Goal: Answer question/provide support: Share knowledge or assist other users

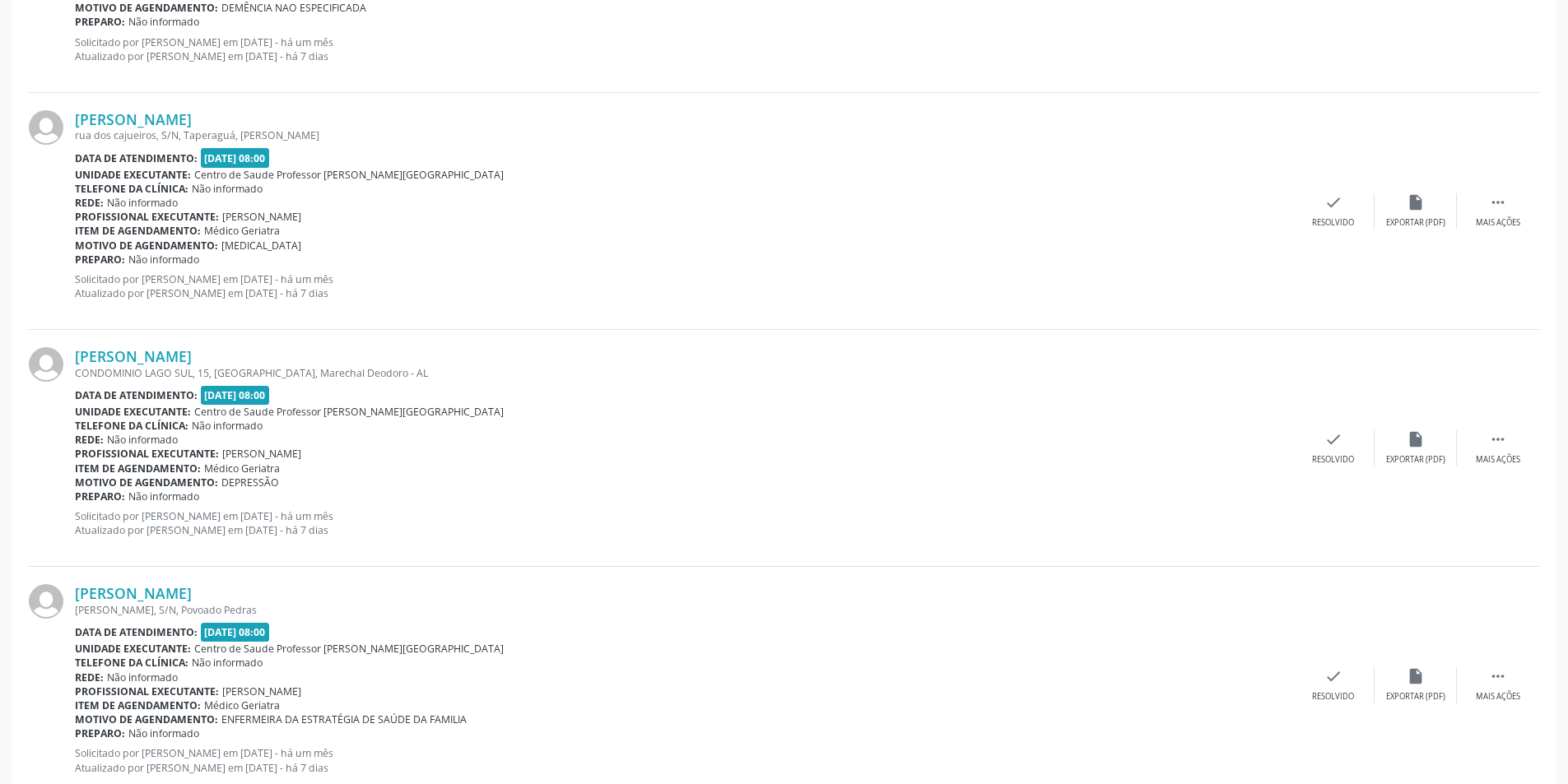
scroll to position [658, 0]
click at [263, 697] on span "Médico Geriatra" at bounding box center [242, 702] width 76 height 14
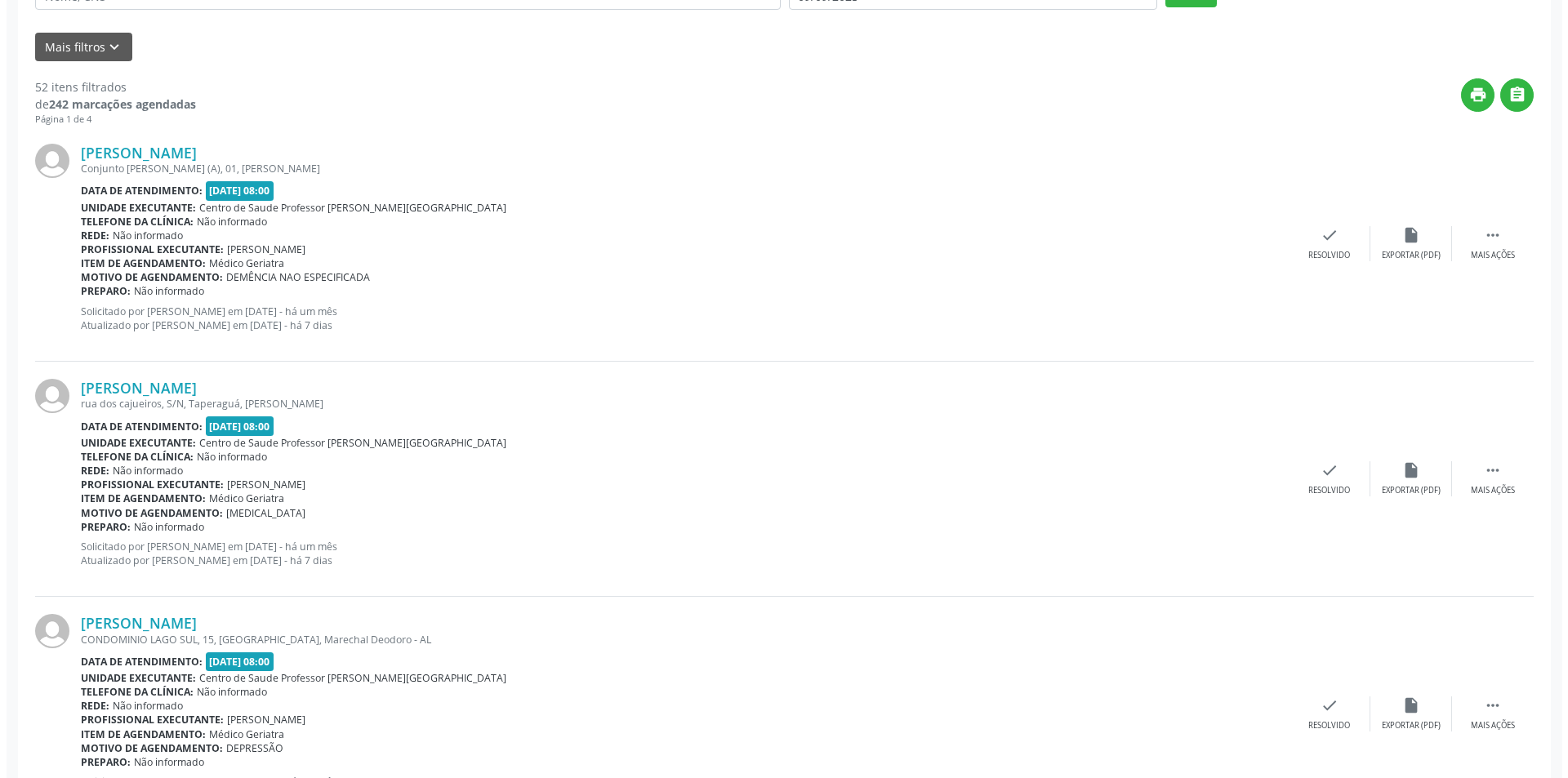
scroll to position [327, 0]
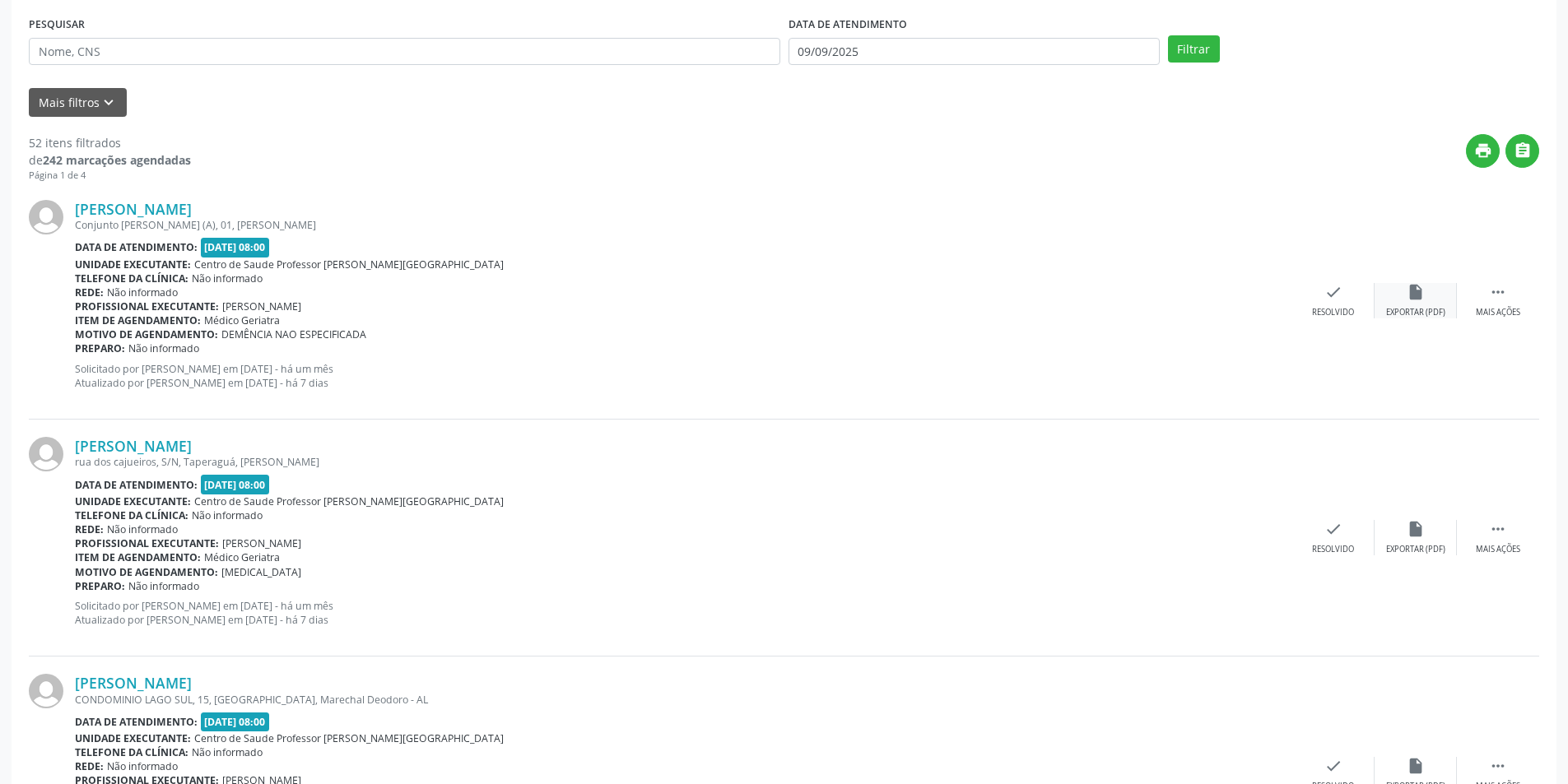
click at [1440, 300] on div "insert_drive_file Exportar (PDF)" at bounding box center [1415, 301] width 83 height 36
click at [1325, 292] on icon "check" at bounding box center [1333, 292] width 18 height 18
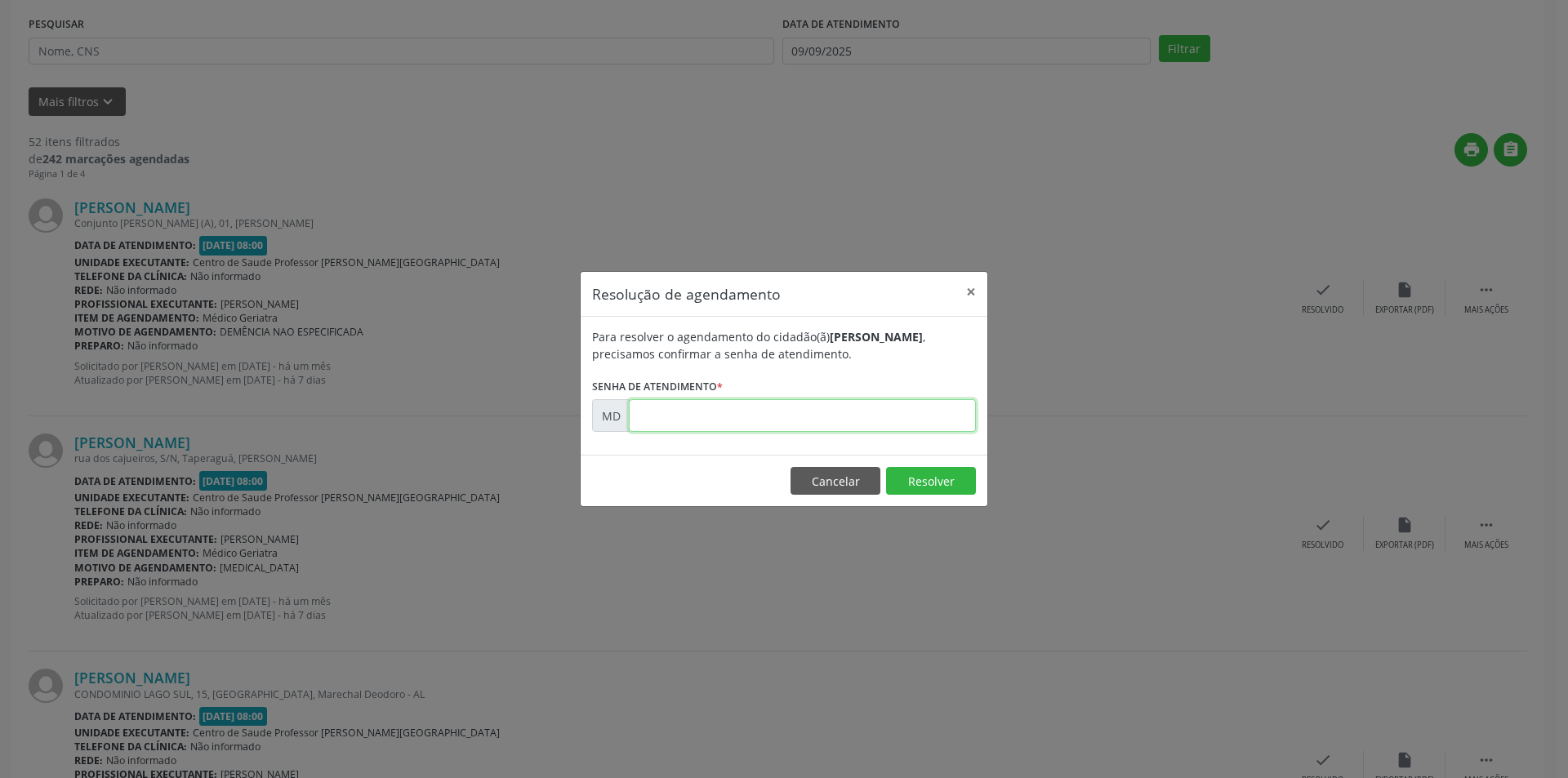
paste input "00004230"
type input "00004230"
click at [914, 474] on button "Resolver" at bounding box center [931, 481] width 90 height 28
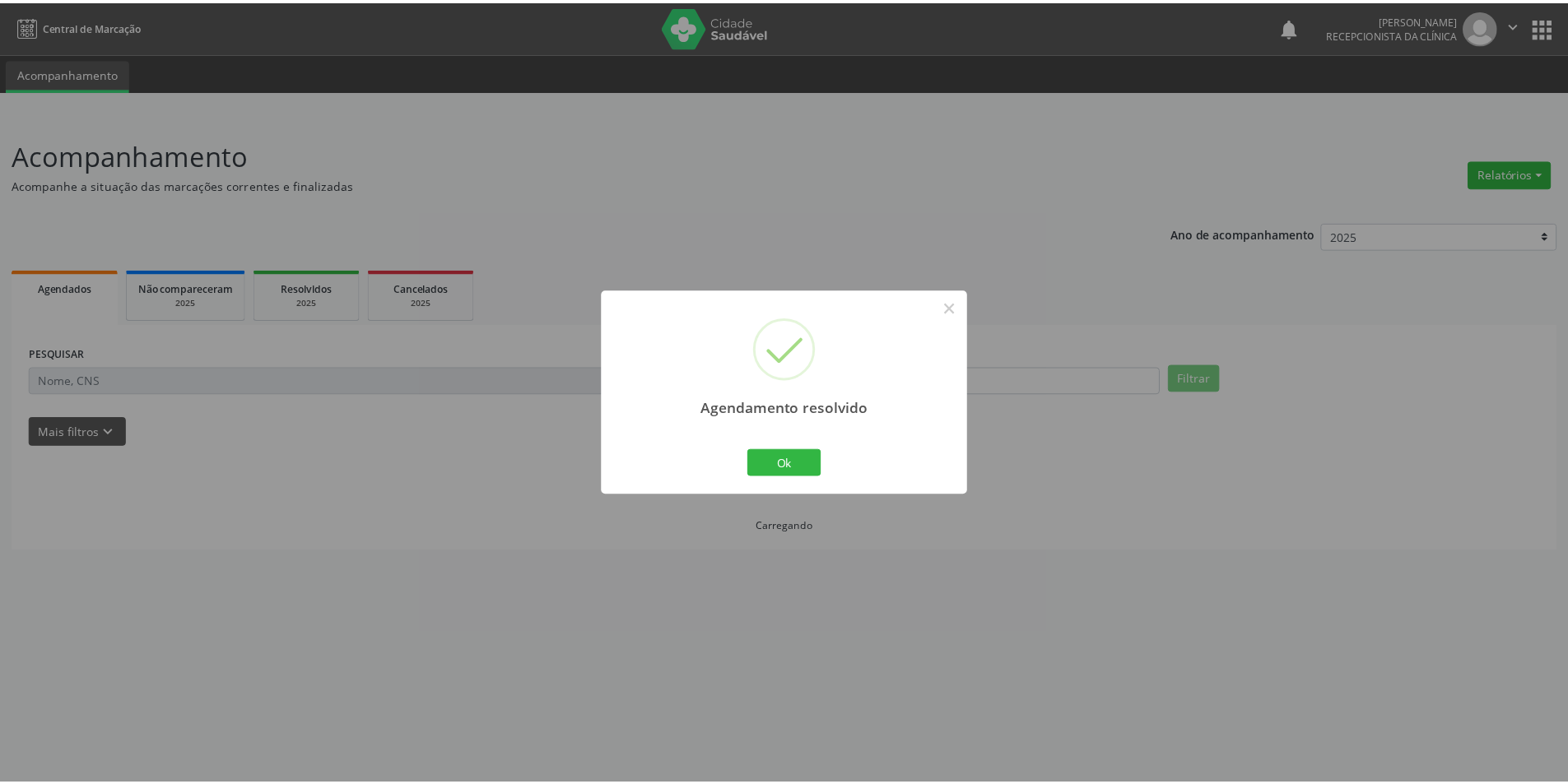
scroll to position [0, 0]
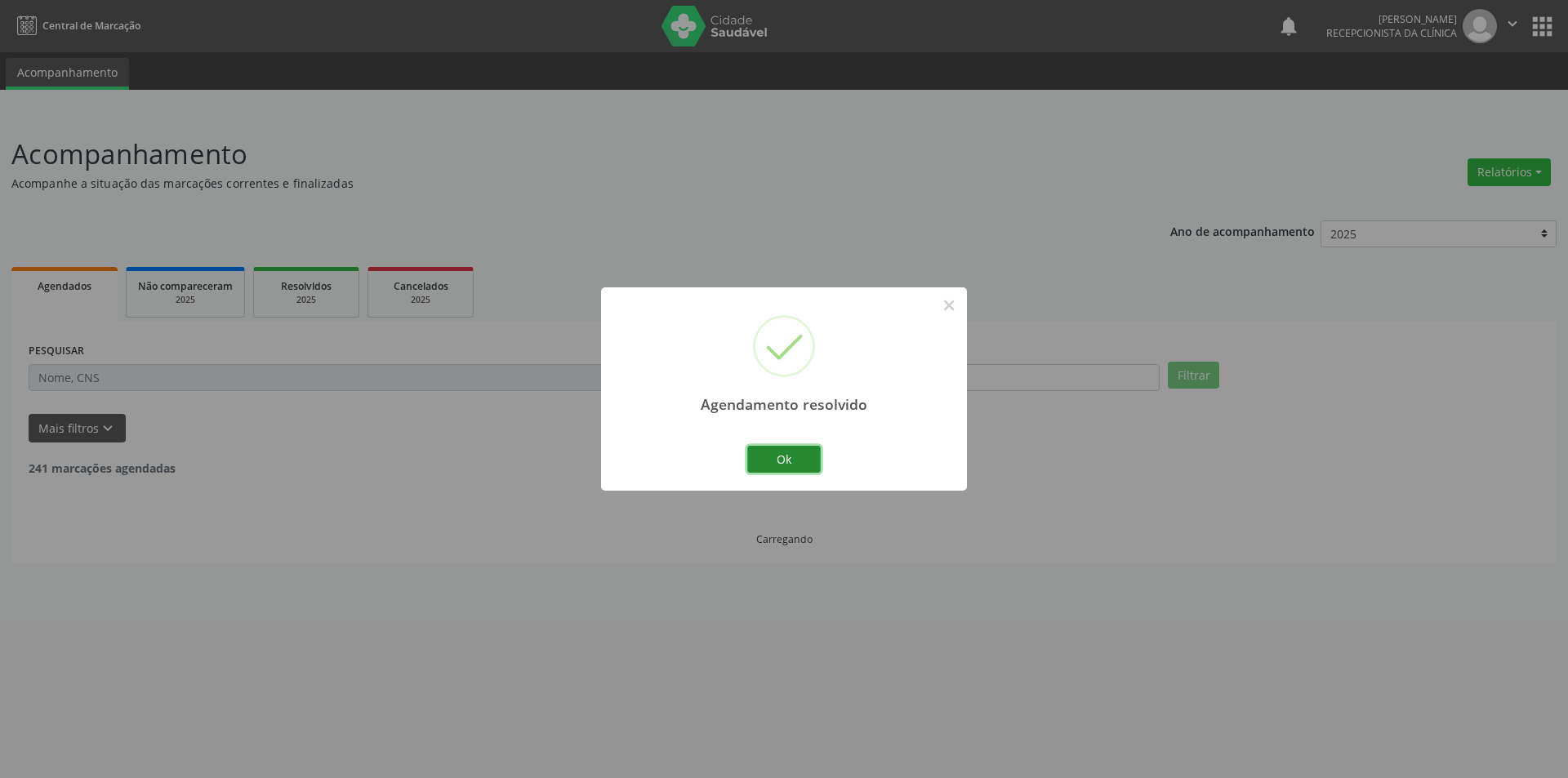
click at [807, 456] on button "Ok" at bounding box center [784, 460] width 74 height 28
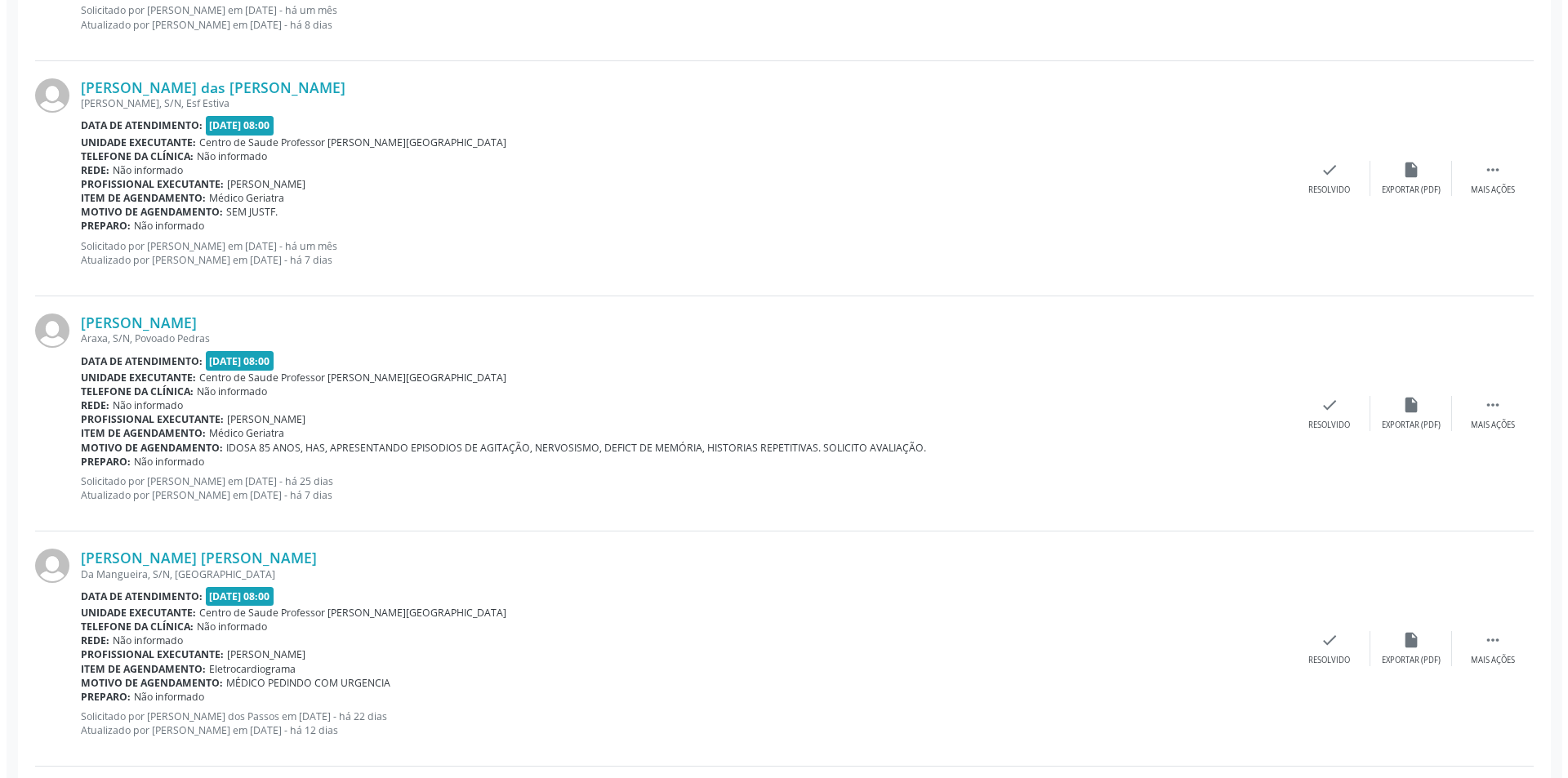
scroll to position [1307, 0]
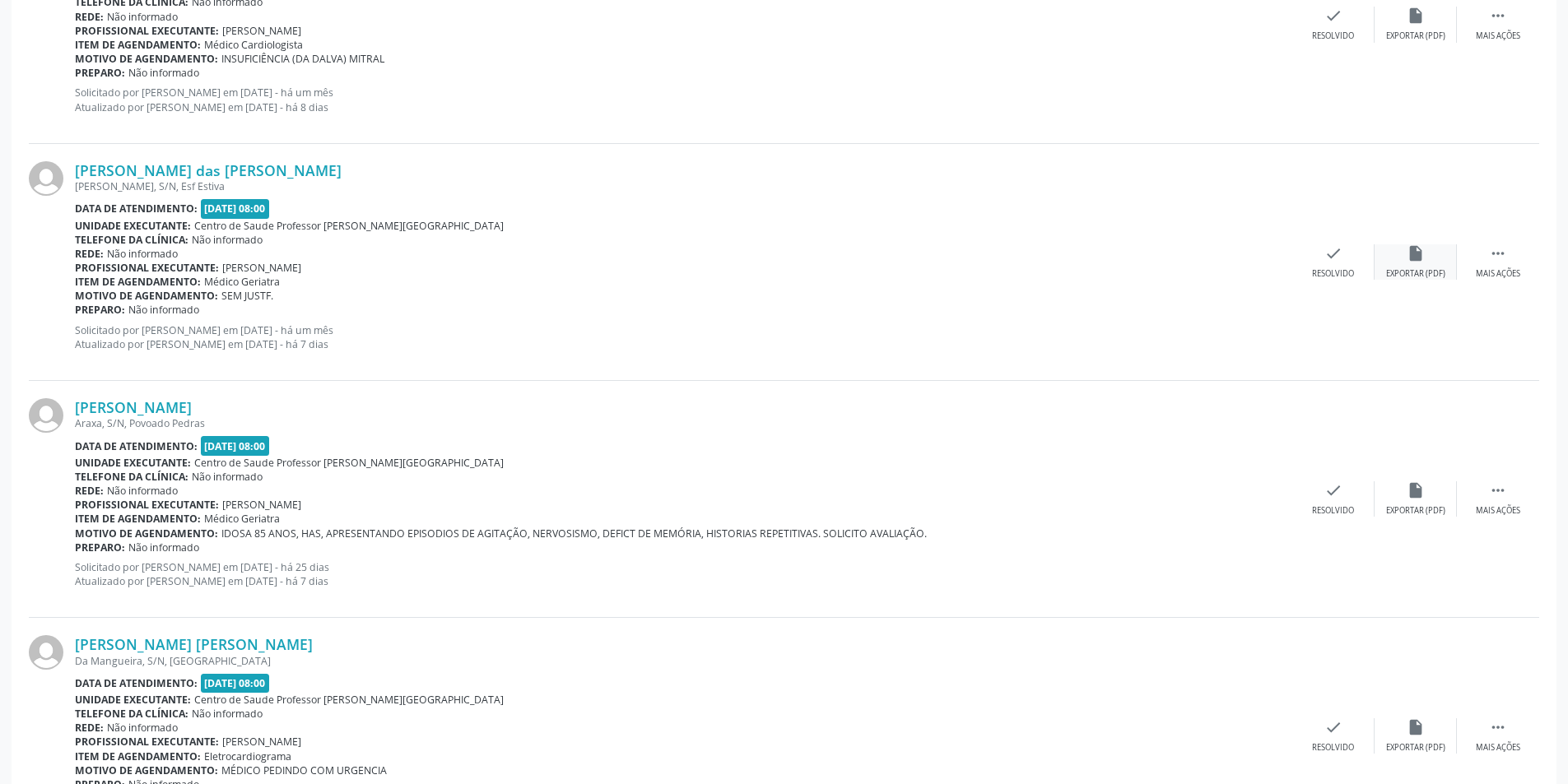
click at [1413, 266] on div "insert_drive_file Exportar (PDF)" at bounding box center [1415, 263] width 83 height 36
click at [1364, 507] on div "check Resolvido" at bounding box center [1334, 499] width 83 height 36
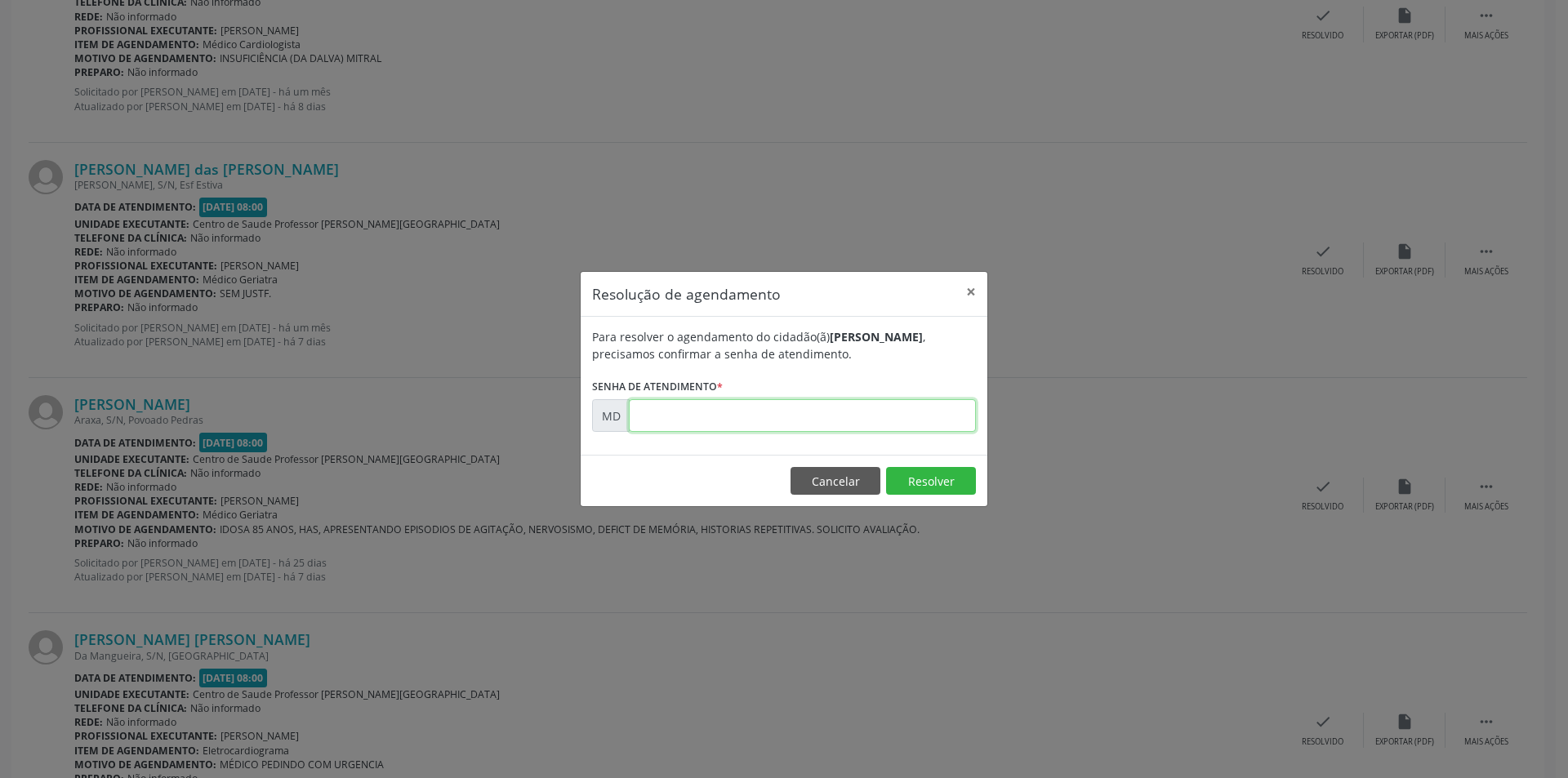
paste input "00005288"
type input "00005288"
click at [918, 477] on button "Resolver" at bounding box center [931, 481] width 90 height 28
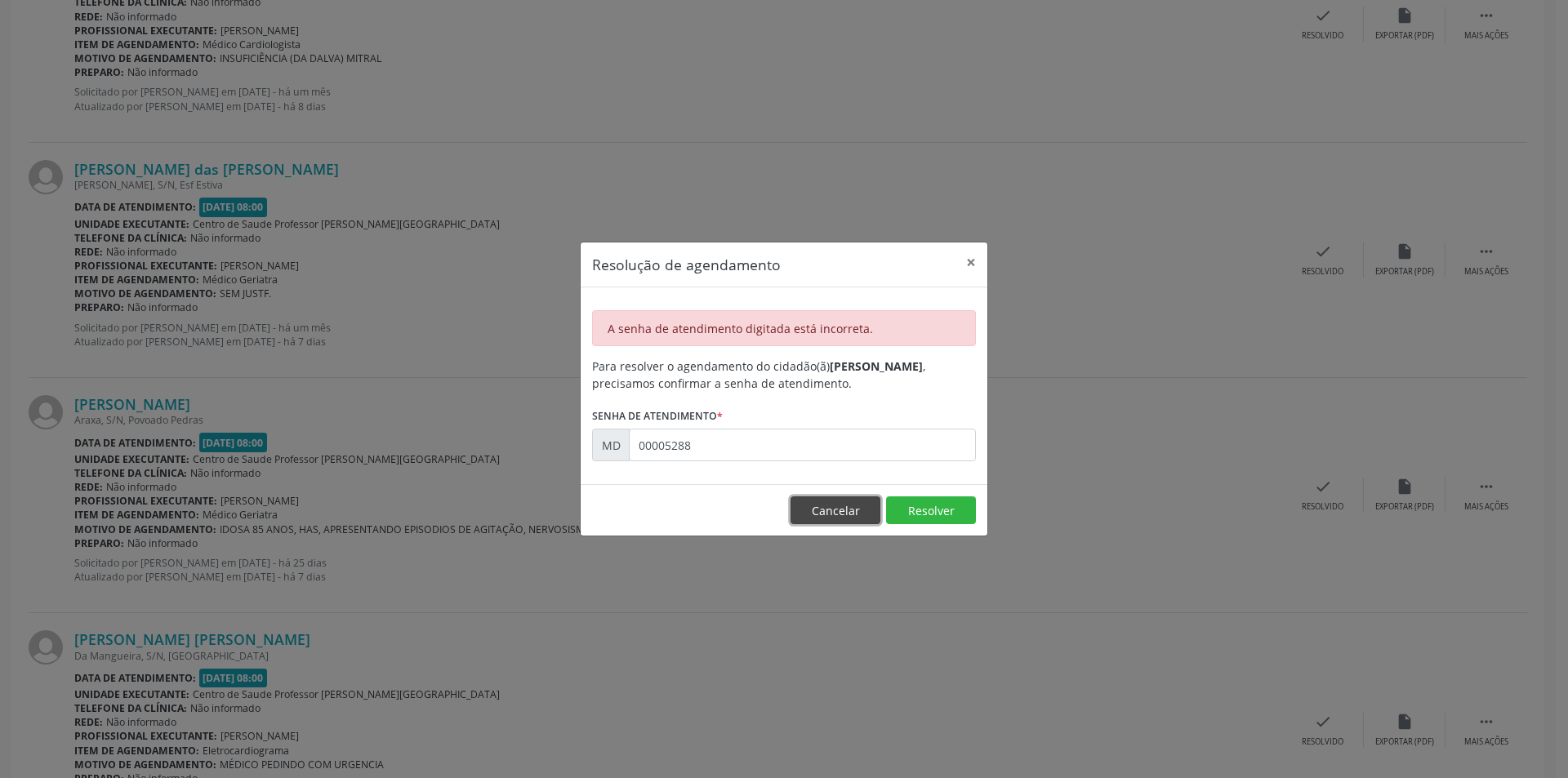
drag, startPoint x: 818, startPoint y: 510, endPoint x: 1052, endPoint y: 405, distance: 256.5
click at [823, 508] on button "Cancelar" at bounding box center [835, 511] width 90 height 28
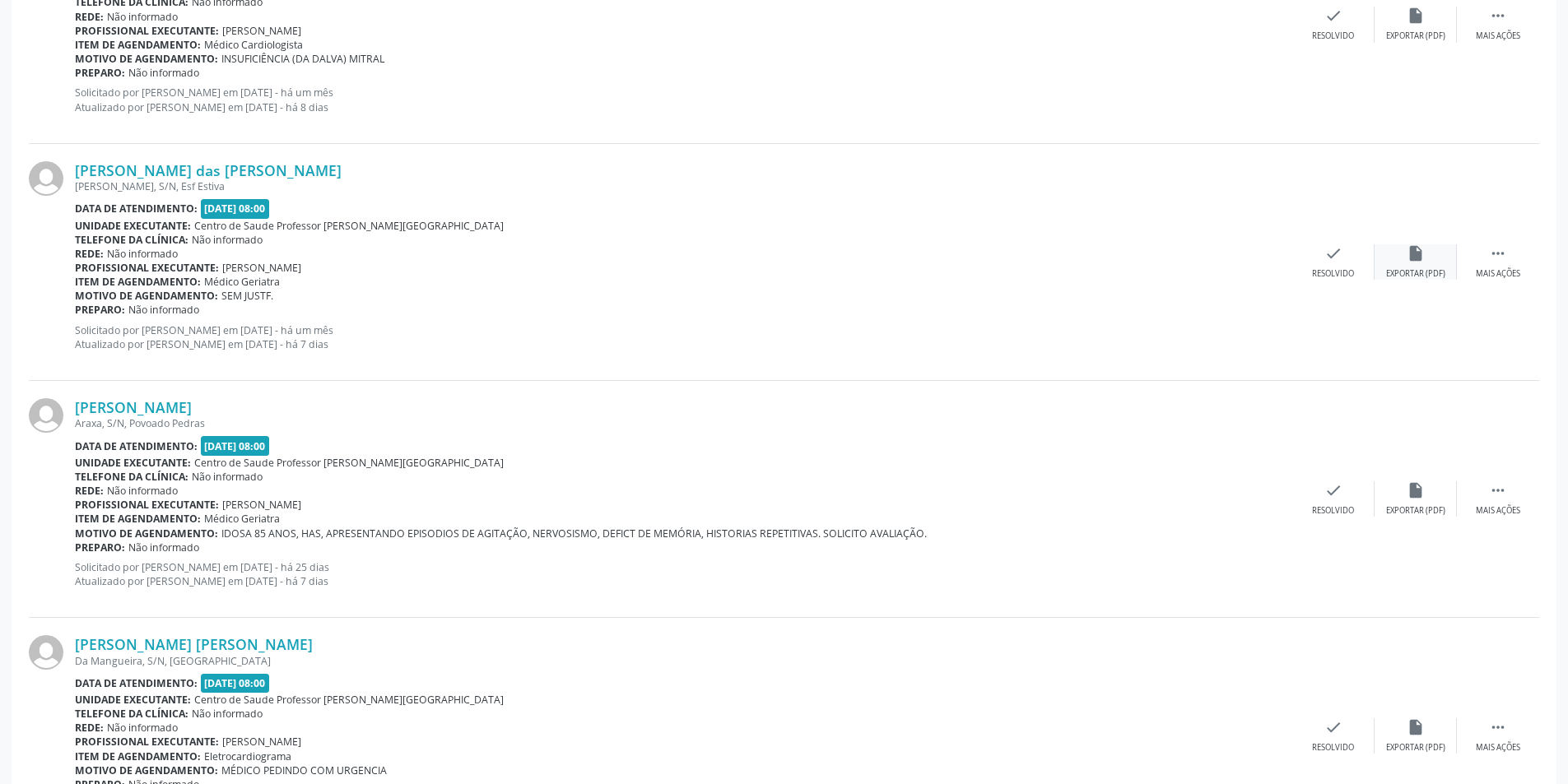
click at [1435, 266] on div "insert_drive_file Exportar (PDF)" at bounding box center [1415, 263] width 83 height 36
click at [1319, 259] on div "check Resolvido" at bounding box center [1334, 263] width 83 height 36
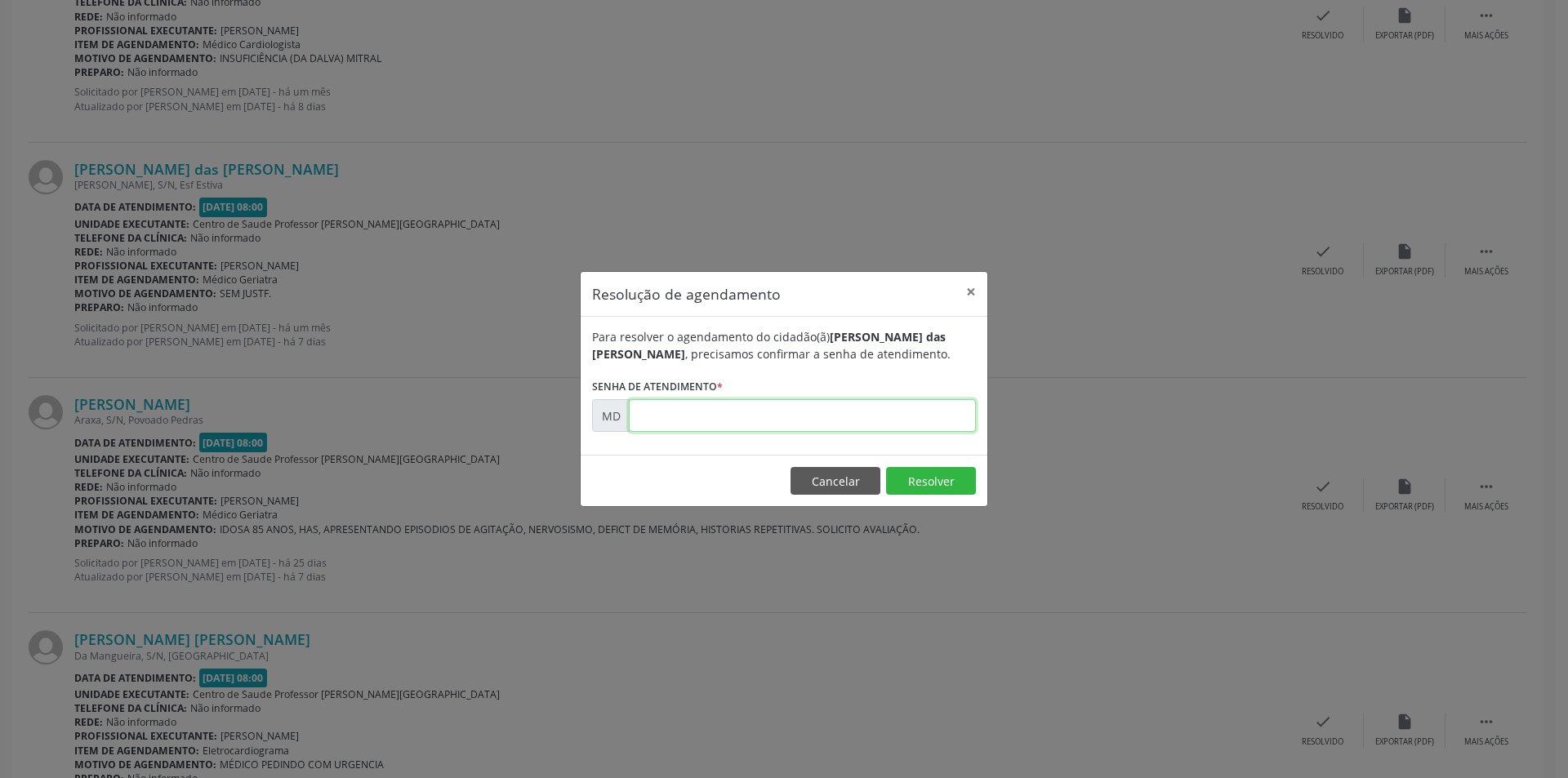
paste input "00005288"
type input "00005288"
click at [934, 474] on button "Resolver" at bounding box center [931, 481] width 90 height 28
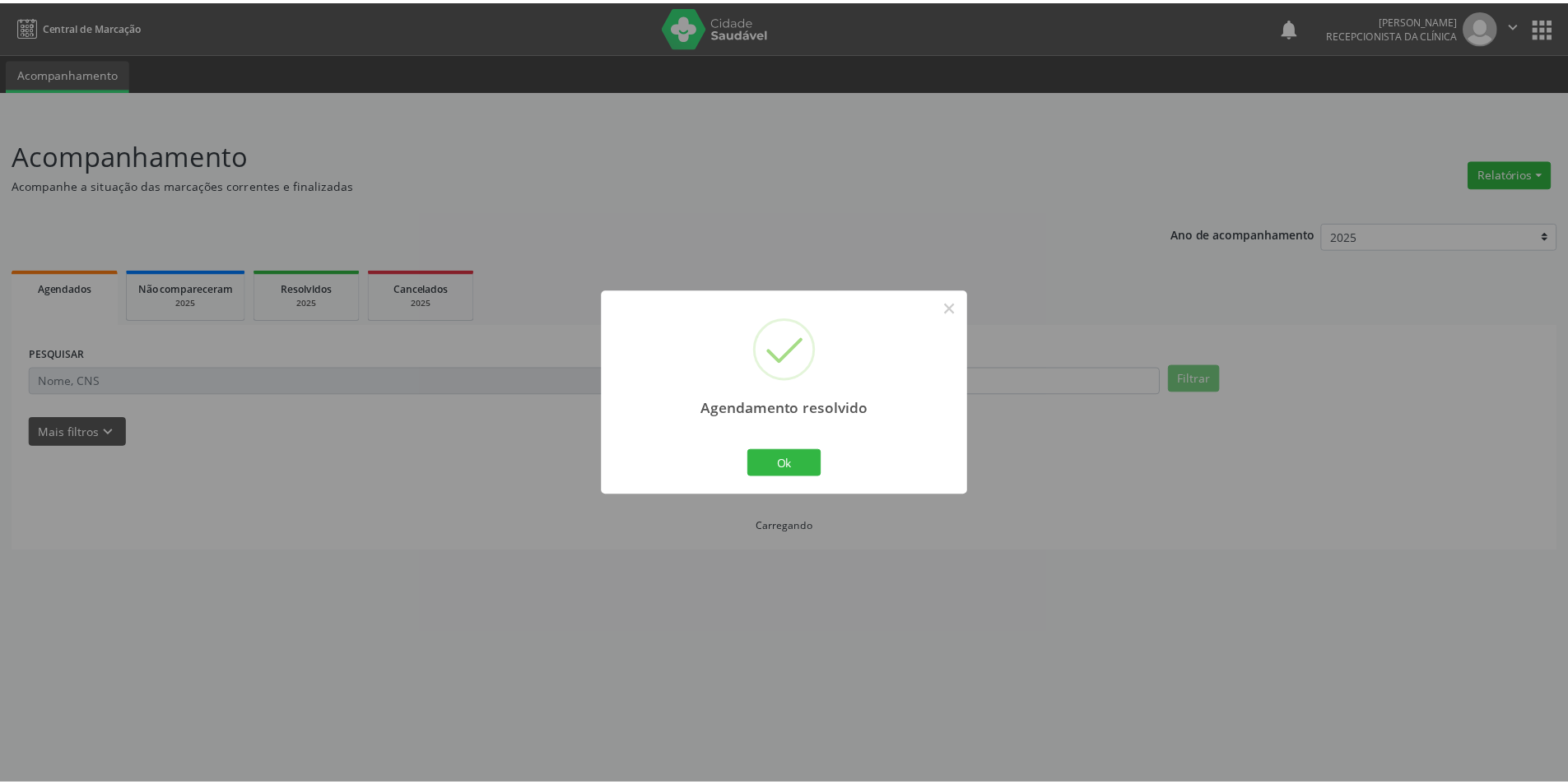
scroll to position [0, 0]
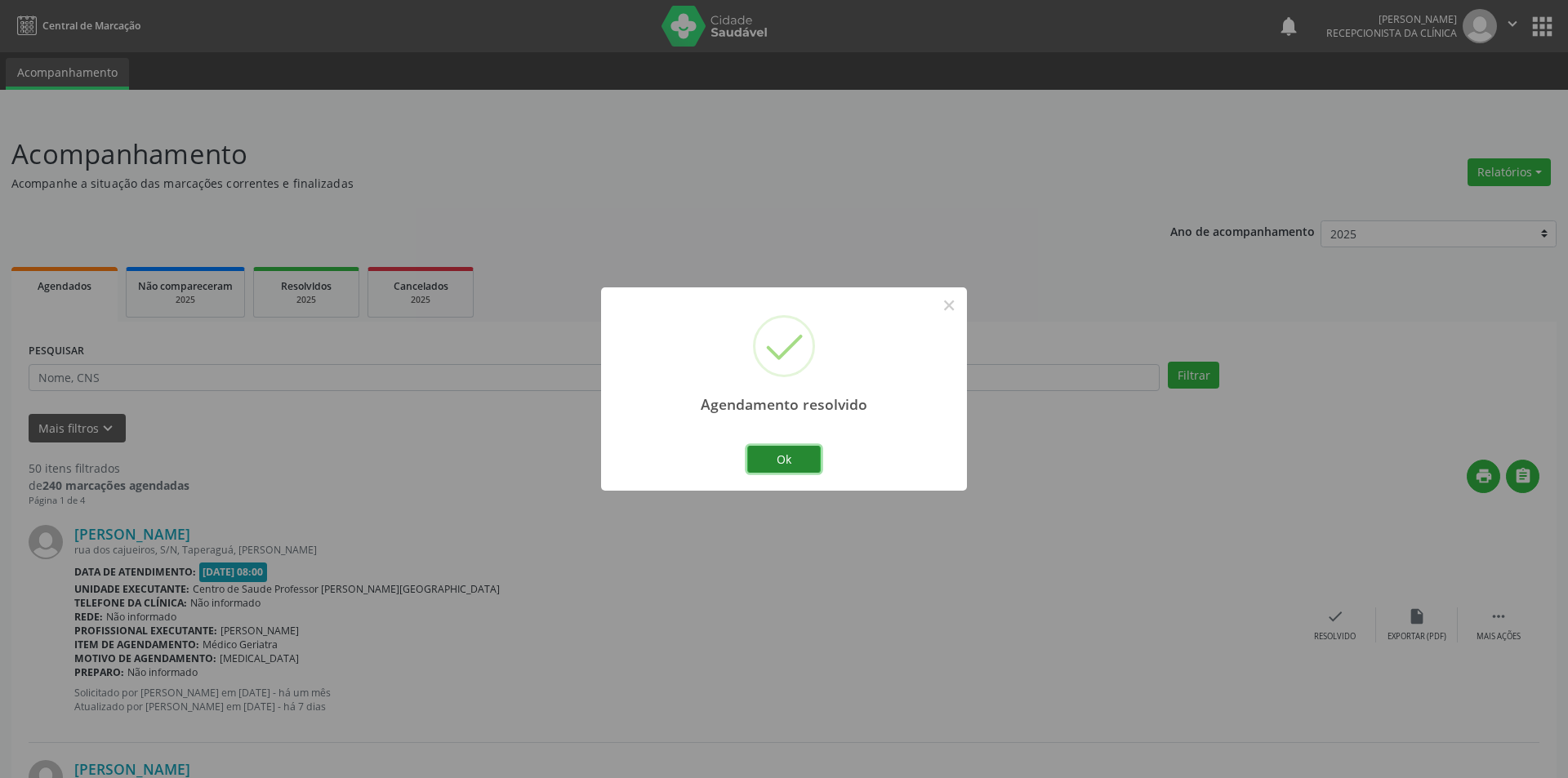
click at [797, 457] on button "Ok" at bounding box center [784, 460] width 74 height 28
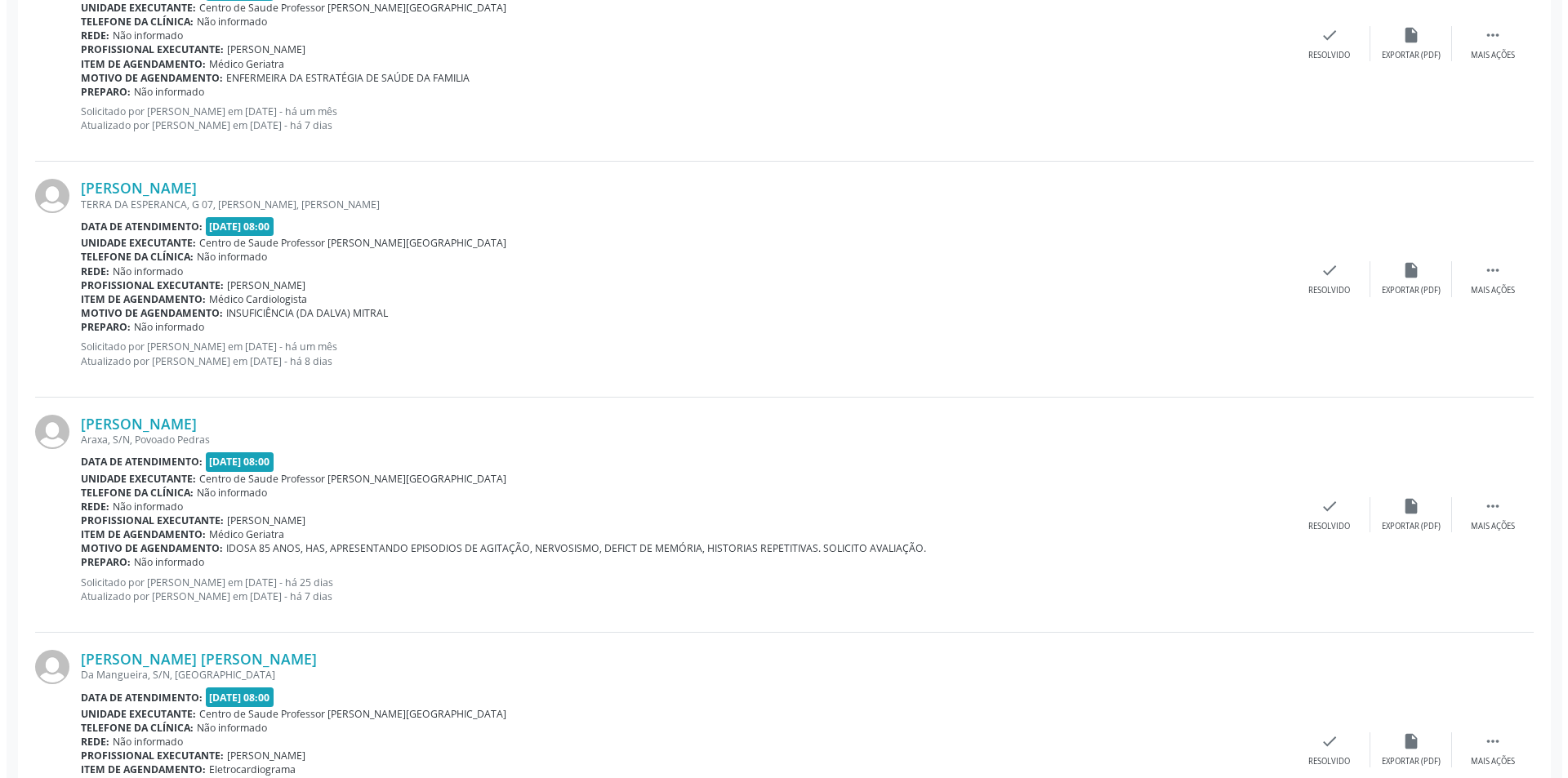
scroll to position [1062, 0]
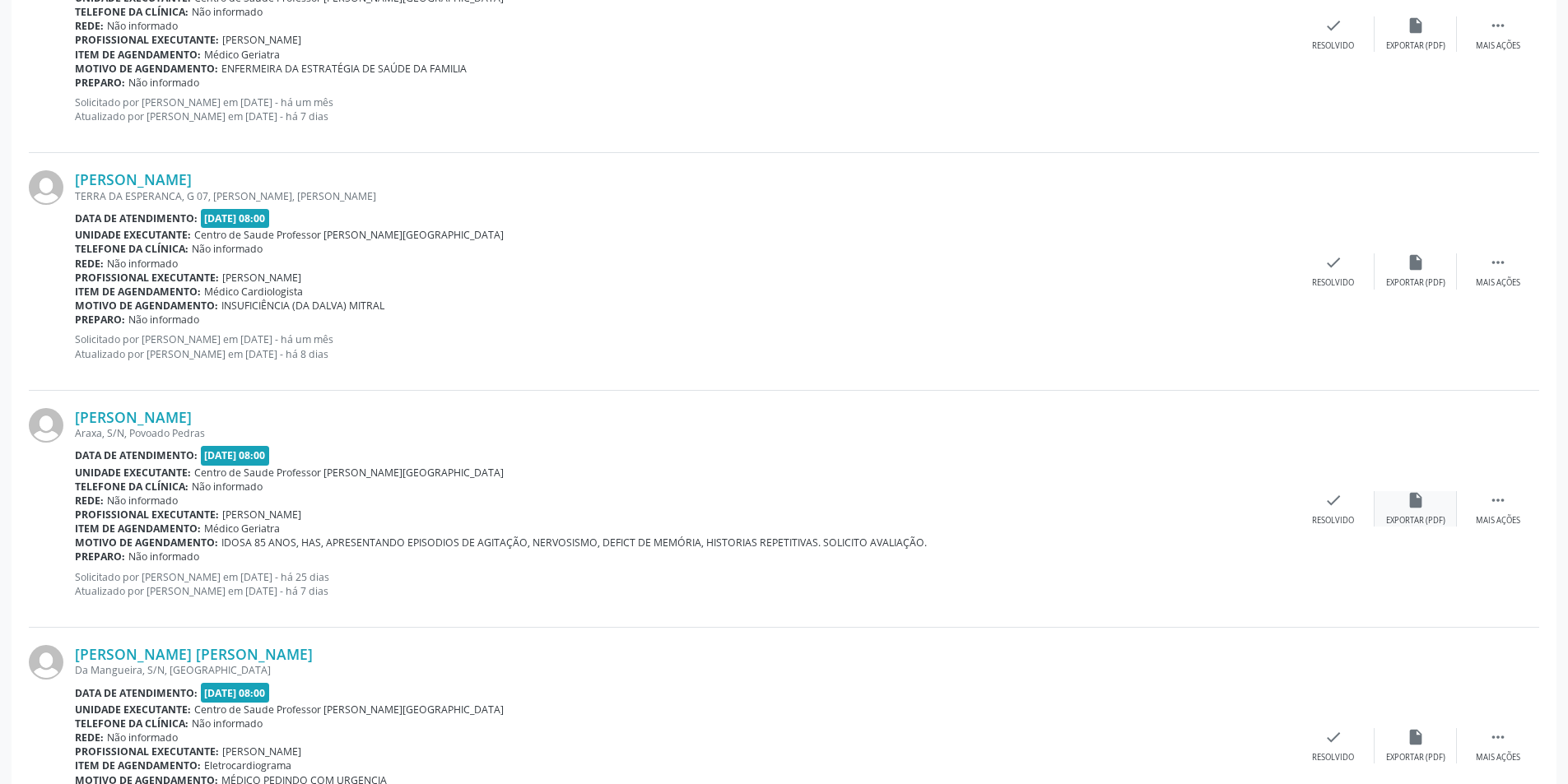
click at [1407, 513] on div "insert_drive_file Exportar (PDF)" at bounding box center [1415, 509] width 83 height 36
click at [1314, 528] on div "[PERSON_NAME] Araxa, S/N, [GEOGRAPHIC_DATA] Data de atendimento: [DATE] 08:00 U…" at bounding box center [784, 509] width 1510 height 237
click at [1328, 502] on icon "check" at bounding box center [1333, 500] width 18 height 18
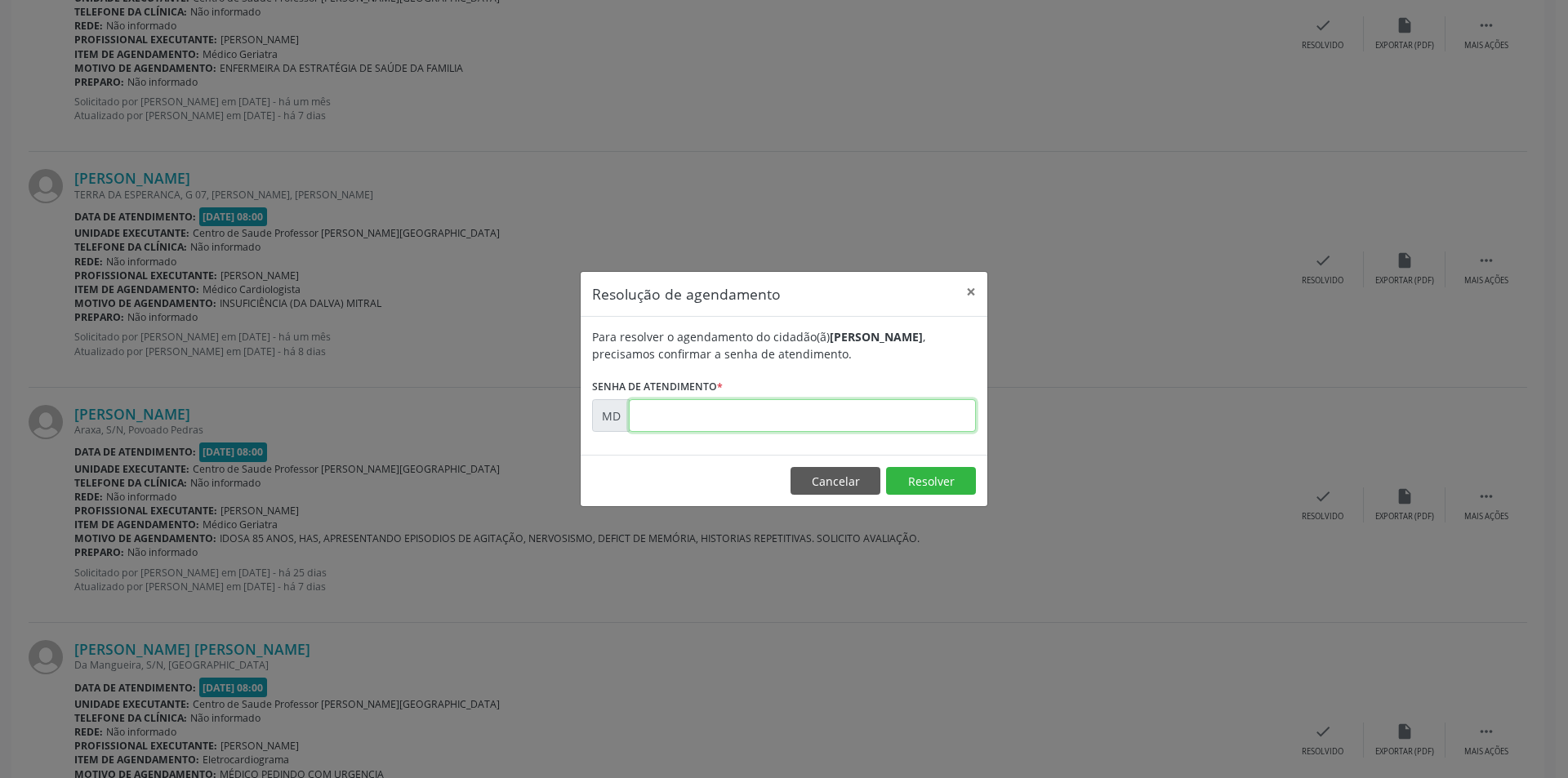
paste input "00005527"
type input "00005527"
click at [910, 481] on button "Resolver" at bounding box center [931, 481] width 90 height 28
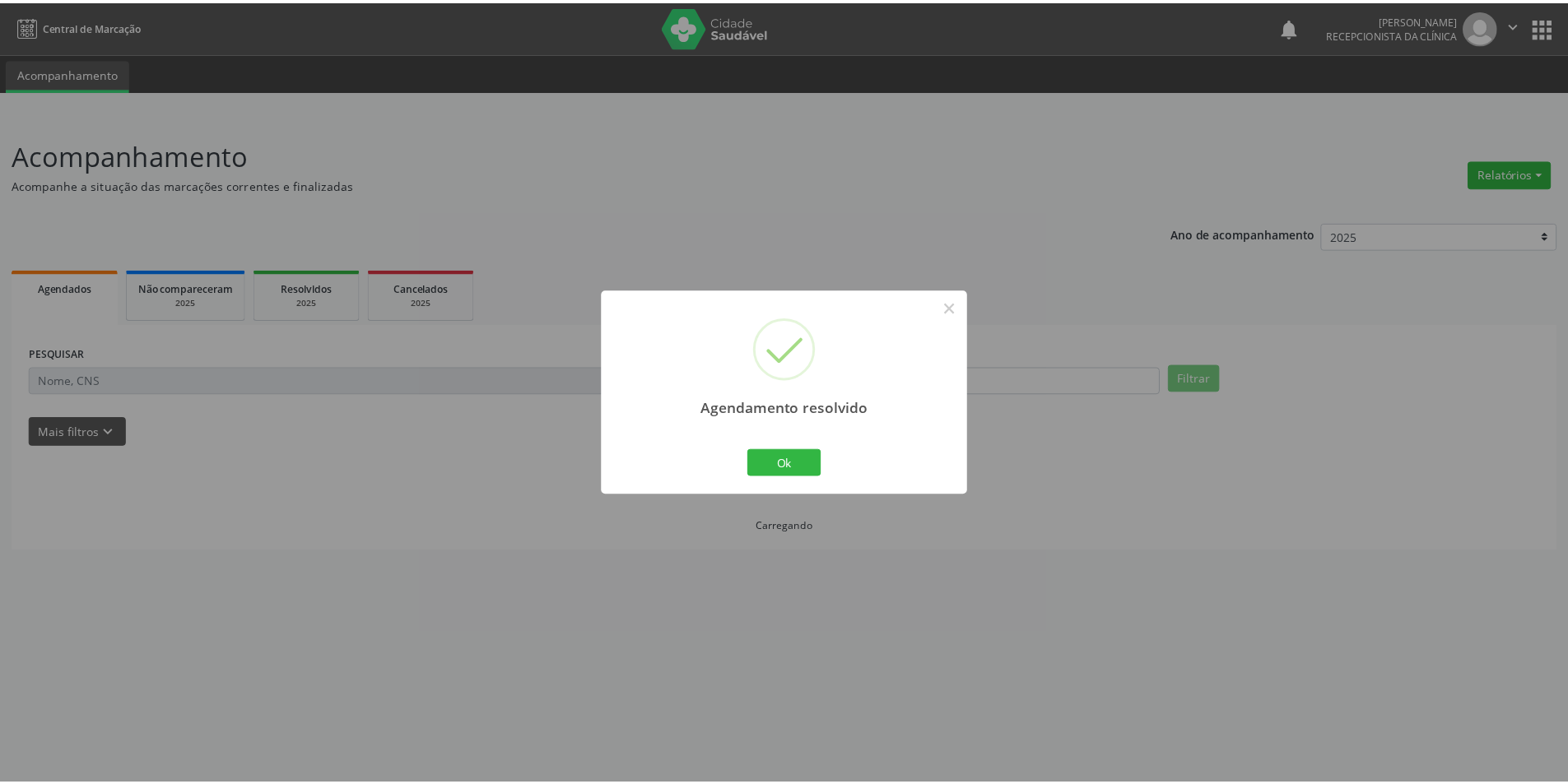
scroll to position [0, 0]
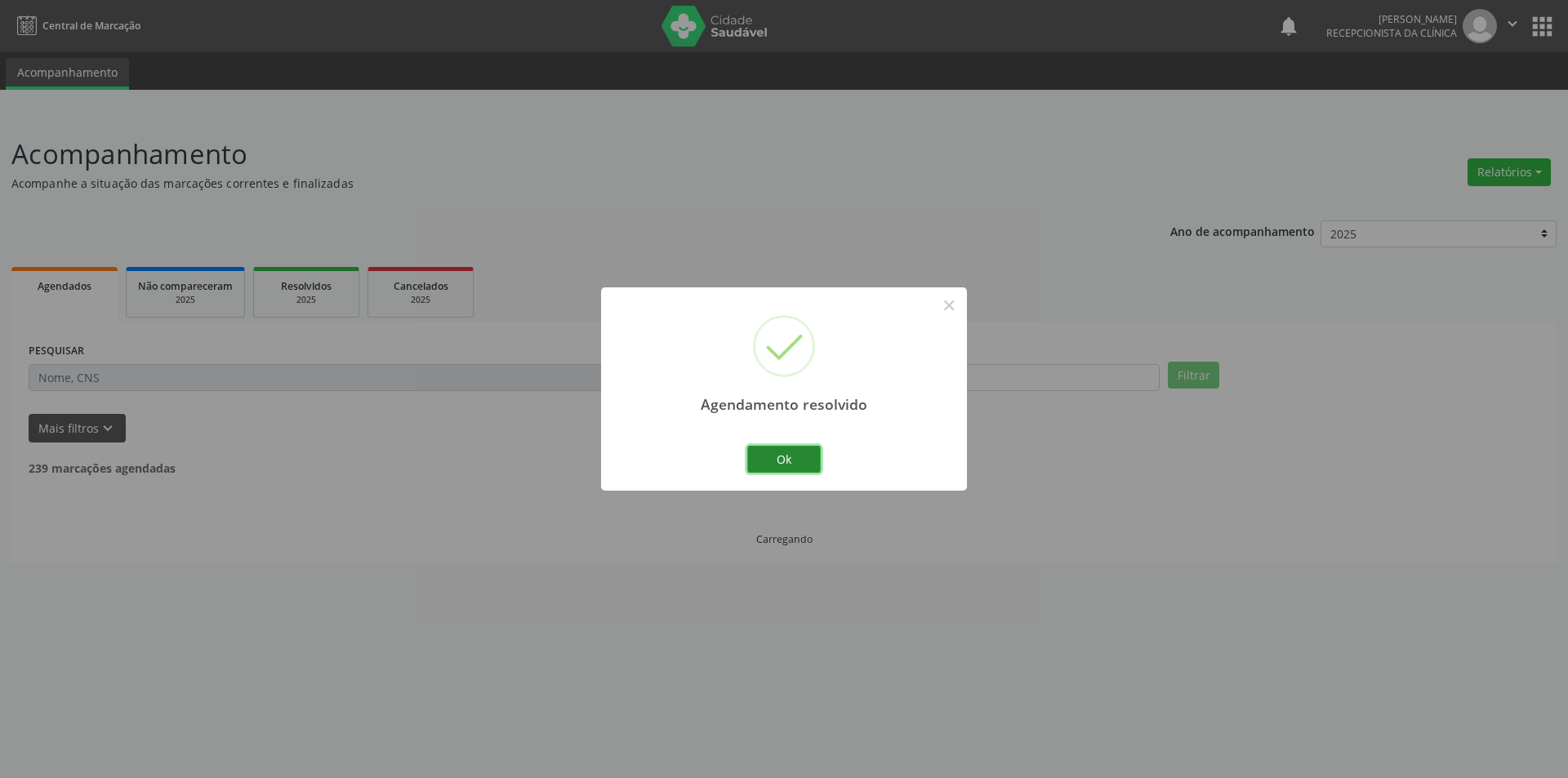
click at [771, 454] on button "Ok" at bounding box center [784, 460] width 74 height 28
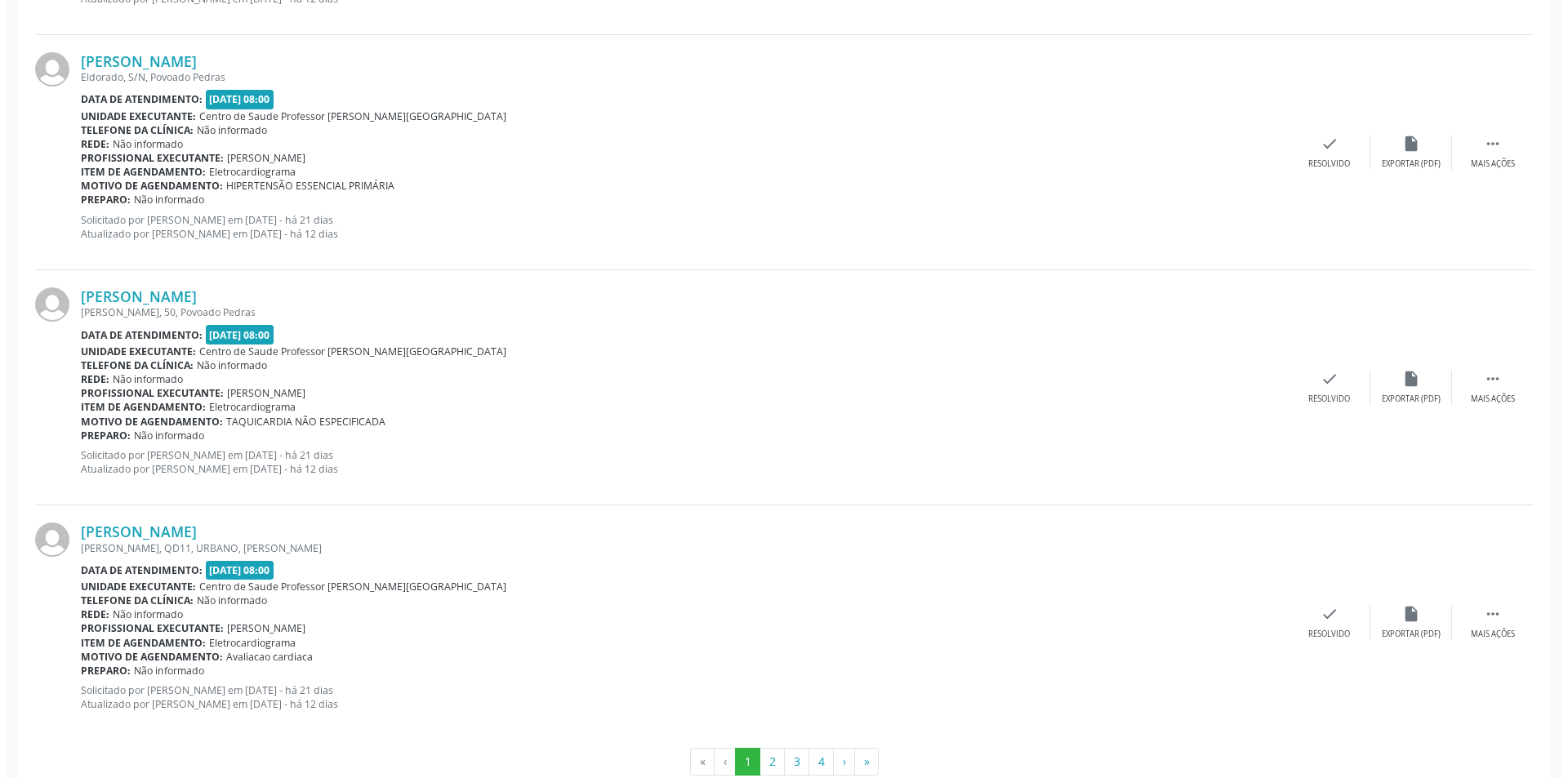
scroll to position [3335, 0]
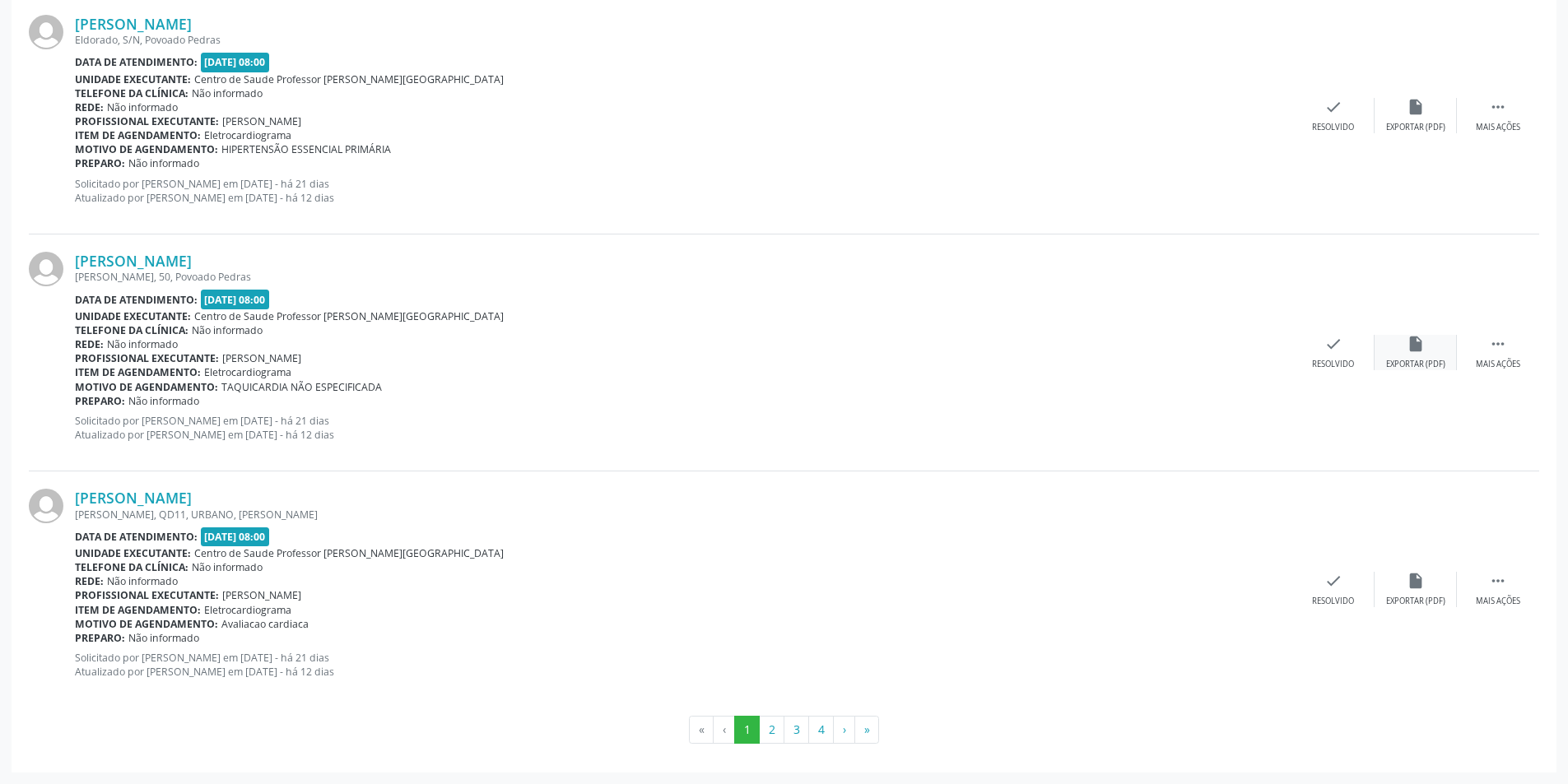
click at [1421, 340] on icon "insert_drive_file" at bounding box center [1415, 343] width 18 height 18
click at [1334, 356] on div "check Resolvido" at bounding box center [1334, 353] width 83 height 36
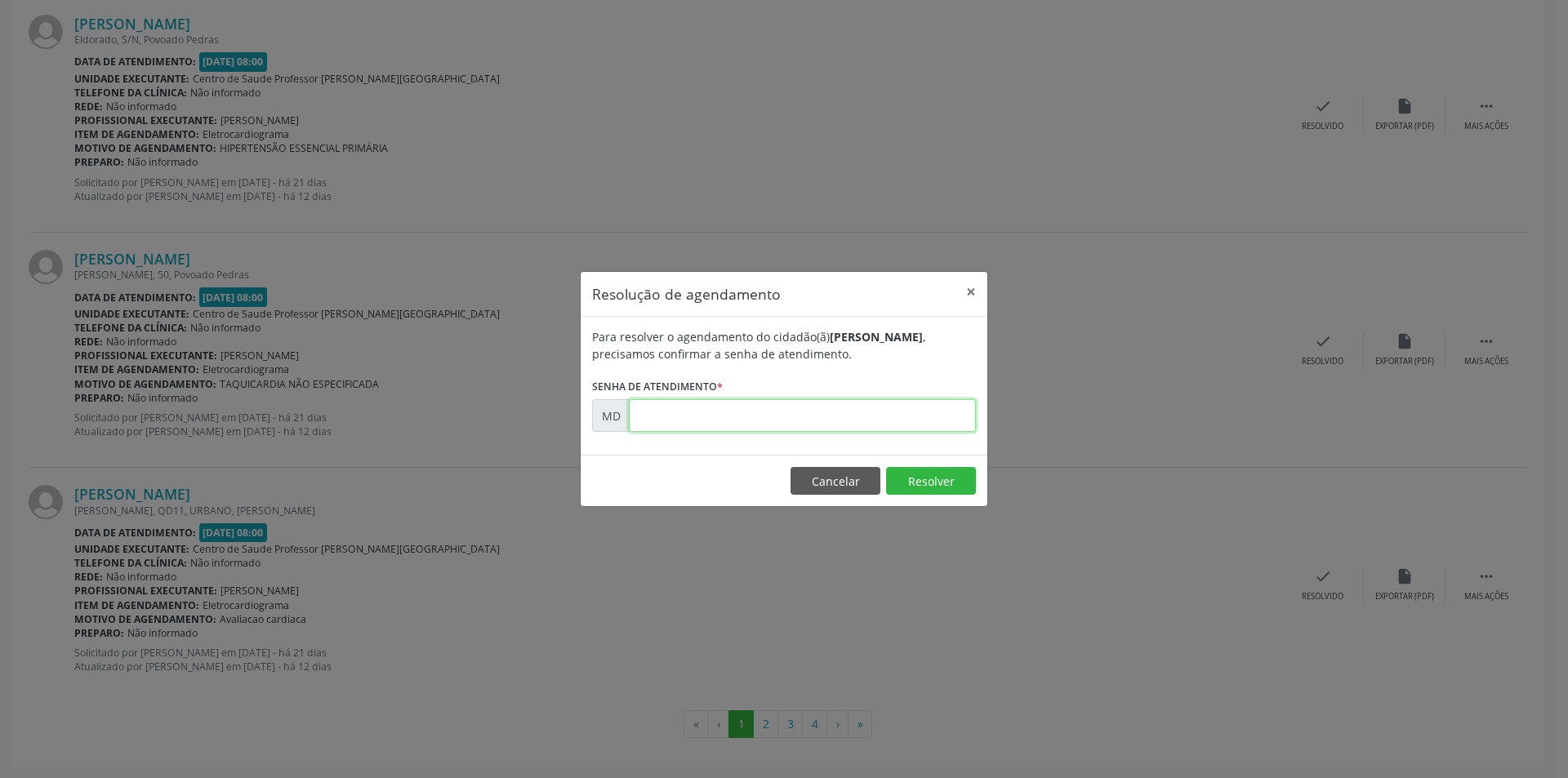
paste input "00005862"
type input "00005862"
click at [928, 471] on button "Resolver" at bounding box center [931, 481] width 90 height 28
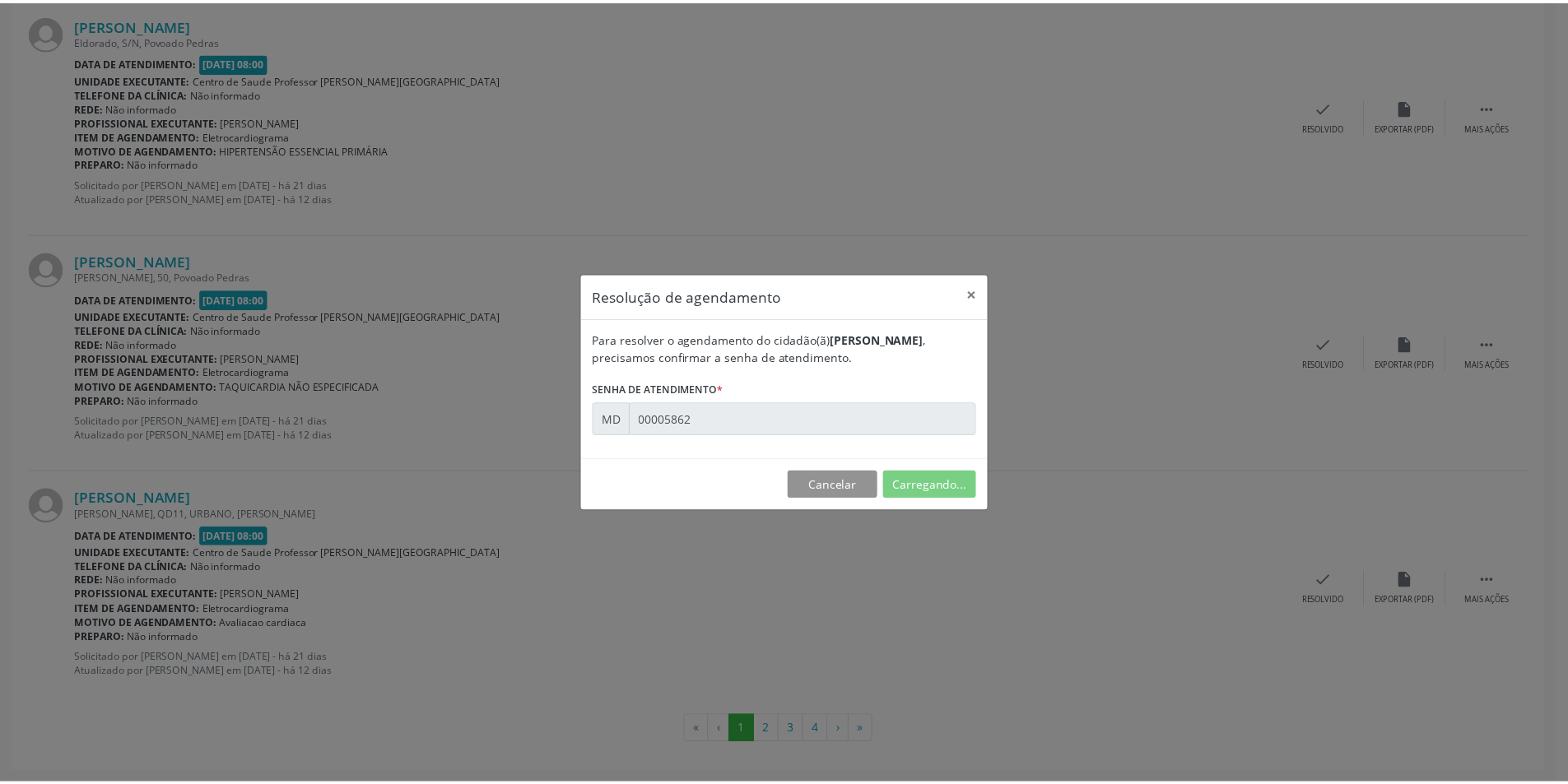
scroll to position [0, 0]
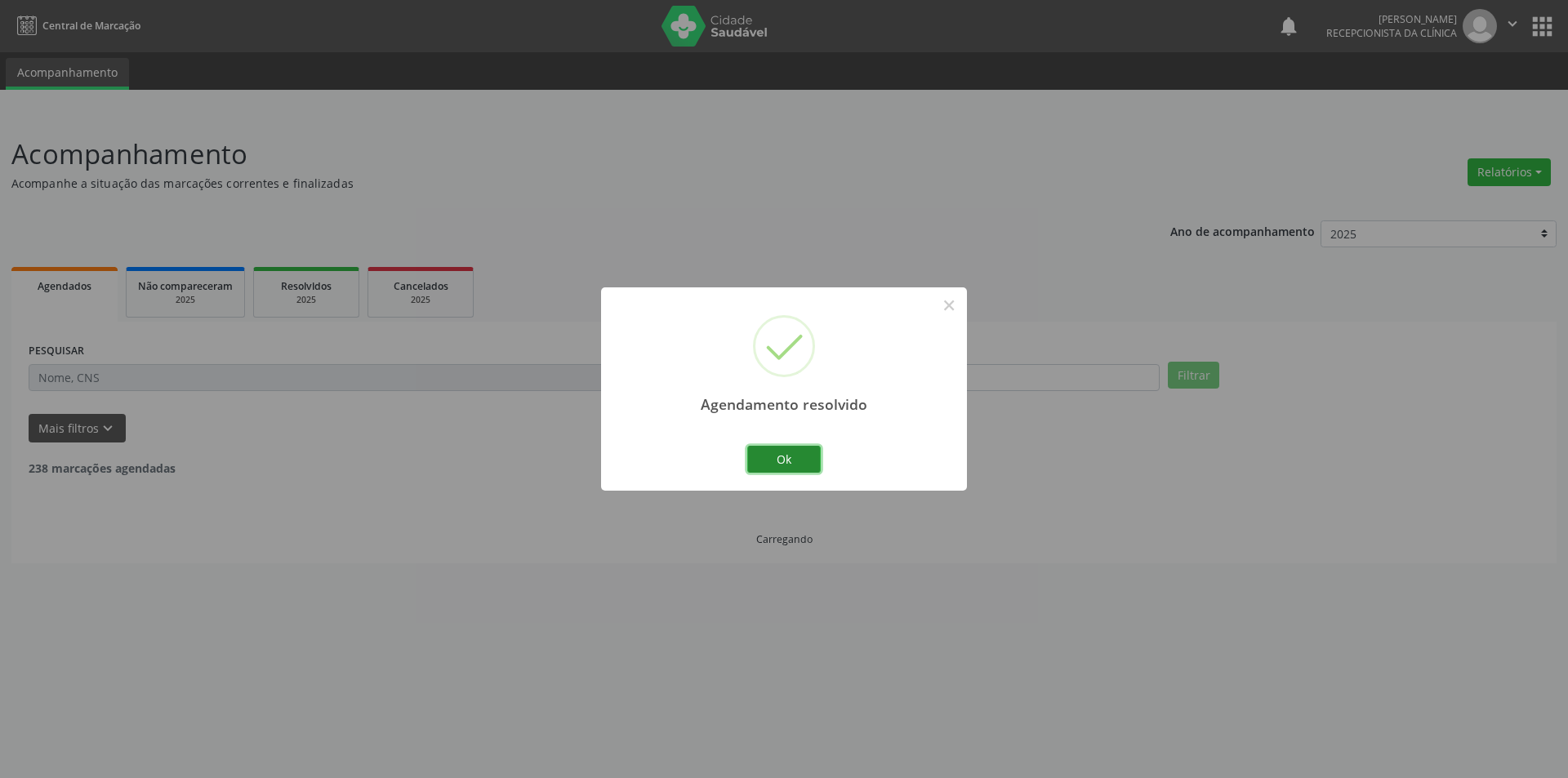
click at [791, 459] on button "Ok" at bounding box center [784, 460] width 74 height 28
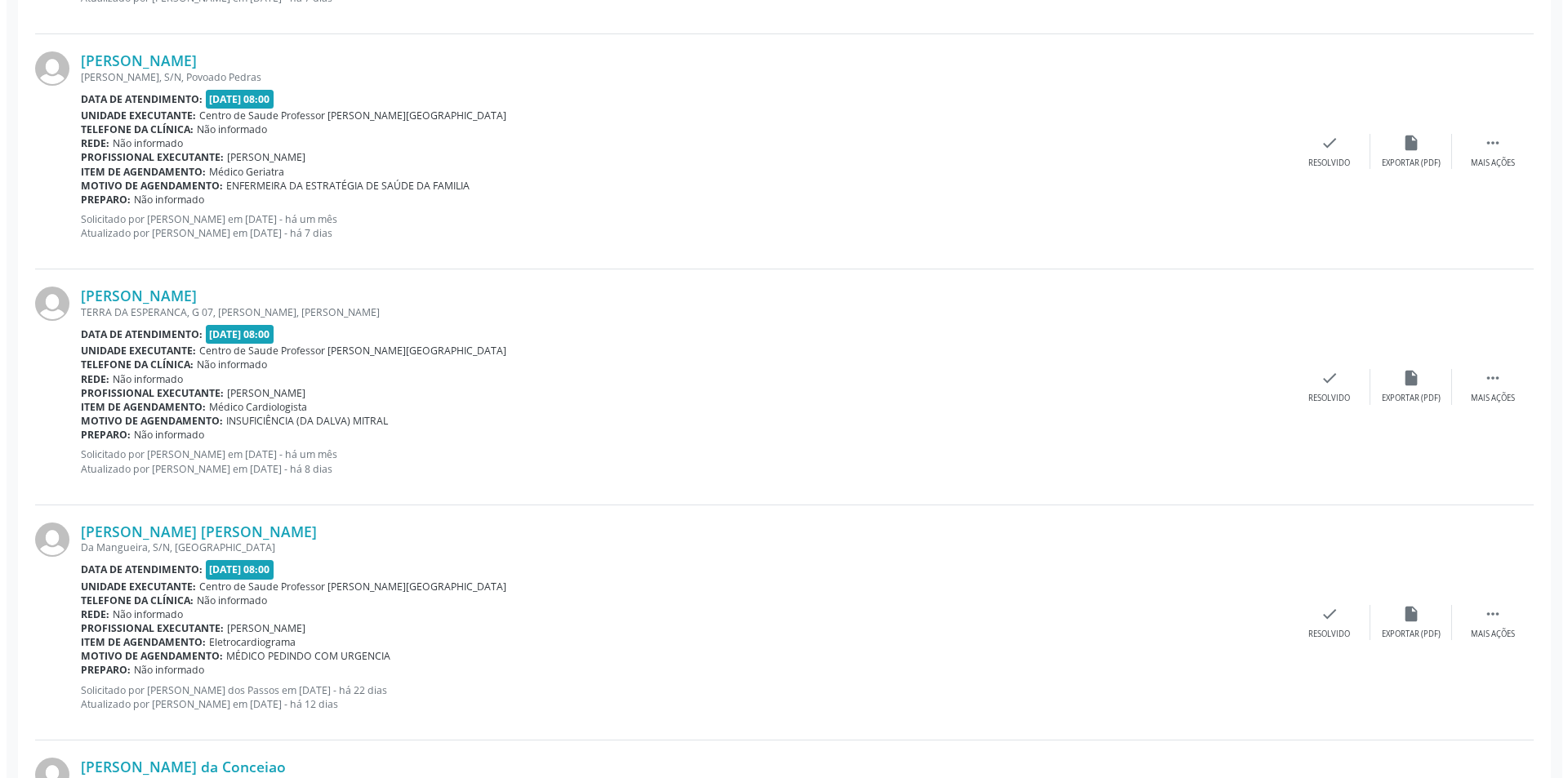
scroll to position [898, 0]
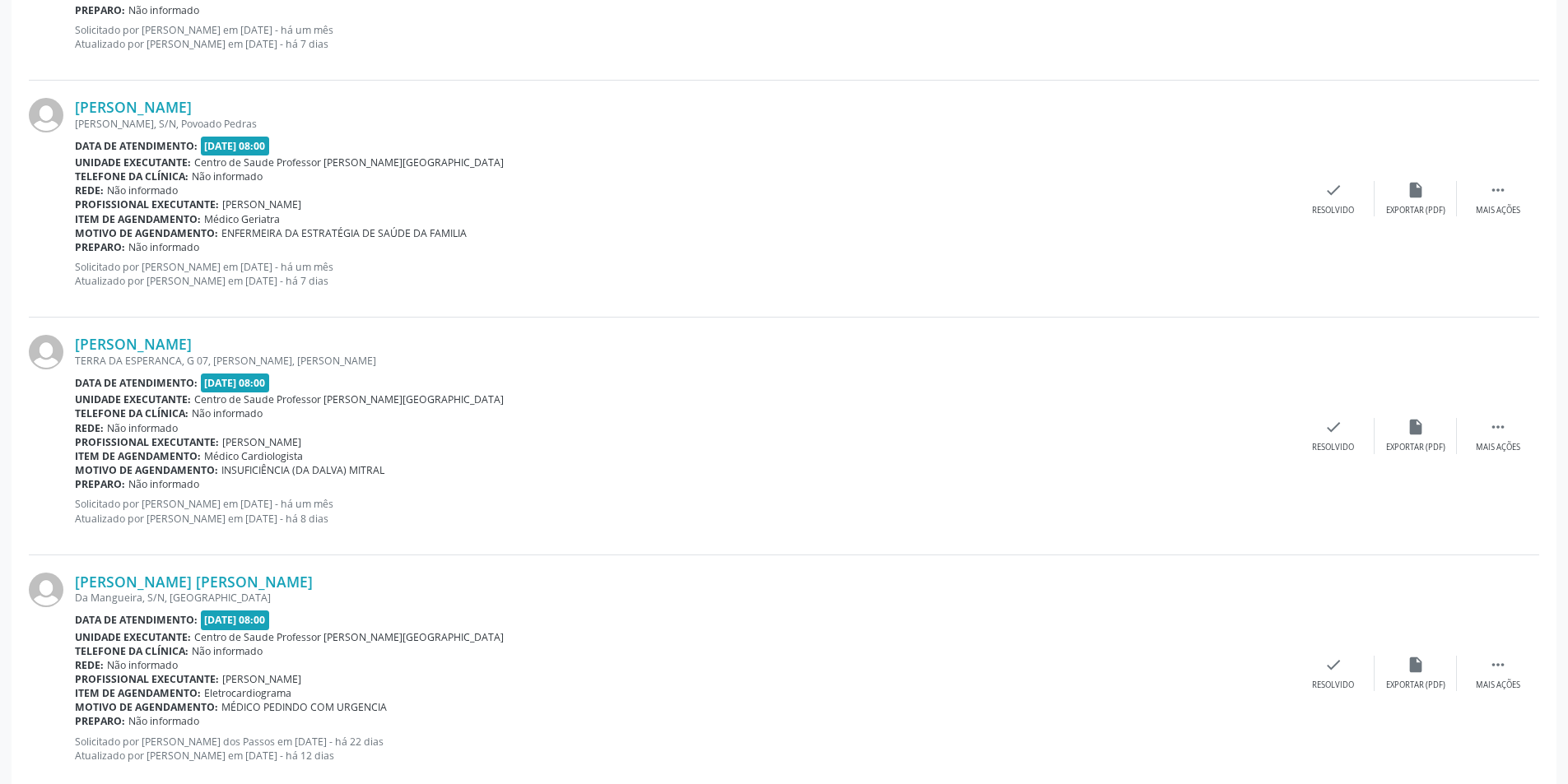
click at [1414, 462] on div "[PERSON_NAME] TERRA DA ESPERANCA, G 07, [PERSON_NAME], [PERSON_NAME] Data de at…" at bounding box center [784, 436] width 1510 height 237
click at [1411, 460] on div "[PERSON_NAME] TERRA DA ESPERANCA, G 07, [PERSON_NAME], [PERSON_NAME] Data de at…" at bounding box center [784, 436] width 1510 height 237
click at [1414, 445] on div "Exportar (PDF)" at bounding box center [1415, 447] width 59 height 11
click at [1329, 447] on div "Resolvido" at bounding box center [1333, 447] width 42 height 11
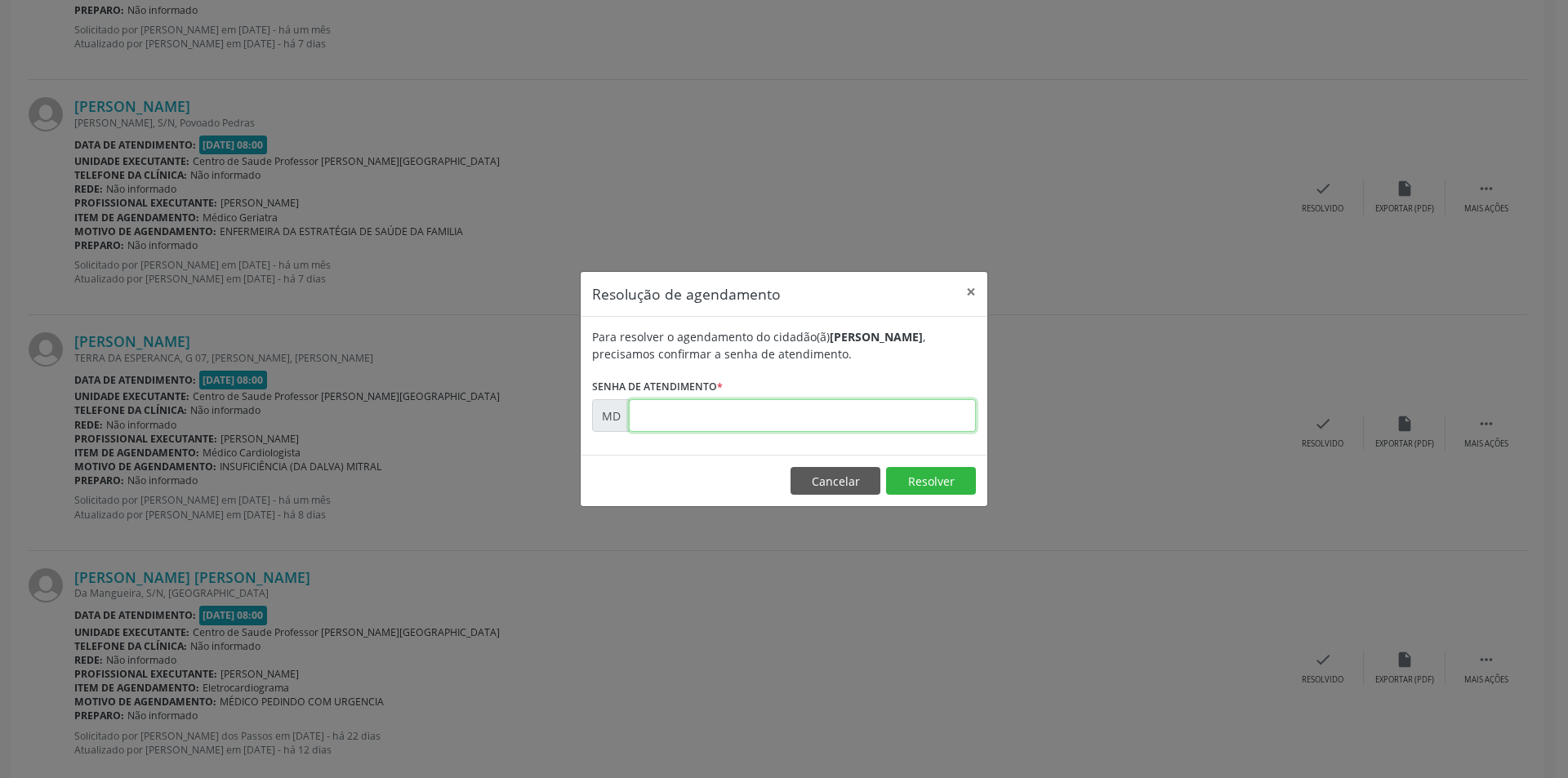
paste input "00005012"
type input "00005012"
click at [918, 491] on button "Resolver" at bounding box center [931, 481] width 90 height 28
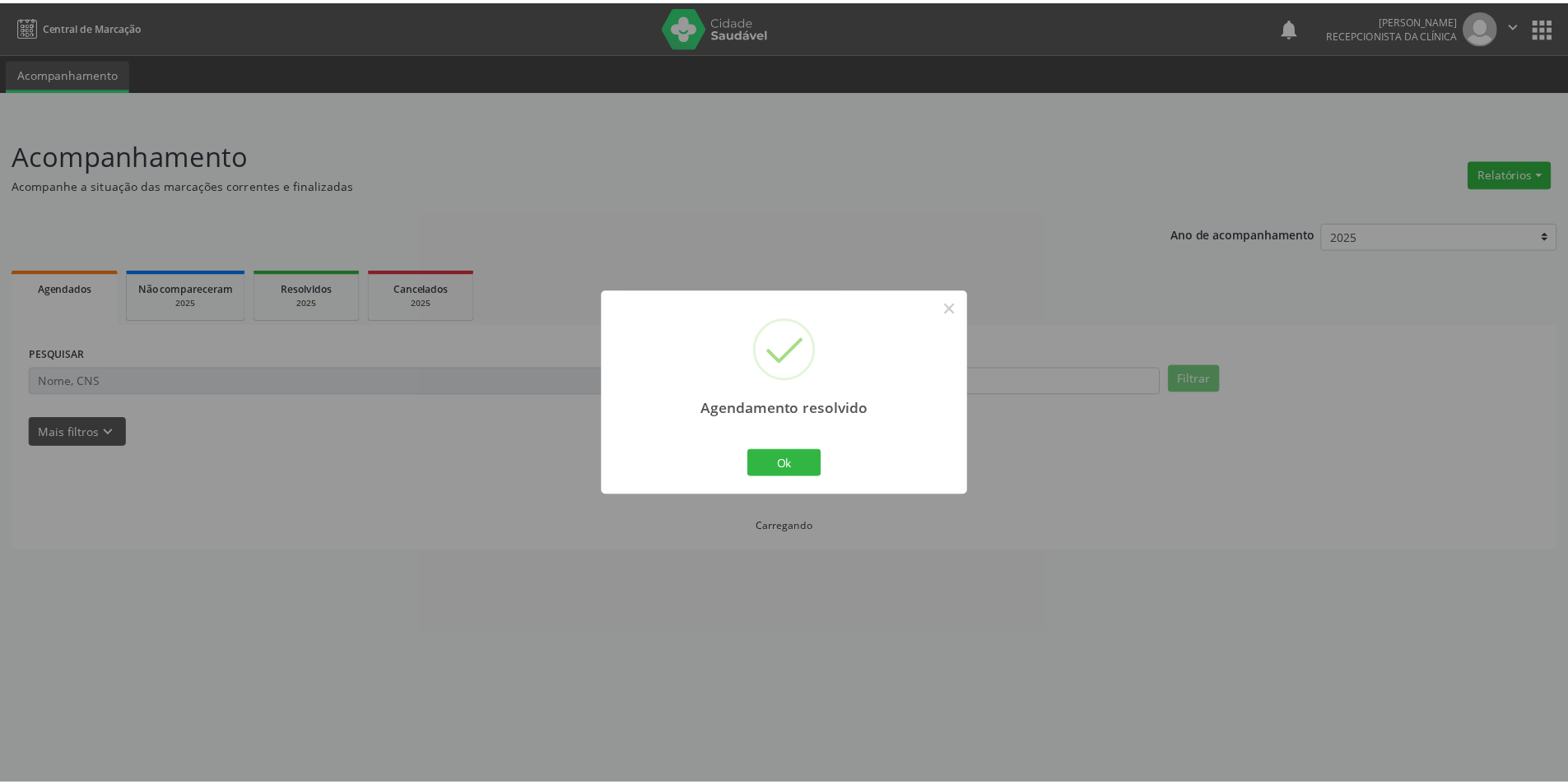
scroll to position [0, 0]
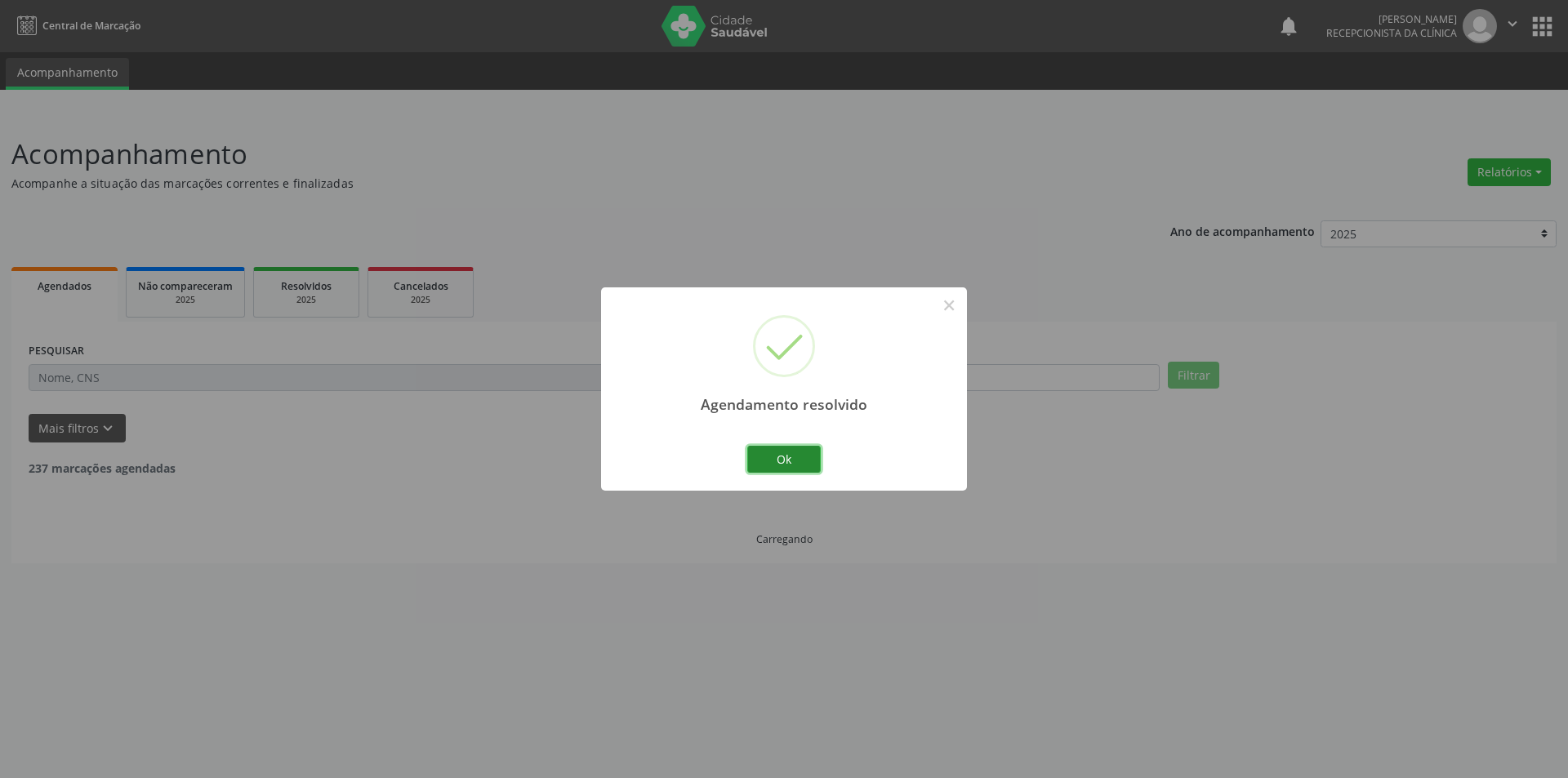
click at [776, 457] on button "Ok" at bounding box center [784, 460] width 74 height 28
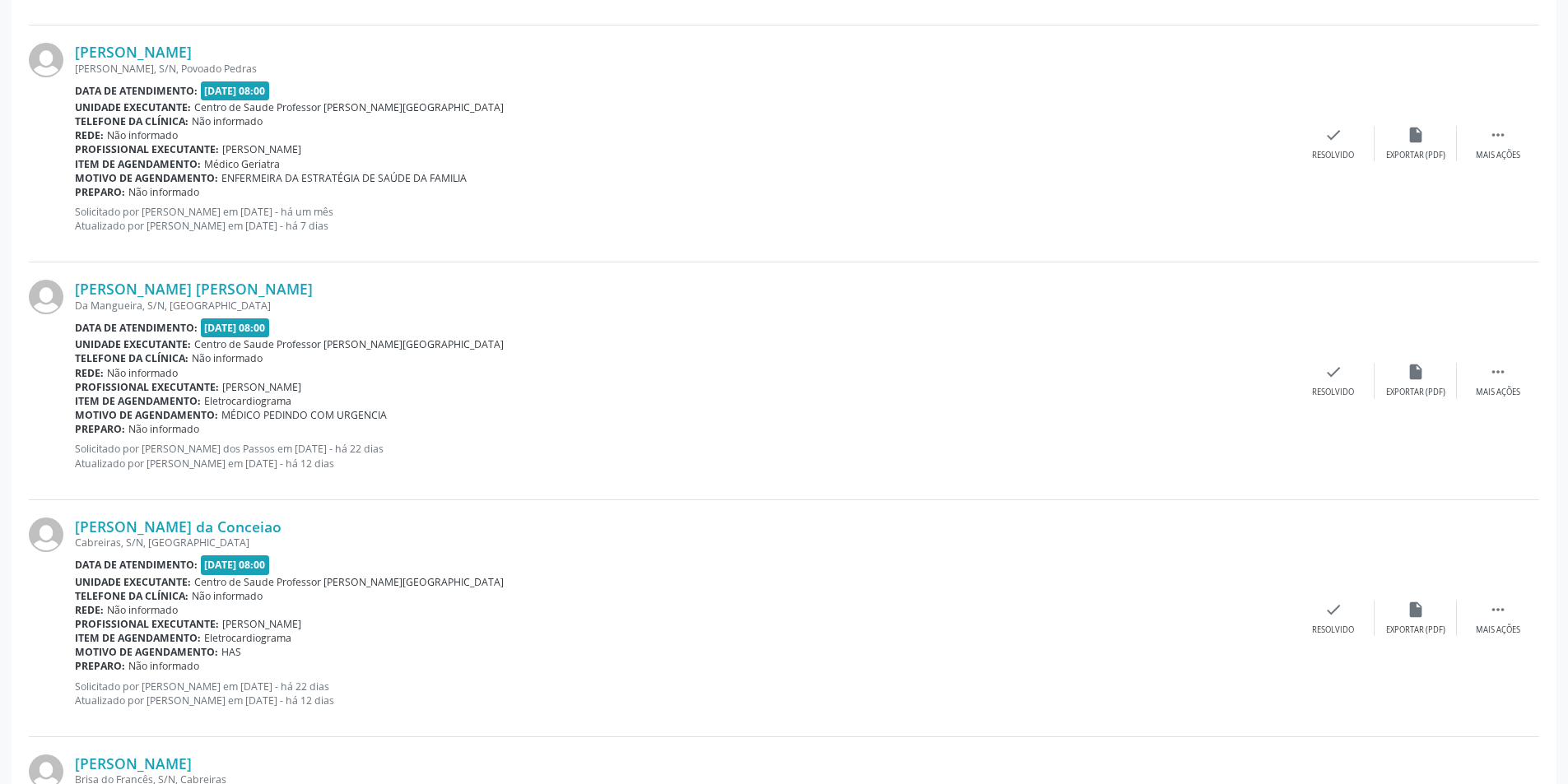
scroll to position [988, 0]
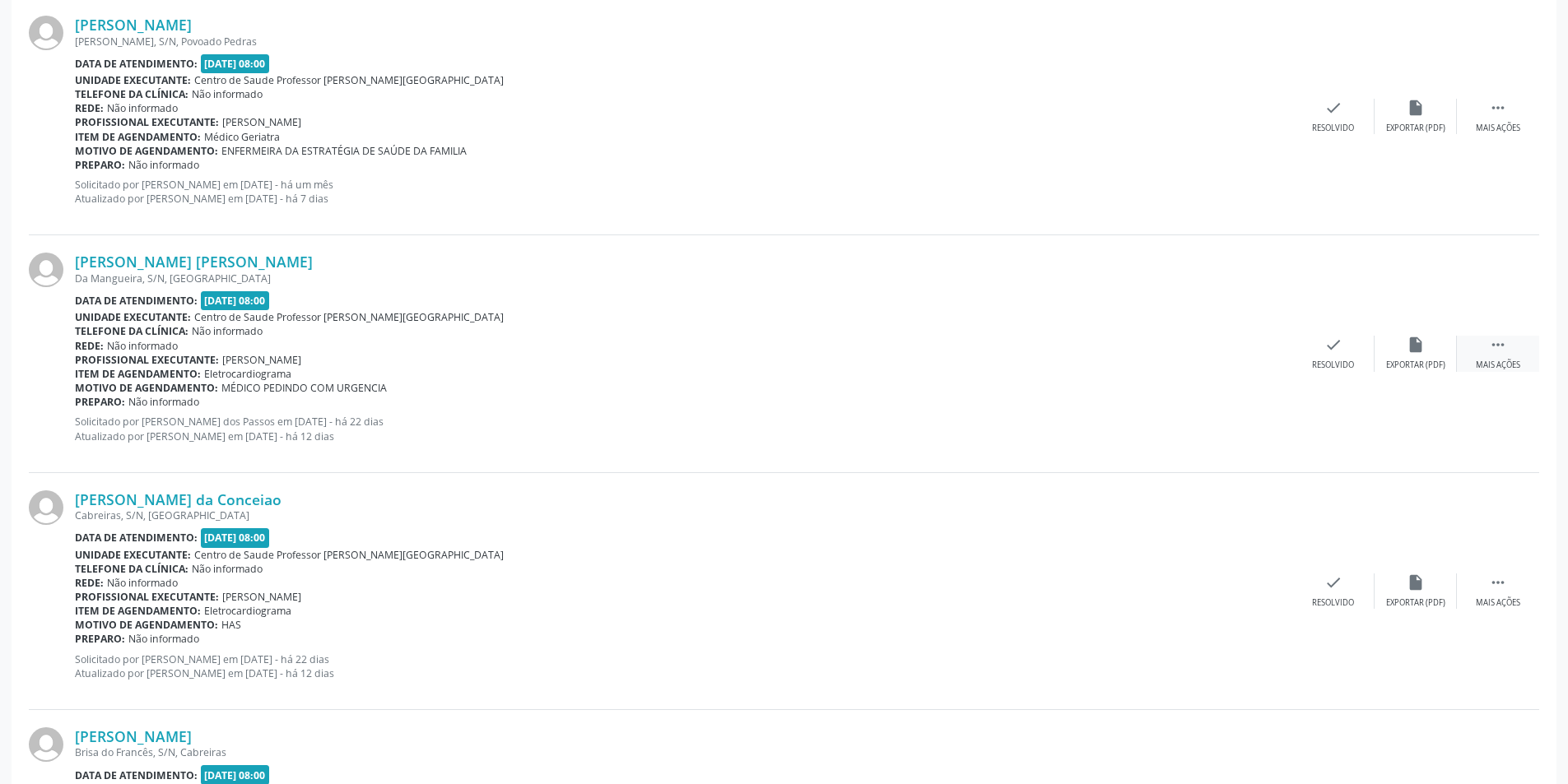
click at [1520, 362] on div "Mais ações" at bounding box center [1497, 365] width 44 height 11
click at [1419, 339] on icon "alarm_off" at bounding box center [1415, 344] width 18 height 18
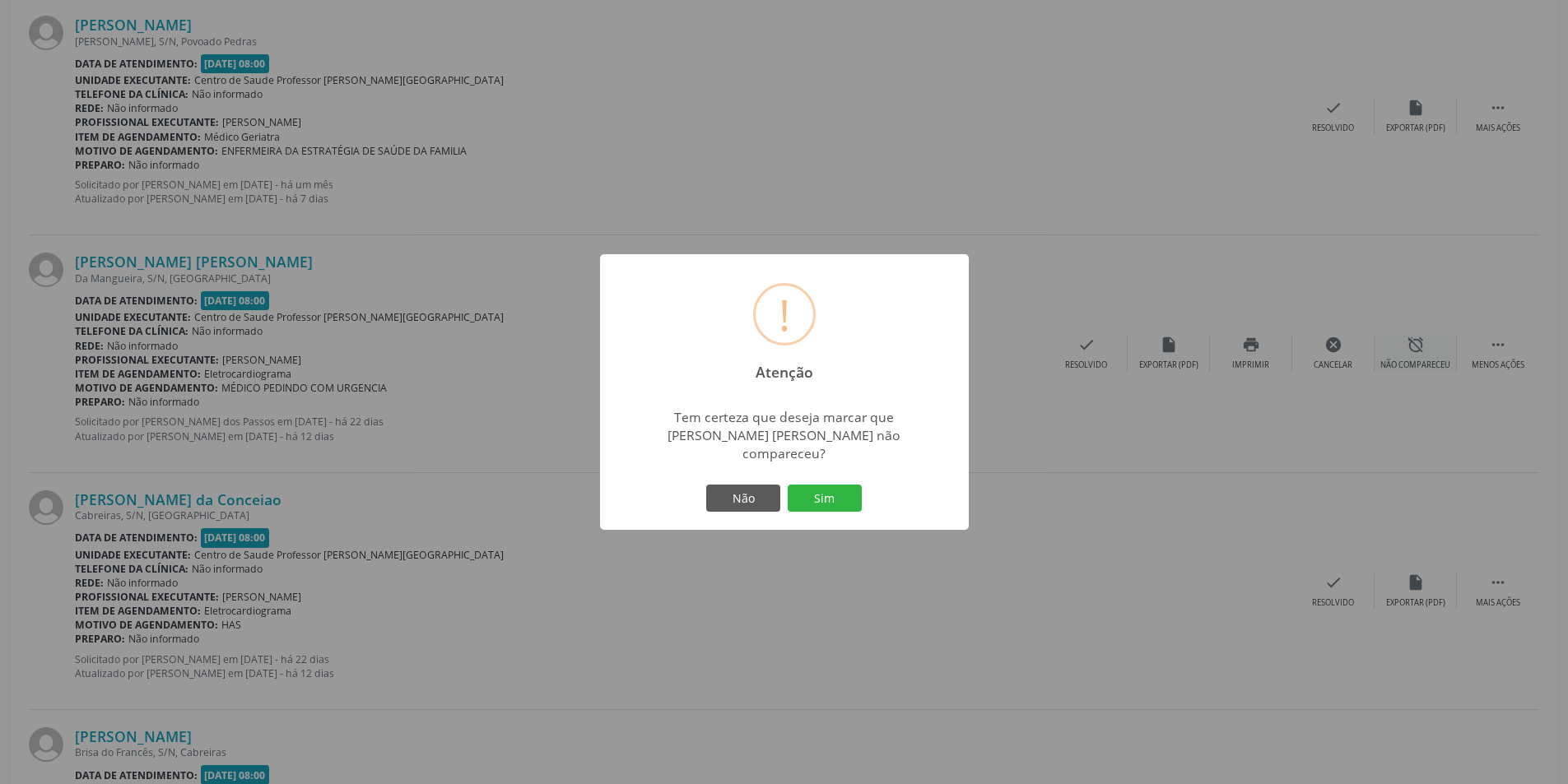
click at [1419, 339] on div "! Atenção × Tem certeza que deseja marcar que [PERSON_NAME] [PERSON_NAME] não c…" at bounding box center [784, 392] width 1568 height 784
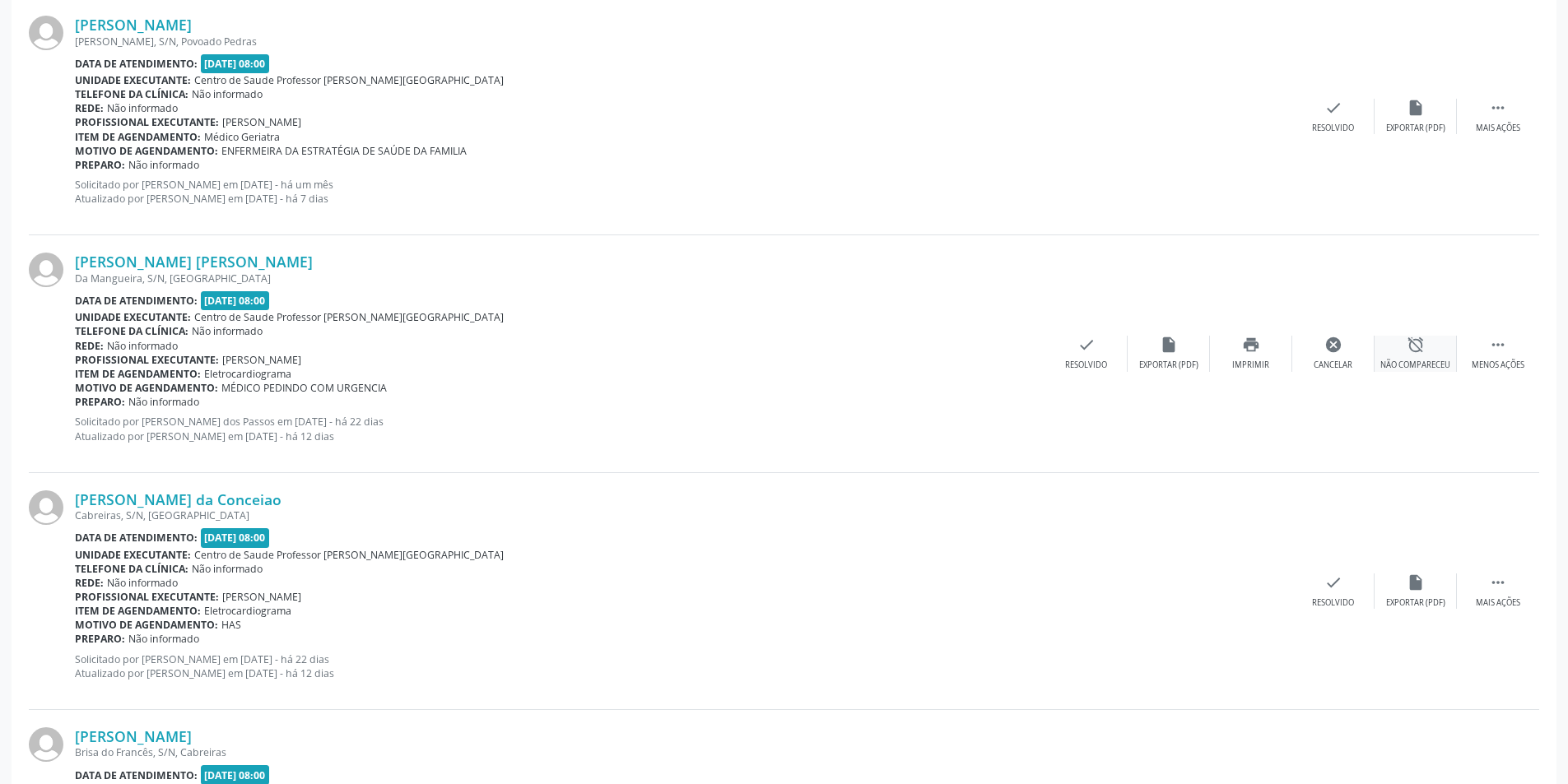
click at [1407, 365] on div "Não compareceu" at bounding box center [1415, 365] width 70 height 11
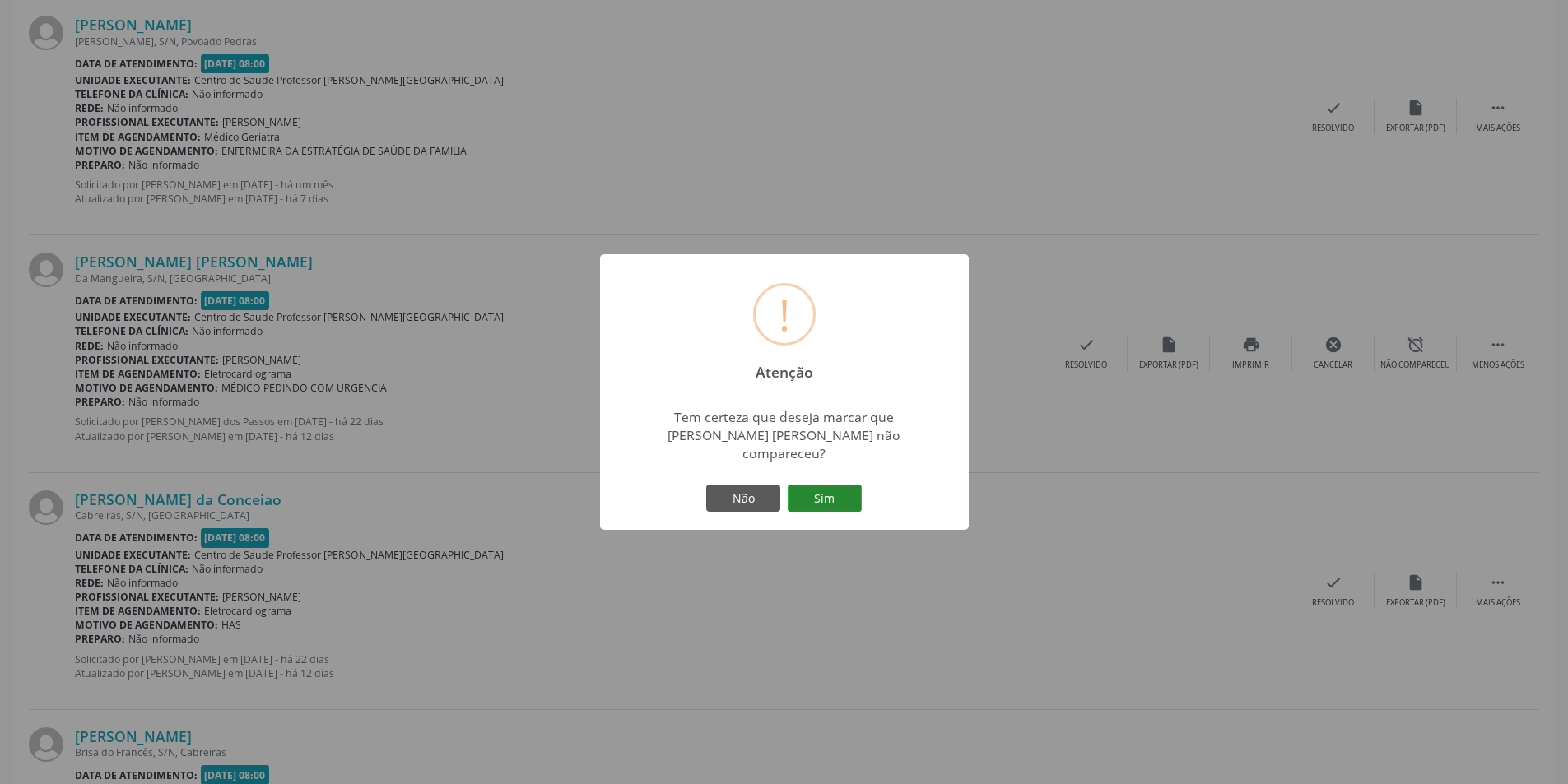
click at [817, 502] on button "Sim" at bounding box center [824, 499] width 74 height 28
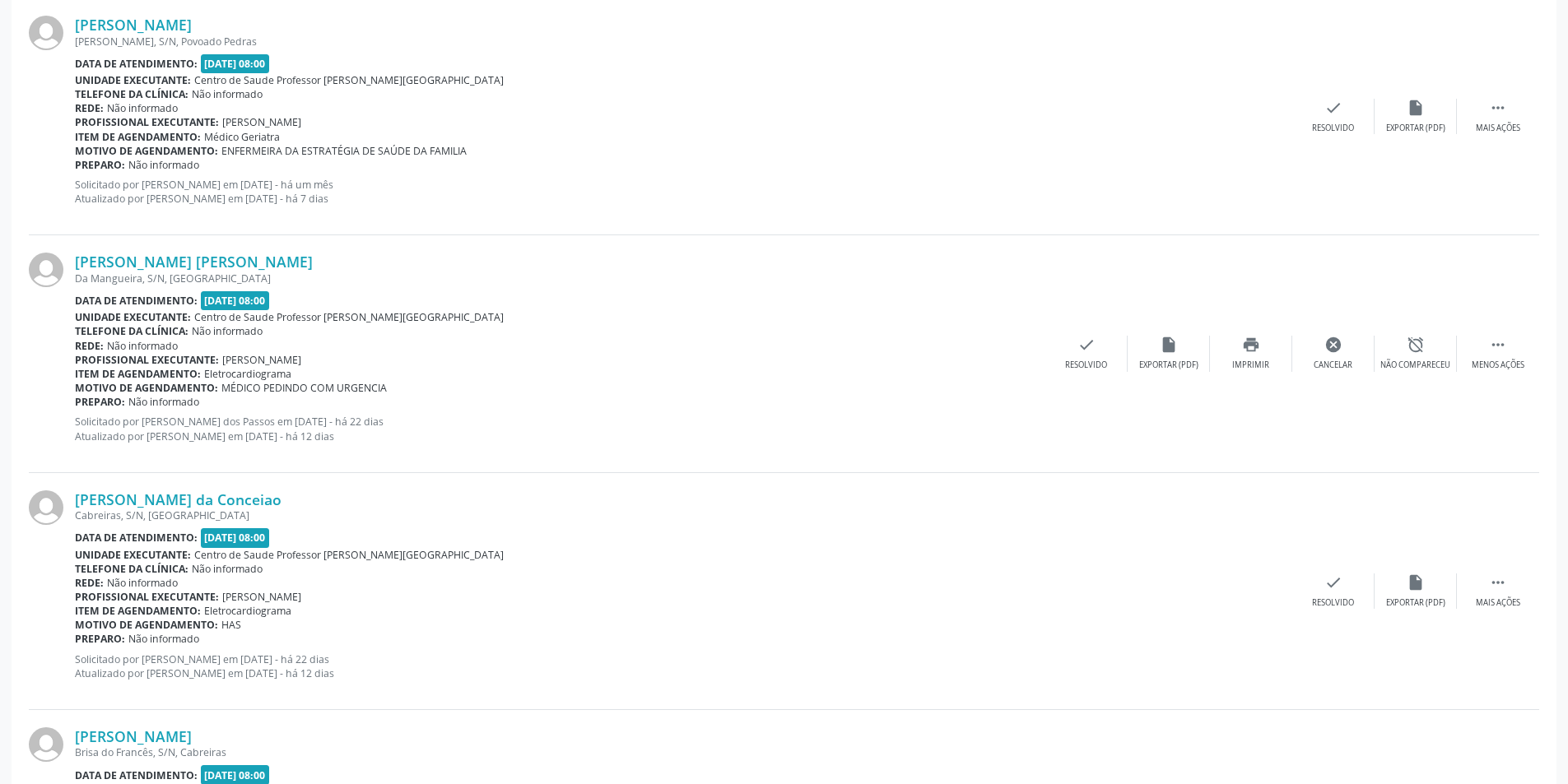
scroll to position [0, 0]
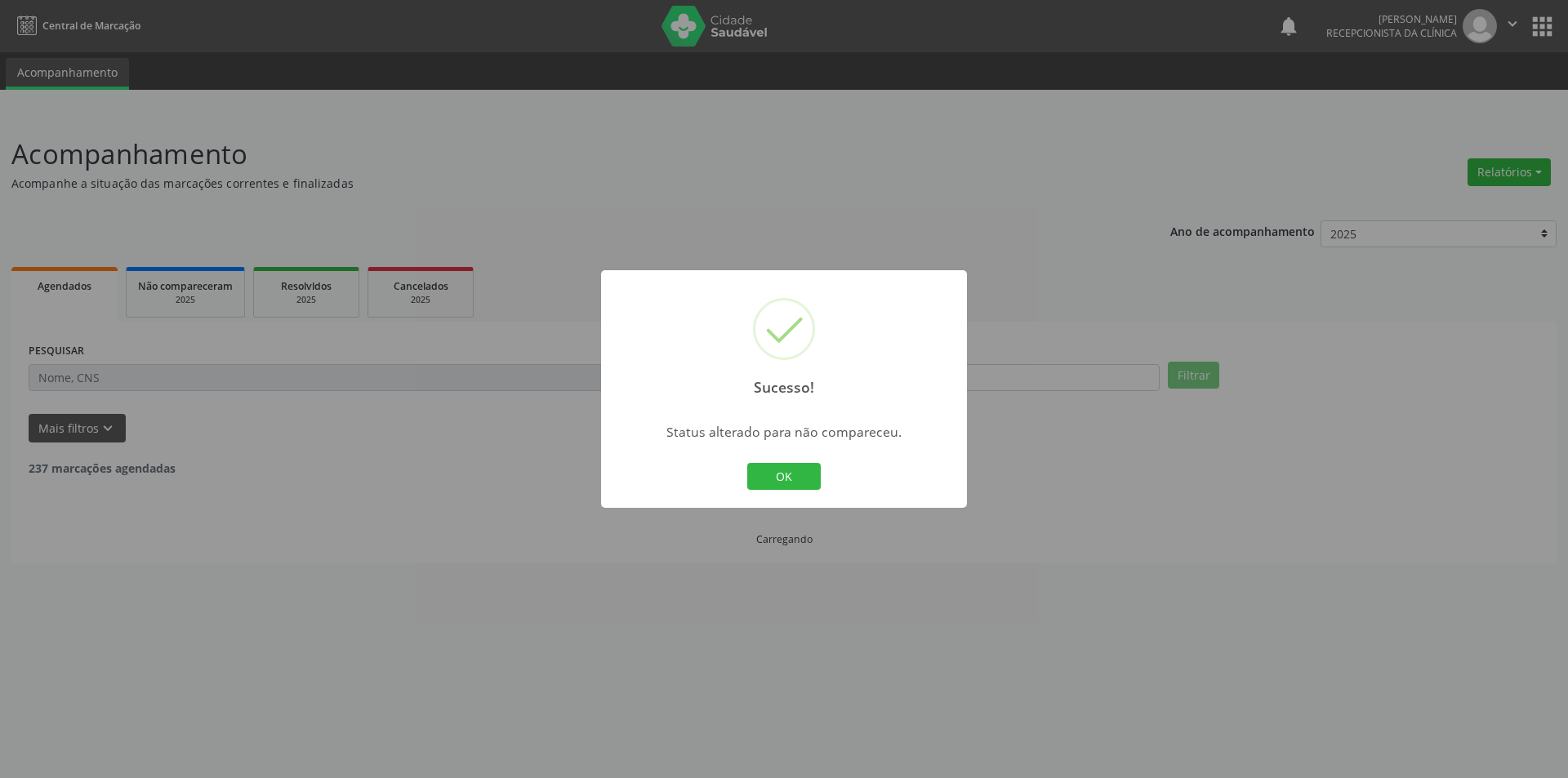
click at [776, 470] on button "OK" at bounding box center [784, 477] width 74 height 28
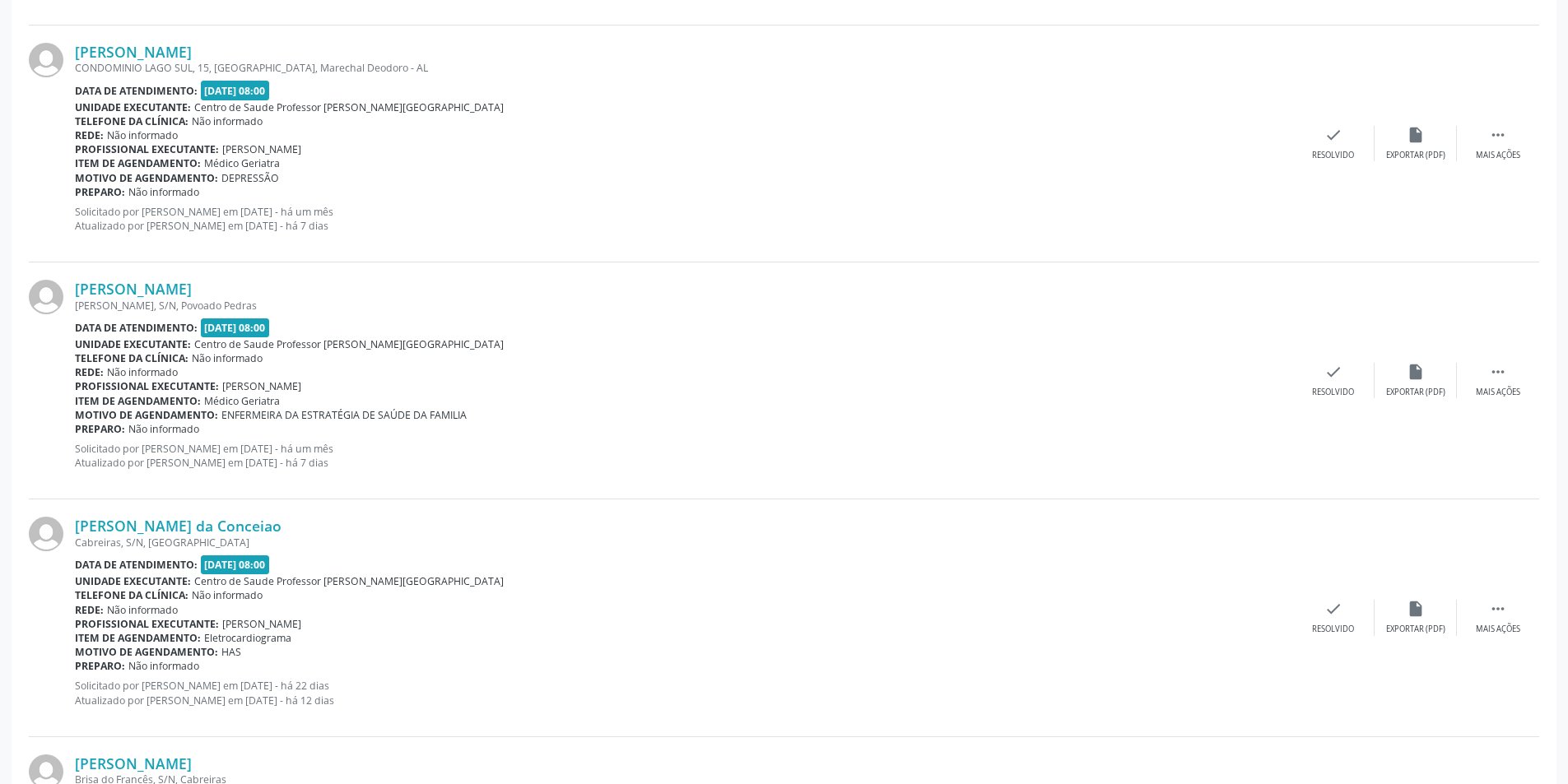
scroll to position [822, 0]
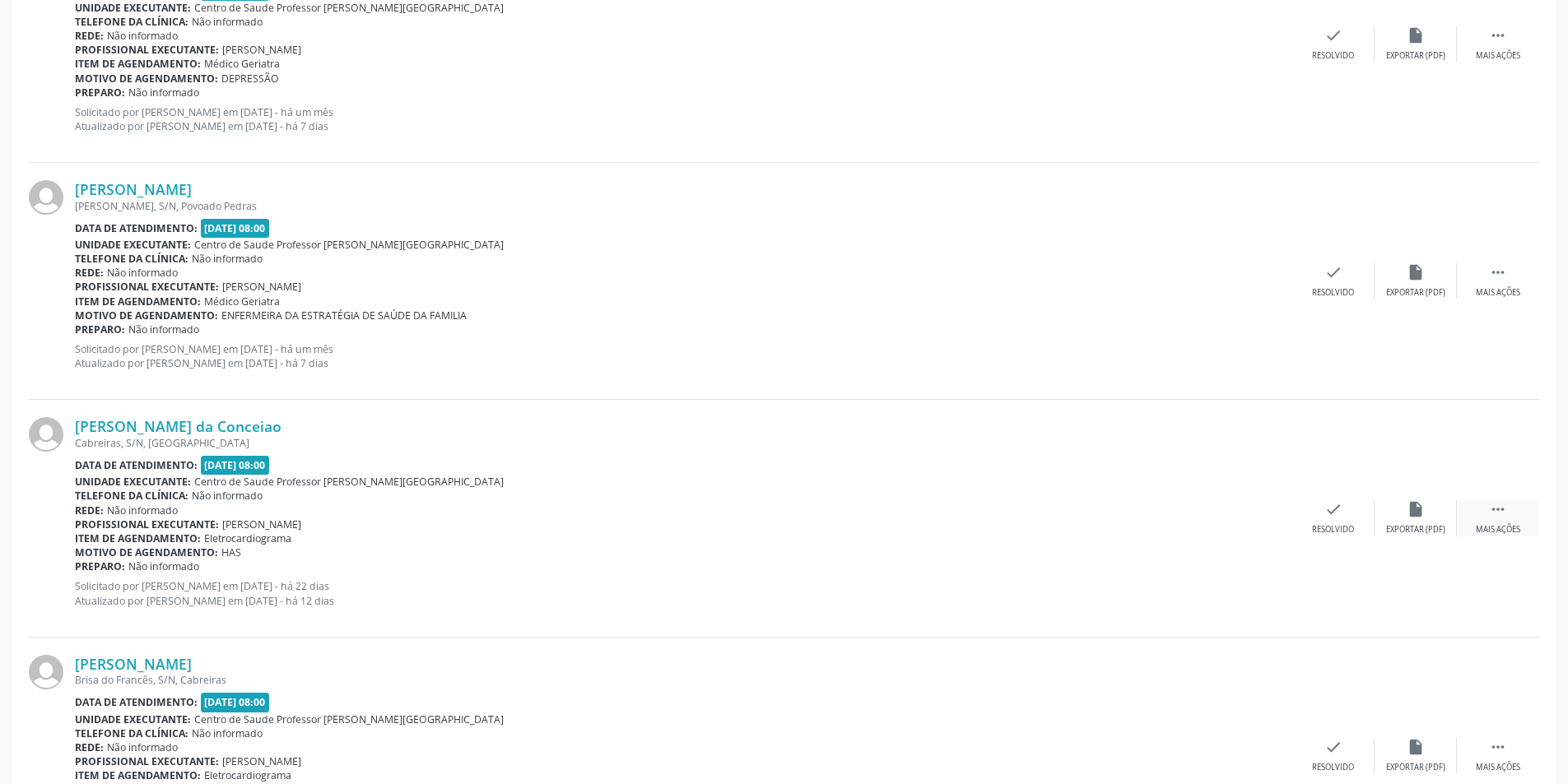
click at [1501, 520] on div " Mais ações" at bounding box center [1498, 519] width 83 height 36
click at [1430, 517] on div "alarm_off Não compareceu" at bounding box center [1415, 519] width 83 height 36
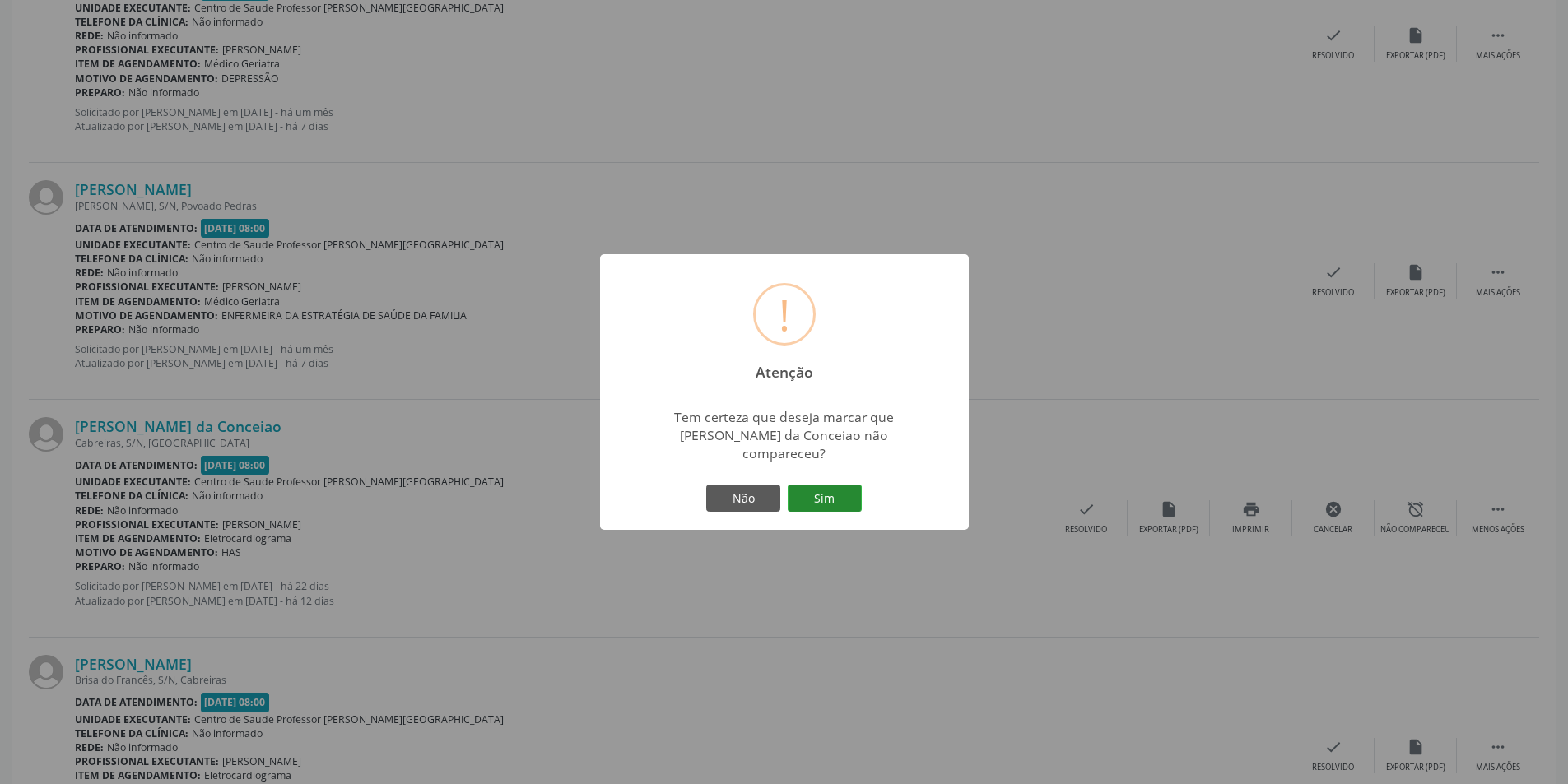
click at [809, 485] on button "Sim" at bounding box center [824, 499] width 74 height 28
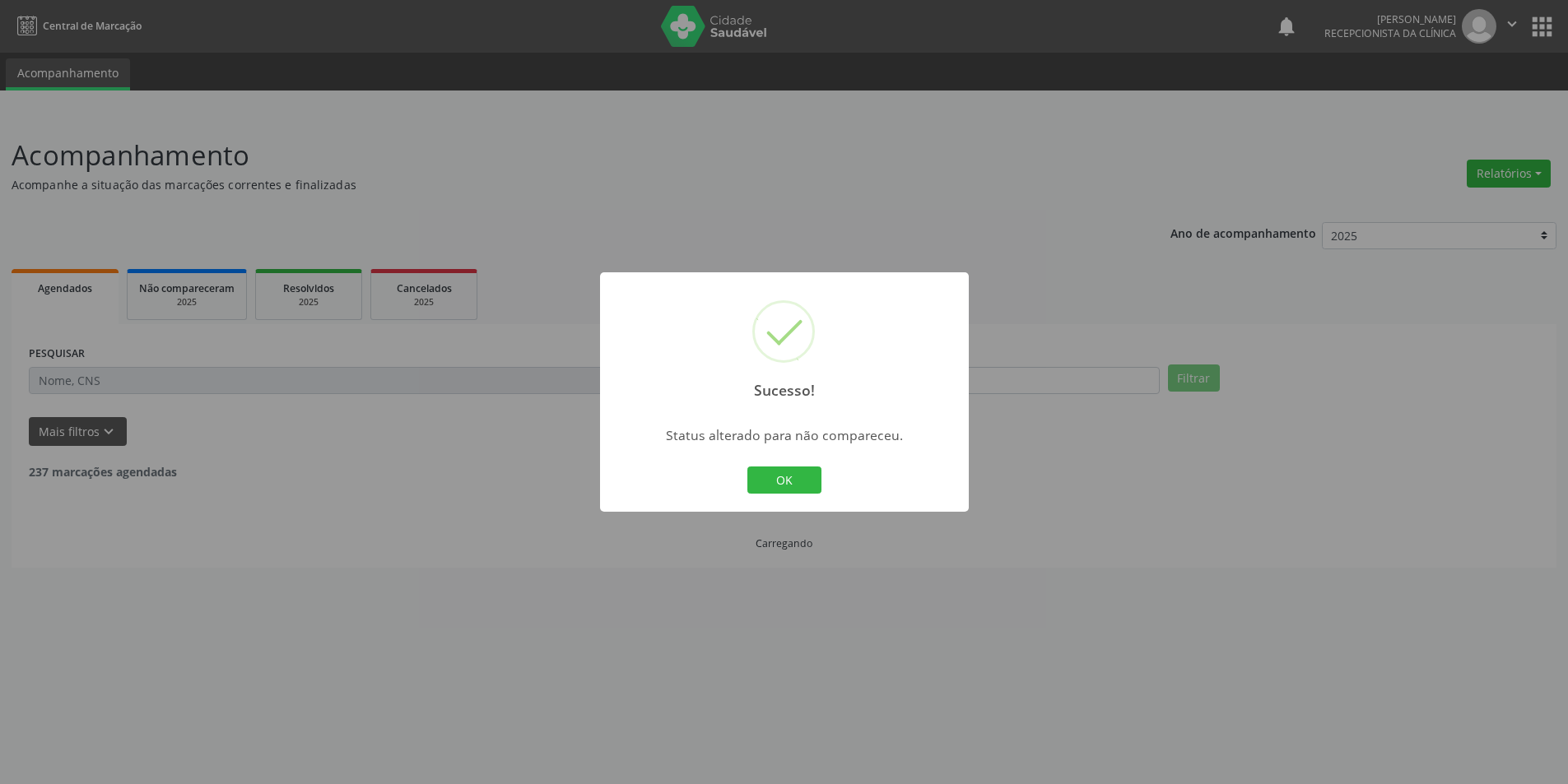
scroll to position [0, 0]
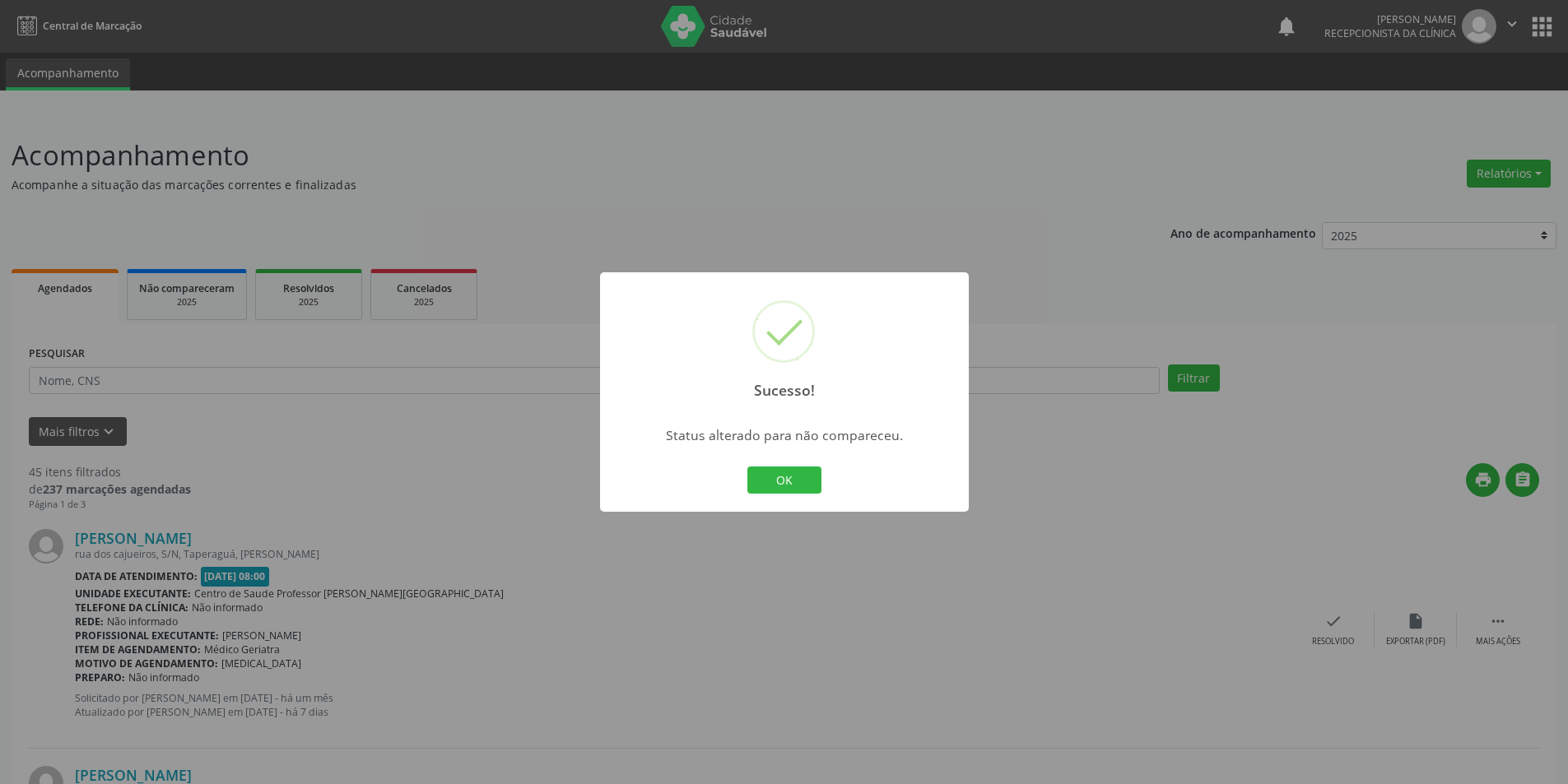
click at [829, 679] on div "Sucesso! × Status alterado para não compareceu. OK Cancel" at bounding box center [784, 392] width 1568 height 784
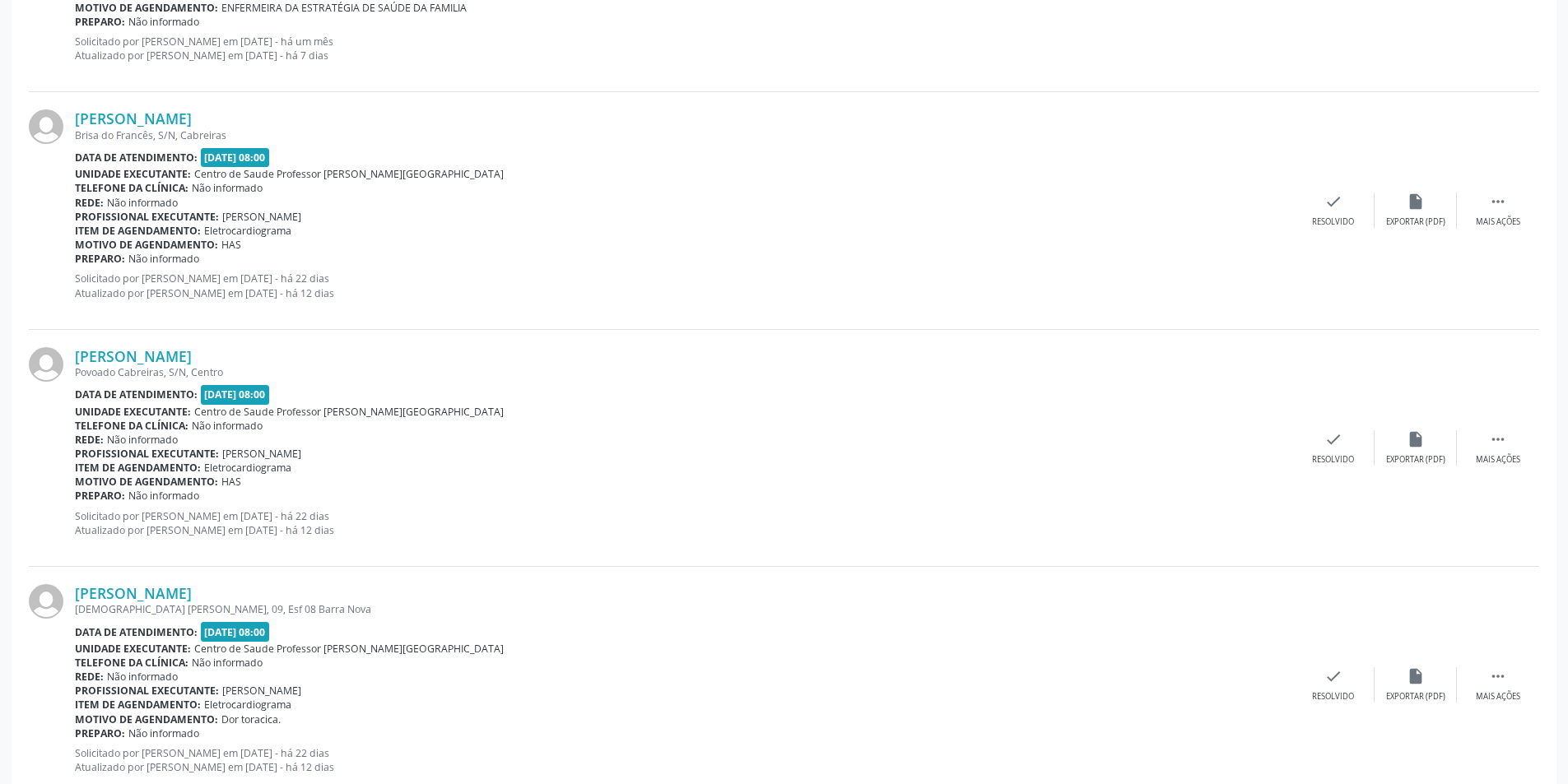
scroll to position [1234, 0]
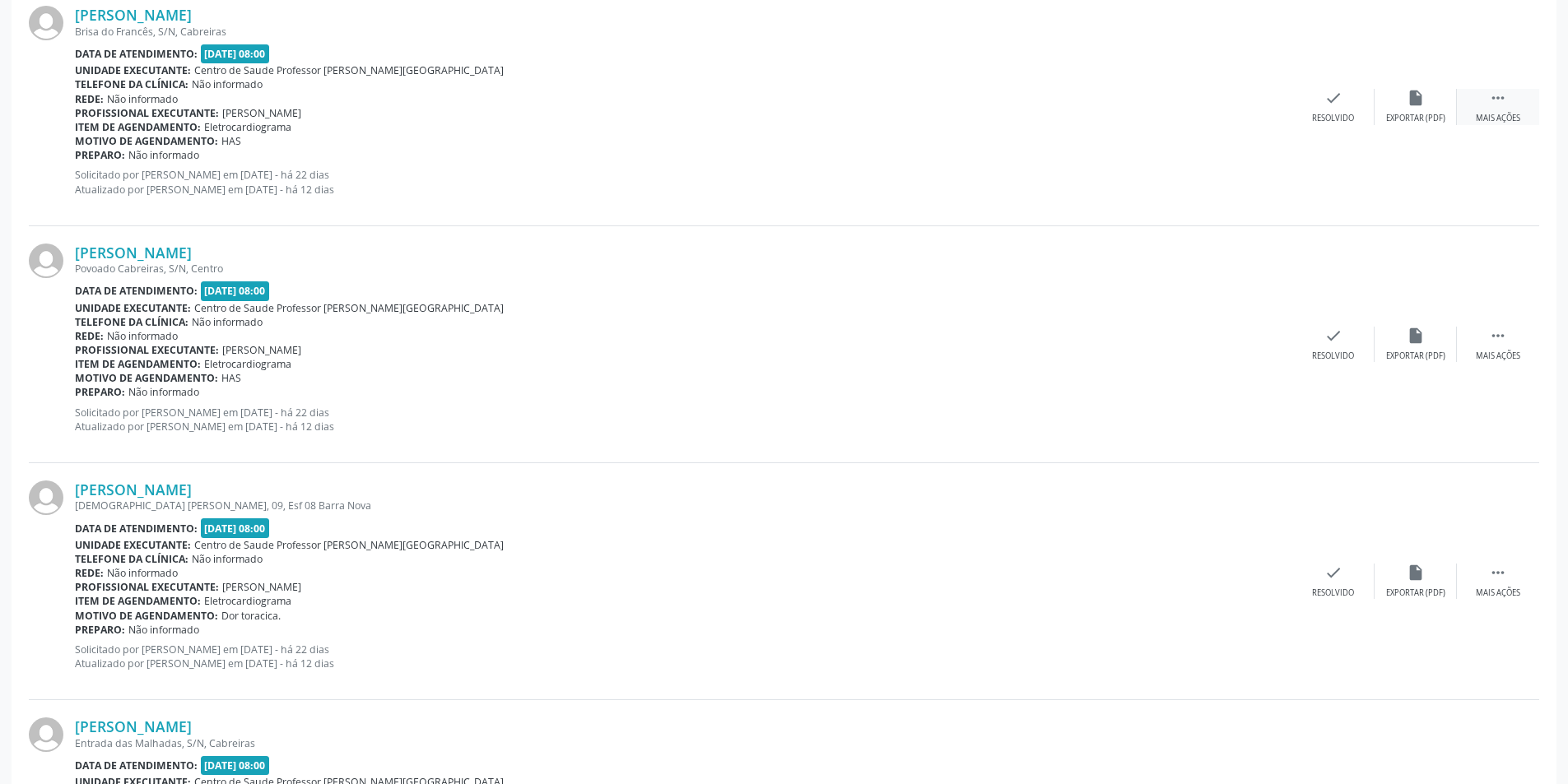
click at [1500, 111] on div " Mais ações" at bounding box center [1498, 107] width 83 height 36
click at [1390, 108] on div "alarm_off Não compareceu" at bounding box center [1415, 107] width 83 height 36
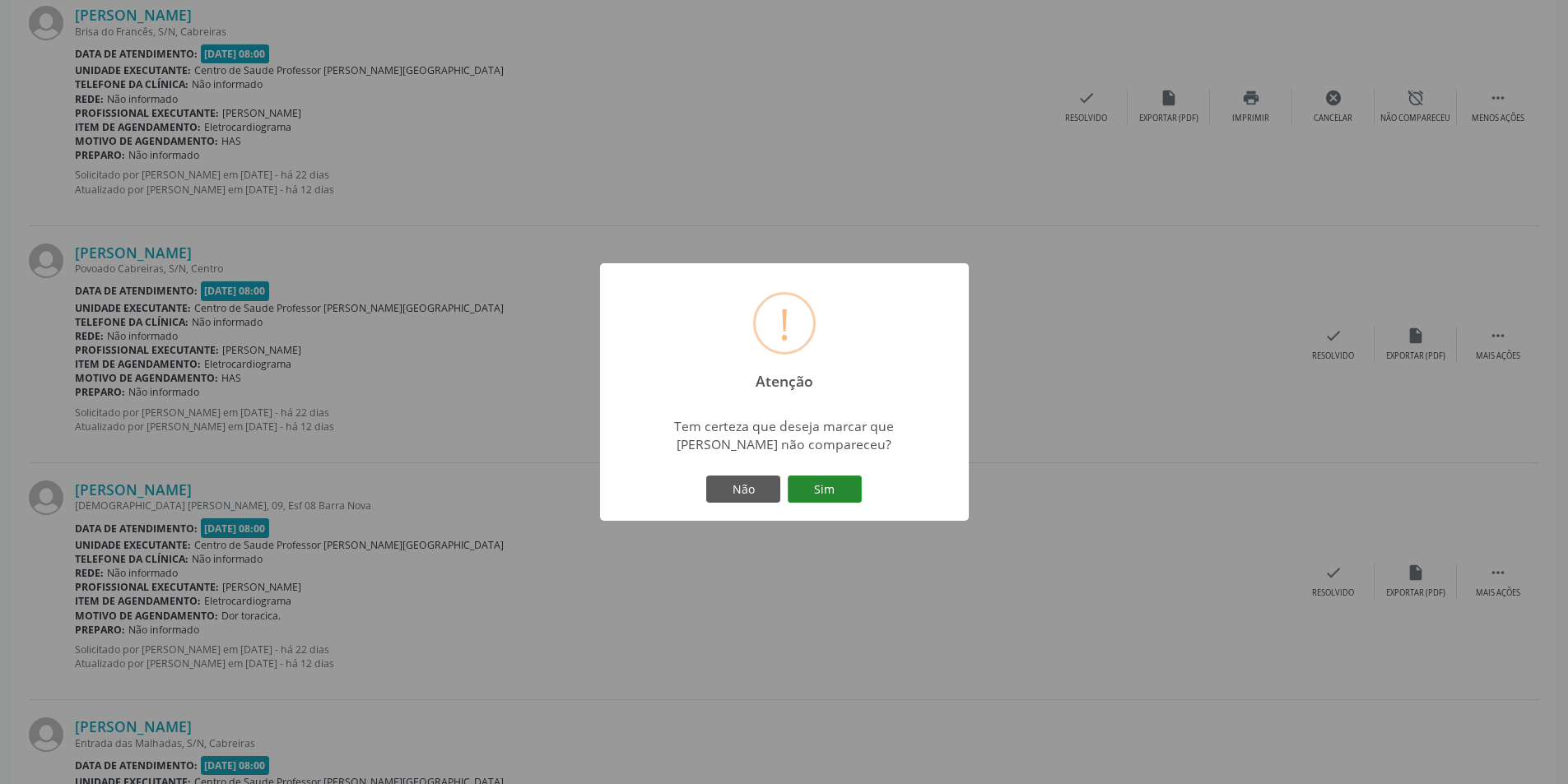
click at [810, 494] on button "Sim" at bounding box center [824, 490] width 74 height 28
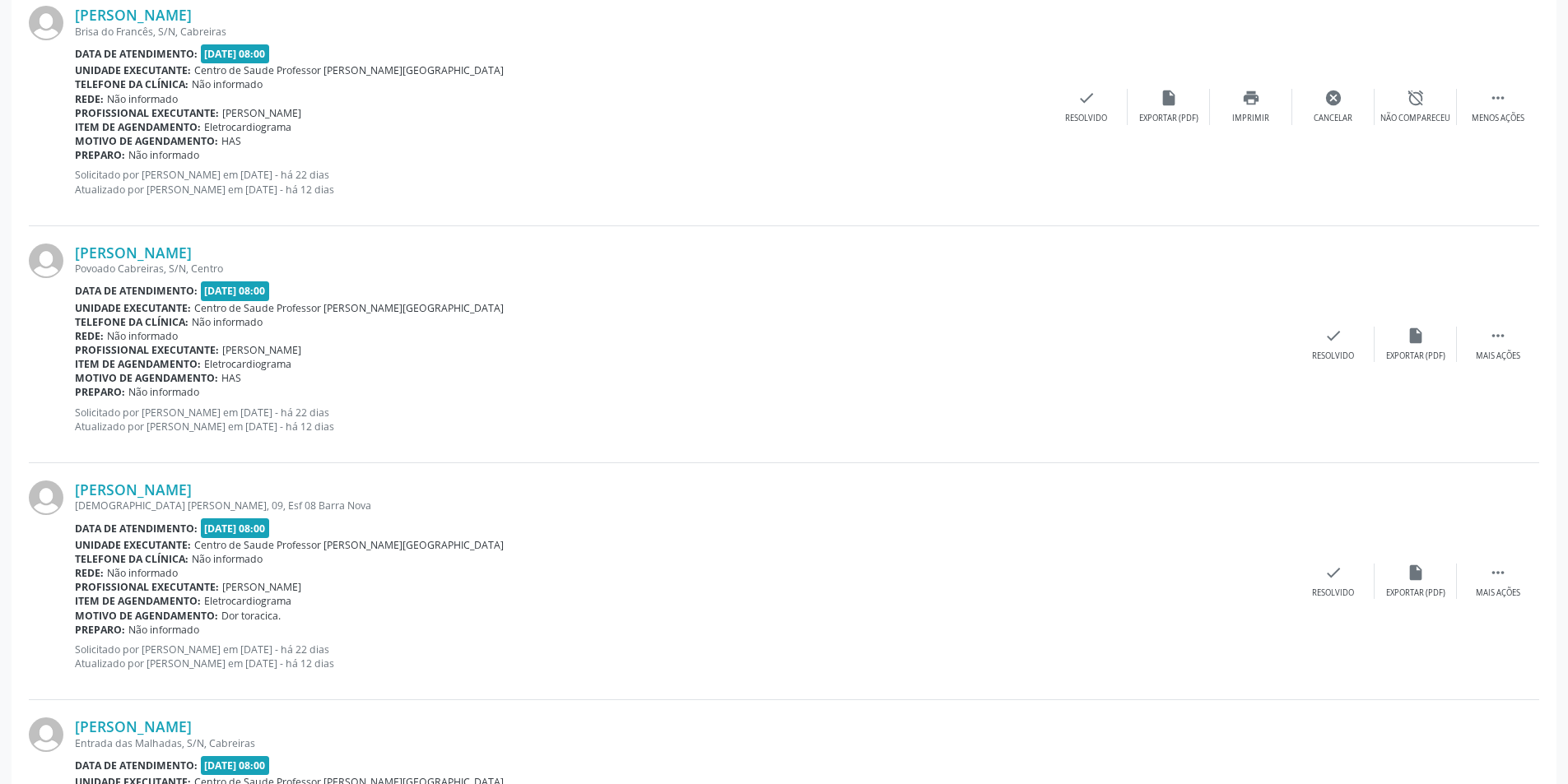
scroll to position [0, 0]
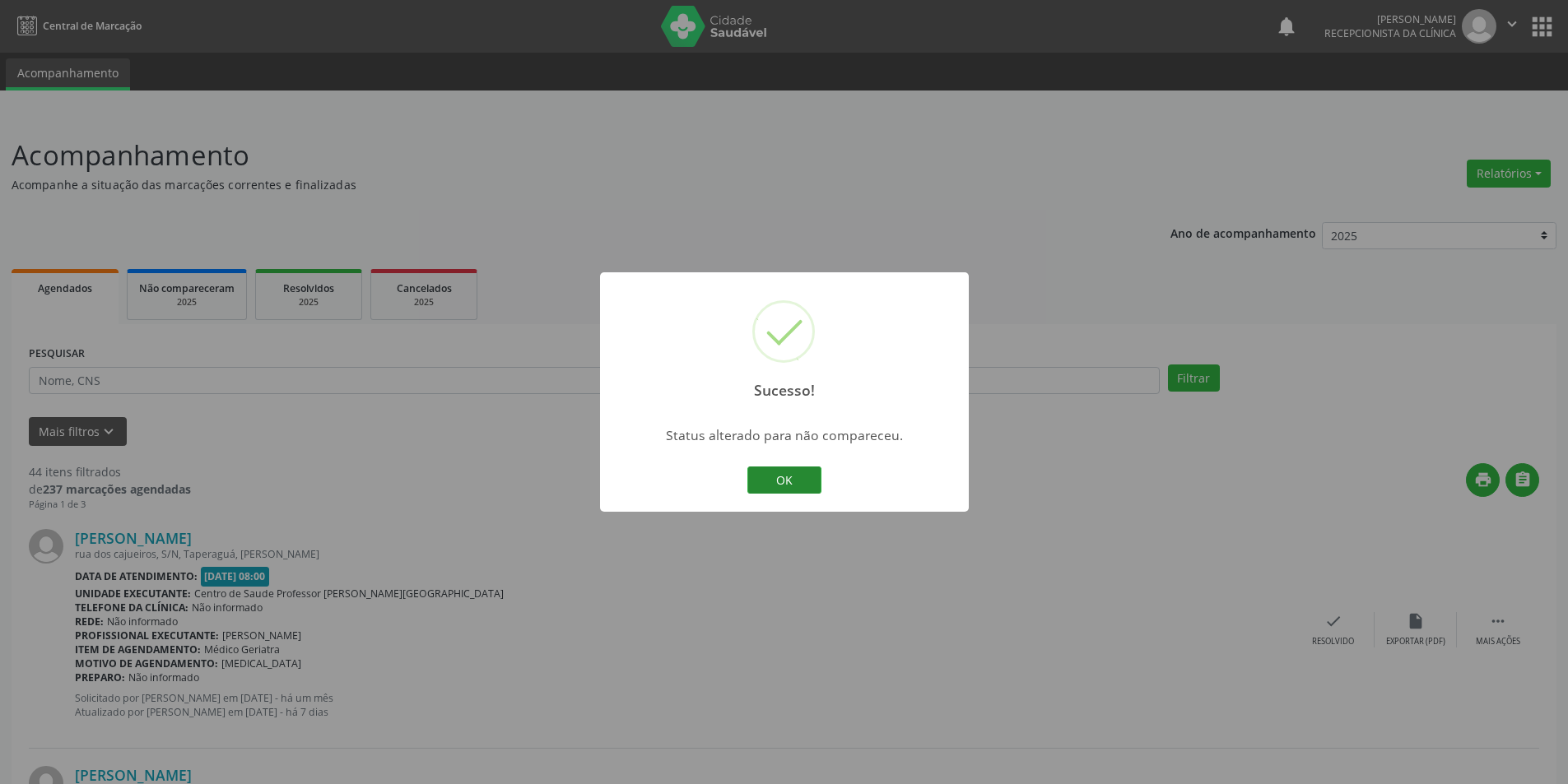
click at [776, 486] on button "OK" at bounding box center [784, 481] width 74 height 28
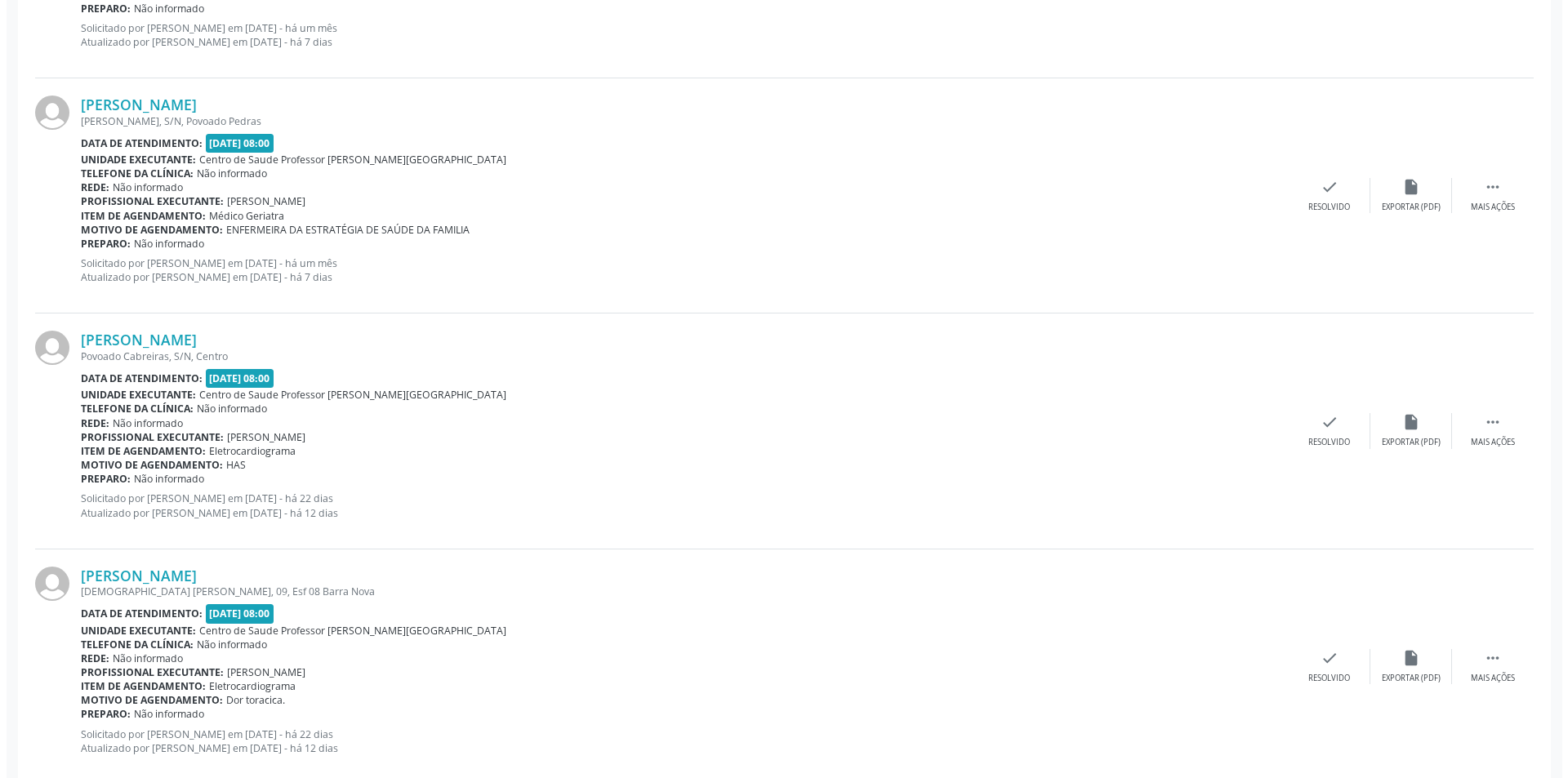
scroll to position [980, 0]
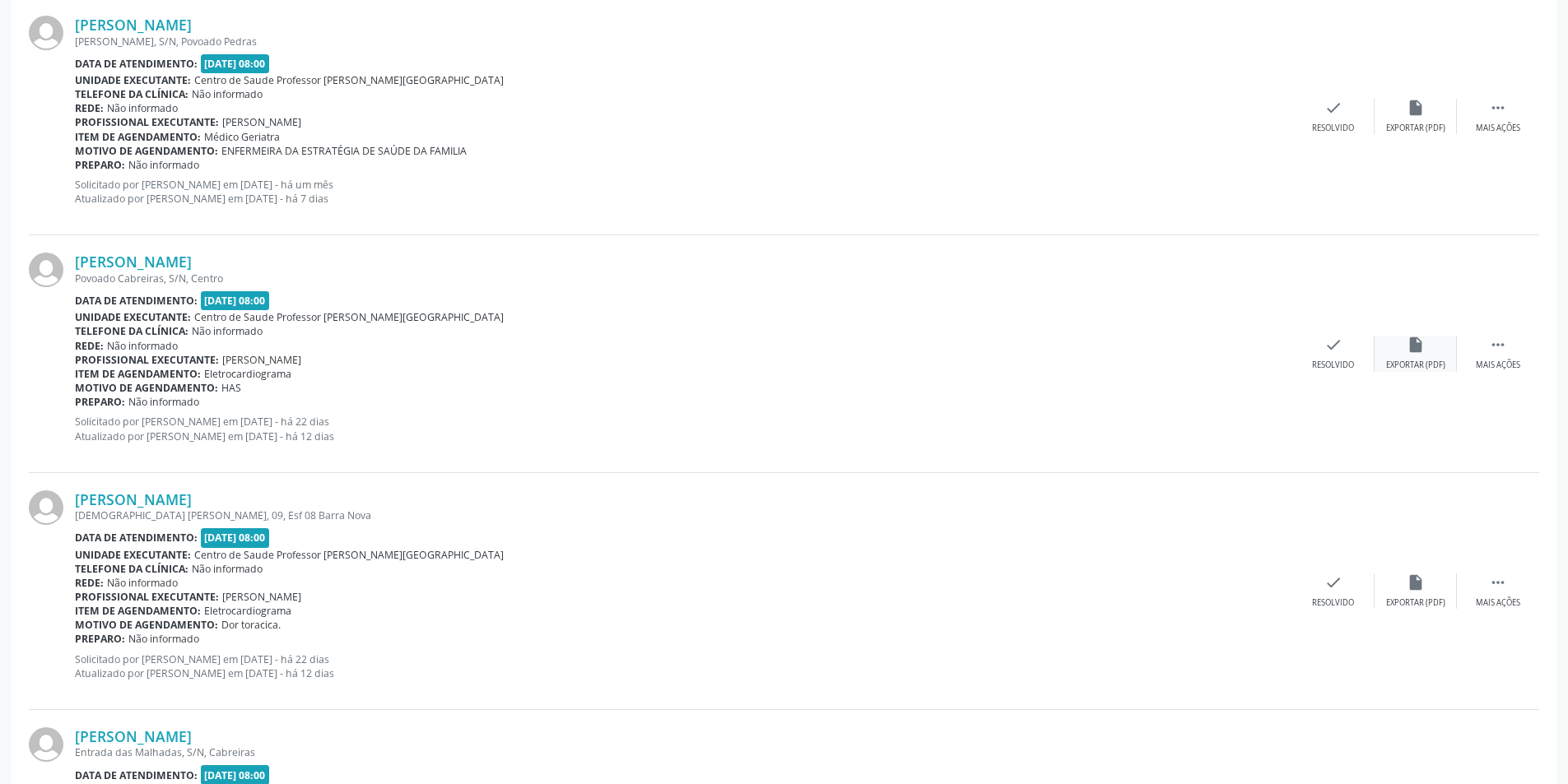
click at [1419, 345] on icon "insert_drive_file" at bounding box center [1415, 344] width 18 height 18
click at [1307, 367] on div "check Resolvido" at bounding box center [1334, 354] width 83 height 36
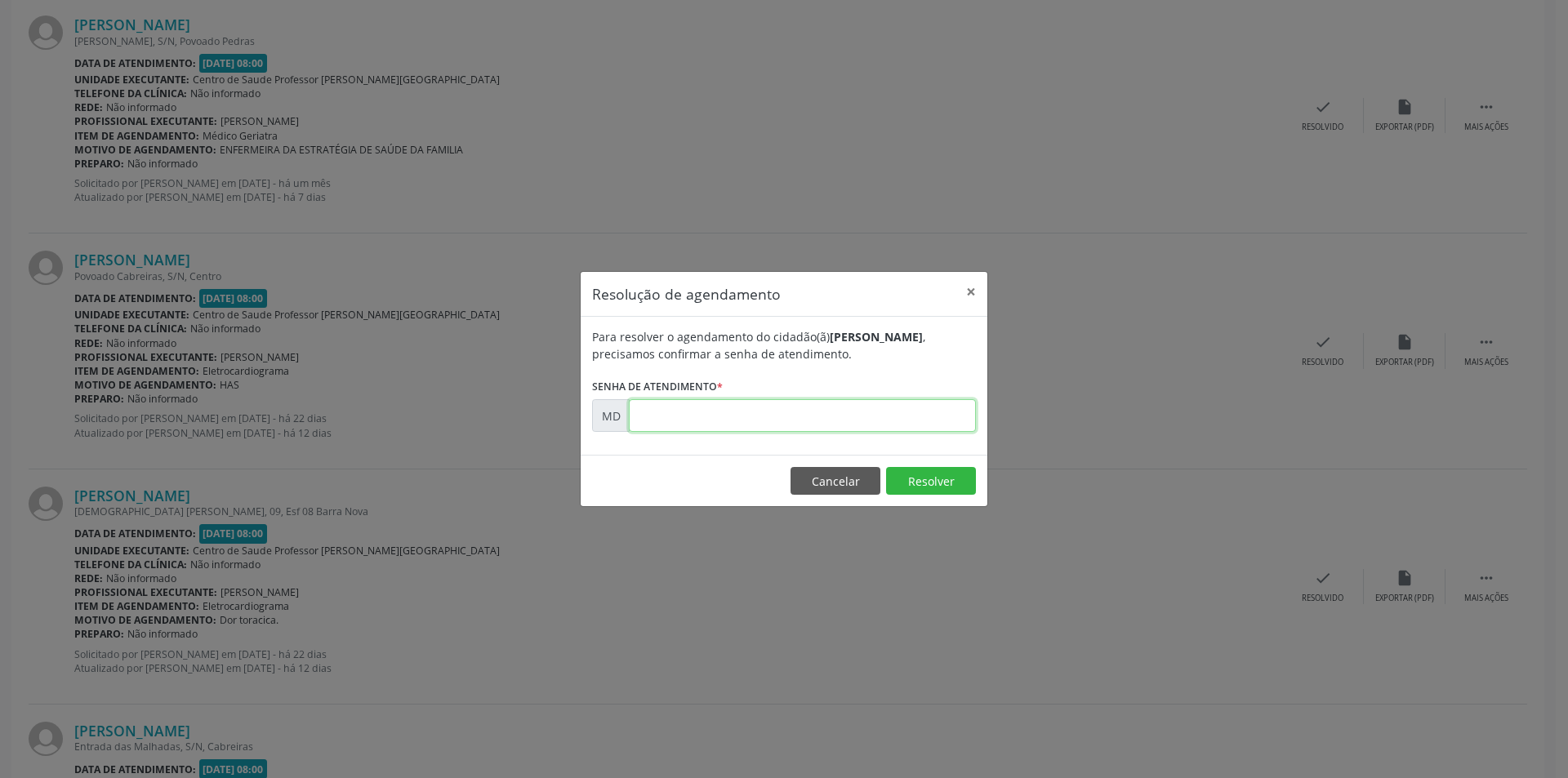
paste input "00005737"
type input "00005737"
click at [921, 474] on button "Resolver" at bounding box center [931, 481] width 90 height 28
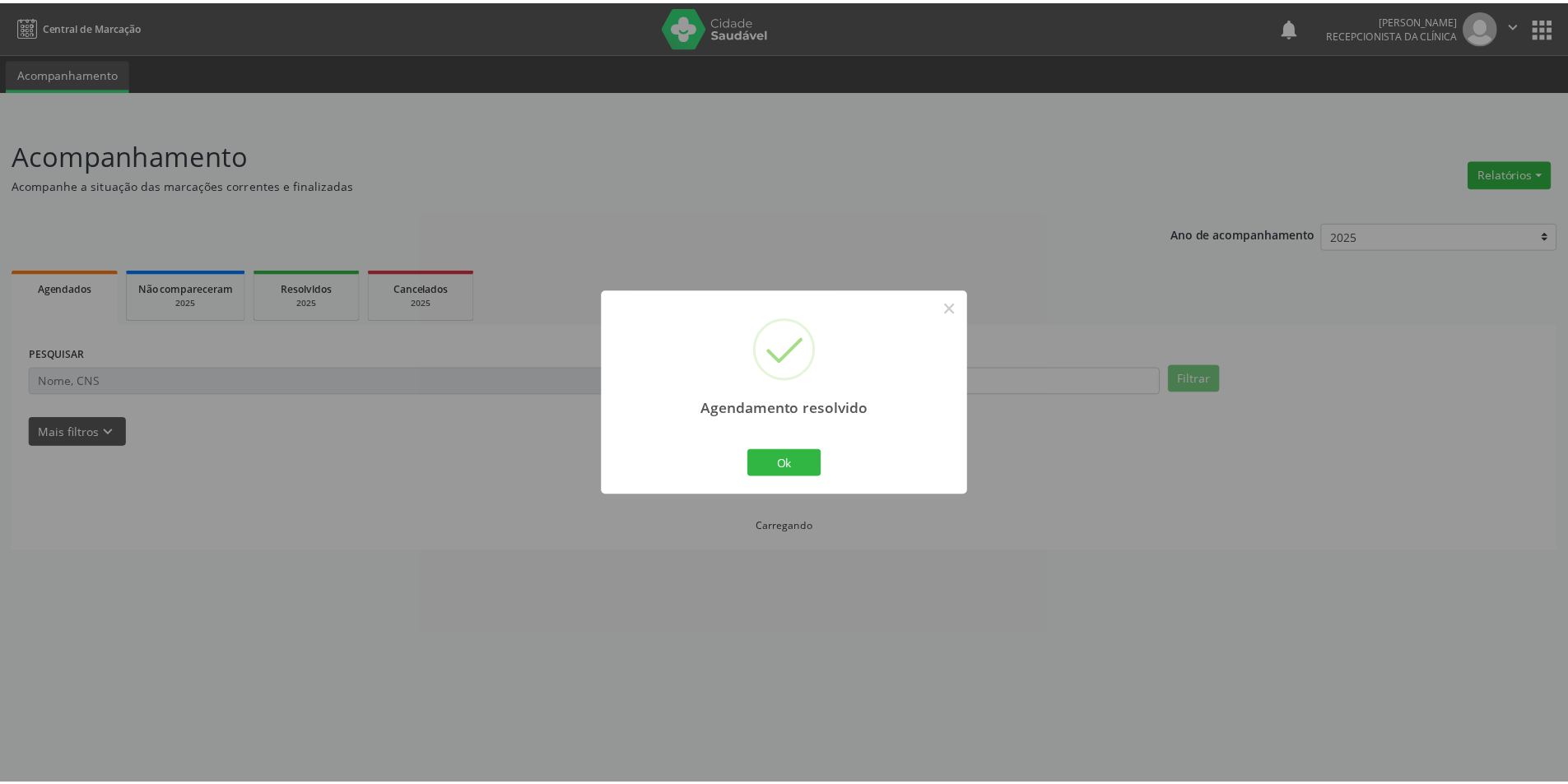
scroll to position [0, 0]
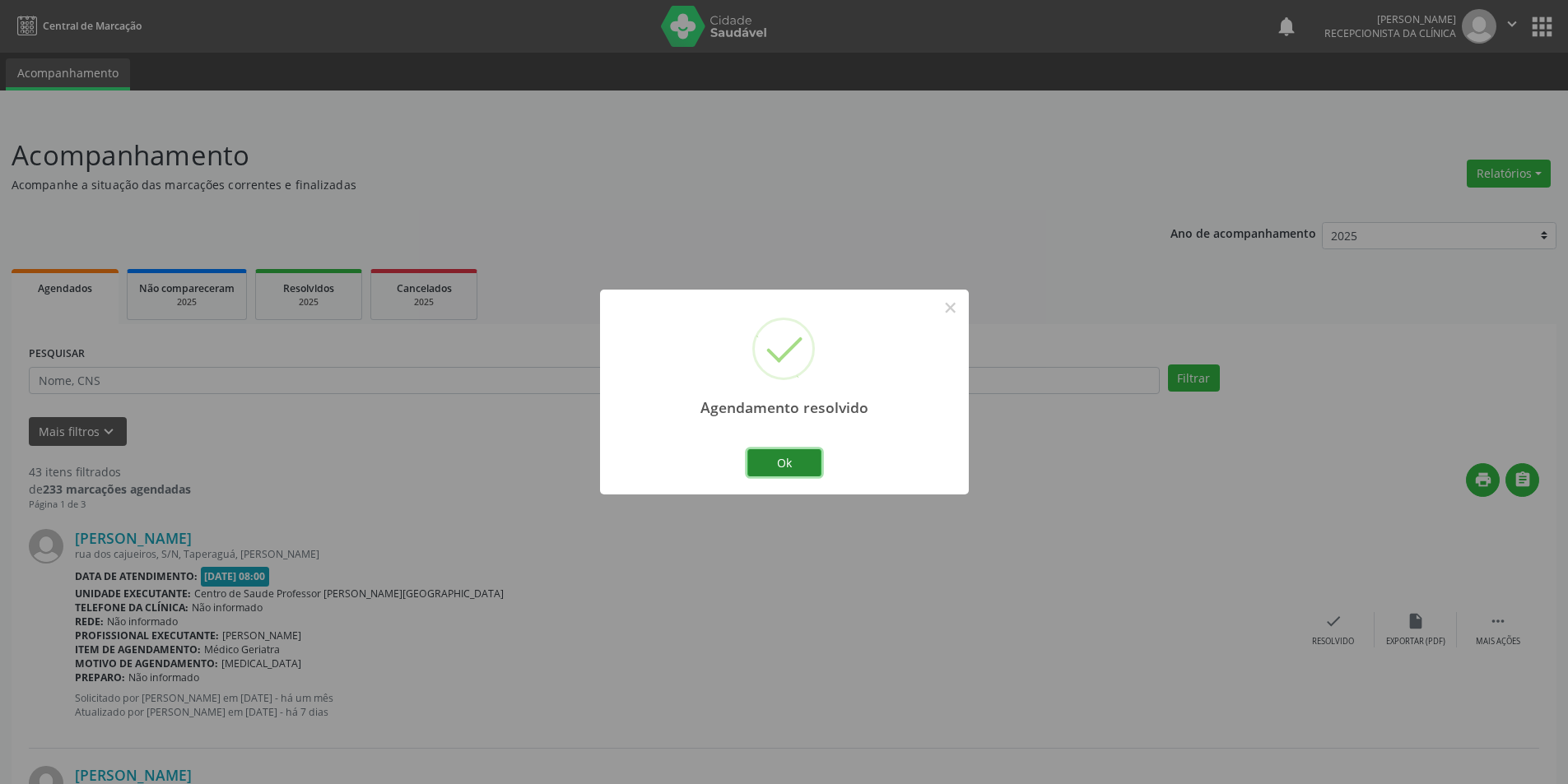
click at [814, 466] on button "Ok" at bounding box center [784, 463] width 74 height 28
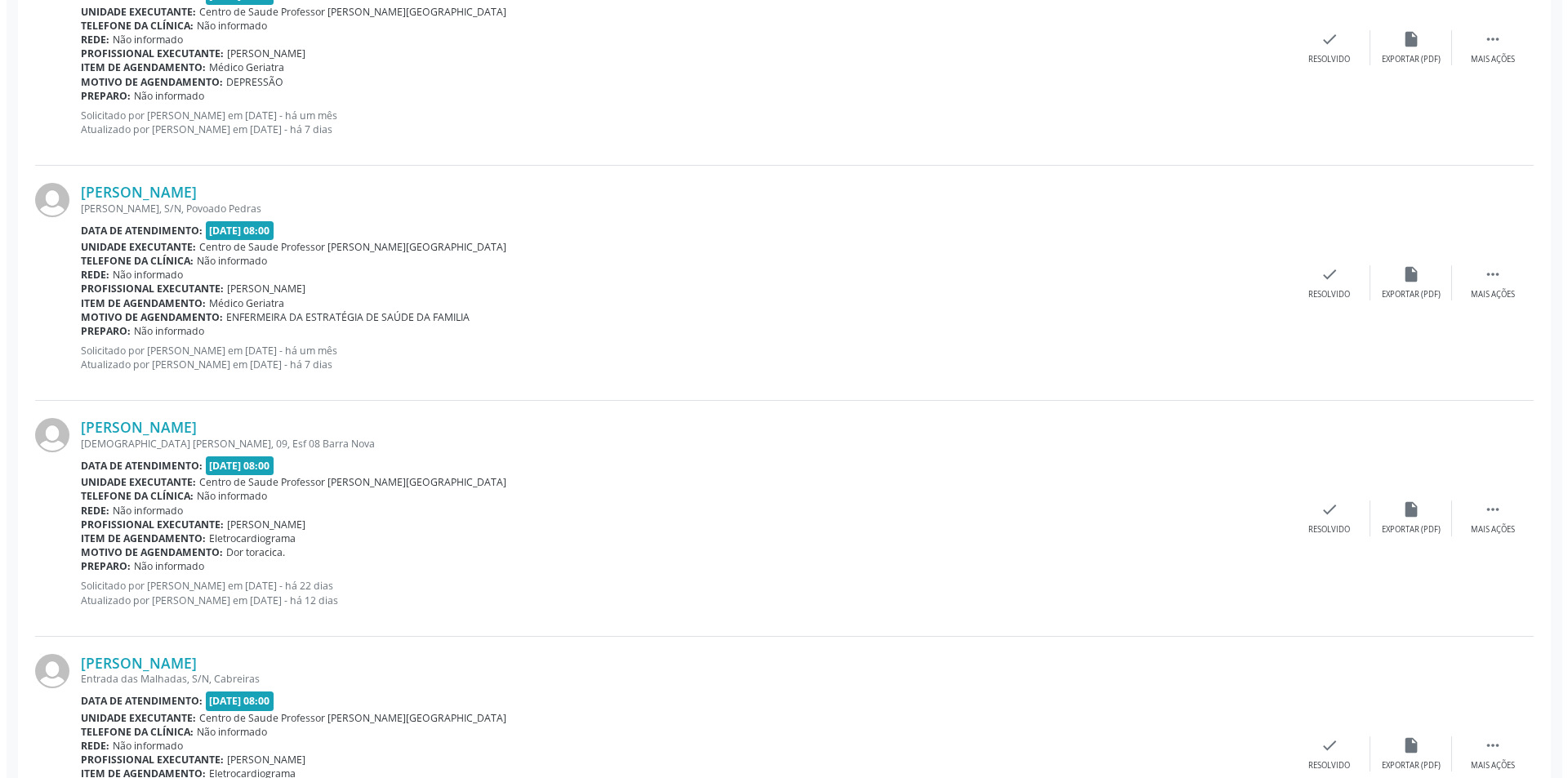
scroll to position [898, 0]
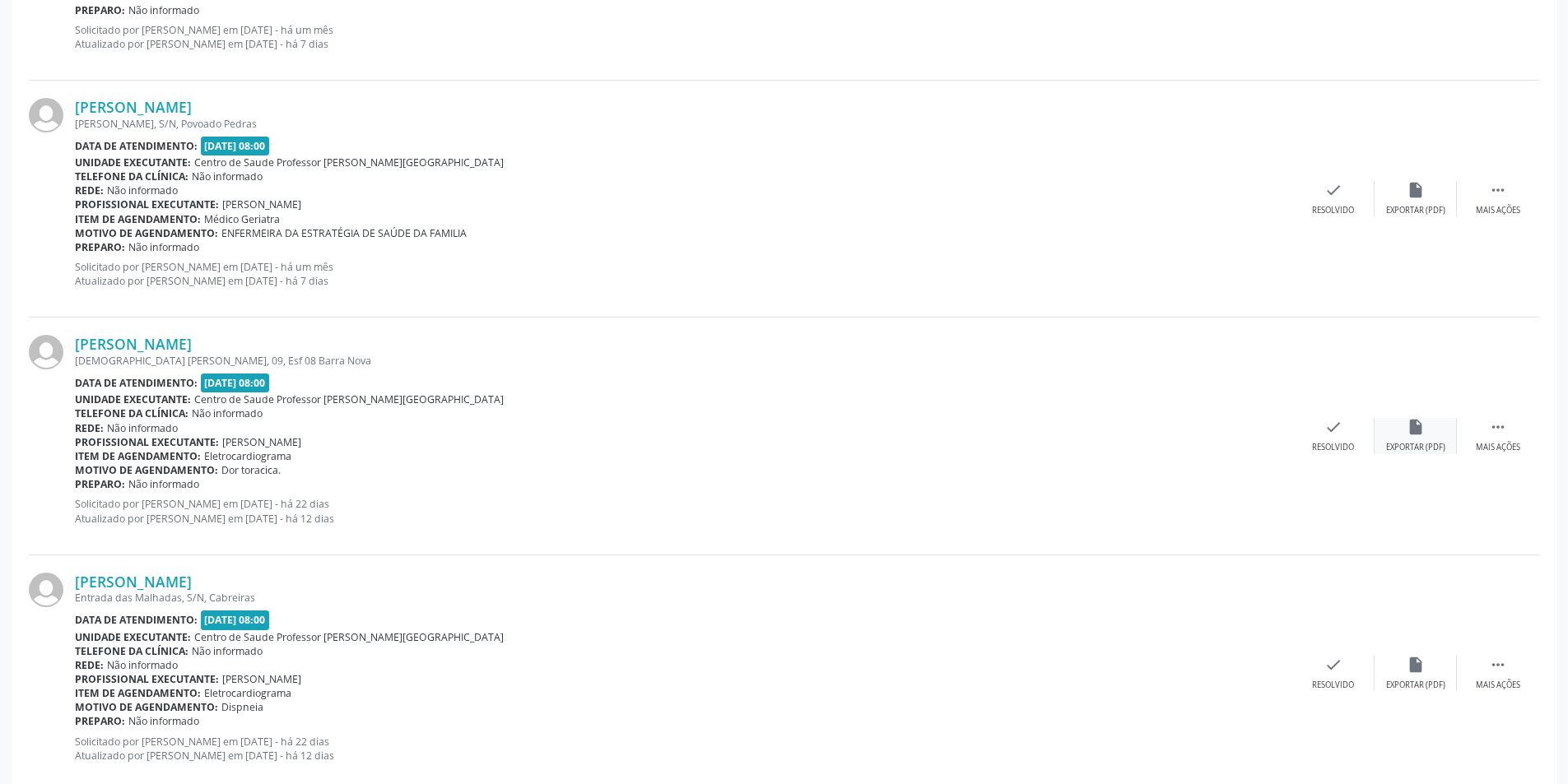
click at [1434, 452] on div "Exportar (PDF)" at bounding box center [1415, 447] width 59 height 11
click at [1334, 430] on icon "check" at bounding box center [1333, 427] width 18 height 18
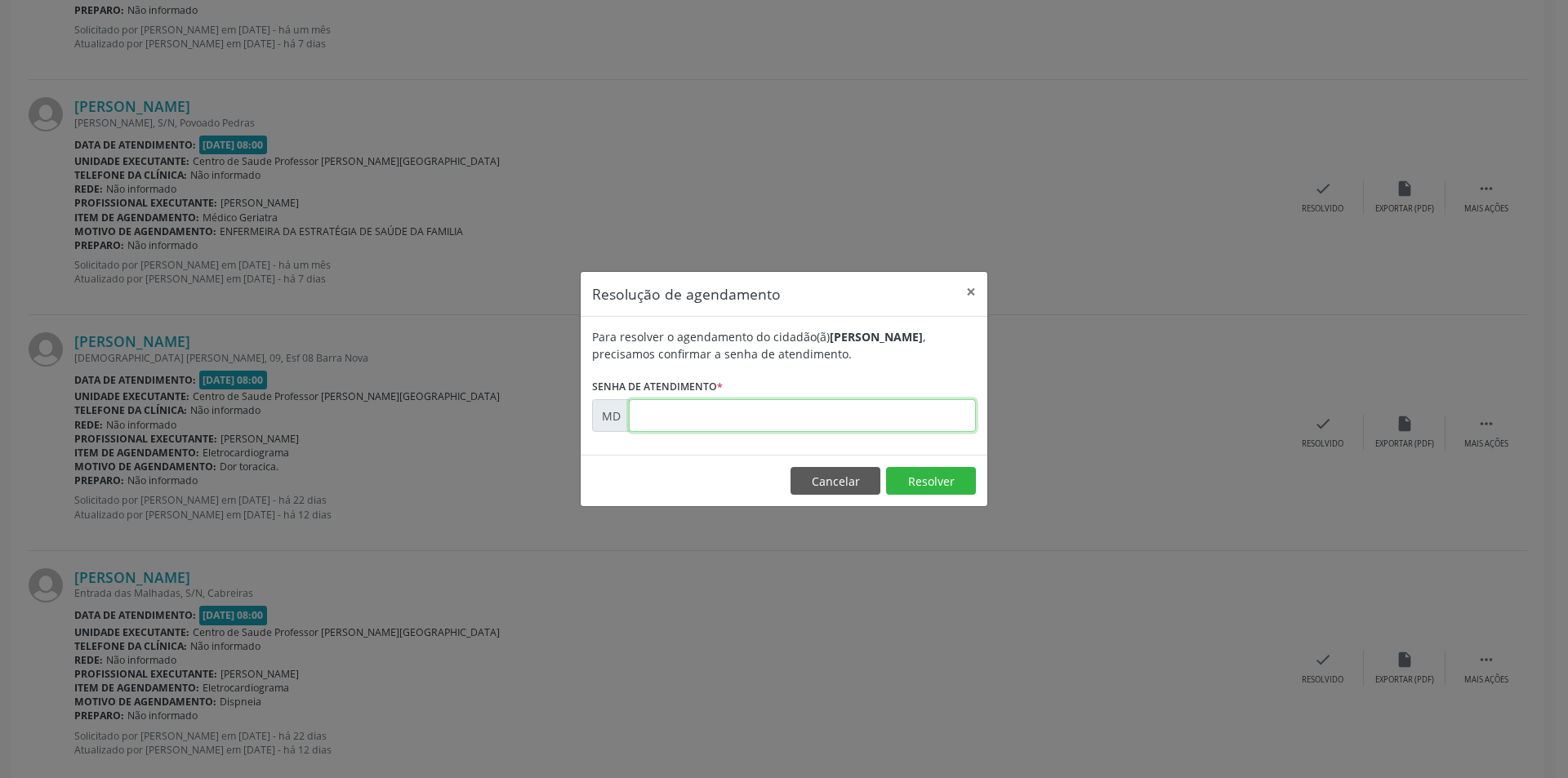
paste input "00005758"
type input "00005758"
click at [919, 476] on button "Resolver" at bounding box center [931, 481] width 90 height 28
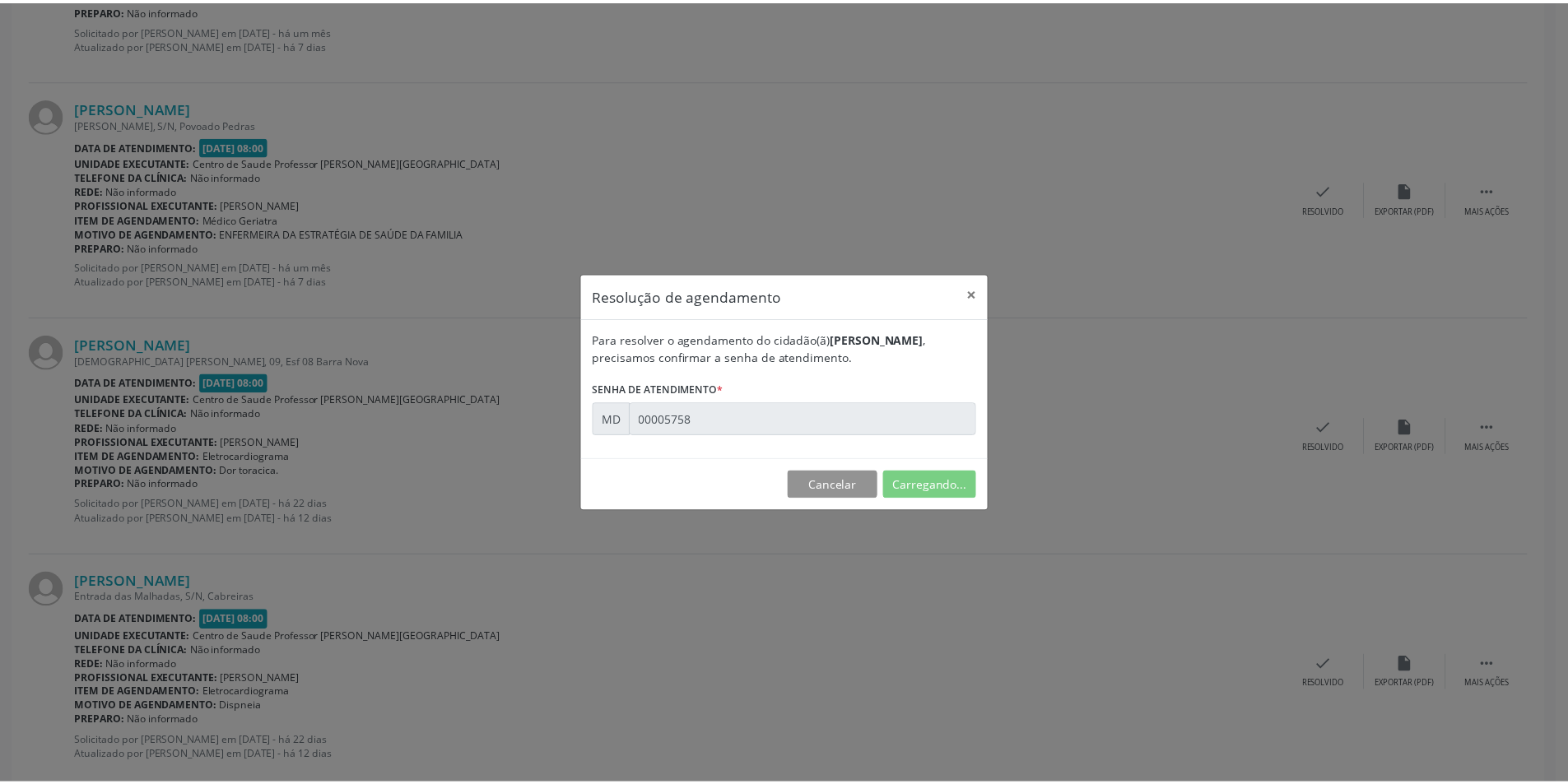
scroll to position [0, 0]
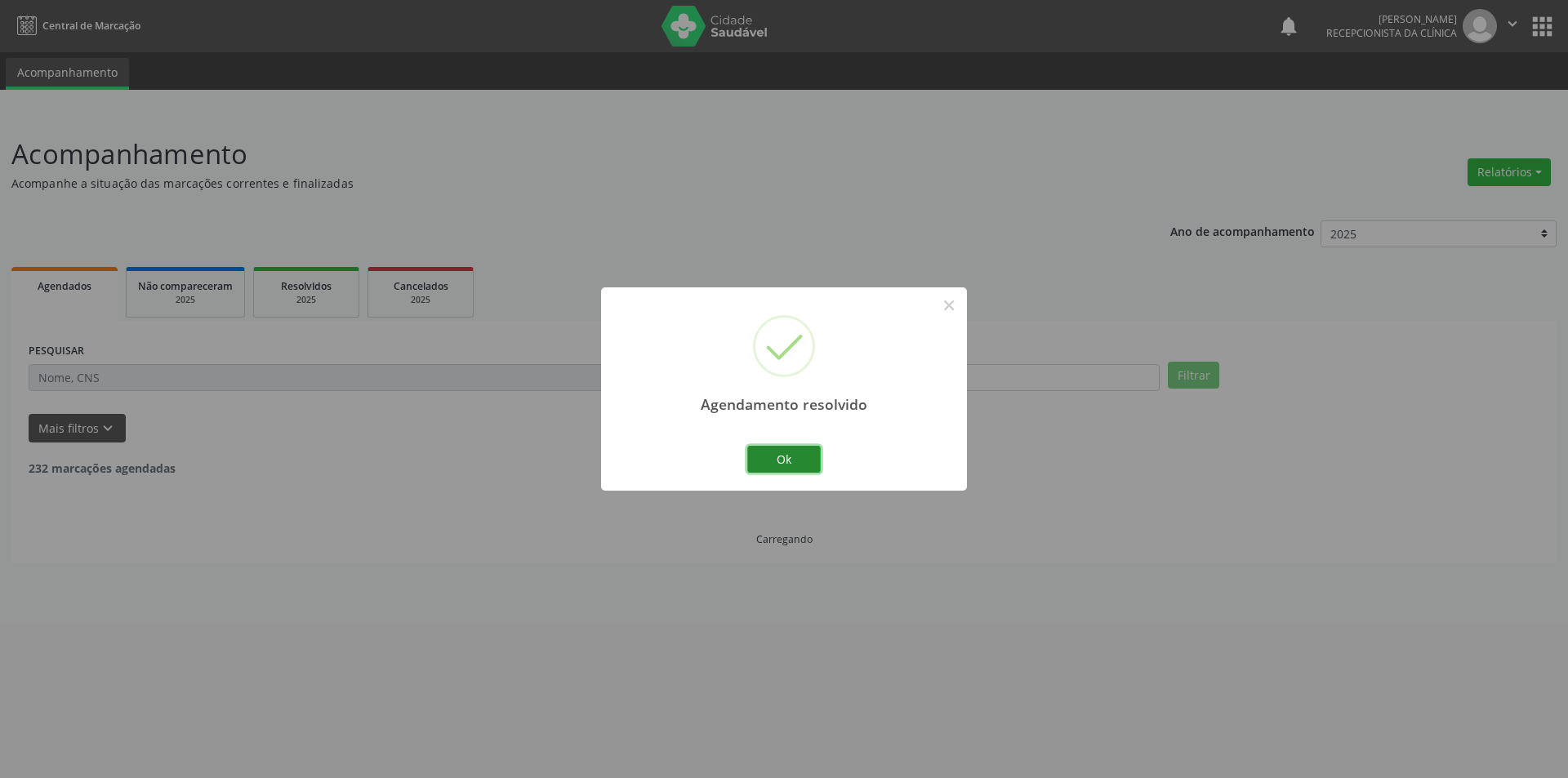
click at [803, 461] on button "Ok" at bounding box center [784, 460] width 74 height 28
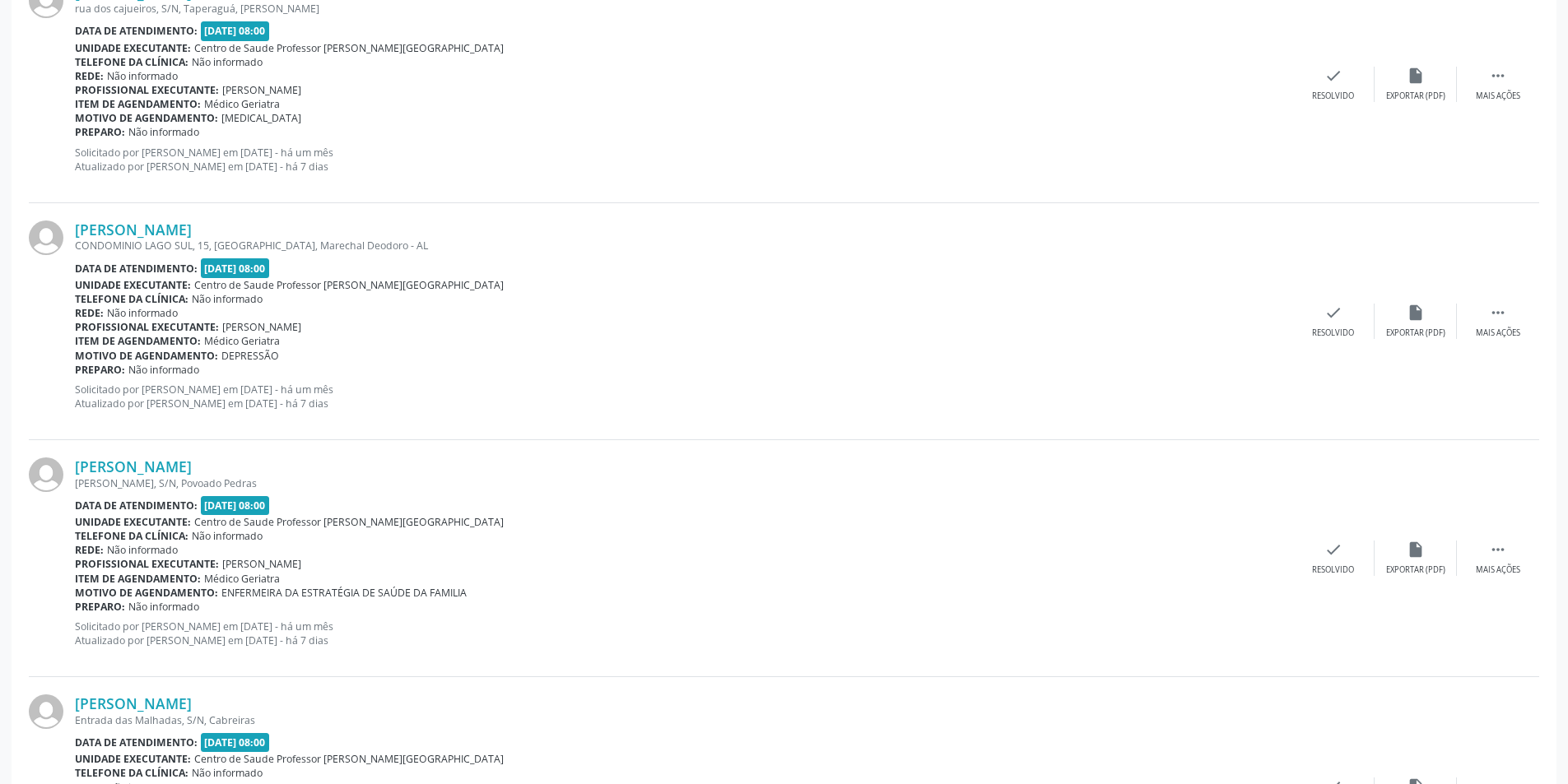
scroll to position [822, 0]
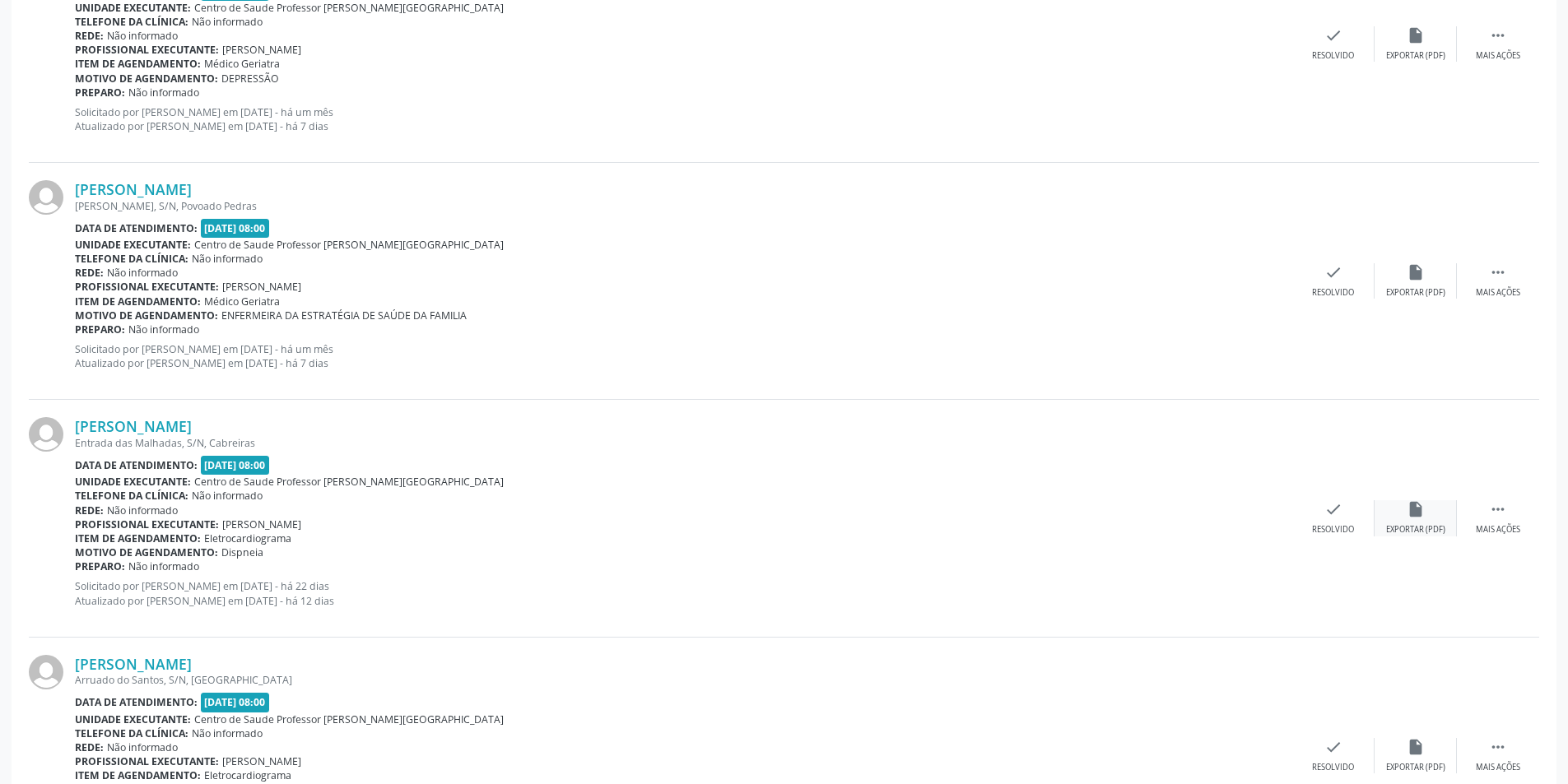
click at [1422, 527] on div "Exportar (PDF)" at bounding box center [1415, 530] width 59 height 11
click at [1495, 545] on div "[PERSON_NAME] Entrada das Malhadas, S/N, [GEOGRAPHIC_DATA] Data de atendimento:…" at bounding box center [784, 518] width 1510 height 237
click at [1483, 518] on div " Mais ações" at bounding box center [1498, 519] width 83 height 36
click at [1440, 519] on div "alarm_off Não compareceu" at bounding box center [1415, 519] width 83 height 36
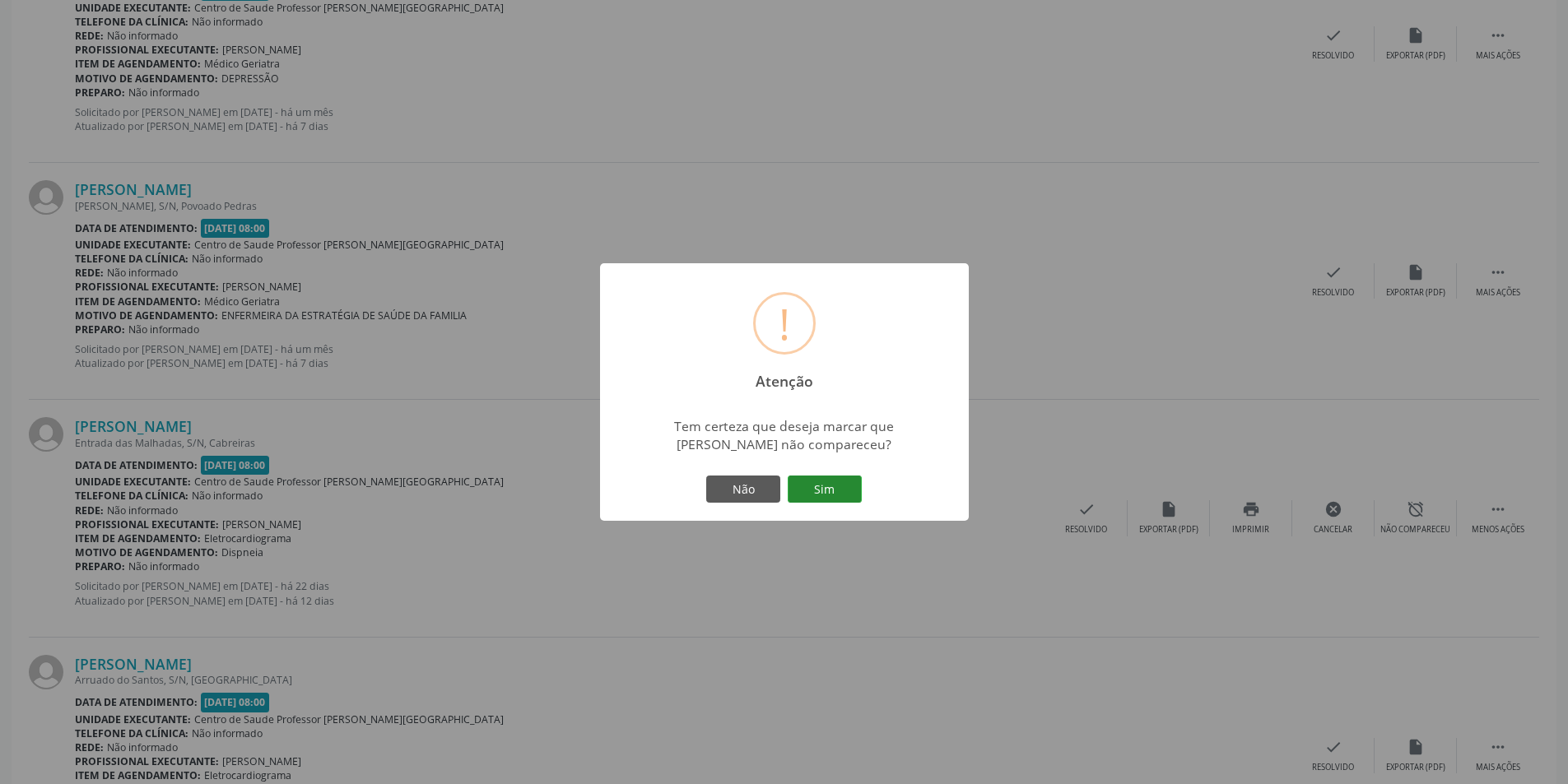
click at [845, 487] on button "Sim" at bounding box center [824, 490] width 74 height 28
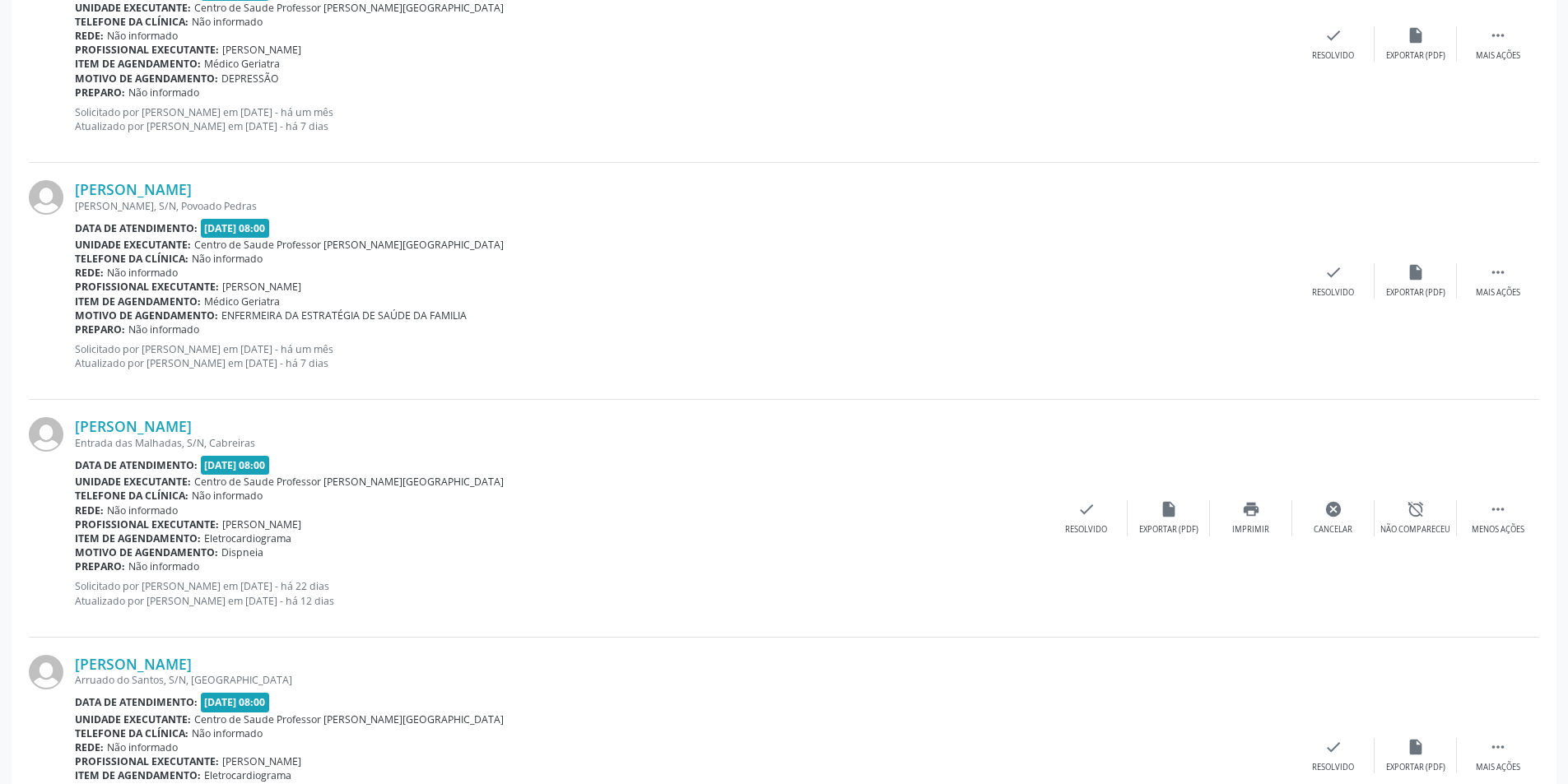
scroll to position [0, 0]
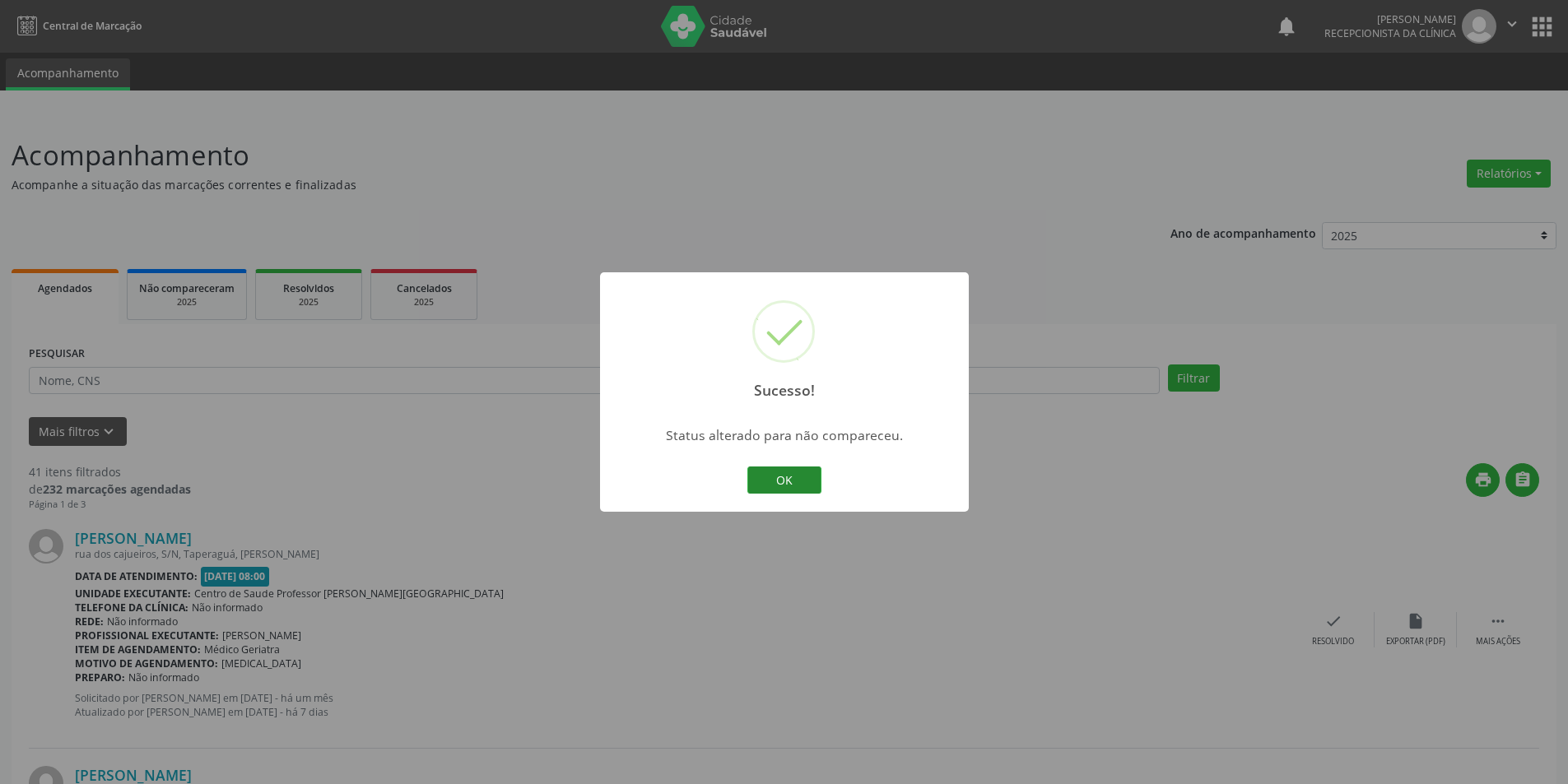
click at [823, 471] on div "OK Cancel" at bounding box center [783, 480] width 82 height 35
click at [816, 472] on button "OK" at bounding box center [784, 481] width 74 height 28
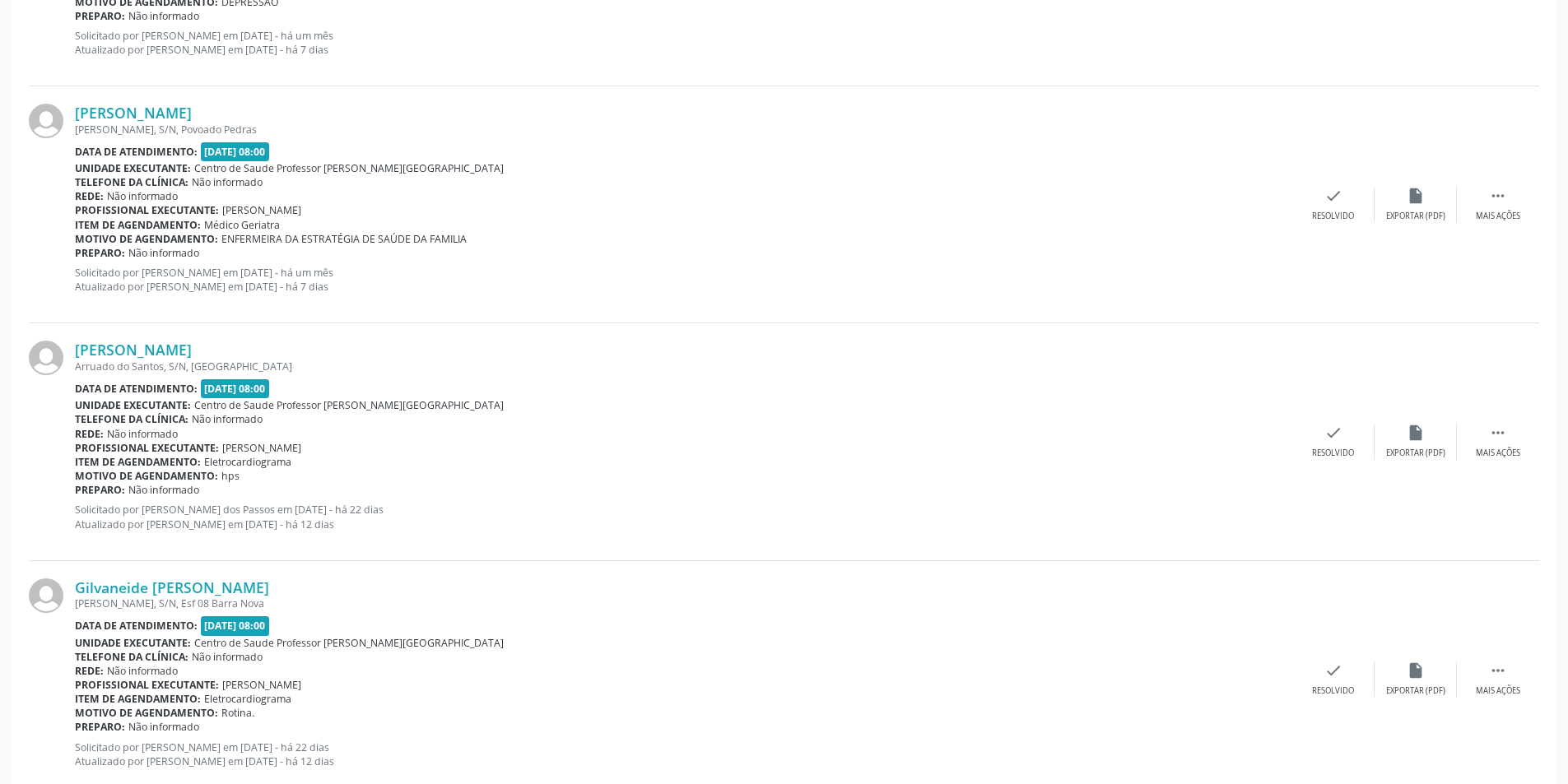
scroll to position [905, 0]
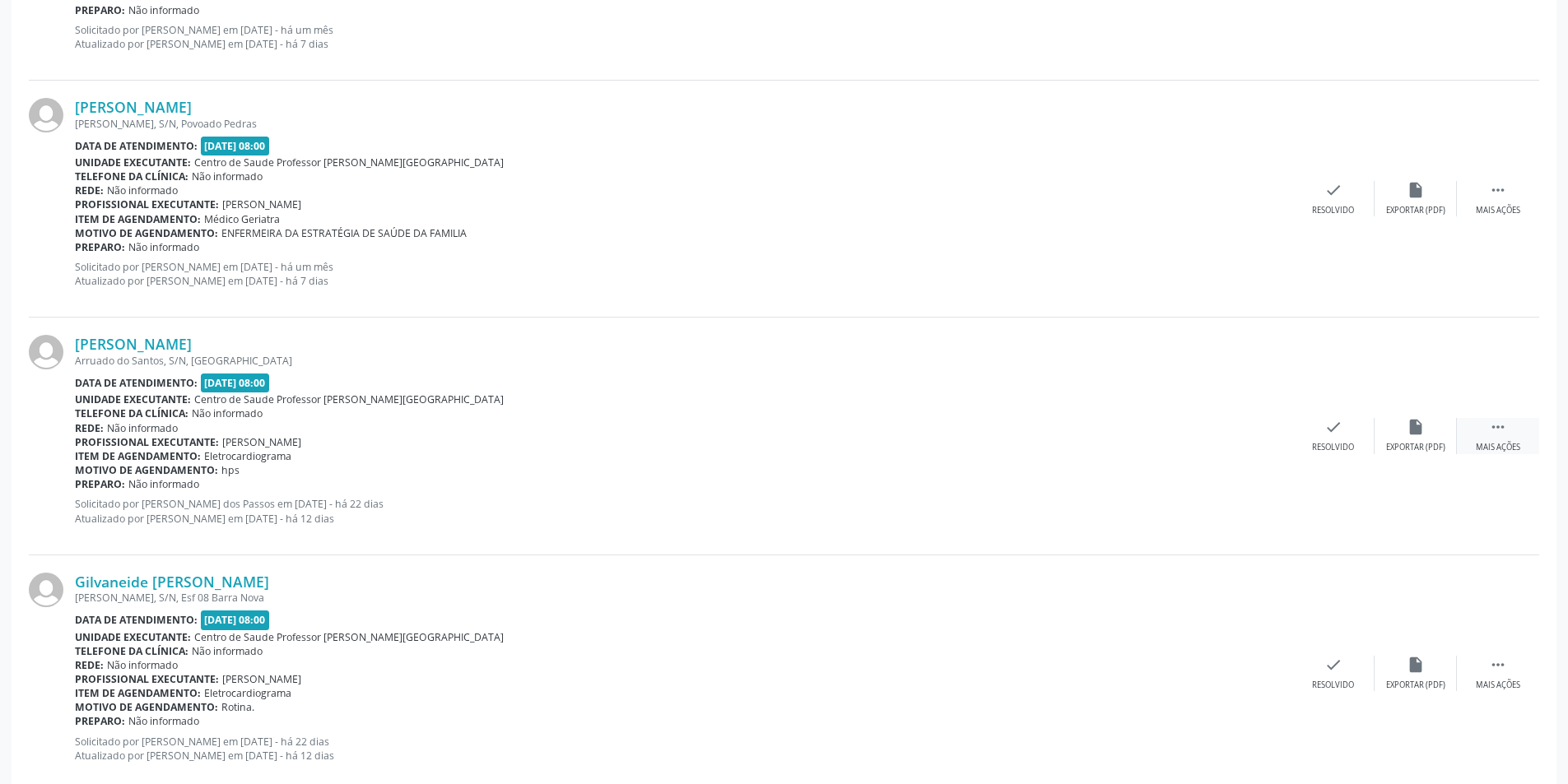
click at [1494, 429] on icon "" at bounding box center [1497, 427] width 18 height 18
click at [1411, 437] on div "alarm_off Não compareceu" at bounding box center [1415, 436] width 83 height 36
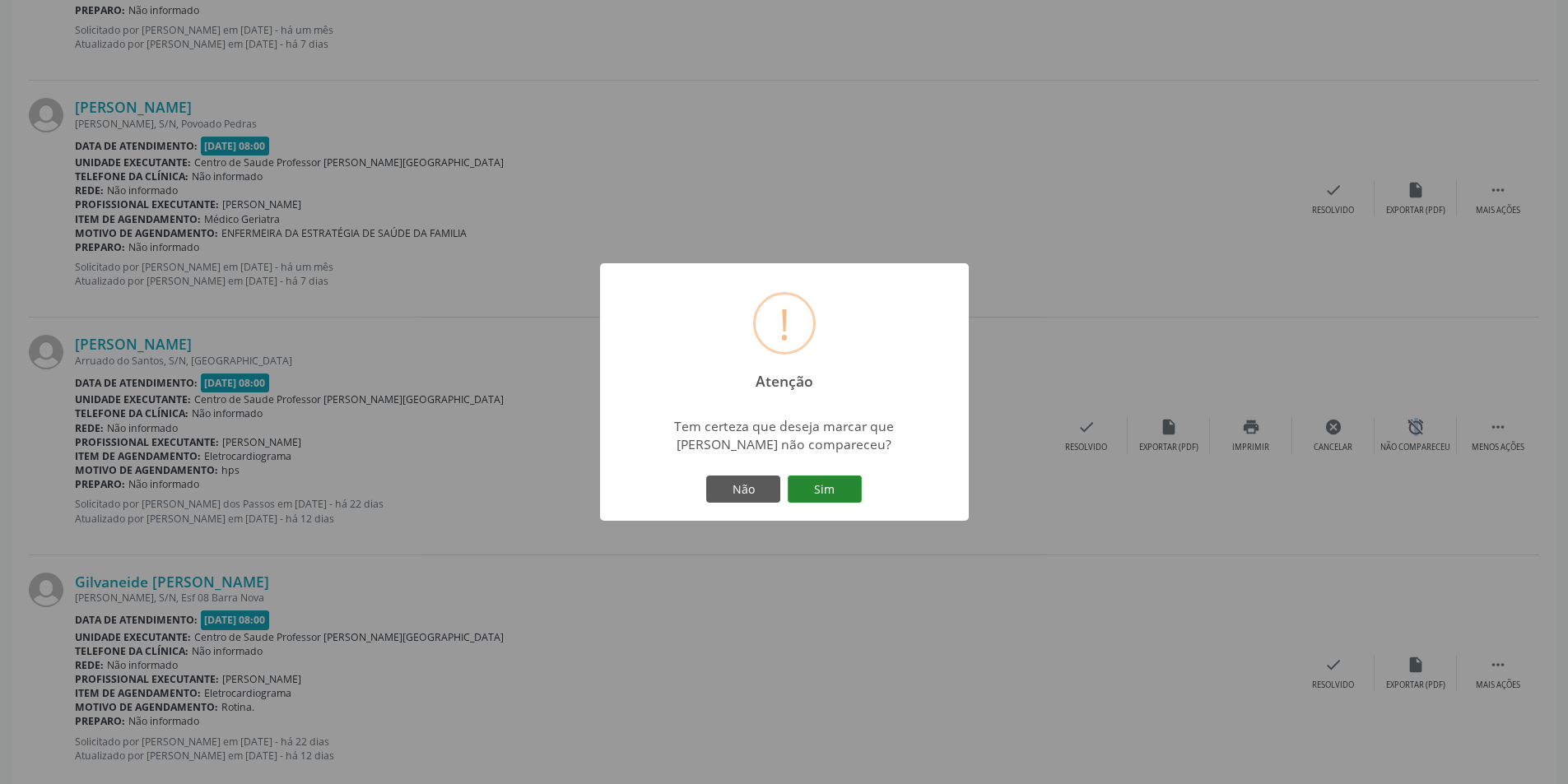
click at [833, 487] on button "Sim" at bounding box center [824, 490] width 74 height 28
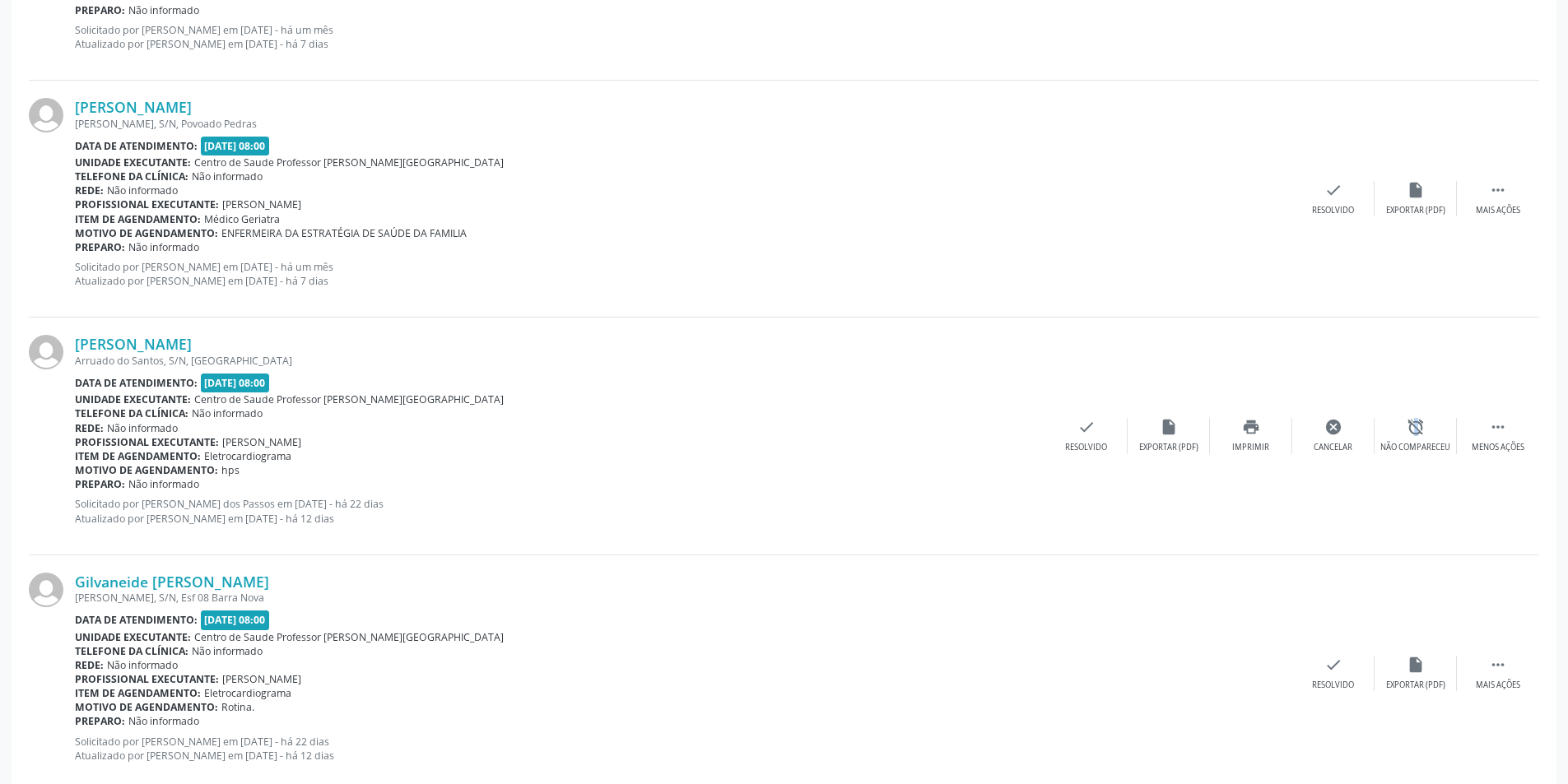
scroll to position [0, 0]
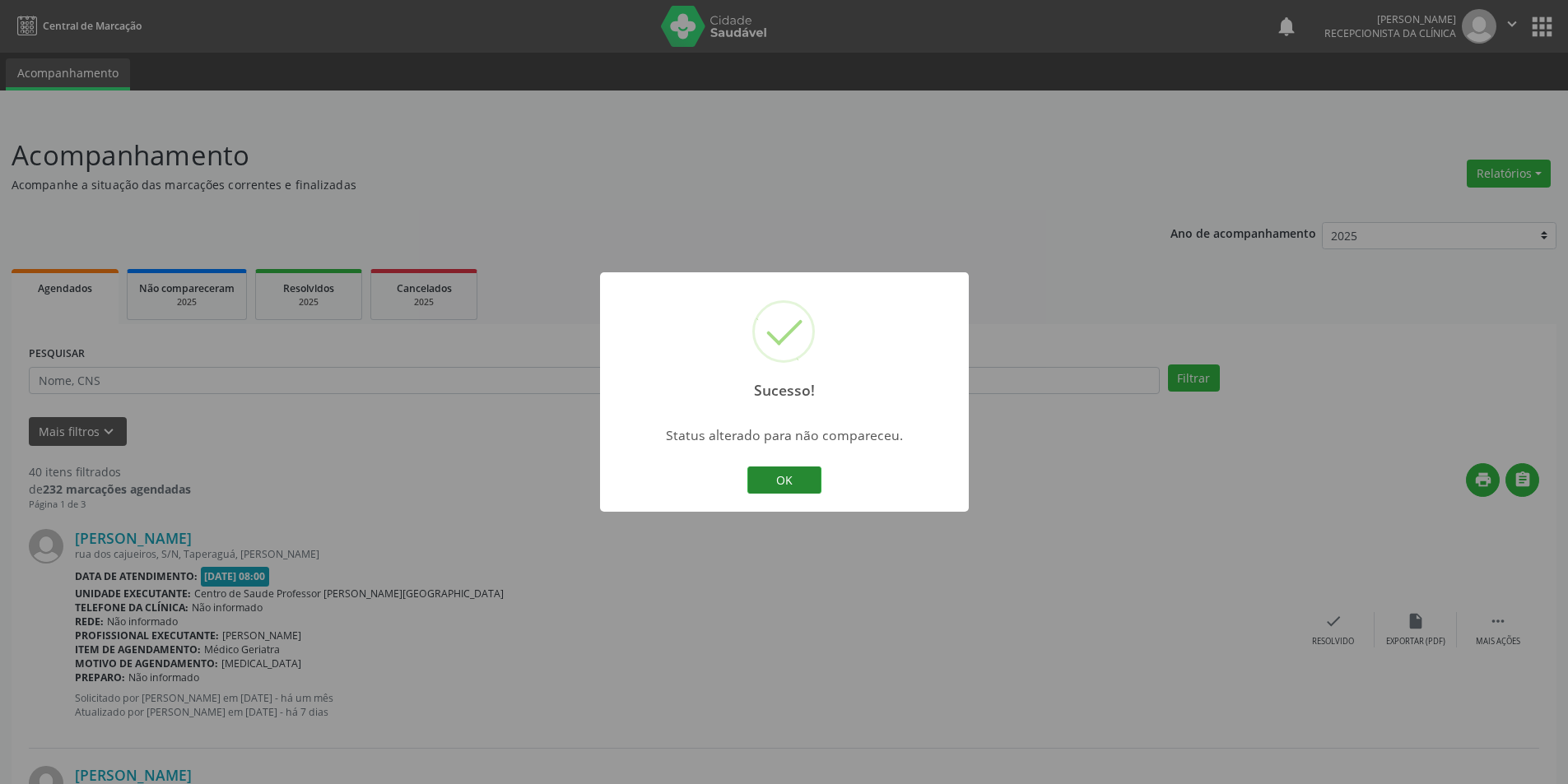
click at [780, 485] on button "OK" at bounding box center [784, 481] width 74 height 28
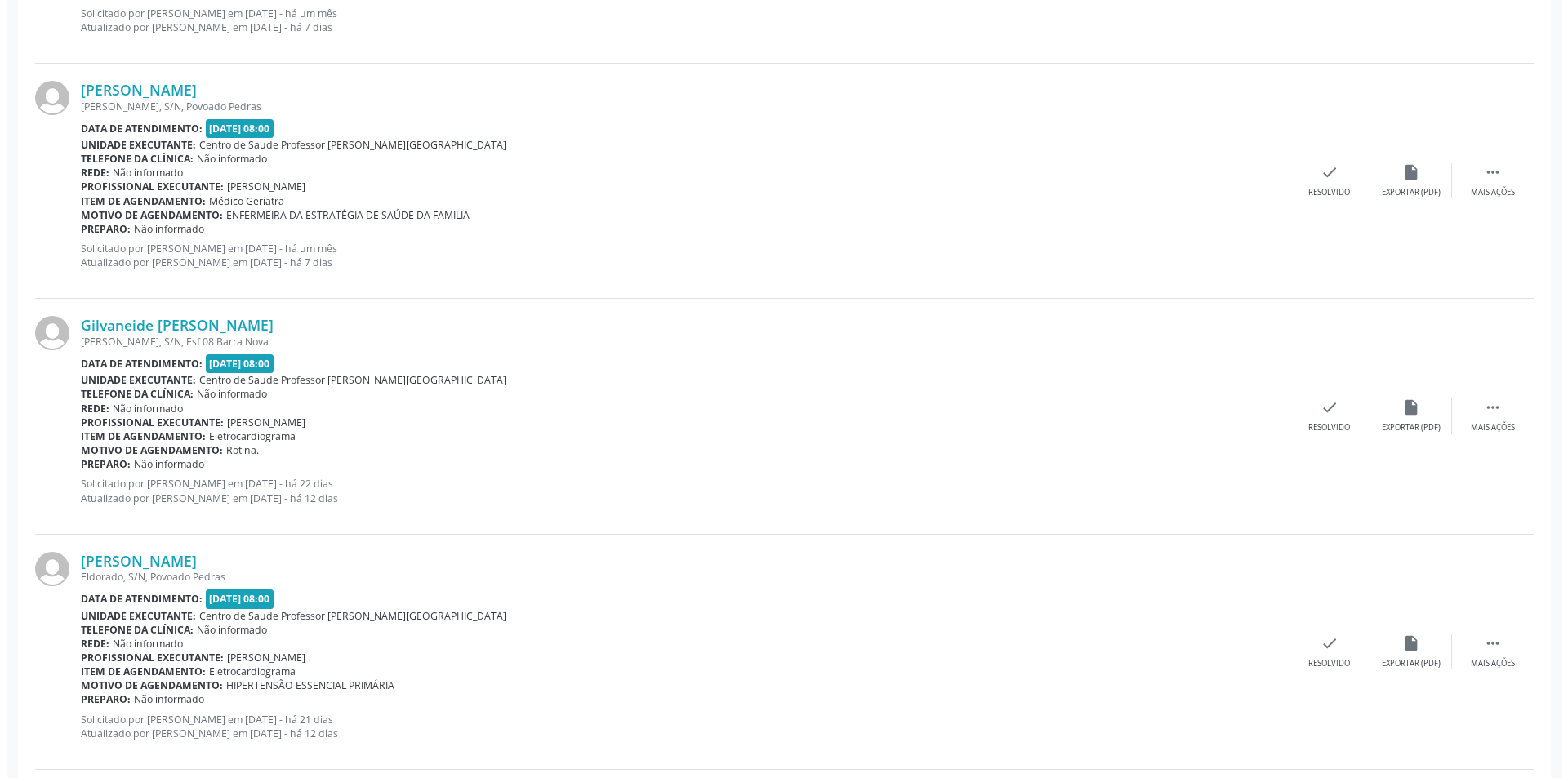
scroll to position [898, 0]
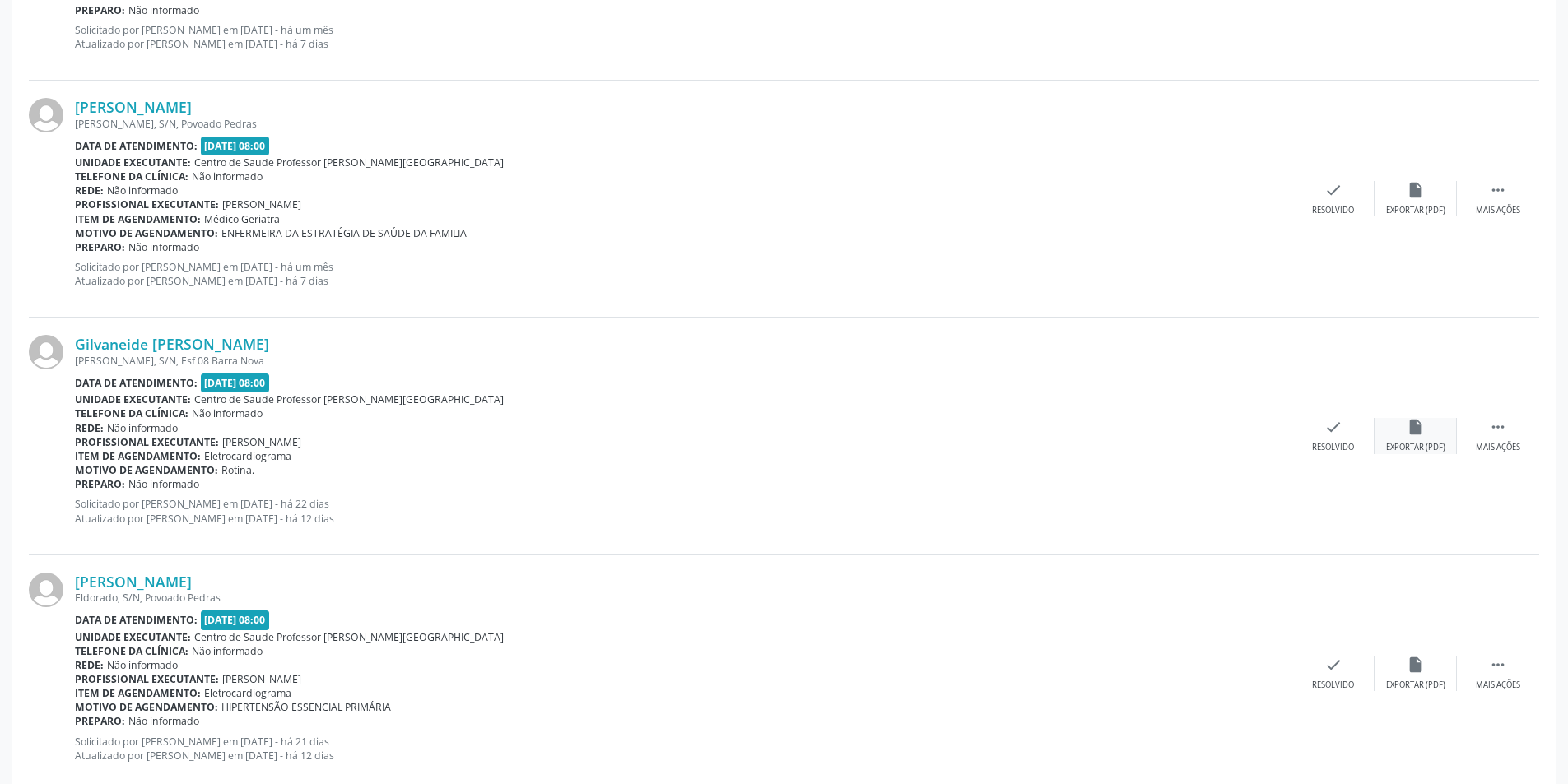
click at [1434, 442] on div "Exportar (PDF)" at bounding box center [1415, 447] width 59 height 11
click at [1326, 447] on div "Resolvido" at bounding box center [1333, 447] width 42 height 11
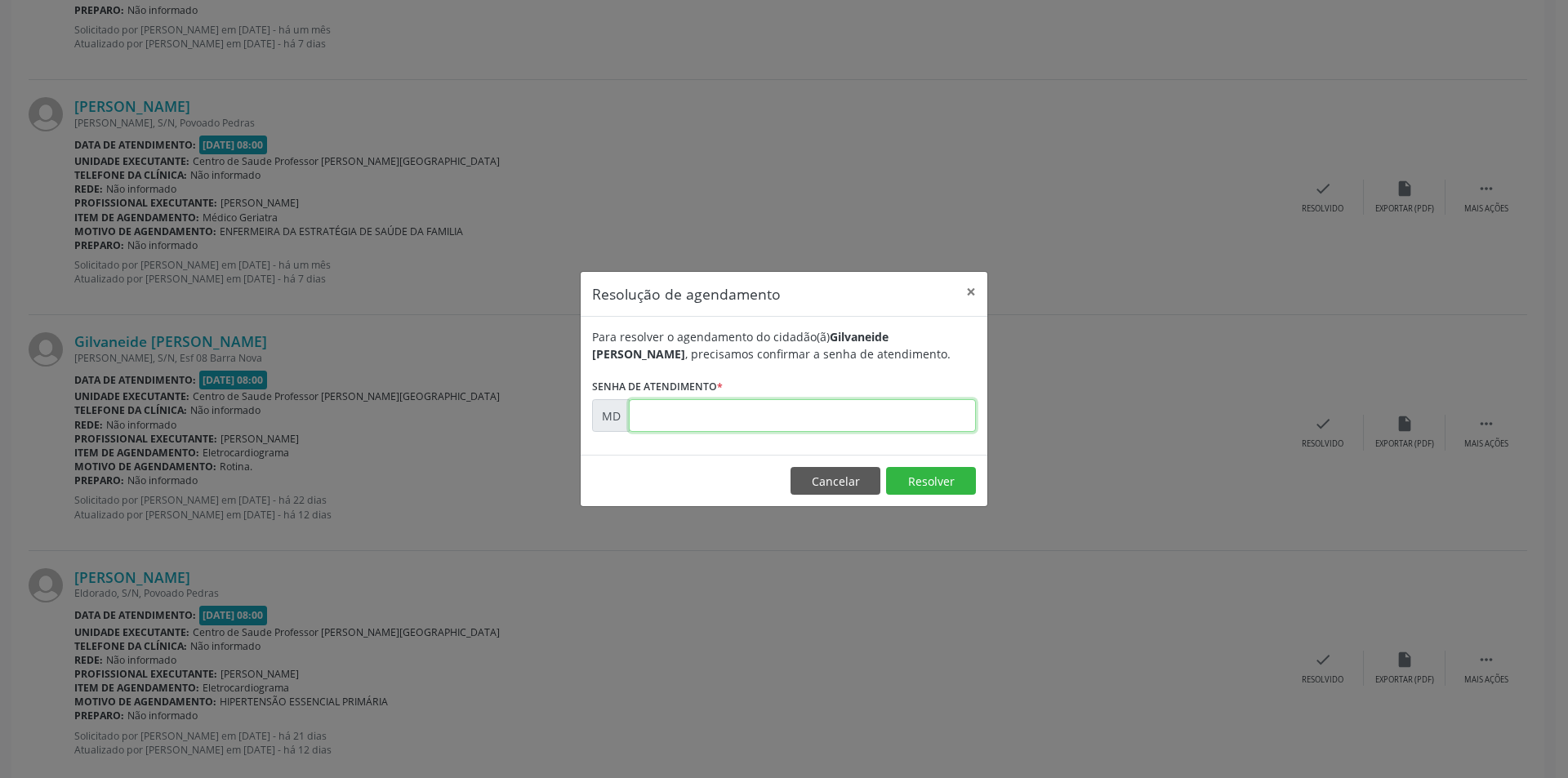
paste input "00005822"
type input "00005822"
click at [940, 476] on button "Resolver" at bounding box center [931, 481] width 90 height 28
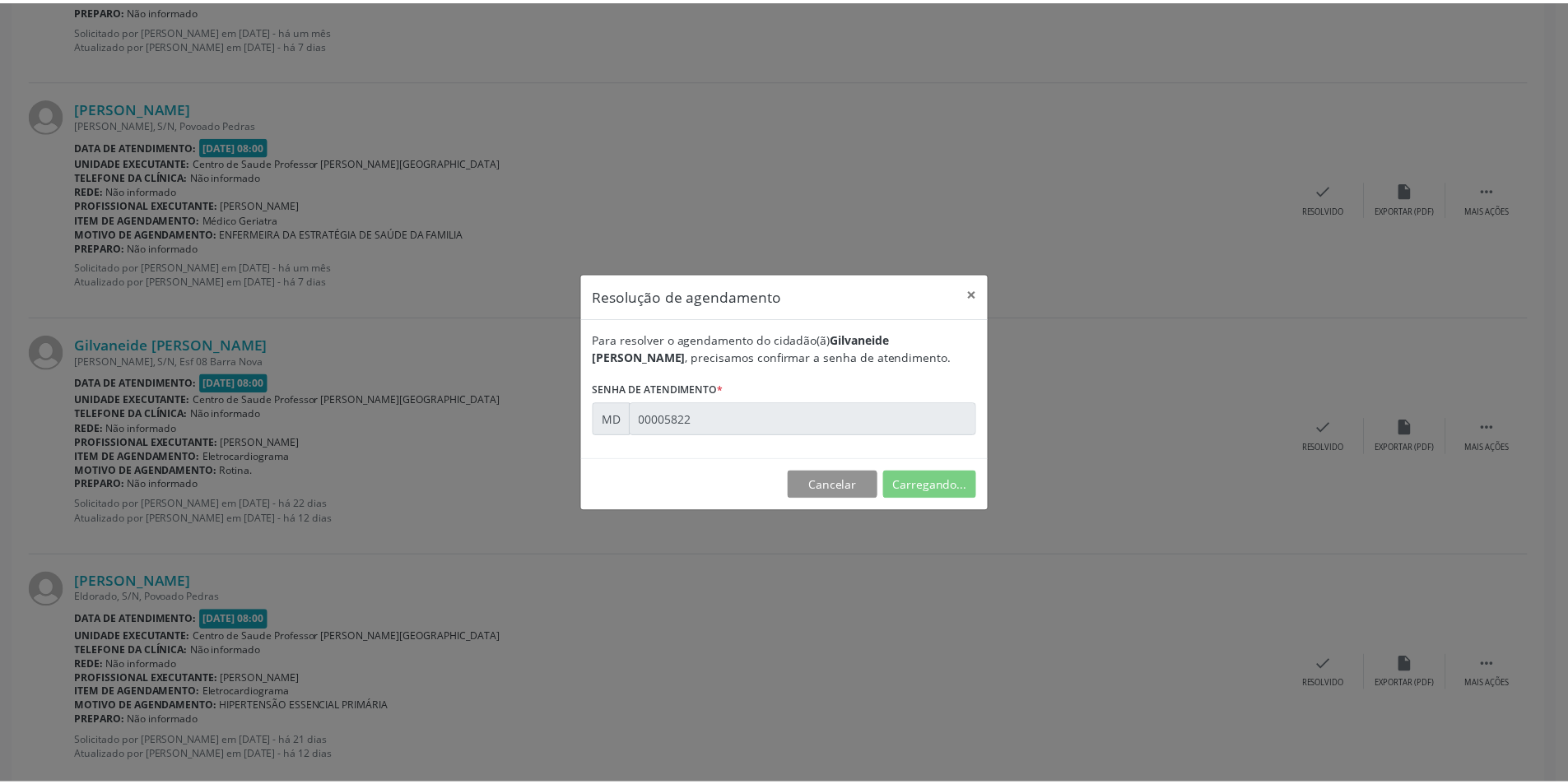
scroll to position [0, 0]
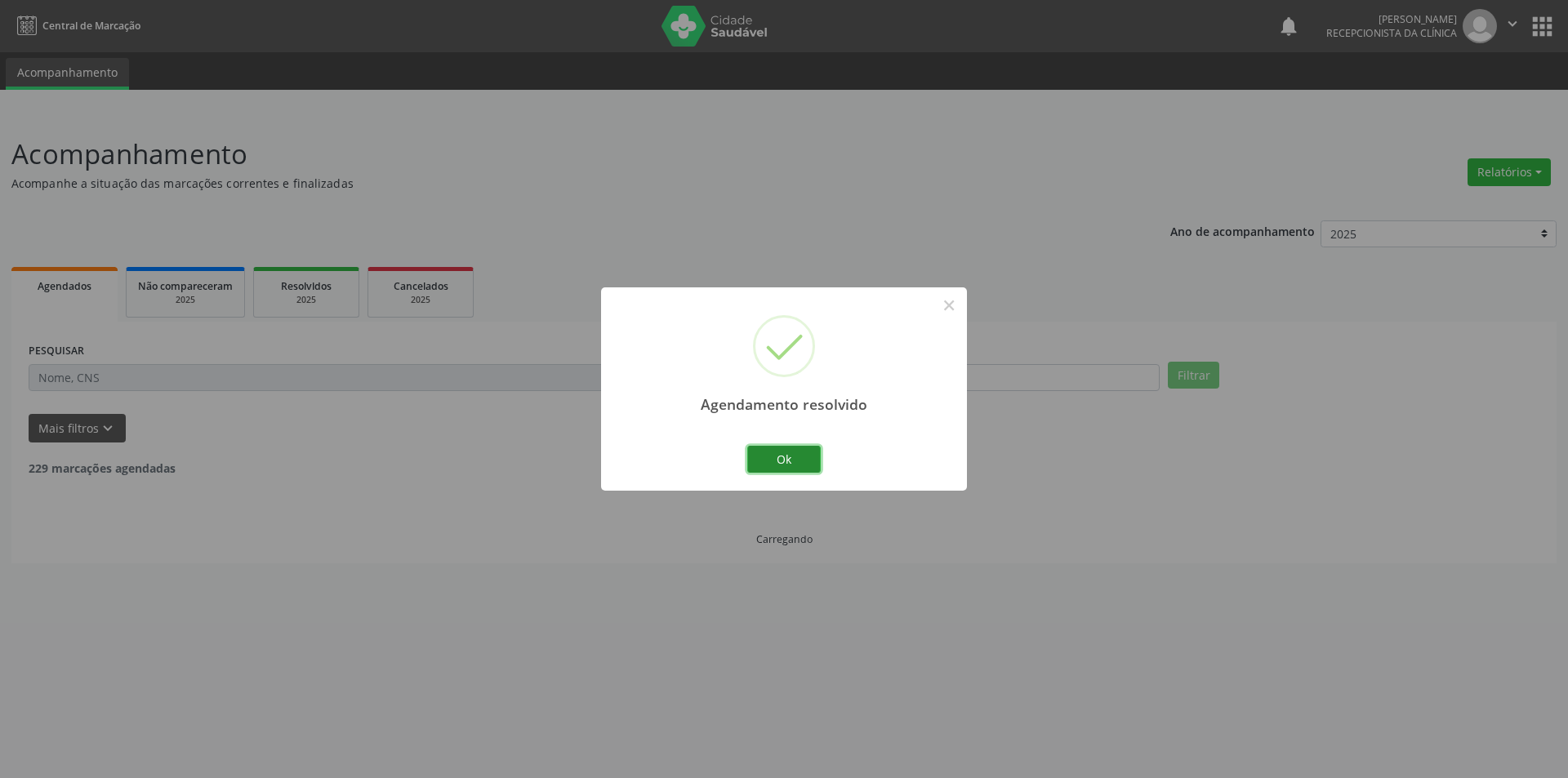
click at [797, 453] on button "Ok" at bounding box center [784, 460] width 74 height 28
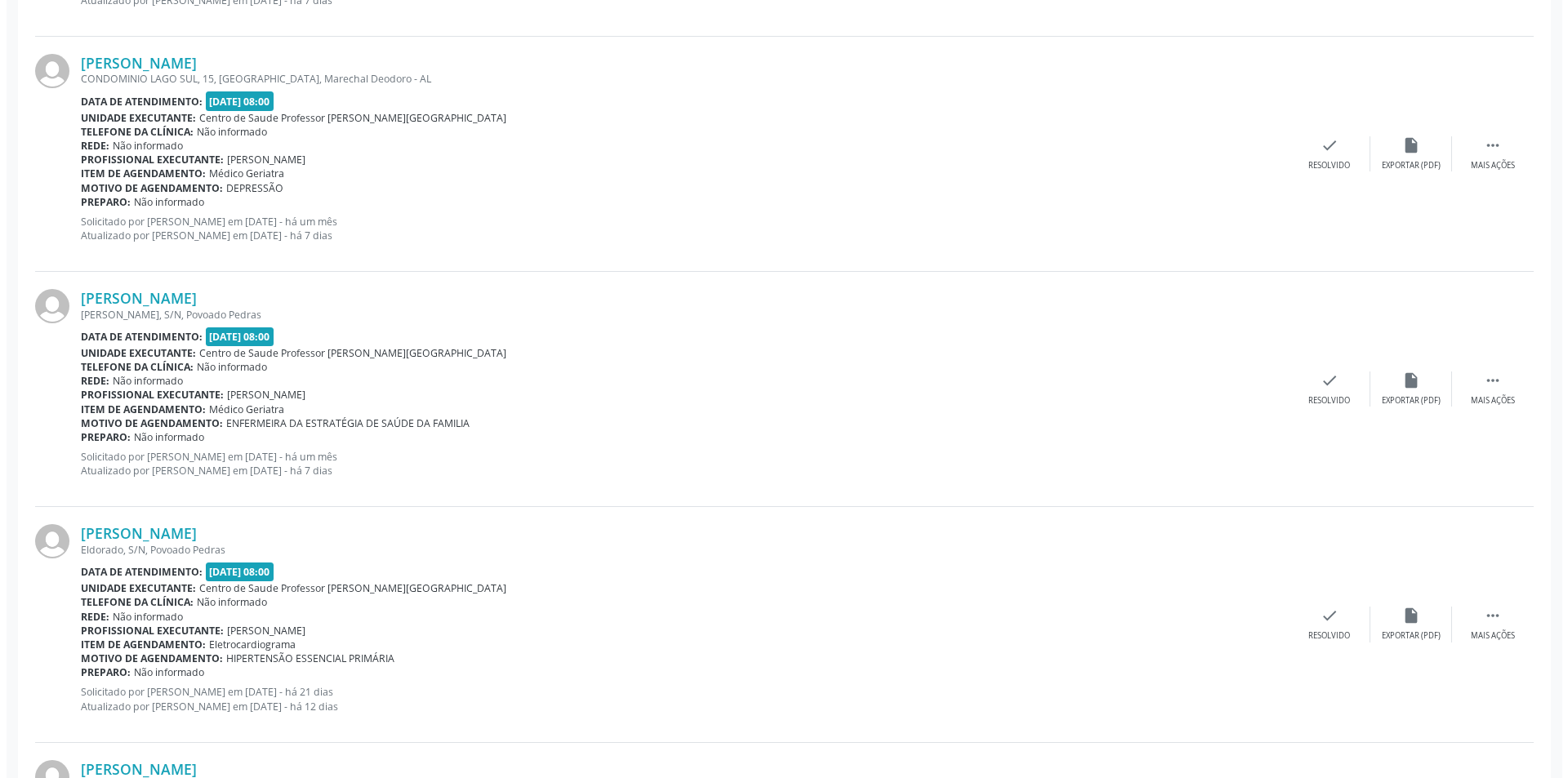
scroll to position [735, 0]
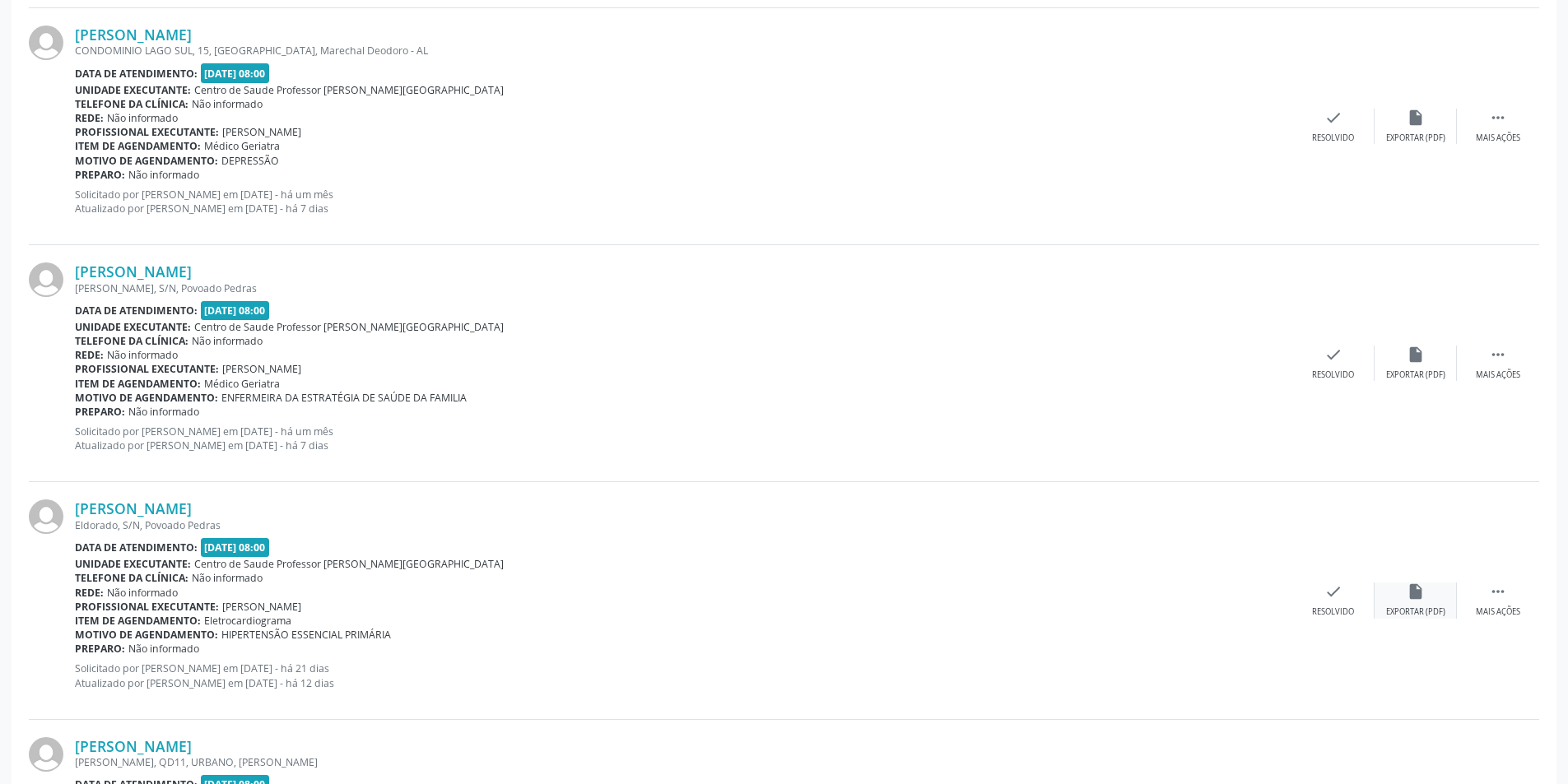
click at [1410, 601] on icon "insert_drive_file" at bounding box center [1415, 591] width 18 height 18
click at [1309, 605] on div "check Resolvido" at bounding box center [1334, 600] width 83 height 36
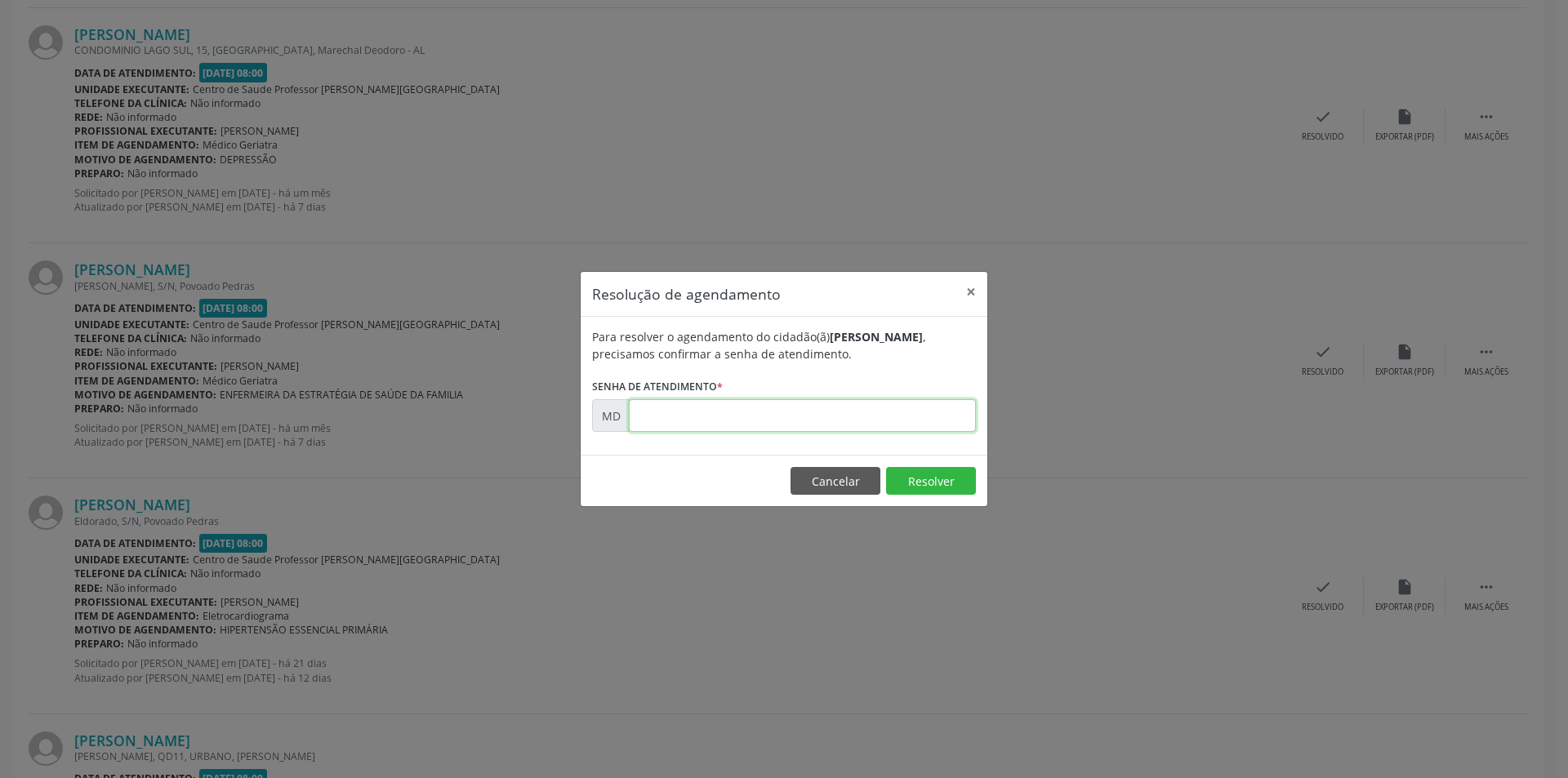
paste input "00005852"
type input "00005852"
click at [901, 481] on button "Resolver" at bounding box center [931, 481] width 90 height 28
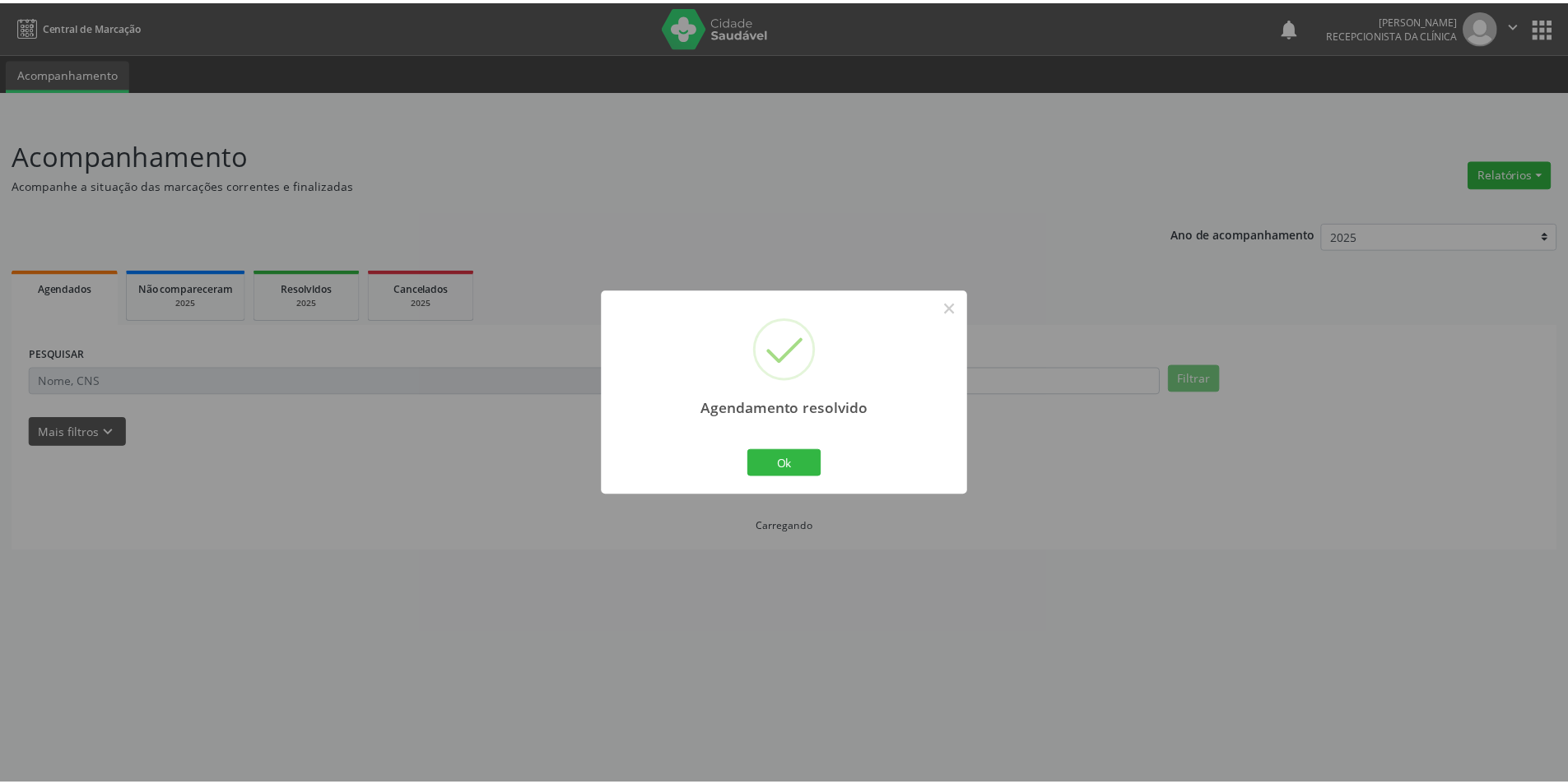
scroll to position [0, 0]
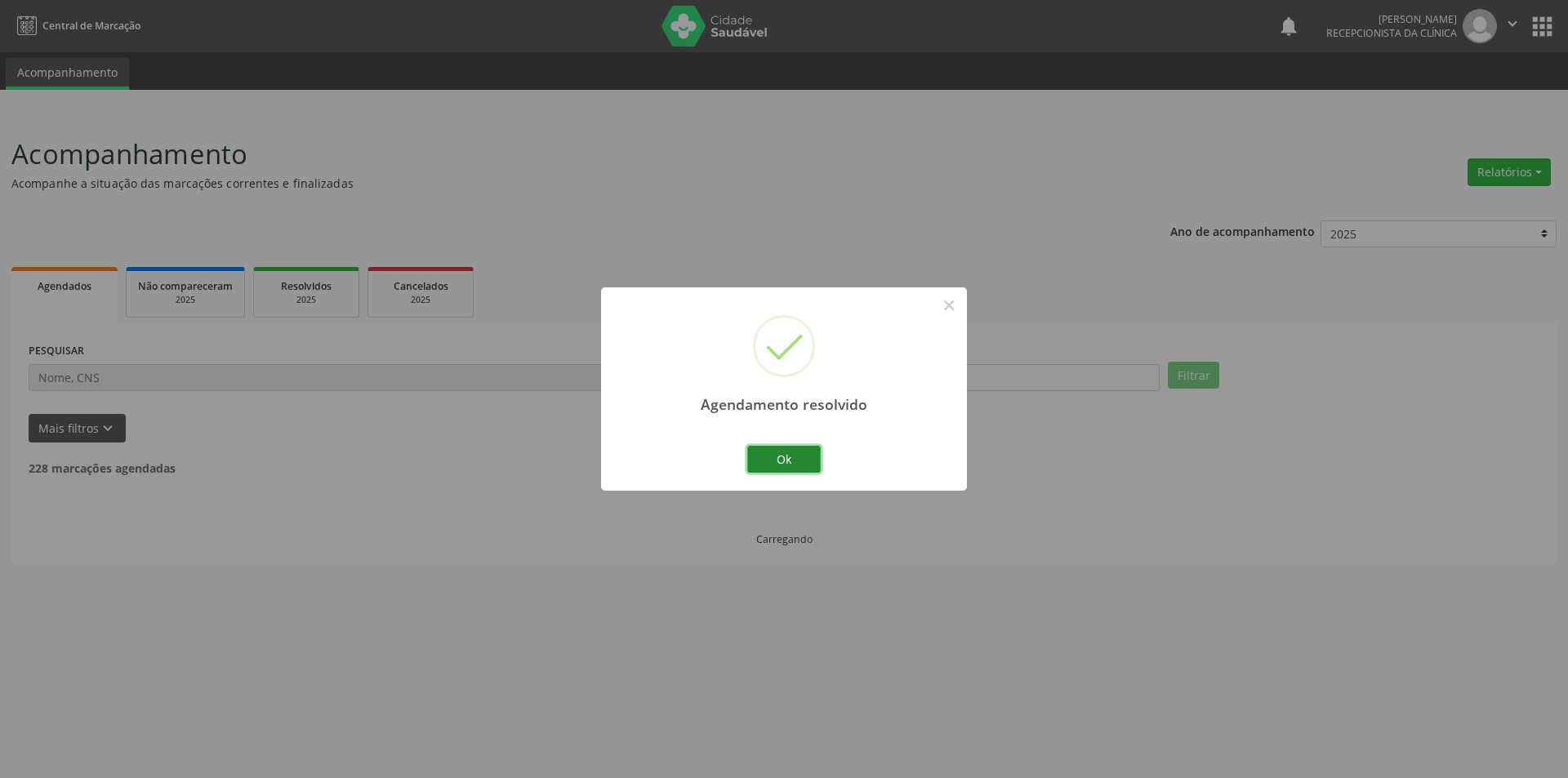
click at [781, 456] on button "Ok" at bounding box center [784, 460] width 74 height 28
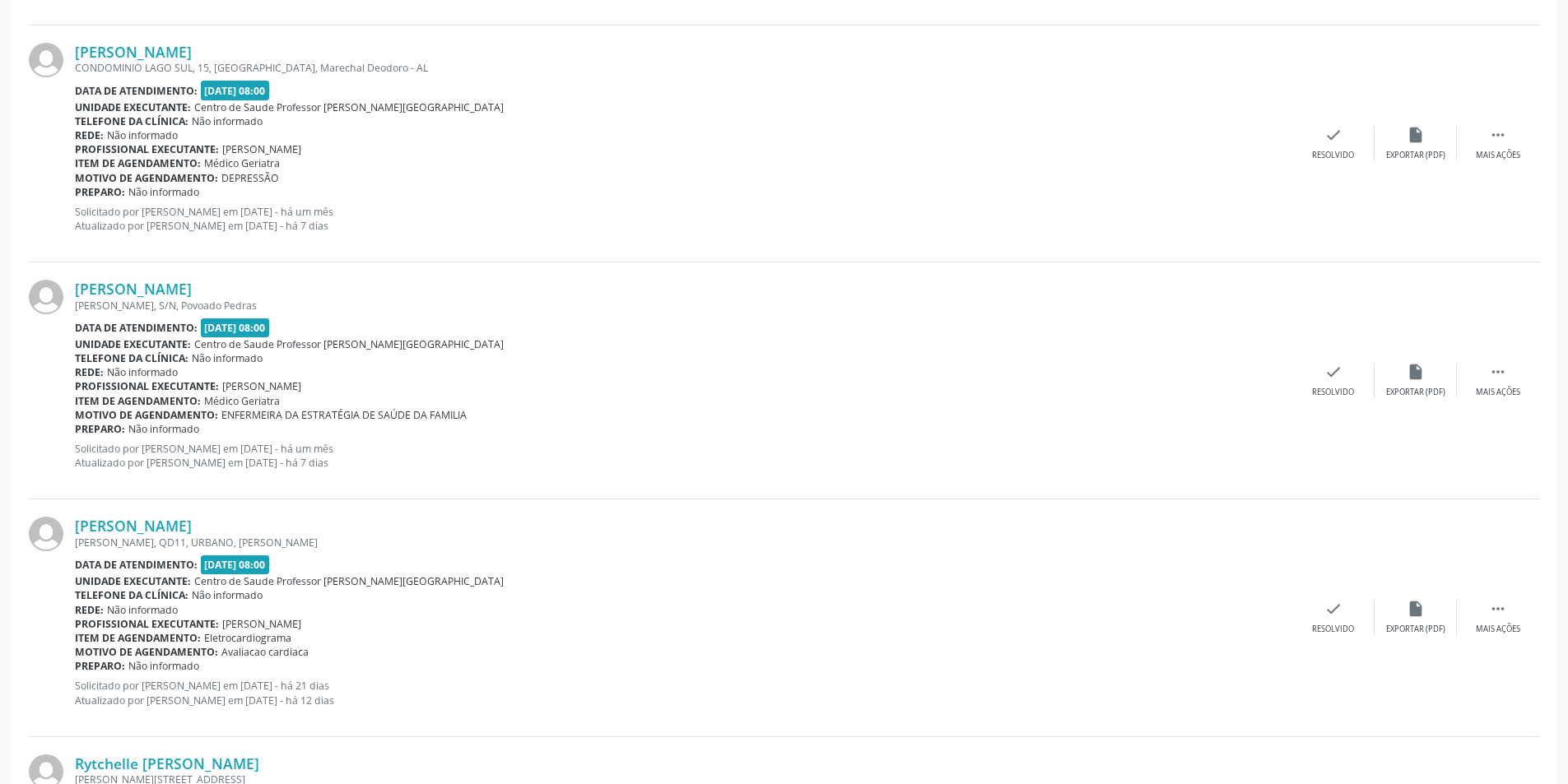
scroll to position [905, 0]
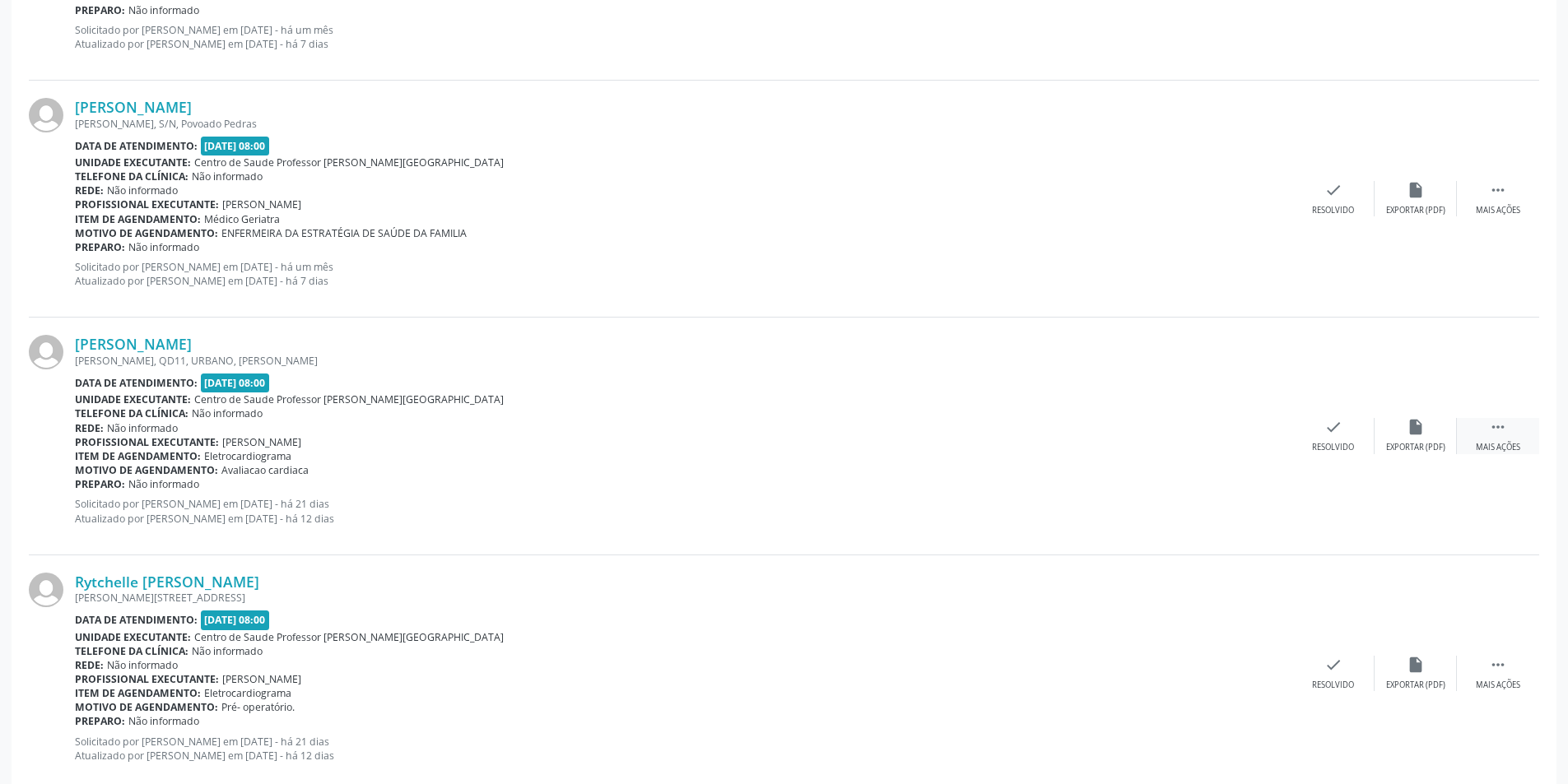
click at [1495, 436] on icon "" at bounding box center [1497, 427] width 18 height 18
click at [1422, 435] on icon "alarm_off" at bounding box center [1415, 427] width 18 height 18
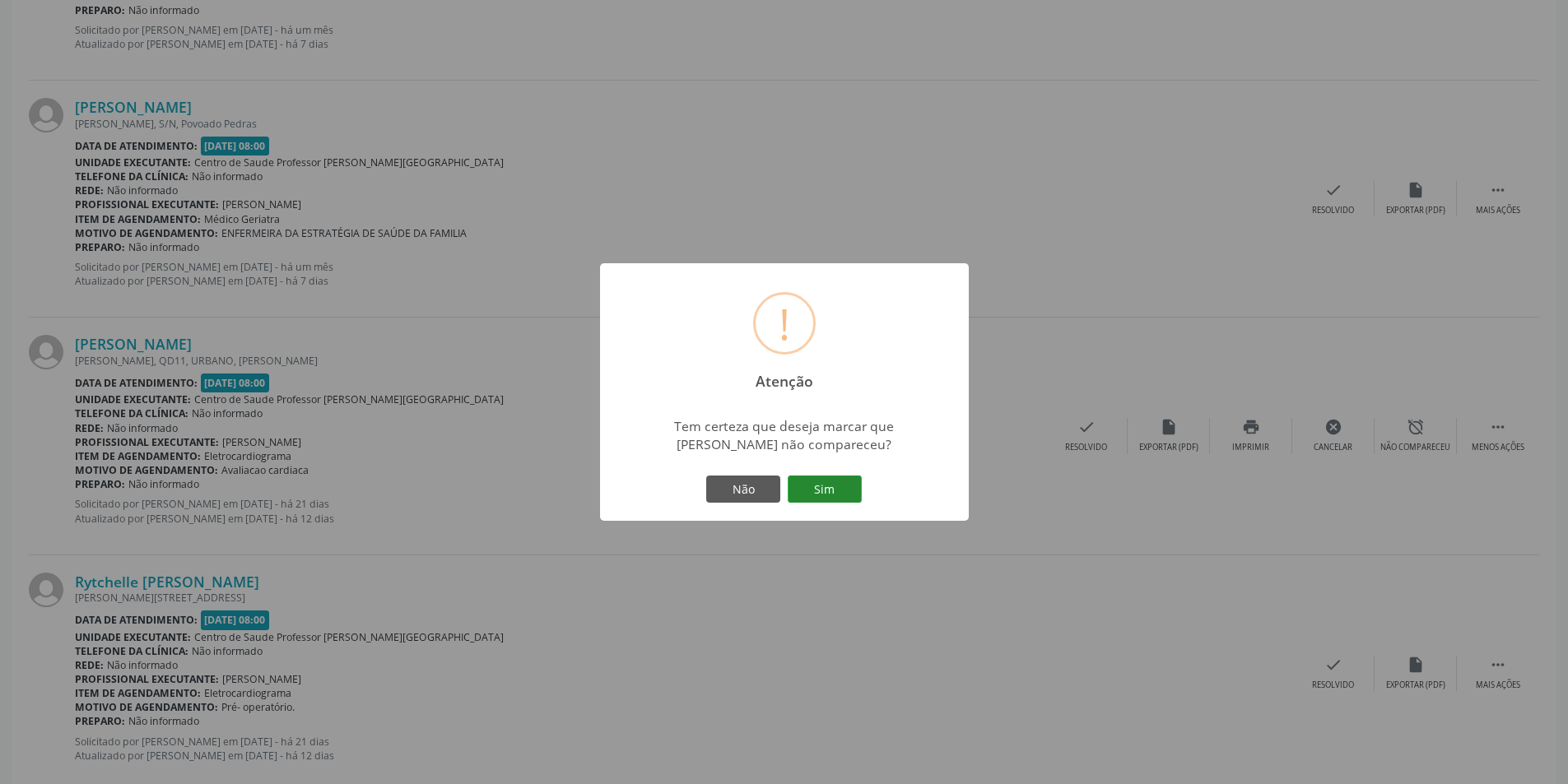
click at [837, 493] on button "Sim" at bounding box center [824, 490] width 74 height 28
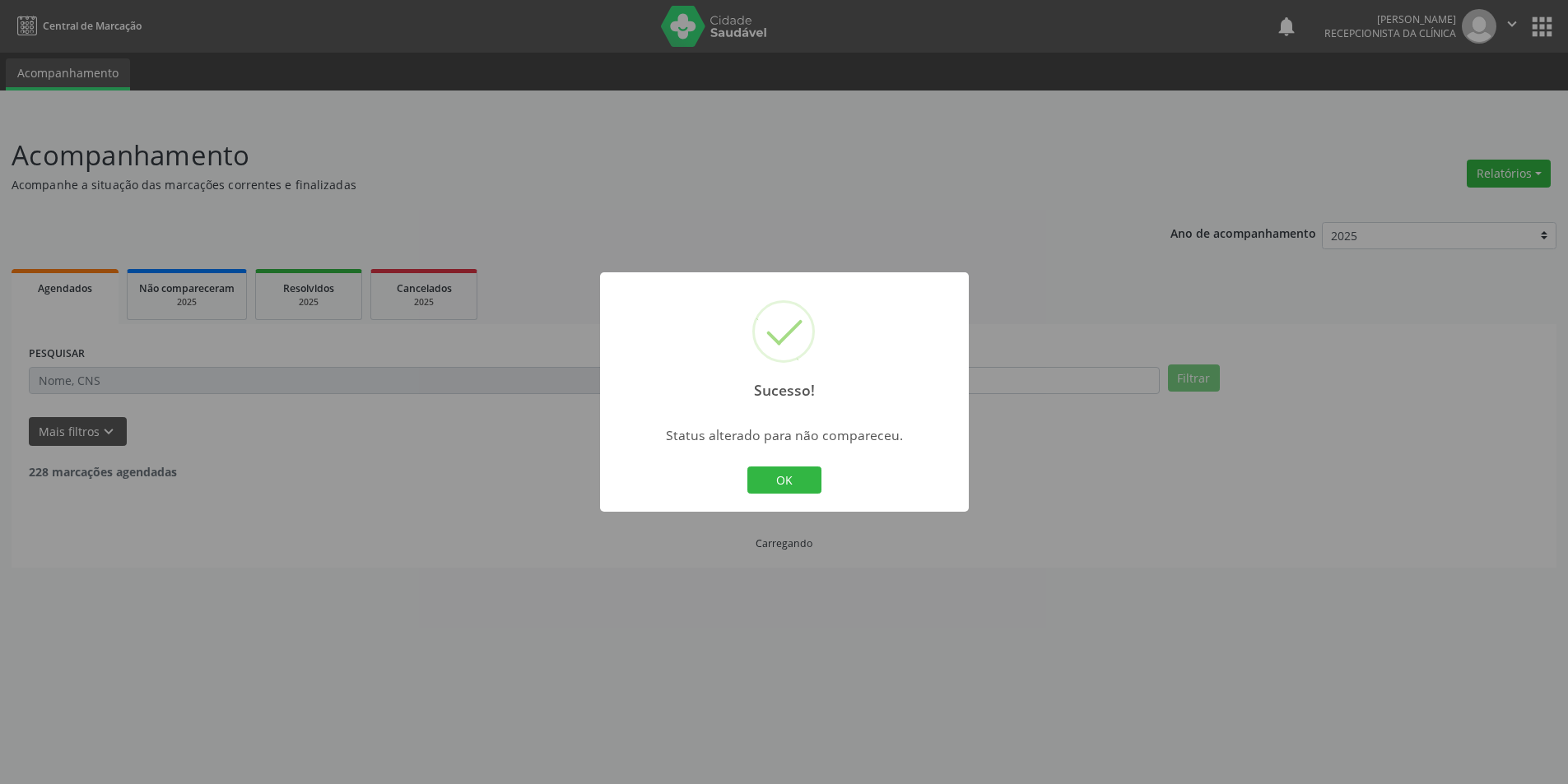
scroll to position [0, 0]
click at [824, 474] on div "Sucesso! × Status alterado para não compareceu. OK Cancel" at bounding box center [790, 392] width 369 height 240
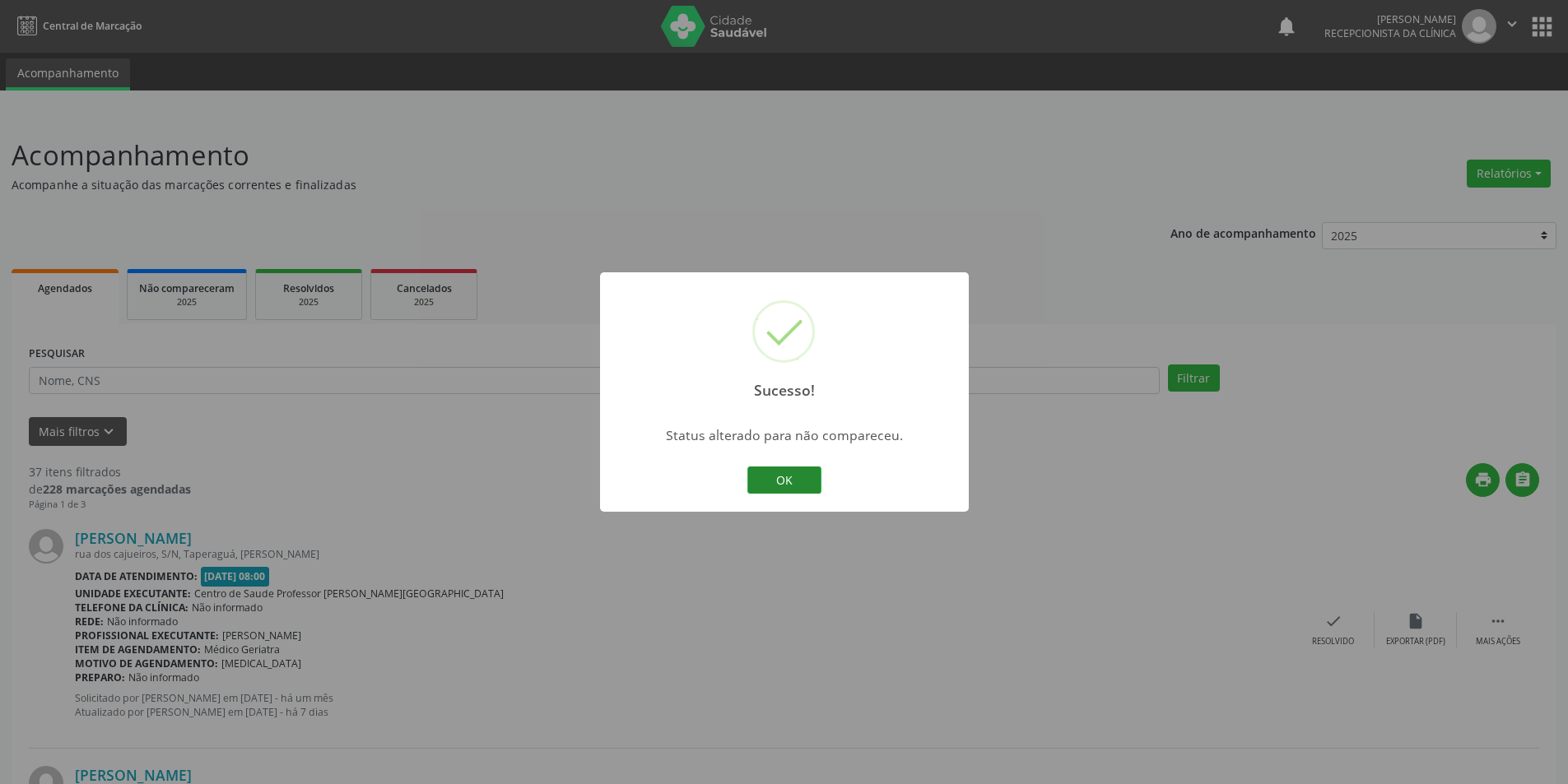
click at [765, 480] on button "OK" at bounding box center [784, 481] width 74 height 28
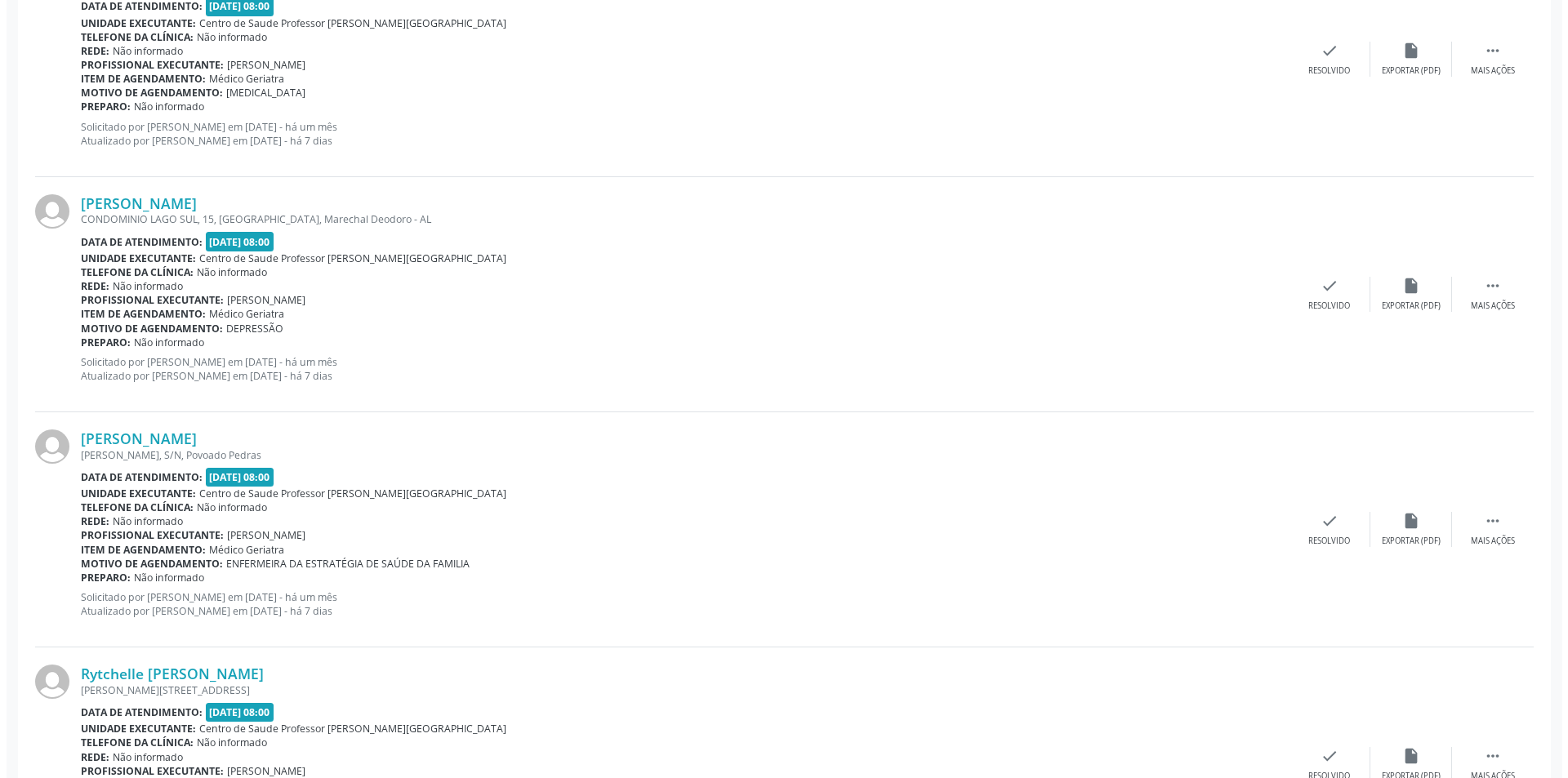
scroll to position [816, 0]
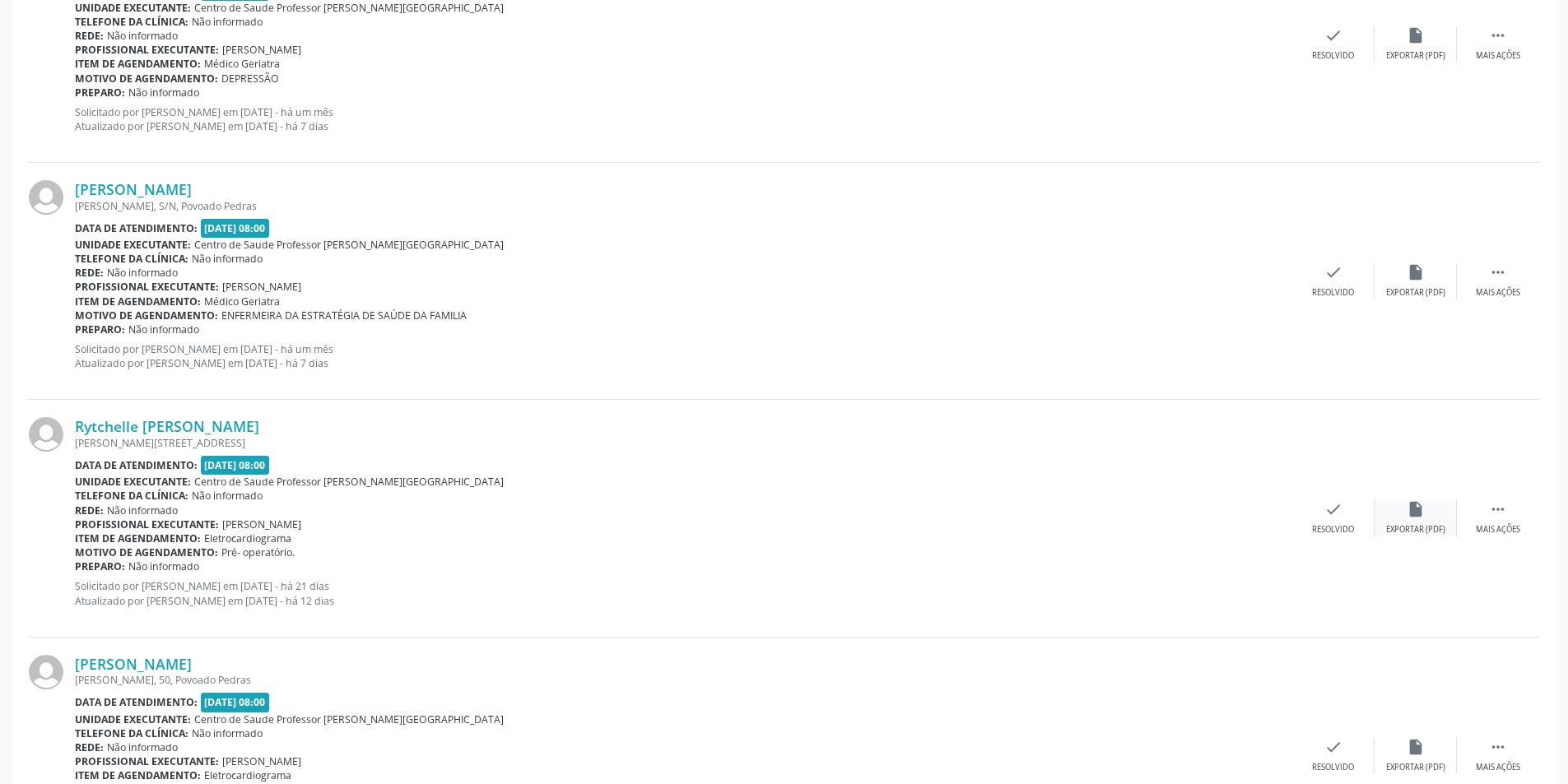
click at [1428, 509] on div "insert_drive_file Exportar (PDF)" at bounding box center [1415, 519] width 83 height 36
click at [1328, 514] on icon "check" at bounding box center [1333, 509] width 18 height 18
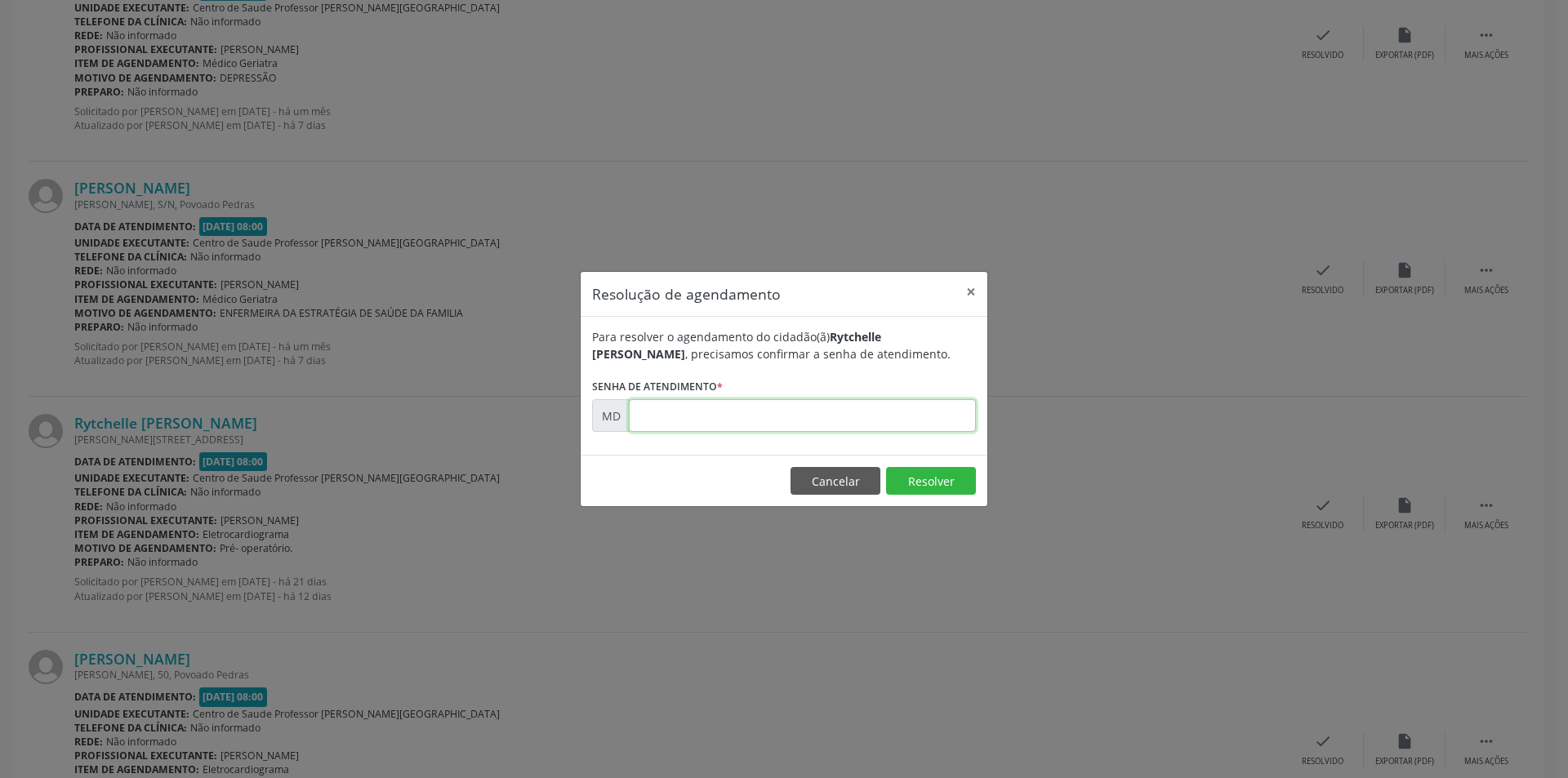
paste input "00005874"
type input "00005874"
click at [903, 476] on button "Resolver" at bounding box center [931, 481] width 90 height 28
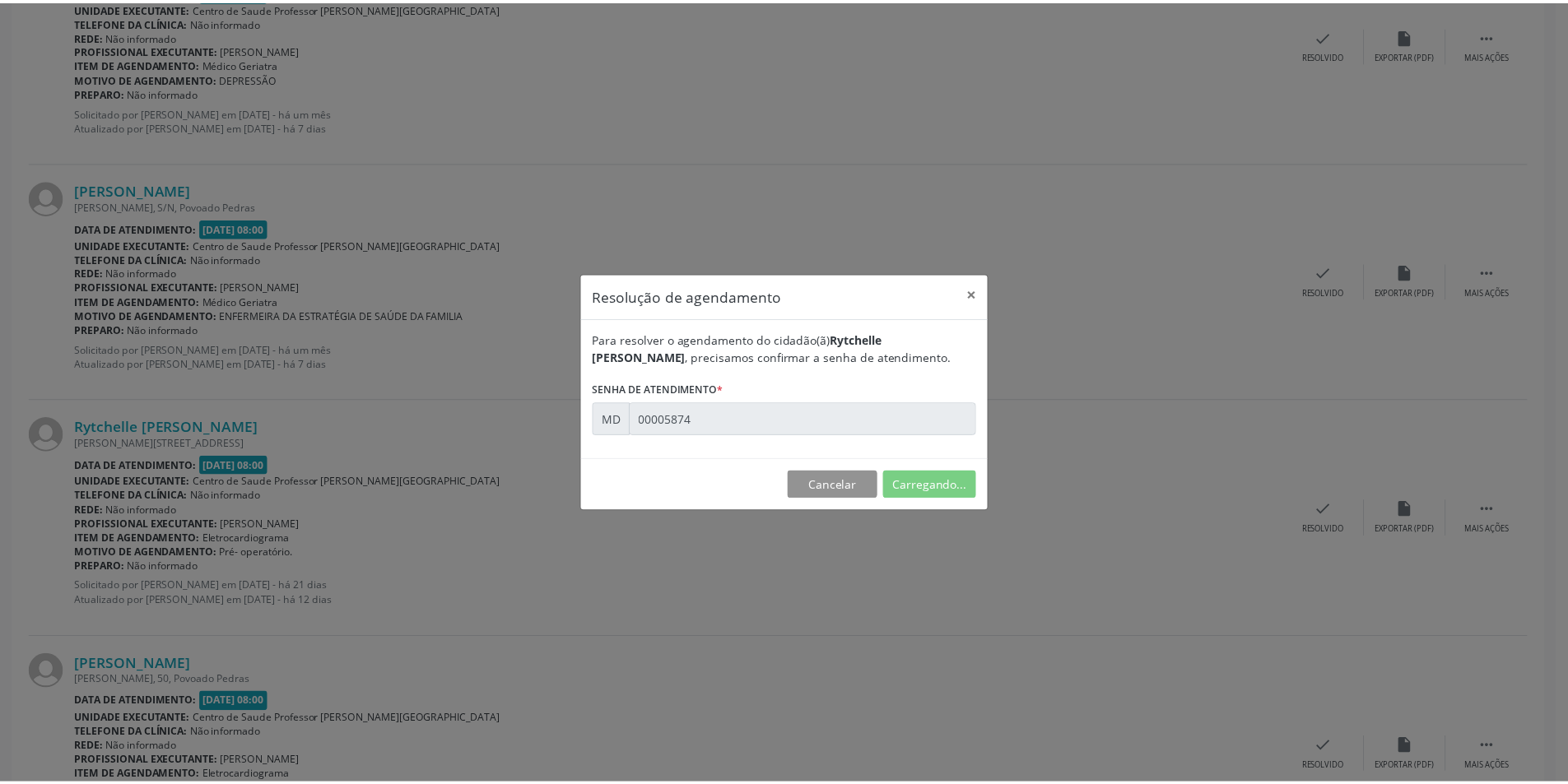
scroll to position [0, 0]
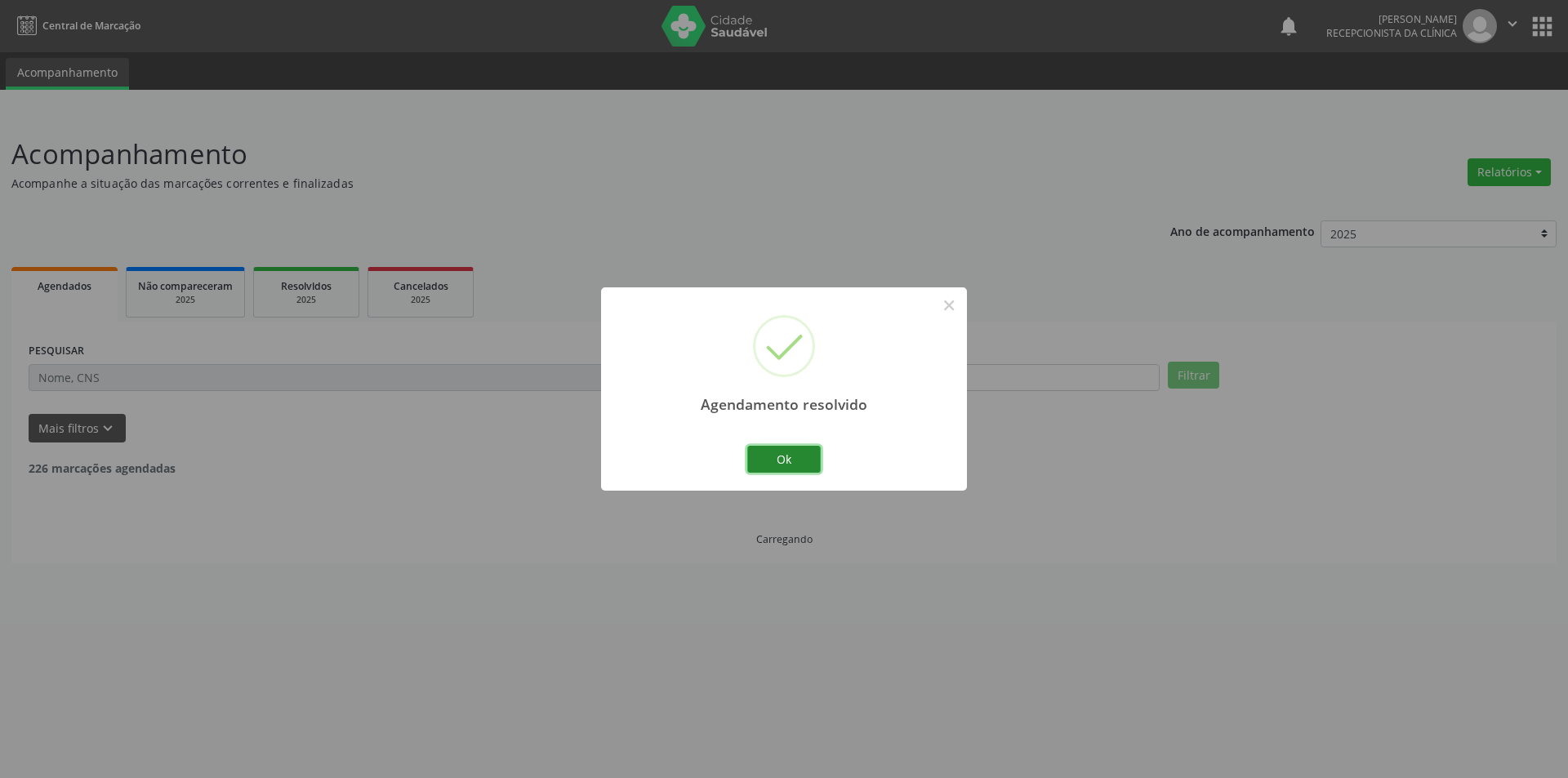
click at [786, 456] on button "Ok" at bounding box center [784, 460] width 74 height 28
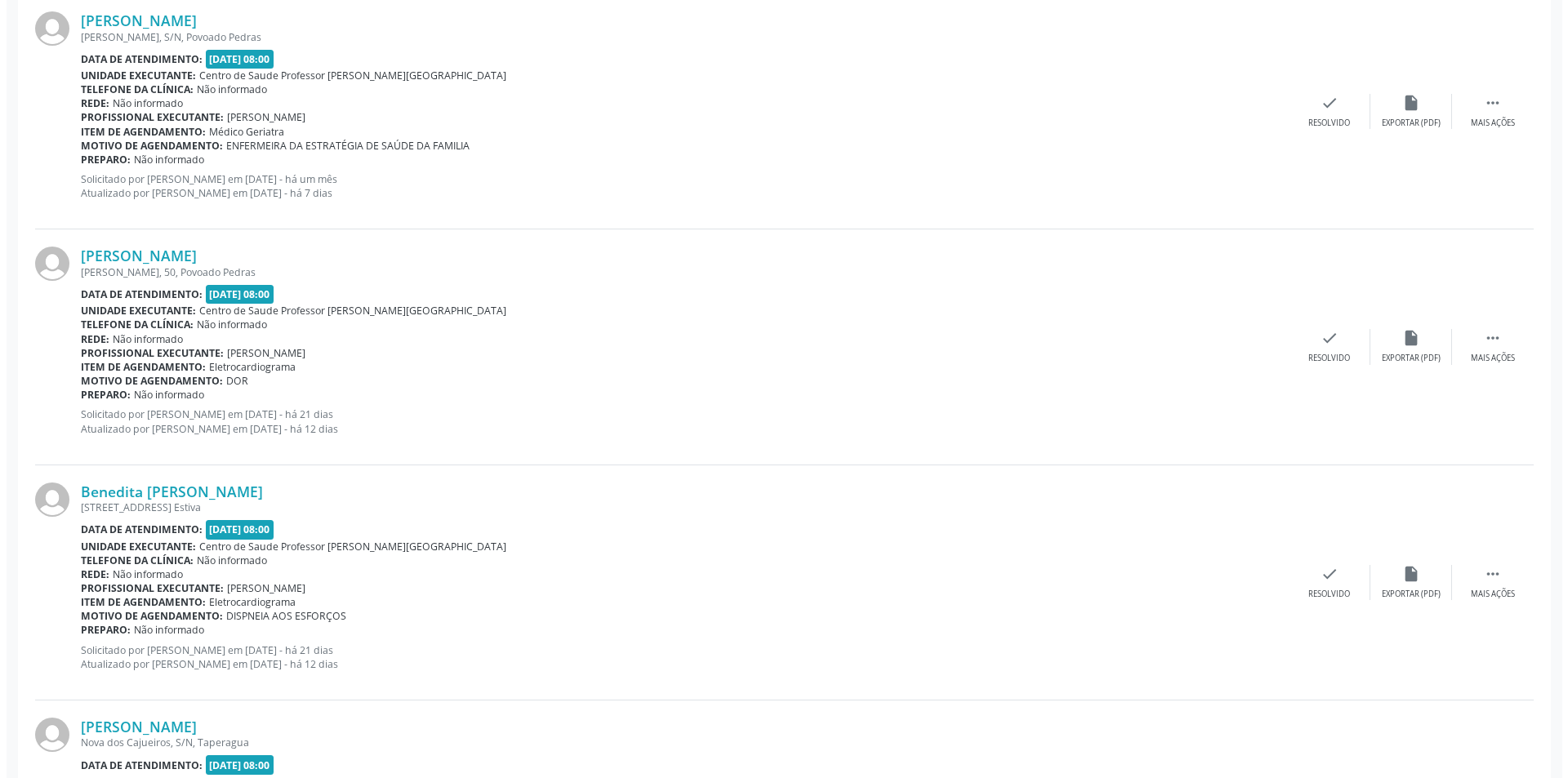
scroll to position [980, 0]
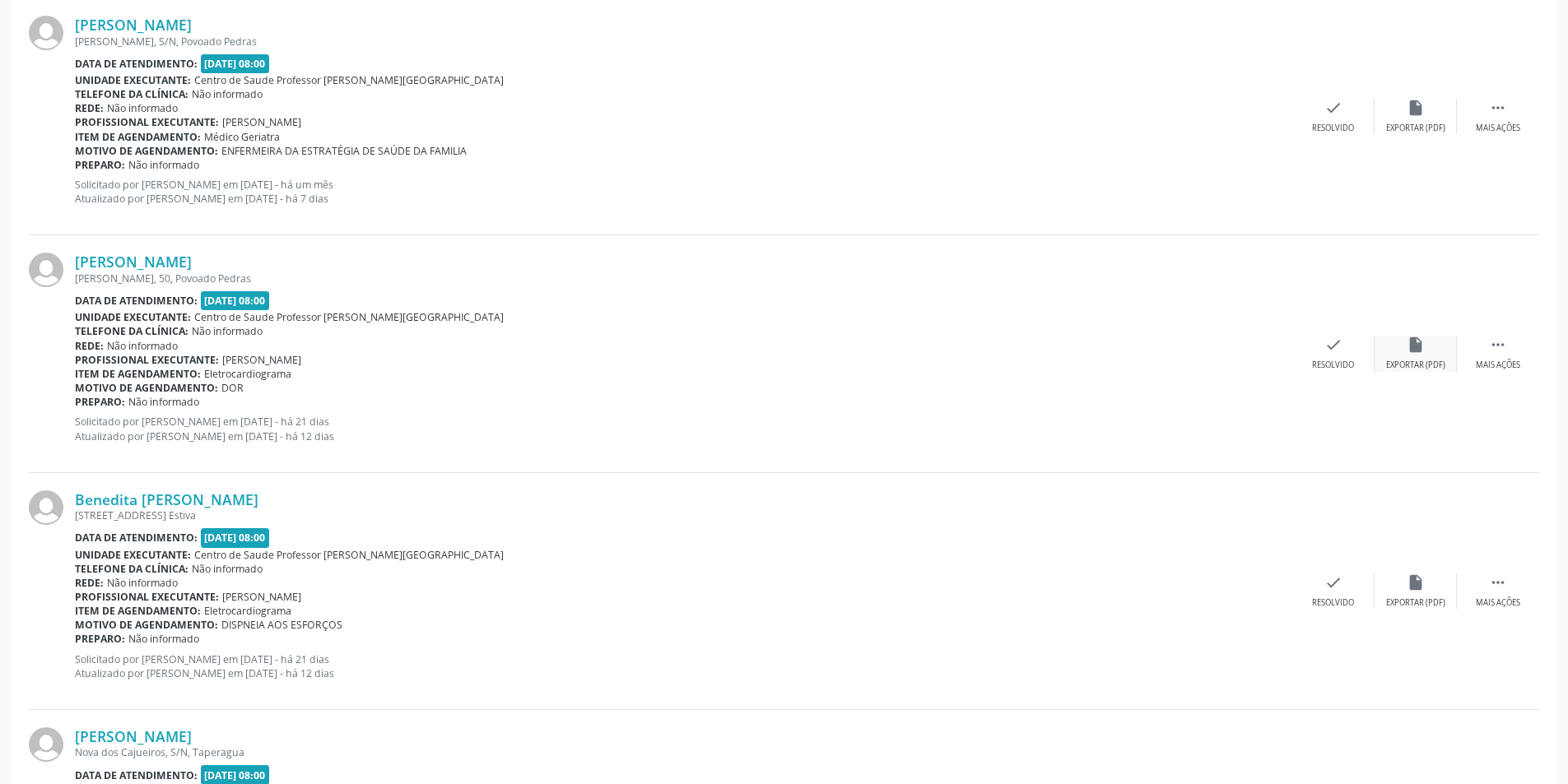
click at [1432, 356] on div "insert_drive_file Exportar (PDF)" at bounding box center [1415, 354] width 83 height 36
click at [1338, 361] on div "Resolvido" at bounding box center [1333, 365] width 42 height 11
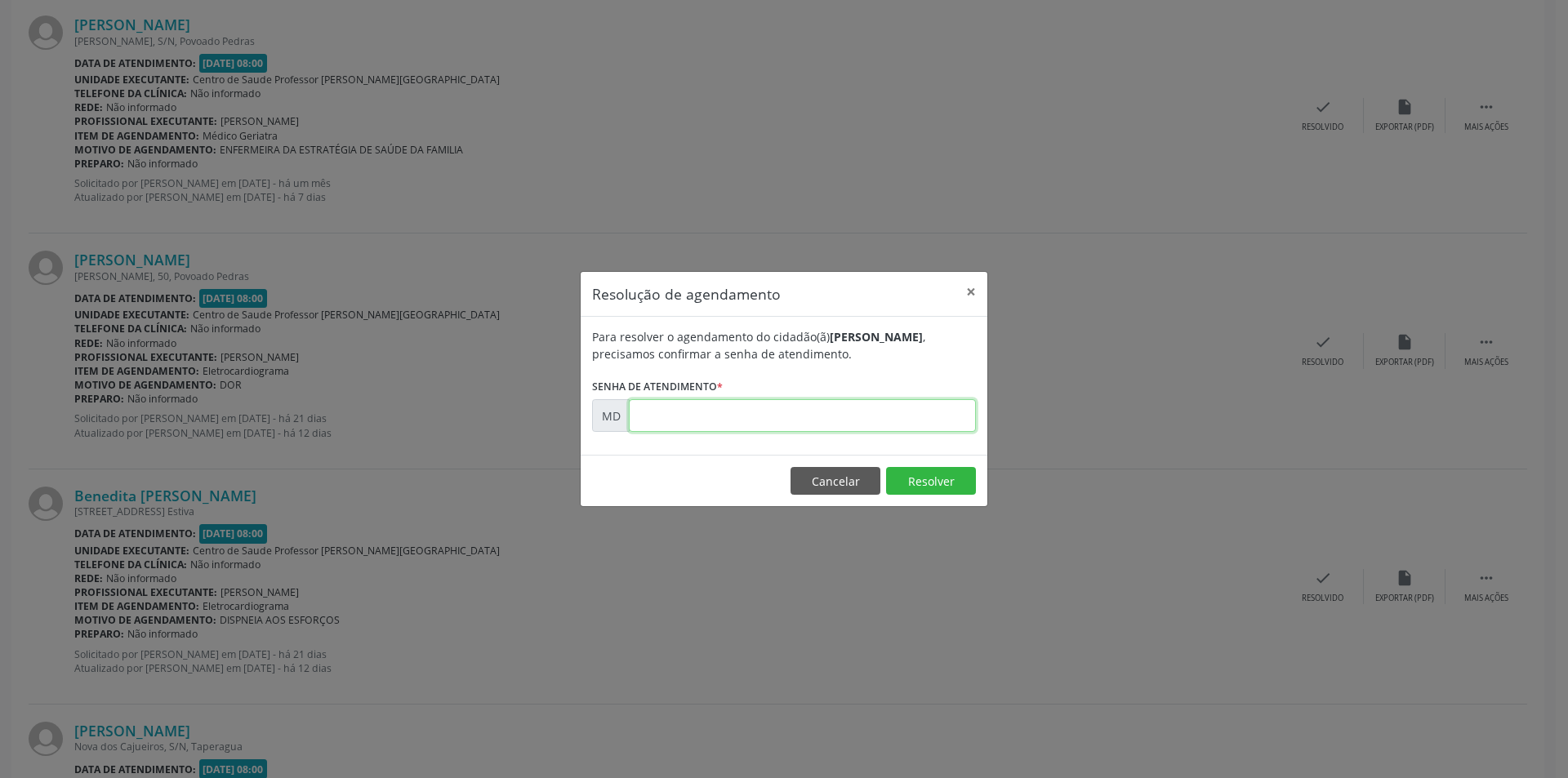
paste input "00005887"
type input "00005887"
click at [918, 483] on button "Resolver" at bounding box center [931, 481] width 90 height 28
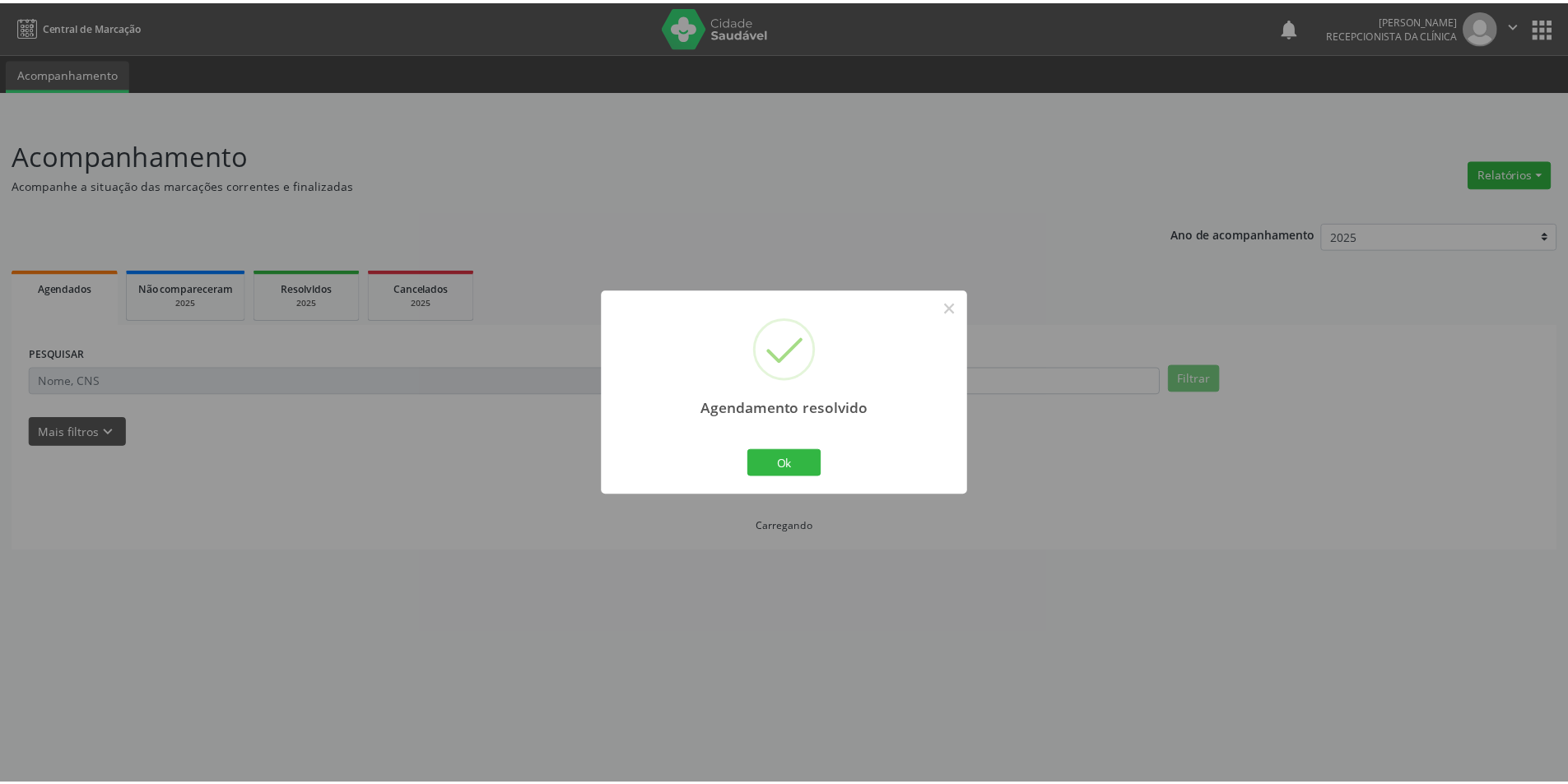
scroll to position [0, 0]
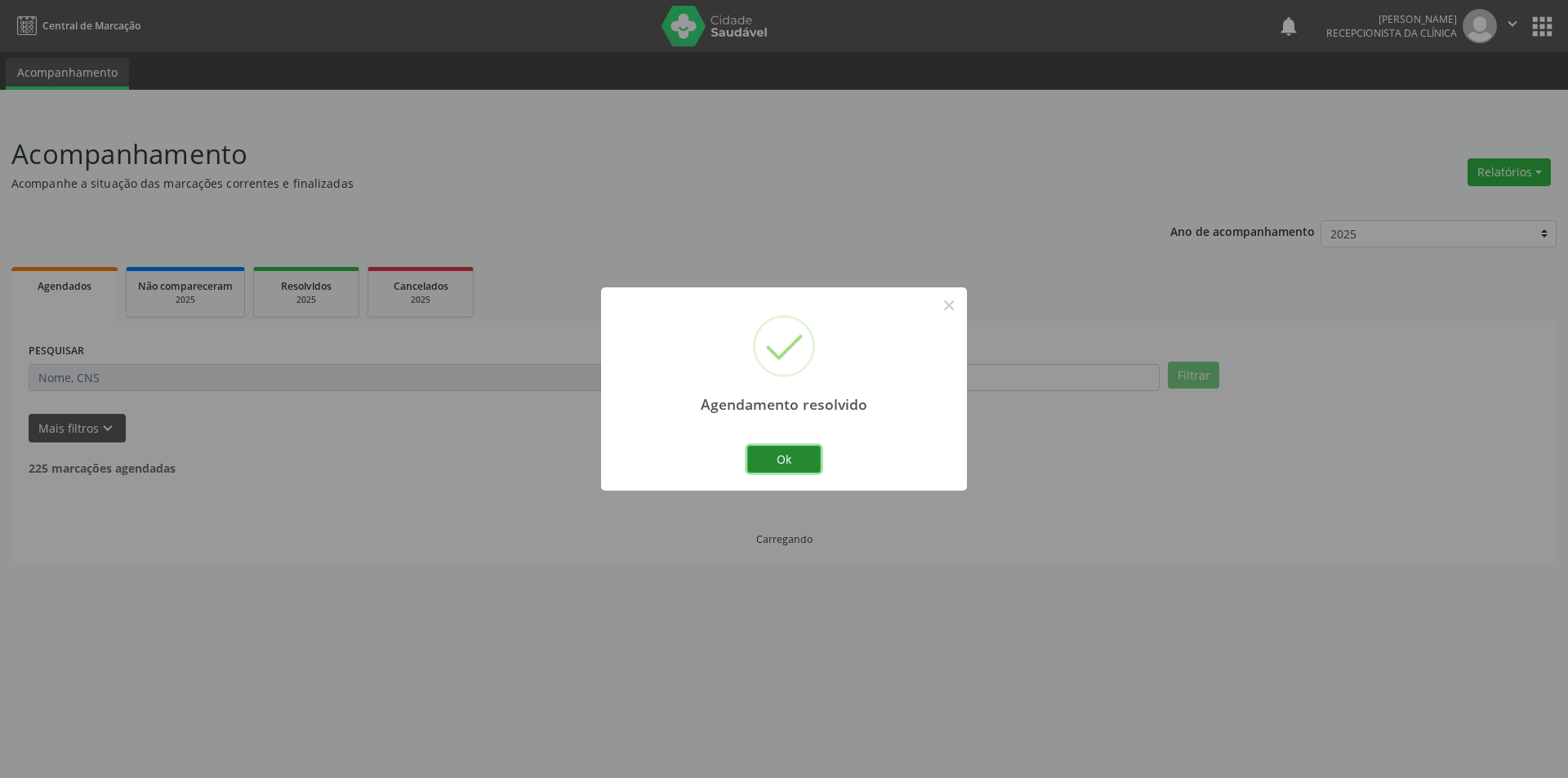
click at [777, 449] on button "Ok" at bounding box center [784, 460] width 74 height 28
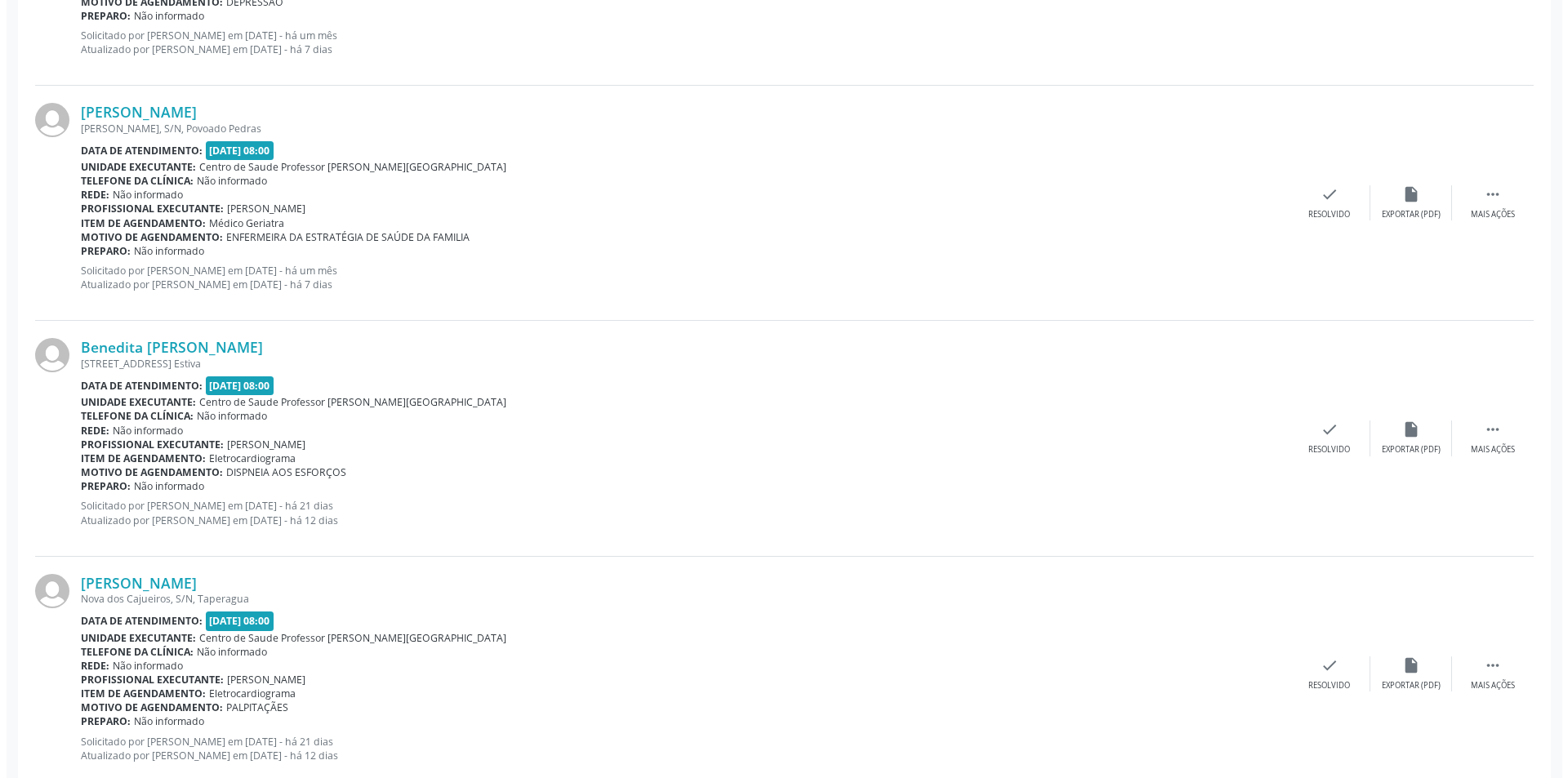
scroll to position [898, 0]
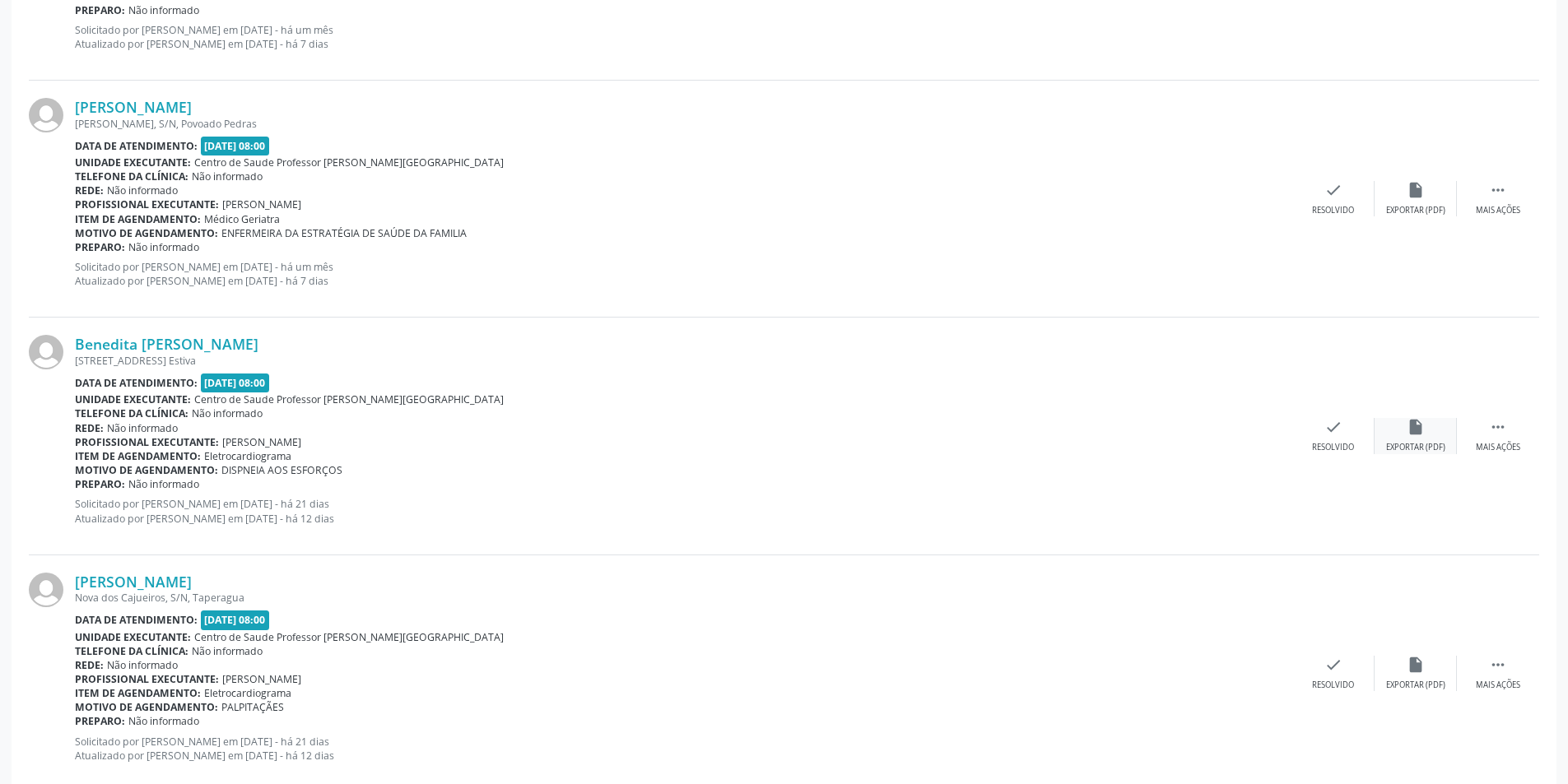
click at [1418, 440] on div "insert_drive_file Exportar (PDF)" at bounding box center [1415, 436] width 83 height 36
click at [1334, 442] on div "Resolvido" at bounding box center [1333, 447] width 42 height 11
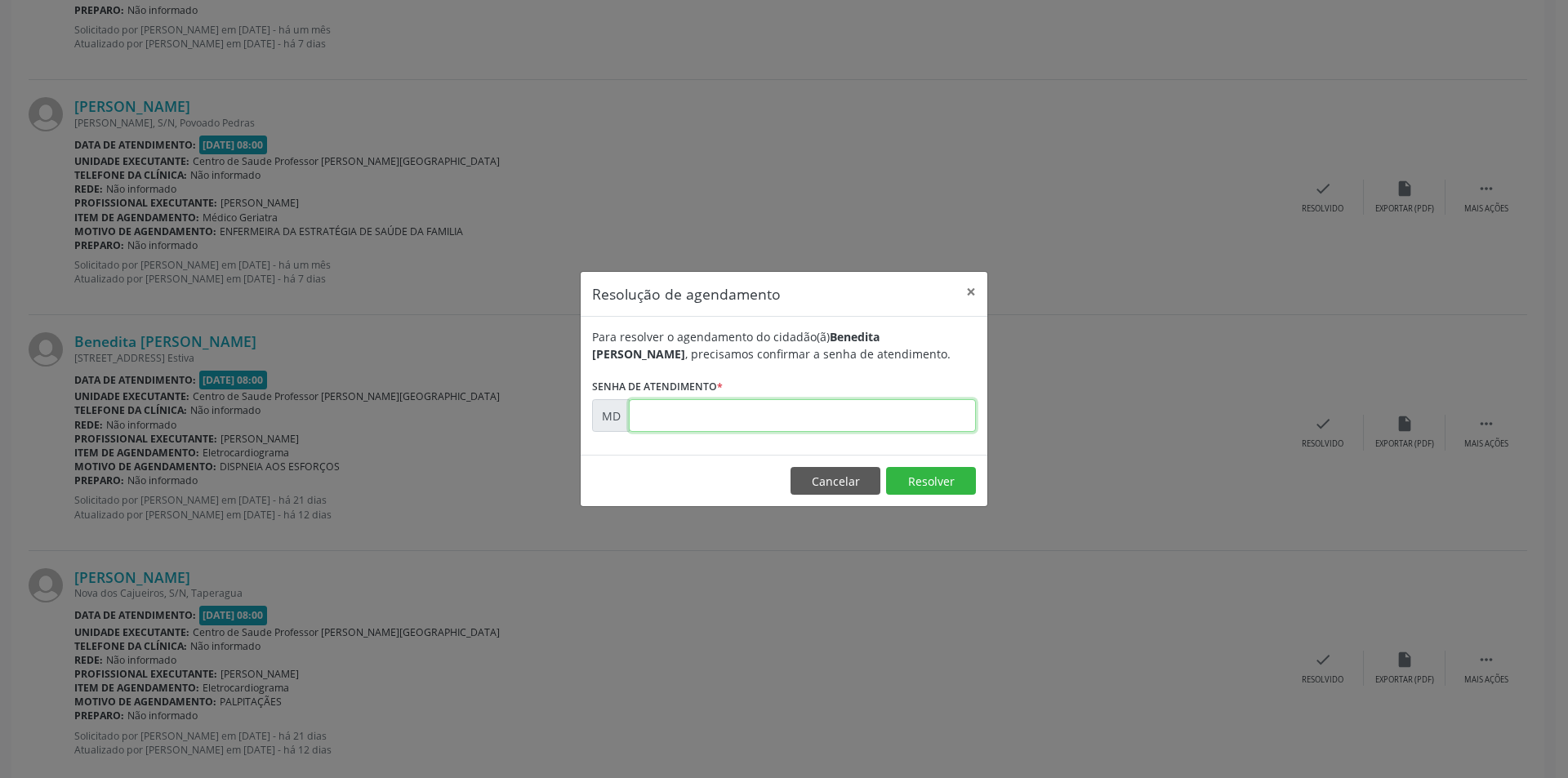
paste input "00005905"
type input "00005905"
click at [905, 470] on button "Resolver" at bounding box center [931, 481] width 90 height 28
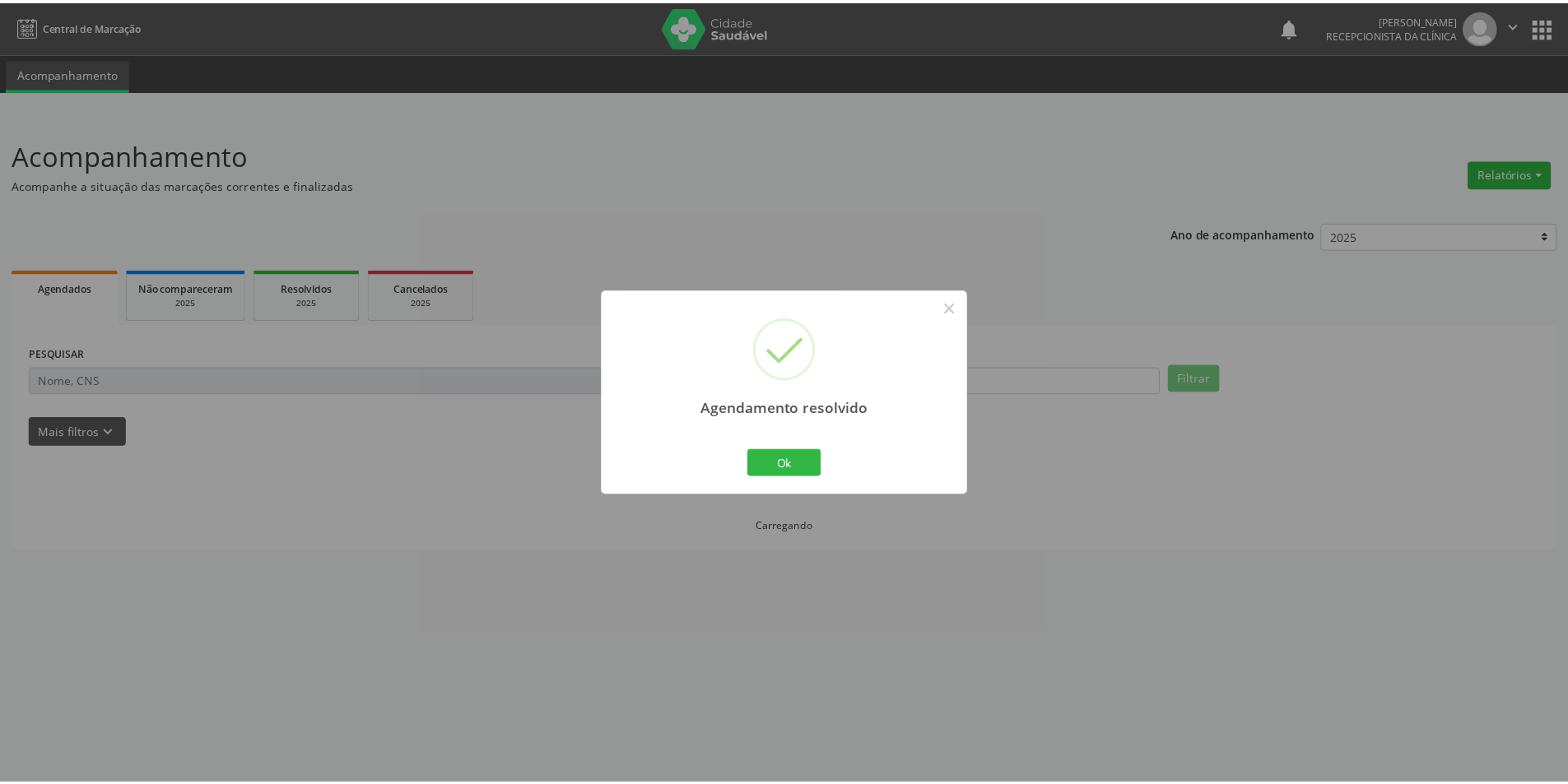
scroll to position [0, 0]
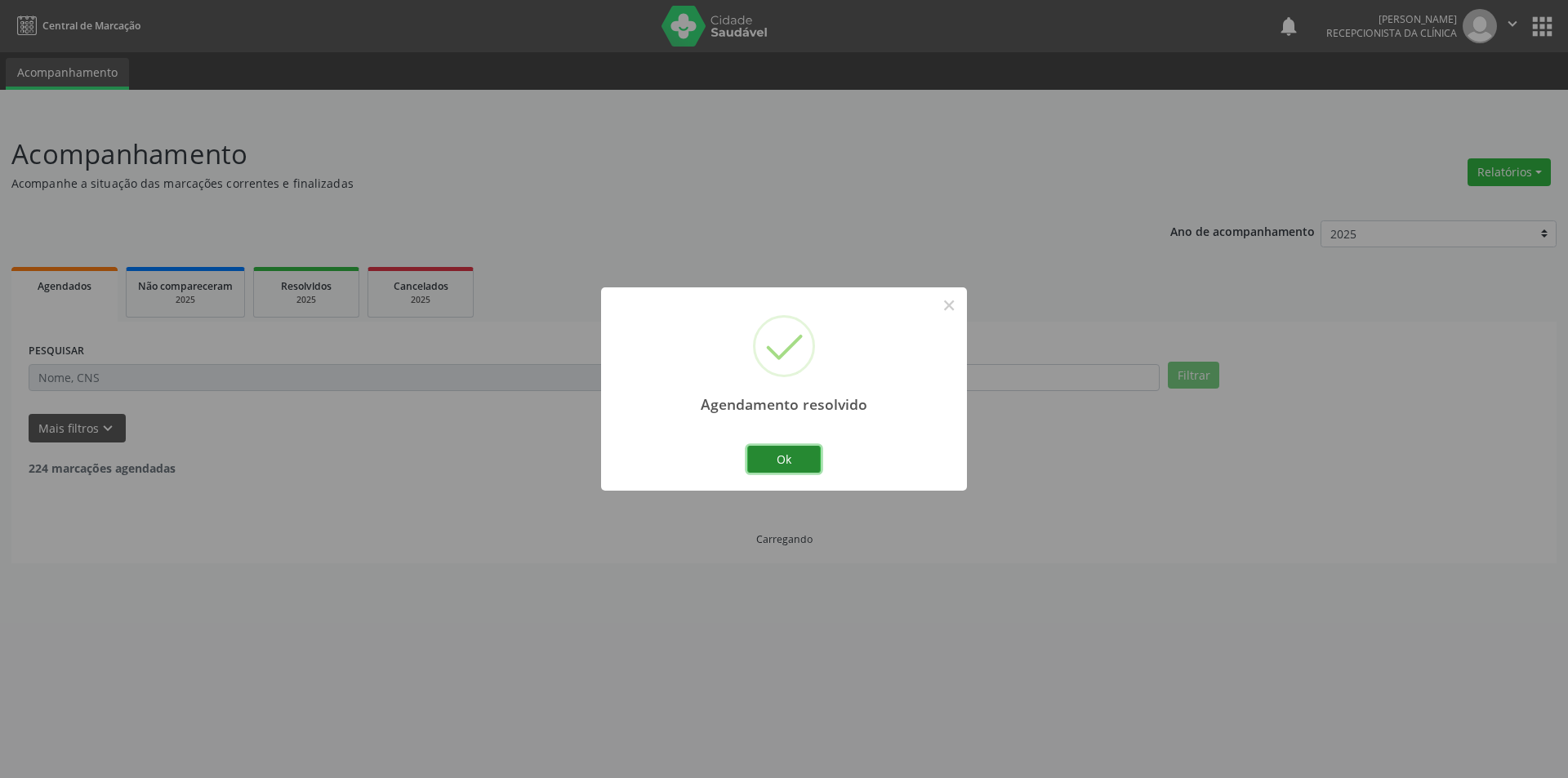
click at [785, 454] on button "Ok" at bounding box center [784, 460] width 74 height 28
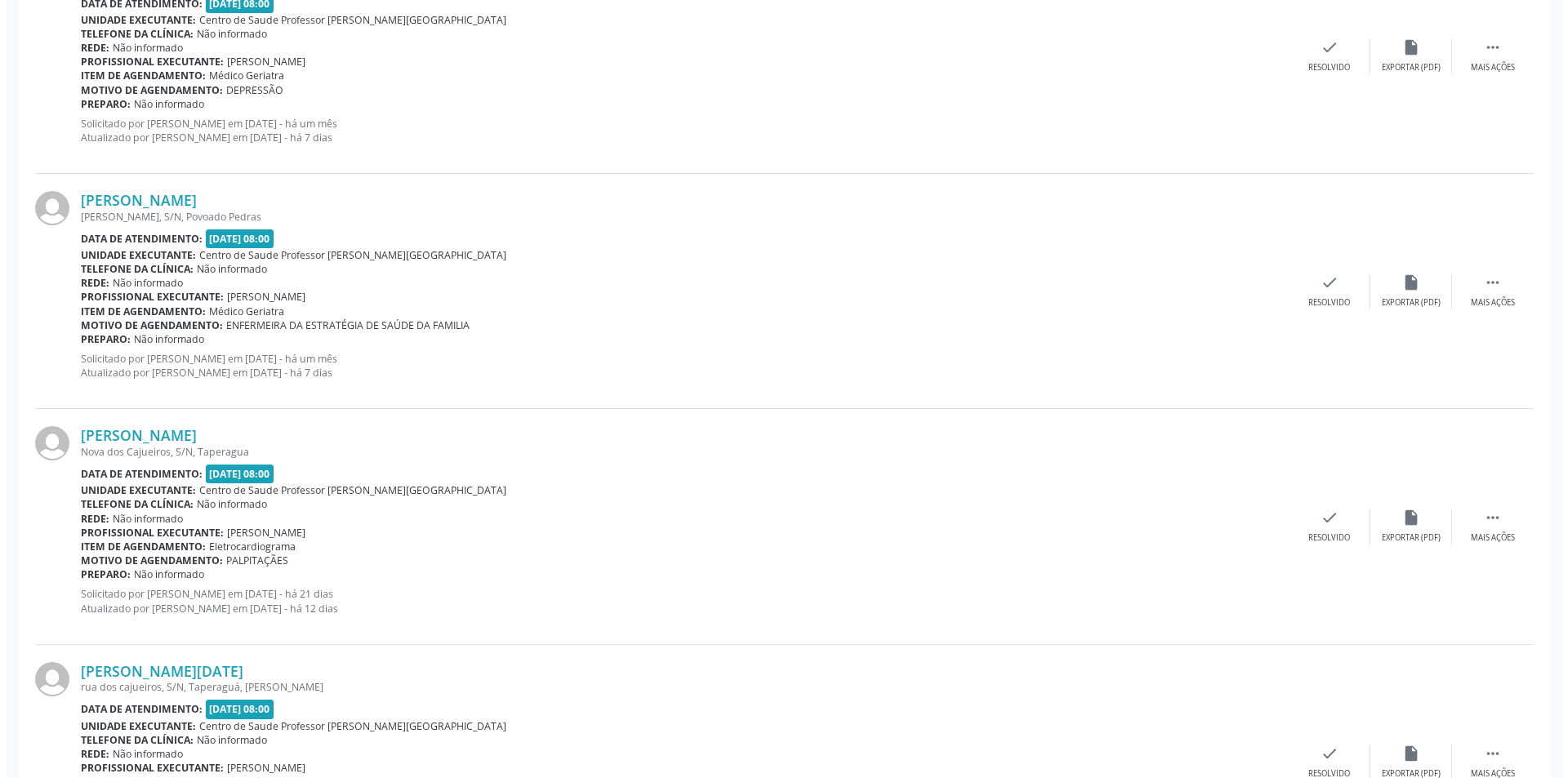
scroll to position [980, 0]
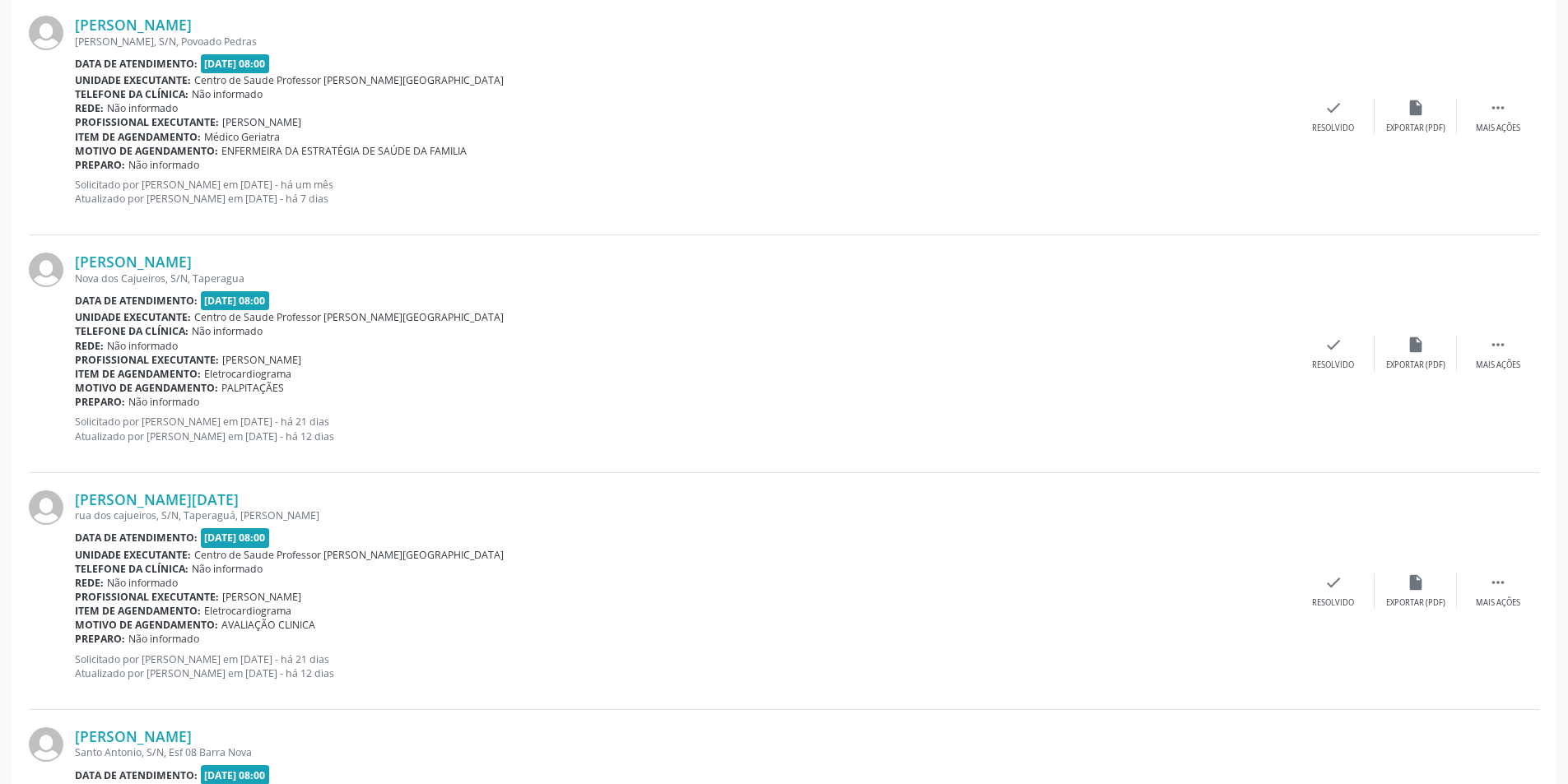
click at [1425, 372] on div "[PERSON_NAME] [GEOGRAPHIC_DATA], S/N, [GEOGRAPHIC_DATA] Data de atendimento: [D…" at bounding box center [784, 354] width 1510 height 237
click at [1407, 358] on div "insert_drive_file Exportar (PDF)" at bounding box center [1415, 354] width 83 height 36
click at [1344, 366] on div "Resolvido" at bounding box center [1333, 365] width 42 height 11
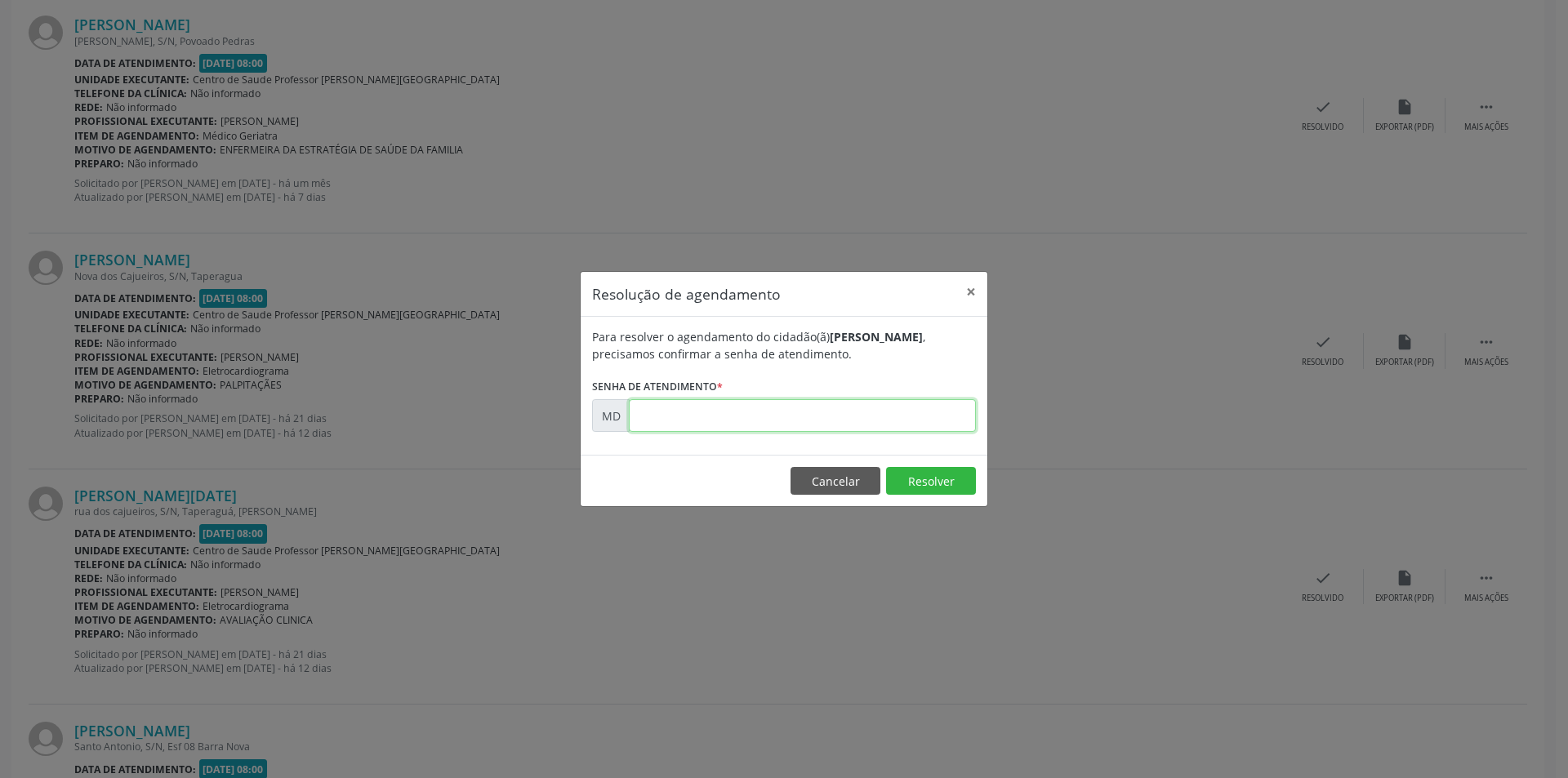
paste input "00005915"
type input "00005915"
click at [901, 472] on button "Resolver" at bounding box center [931, 481] width 90 height 28
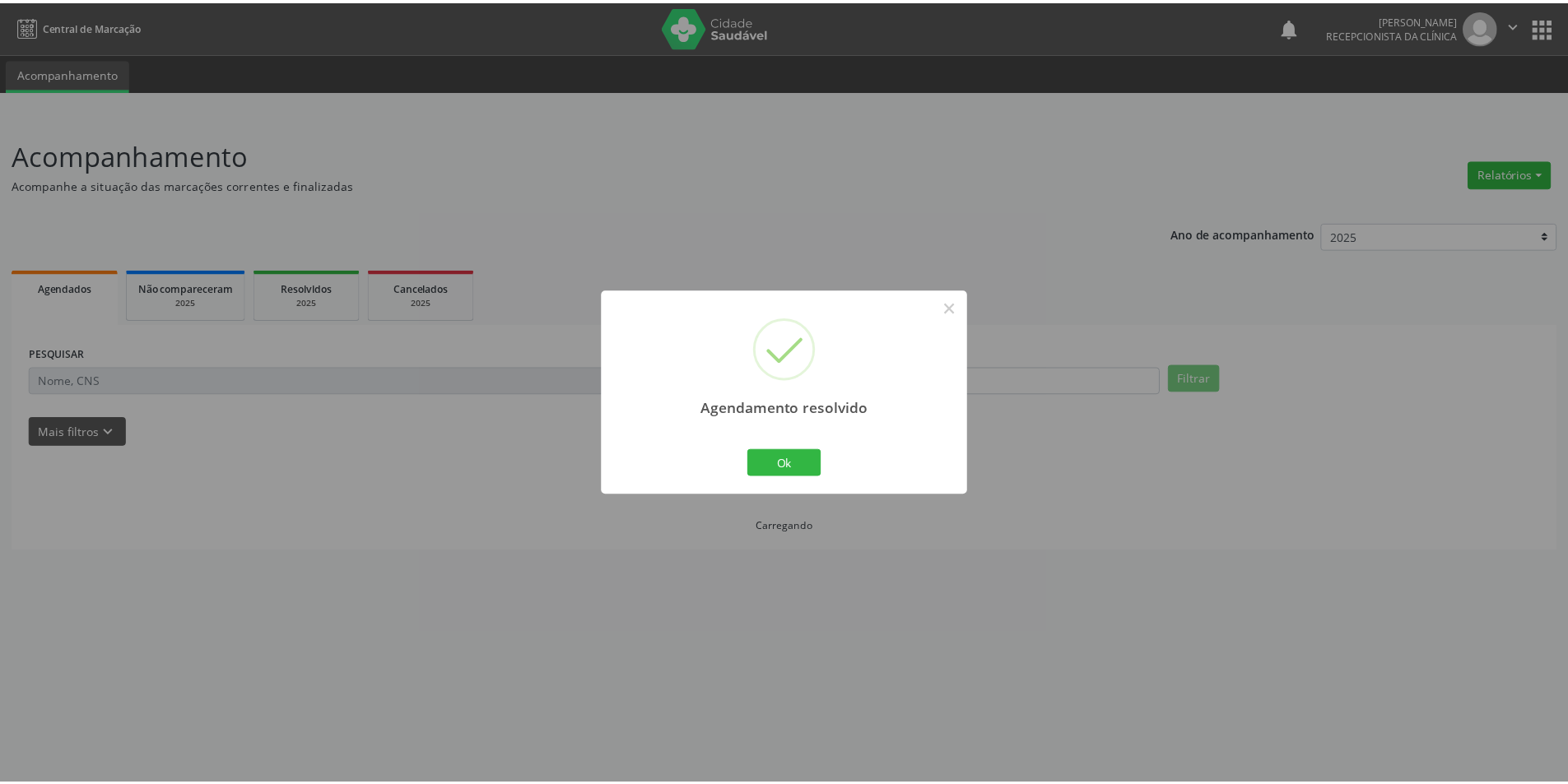
scroll to position [0, 0]
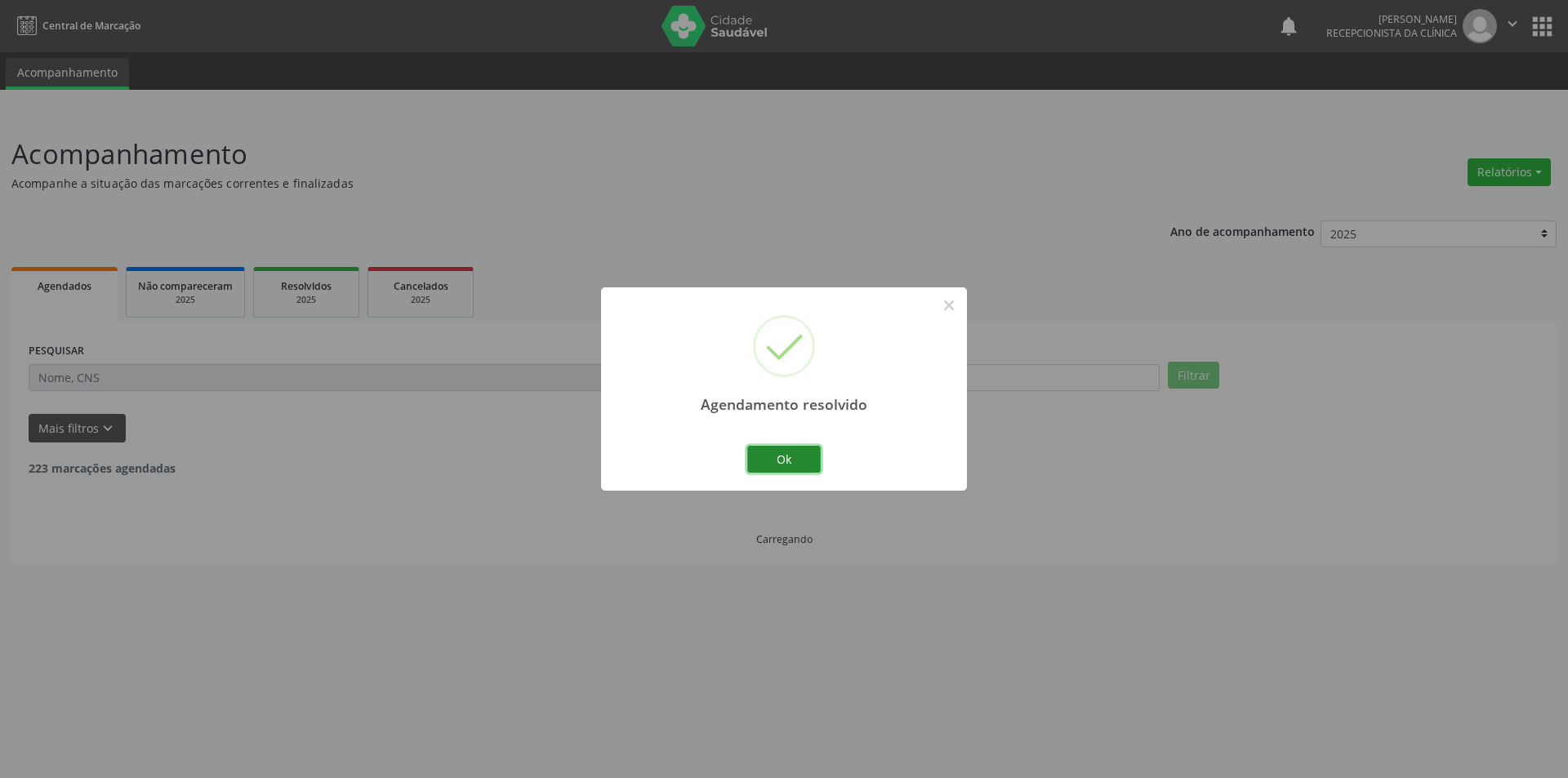
click at [781, 451] on button "Ok" at bounding box center [784, 460] width 74 height 28
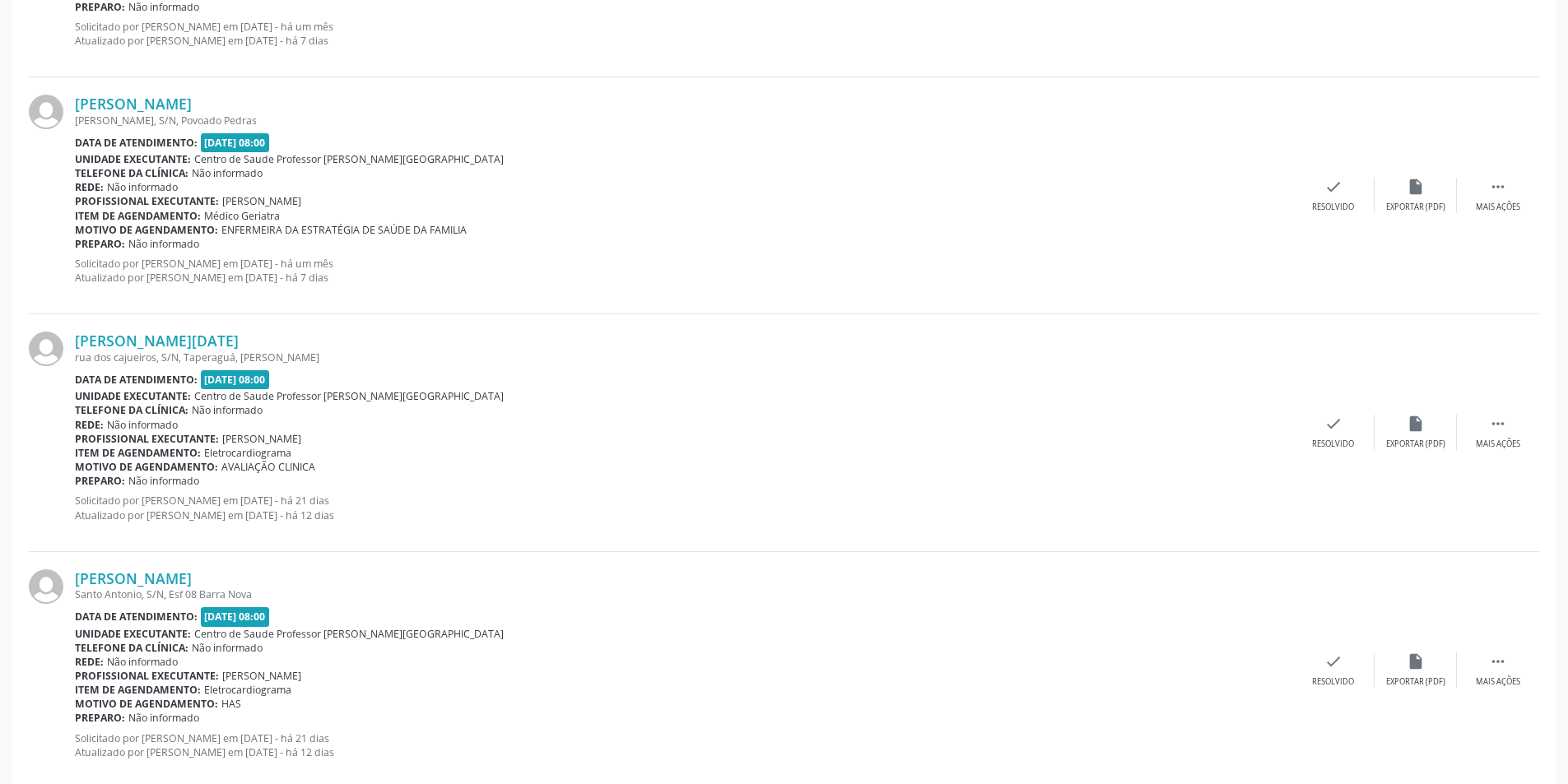
scroll to position [905, 0]
drag, startPoint x: 1515, startPoint y: 426, endPoint x: 1481, endPoint y: 431, distance: 34.4
click at [1515, 426] on div " Mais ações" at bounding box center [1498, 436] width 83 height 36
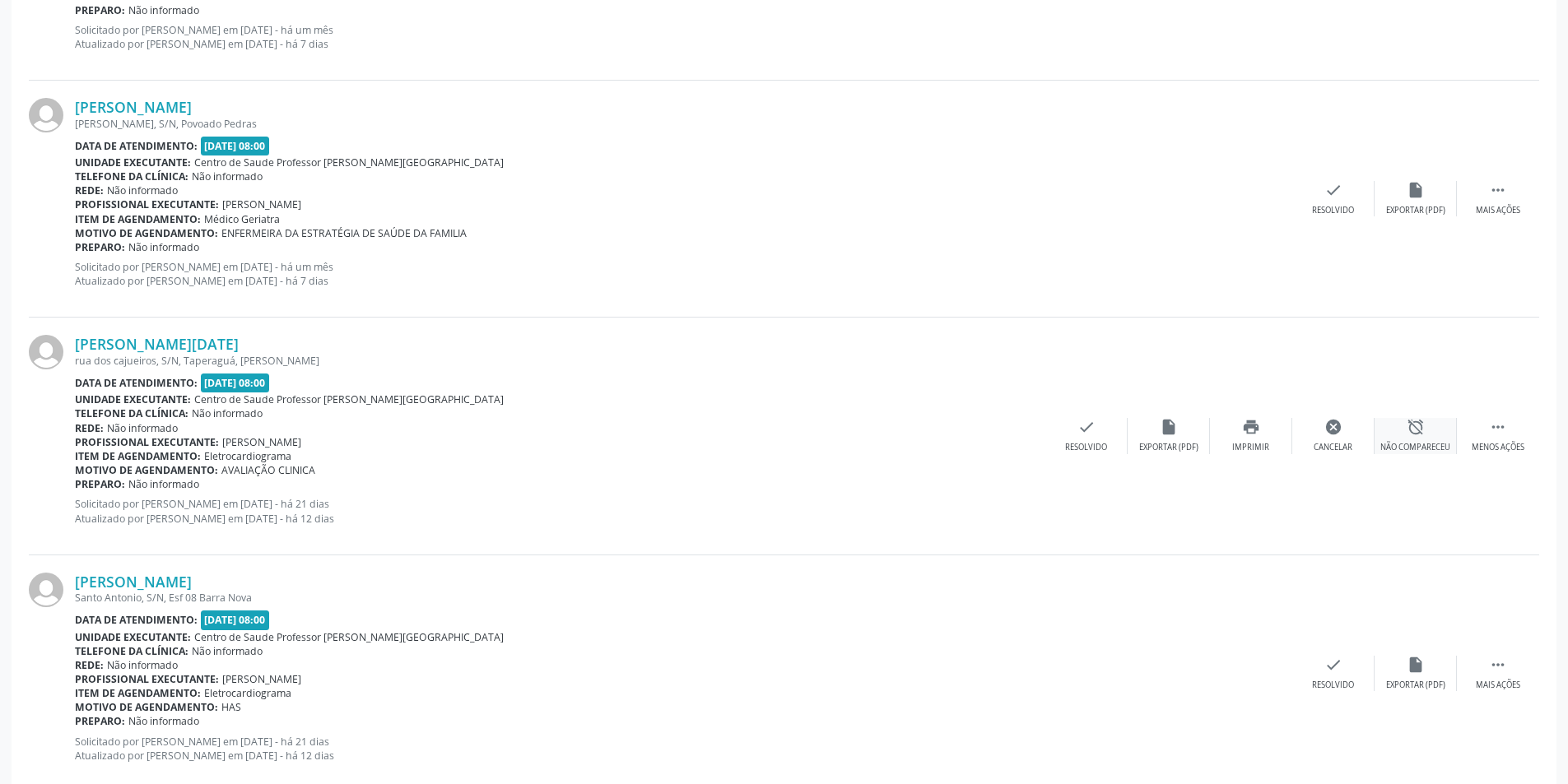
click at [1392, 432] on div "alarm_off Não compareceu" at bounding box center [1415, 436] width 83 height 36
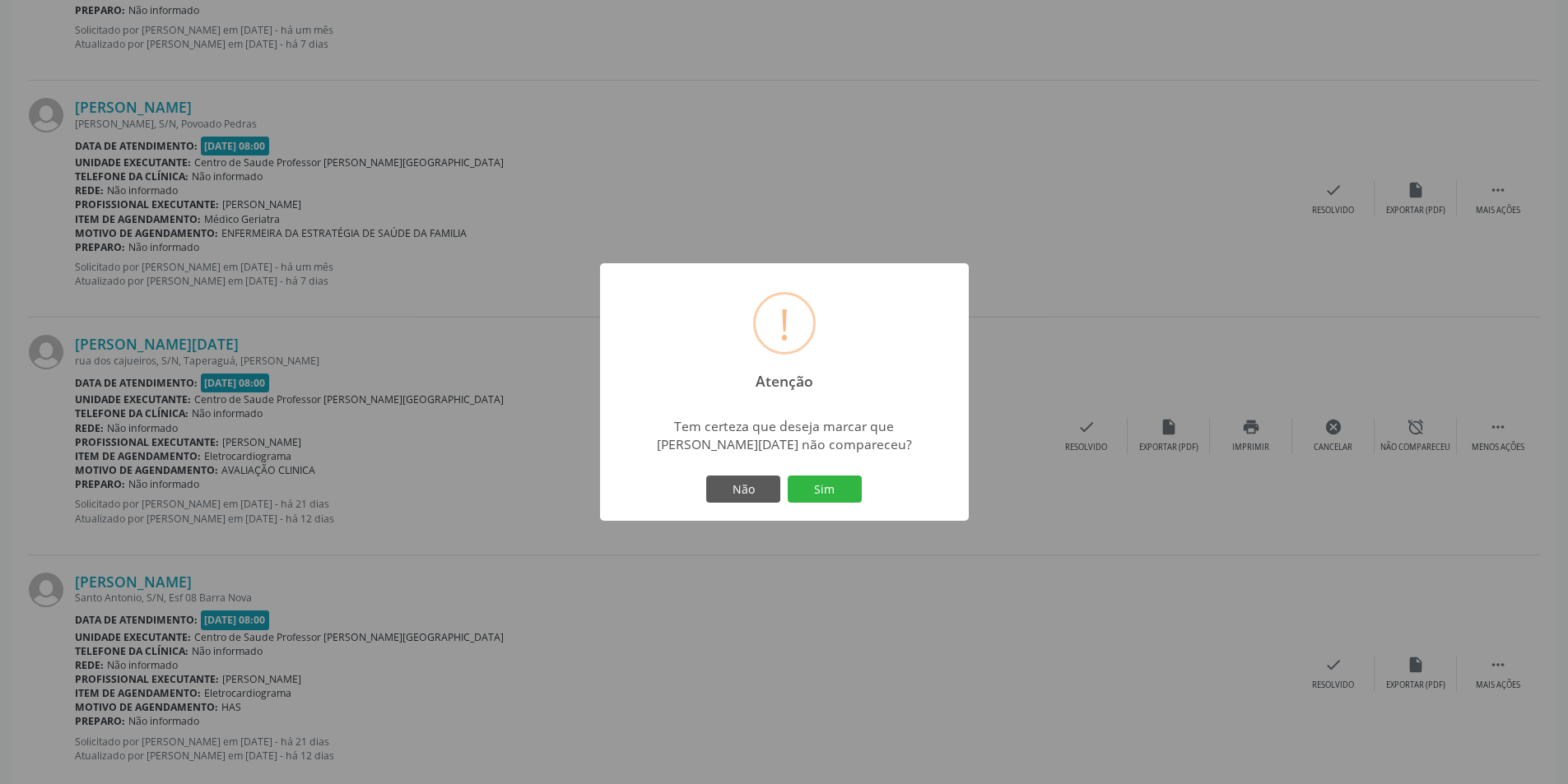
click at [818, 507] on div "! Atenção × Tem certeza que deseja marcar que [PERSON_NAME][DATE] não comparece…" at bounding box center [784, 393] width 369 height 259
click at [817, 504] on div "Não Sim" at bounding box center [784, 490] width 163 height 35
click at [823, 490] on button "Sim" at bounding box center [824, 490] width 74 height 28
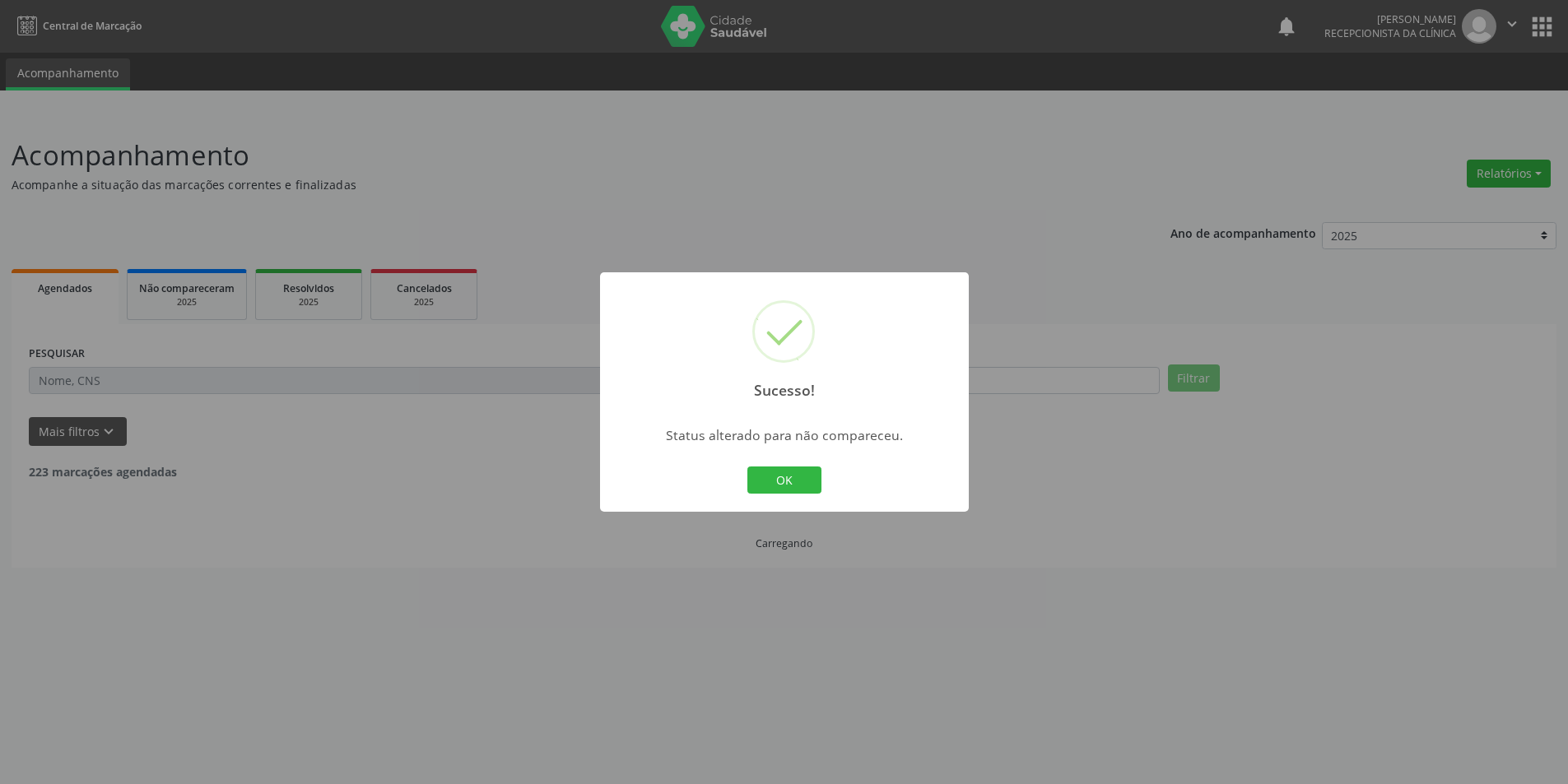
scroll to position [0, 0]
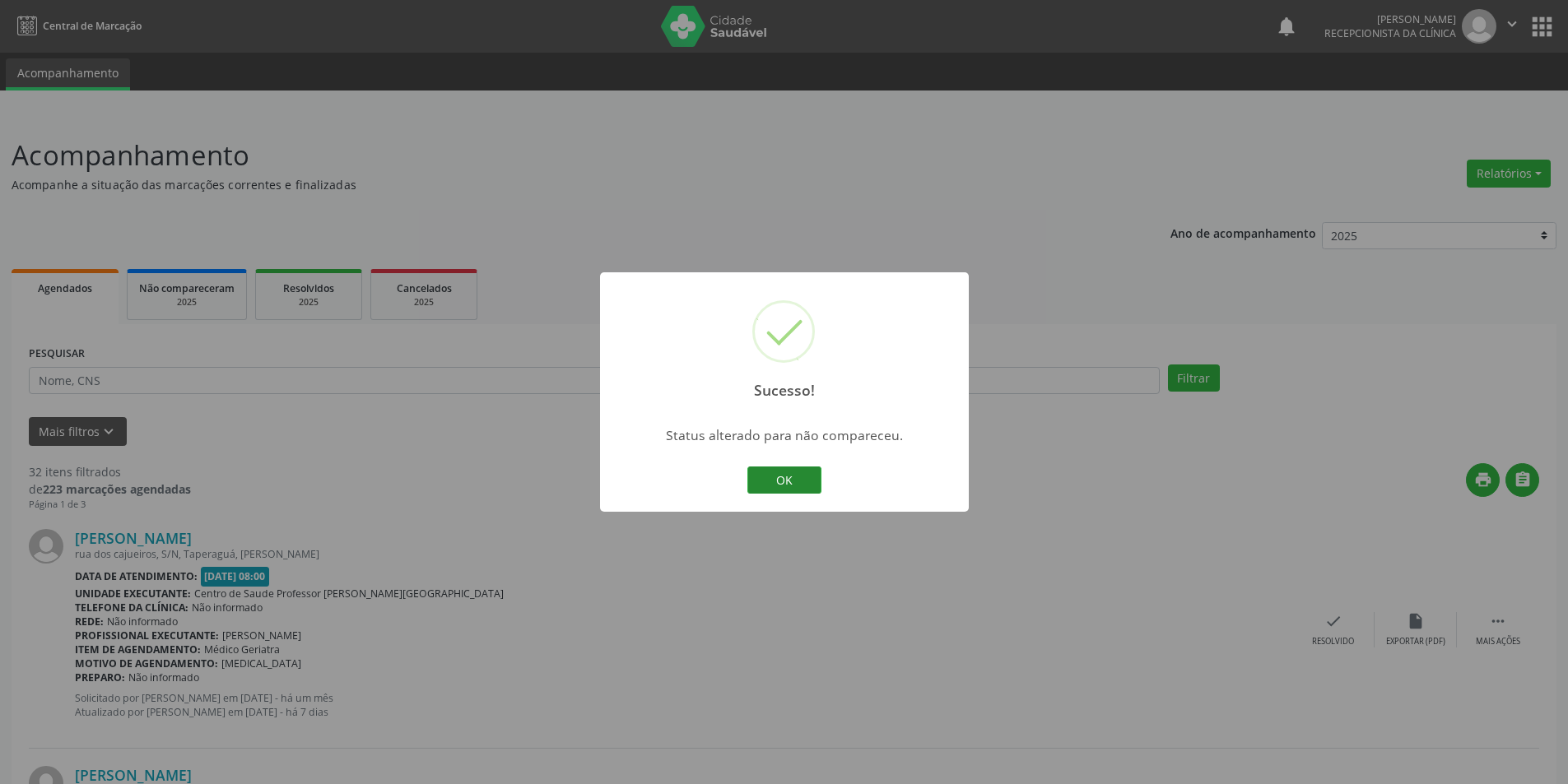
click at [783, 477] on button "OK" at bounding box center [784, 481] width 74 height 28
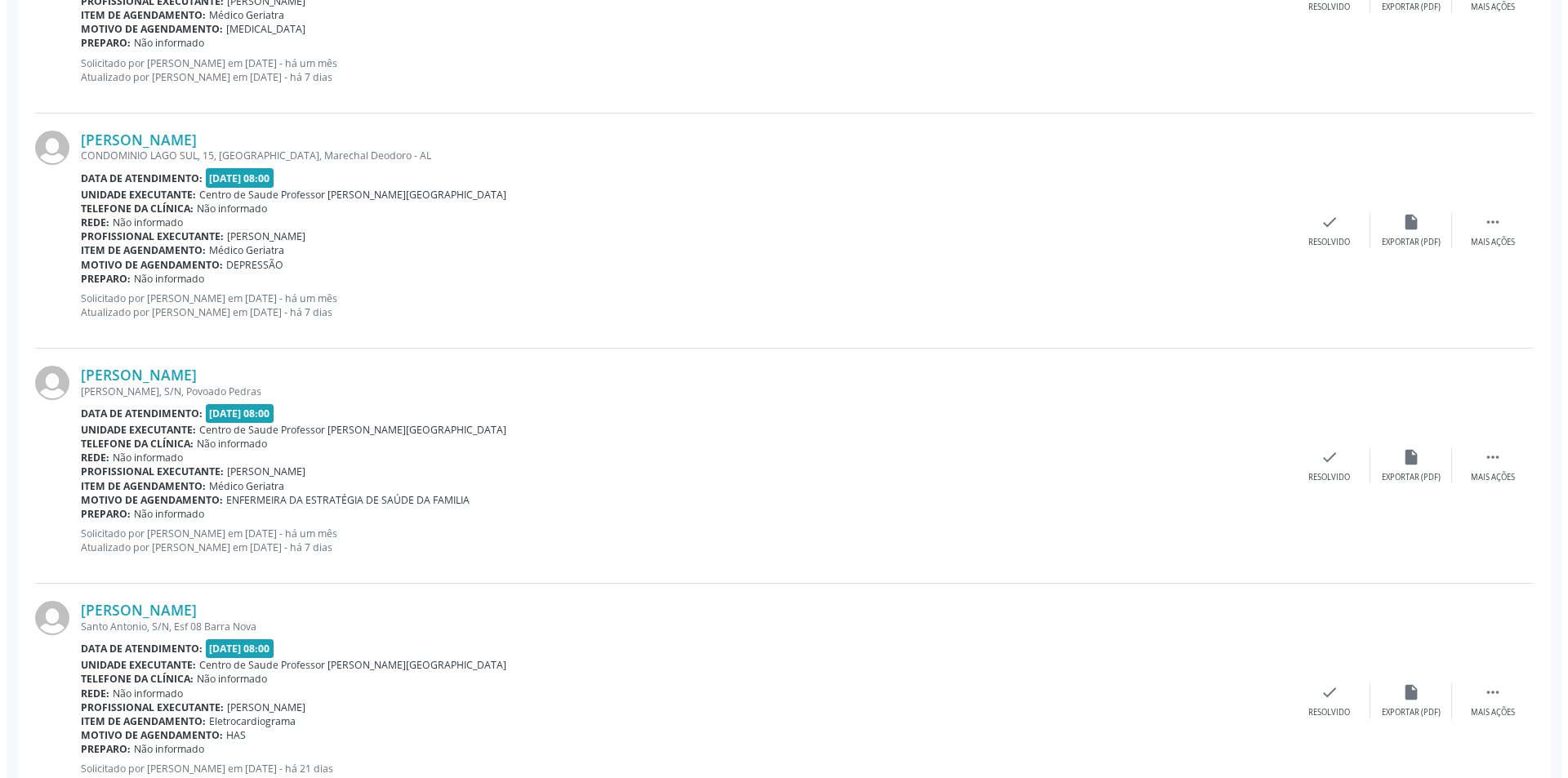
scroll to position [898, 0]
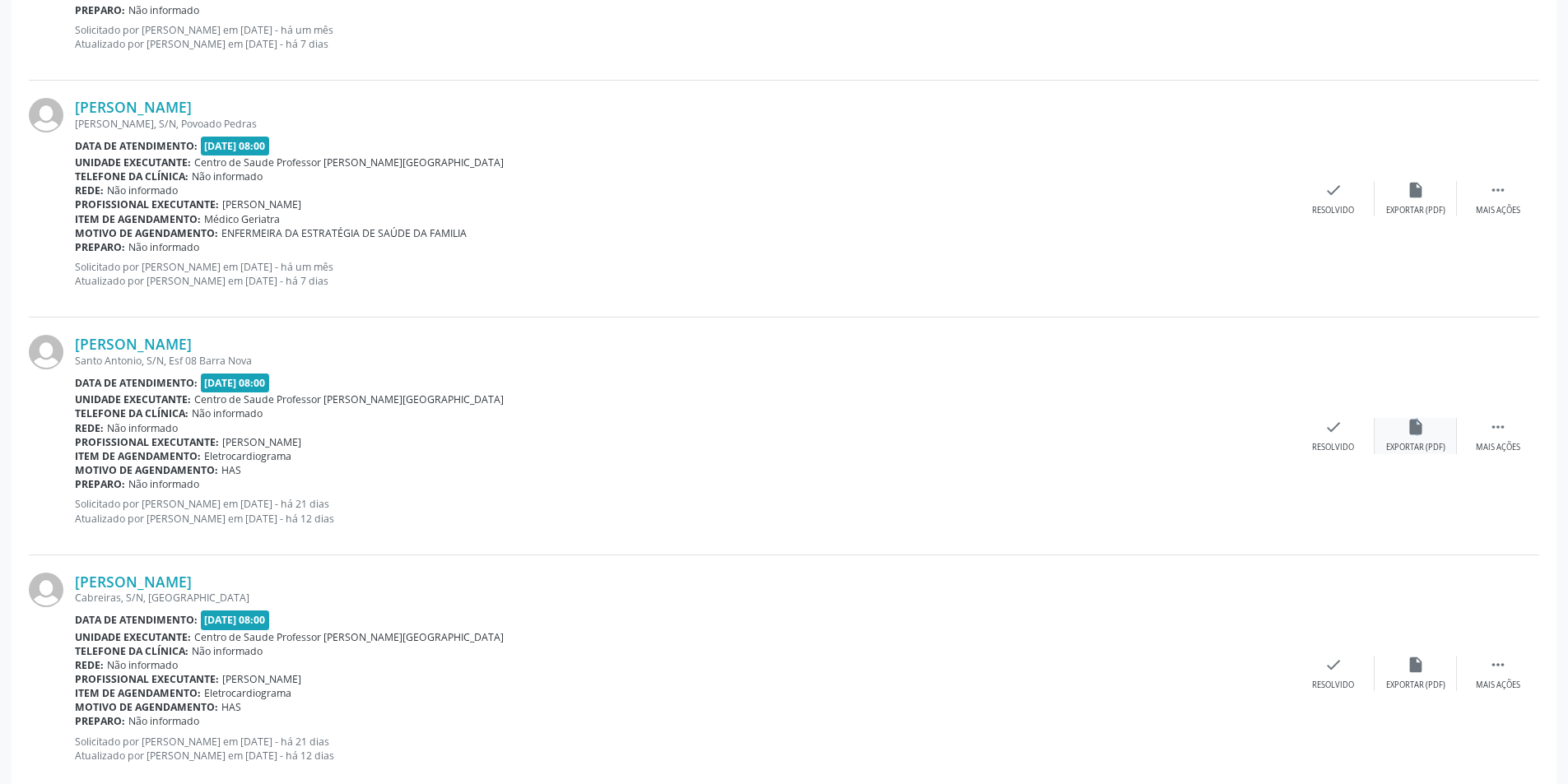
click at [1414, 421] on icon "insert_drive_file" at bounding box center [1415, 427] width 18 height 18
click at [1301, 439] on div "check Resolvido" at bounding box center [1334, 436] width 83 height 36
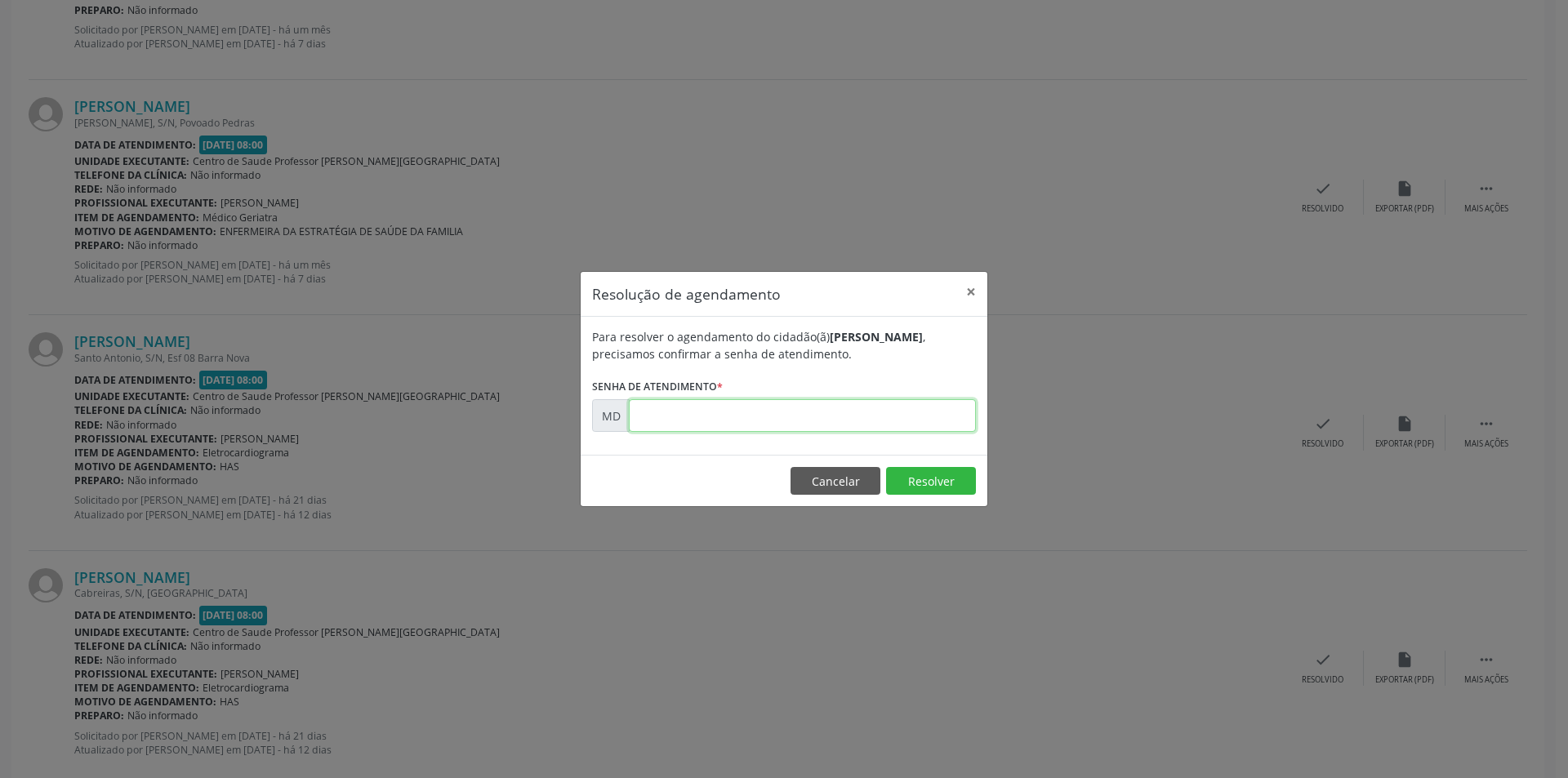
paste input "00005949"
type input "00005949"
click at [925, 475] on button "Resolver" at bounding box center [931, 481] width 90 height 28
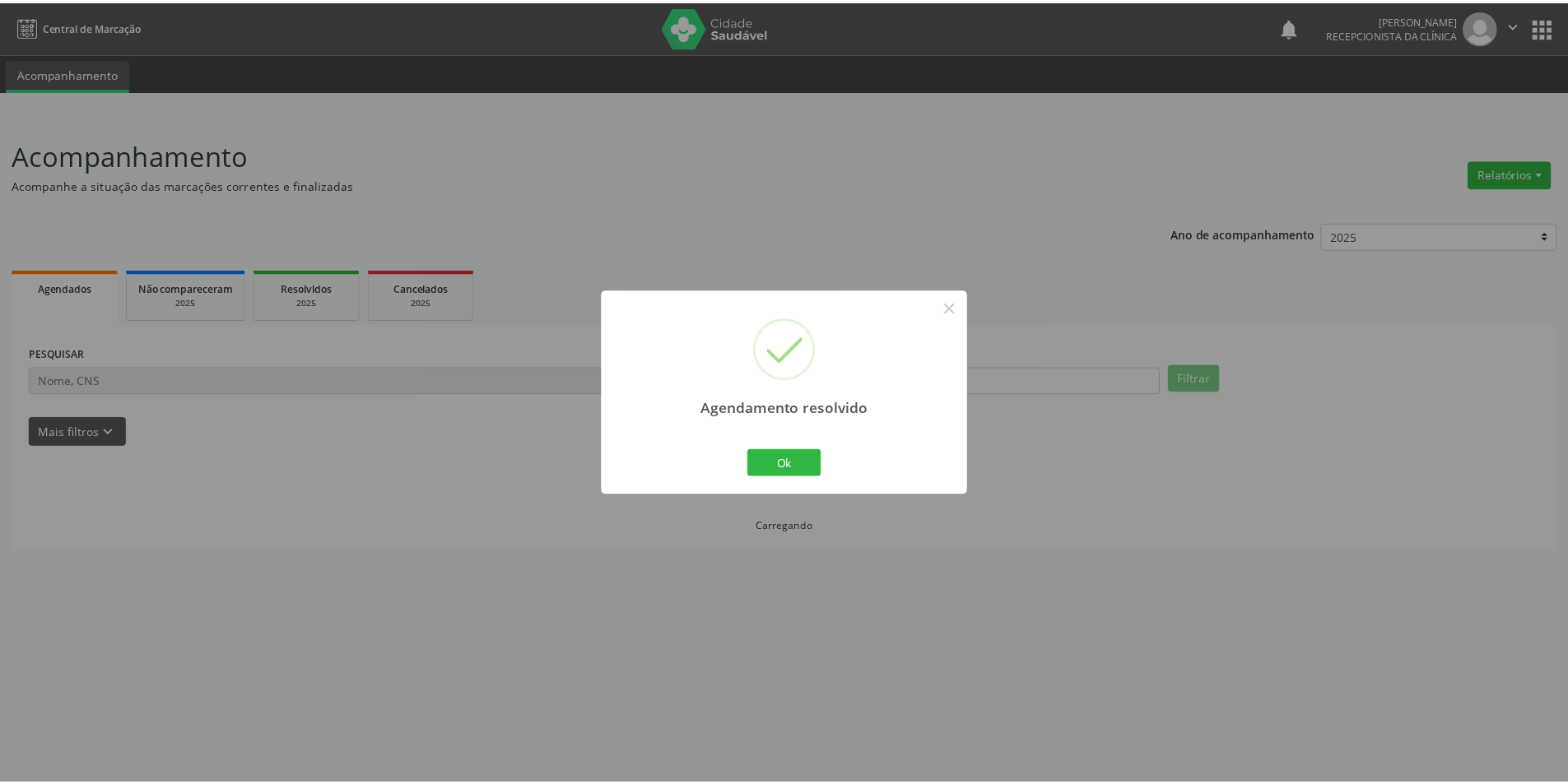
scroll to position [0, 0]
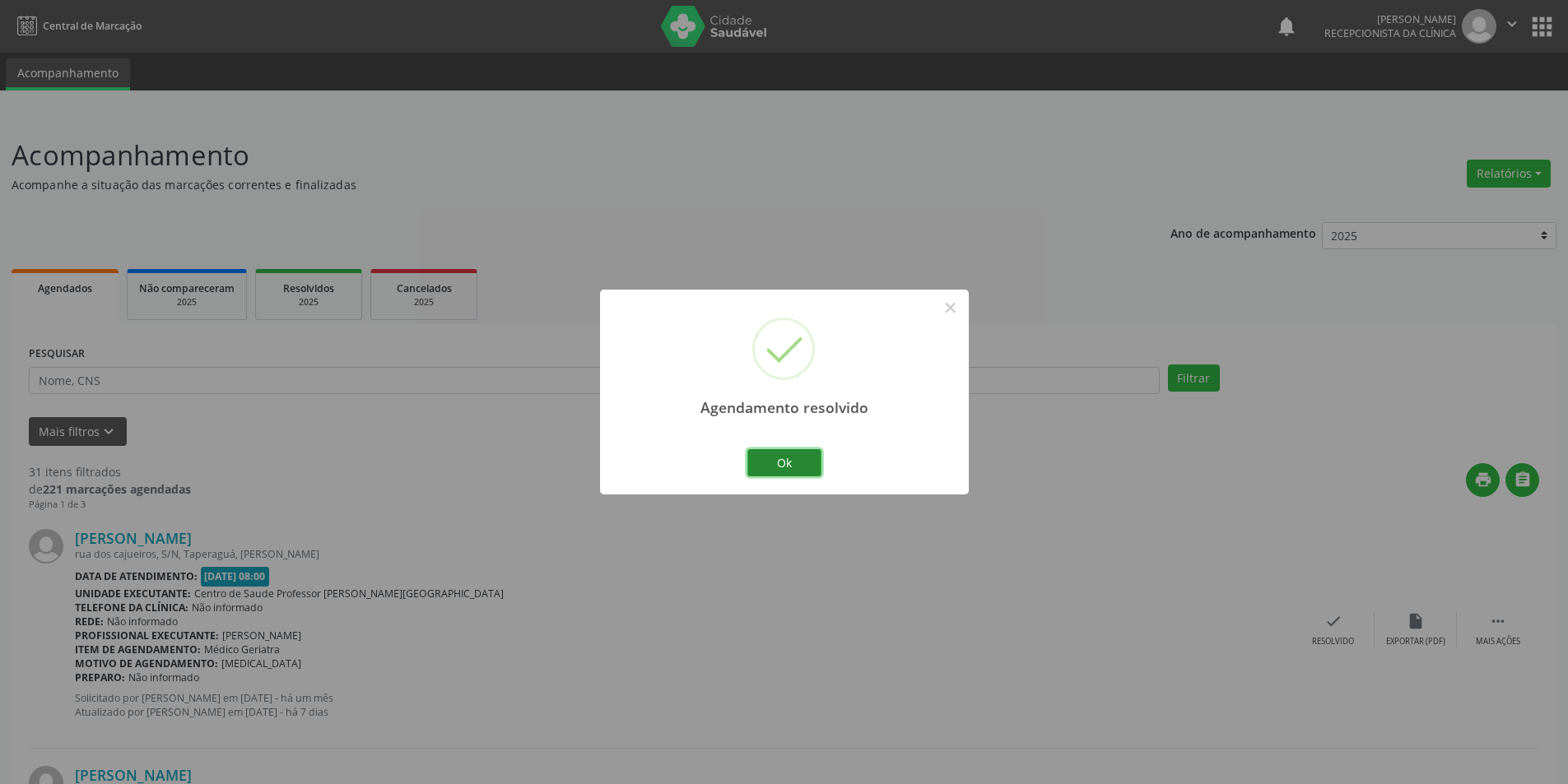
click at [792, 457] on button "Ok" at bounding box center [784, 463] width 74 height 28
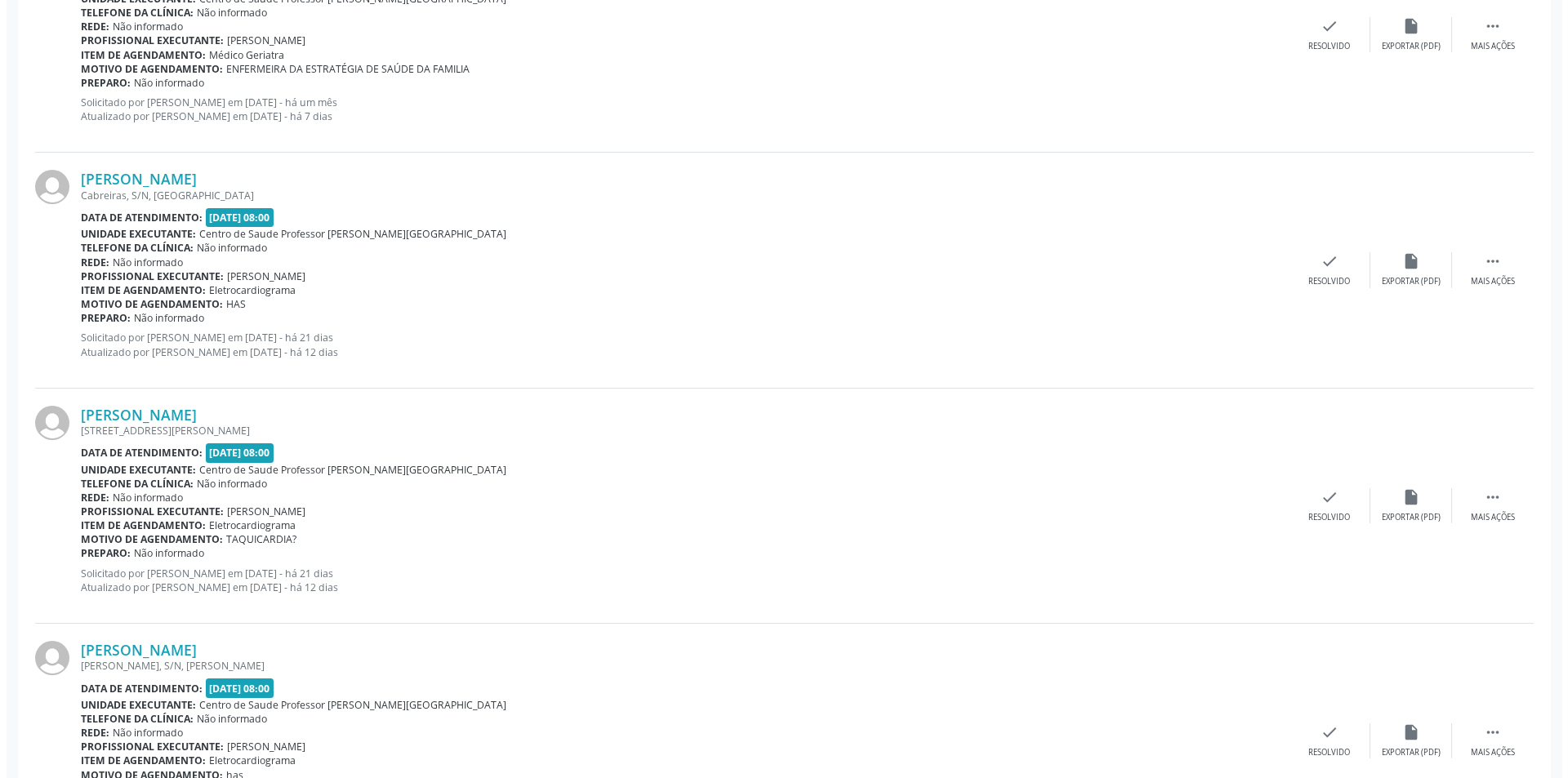
scroll to position [1062, 0]
click at [1396, 503] on icon "insert_drive_file" at bounding box center [1404, 496] width 18 height 18
click at [1330, 503] on icon "check" at bounding box center [1322, 496] width 18 height 18
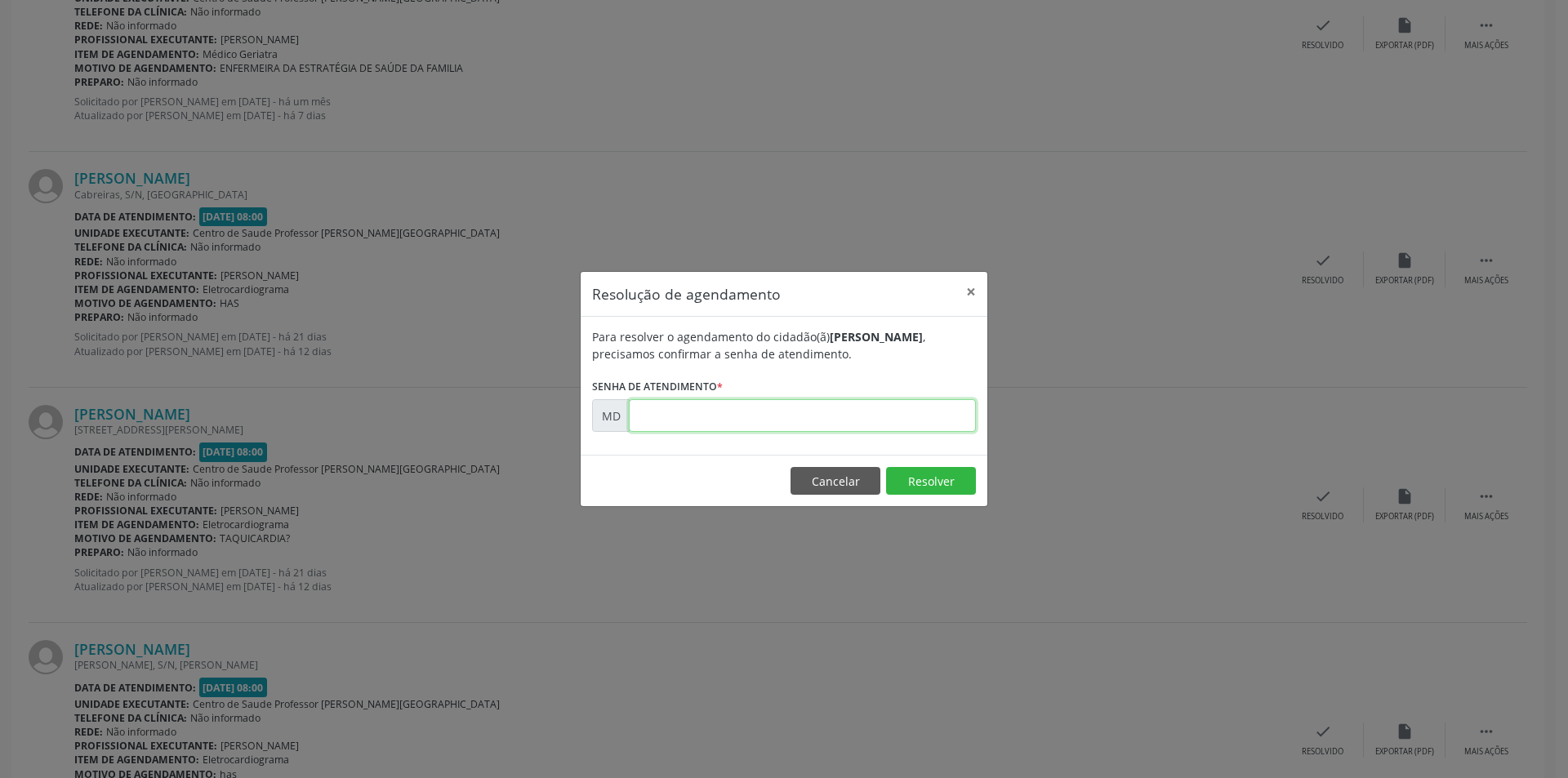
paste input "00006018"
type input "00006018"
click at [934, 484] on button "Resolver" at bounding box center [931, 481] width 90 height 28
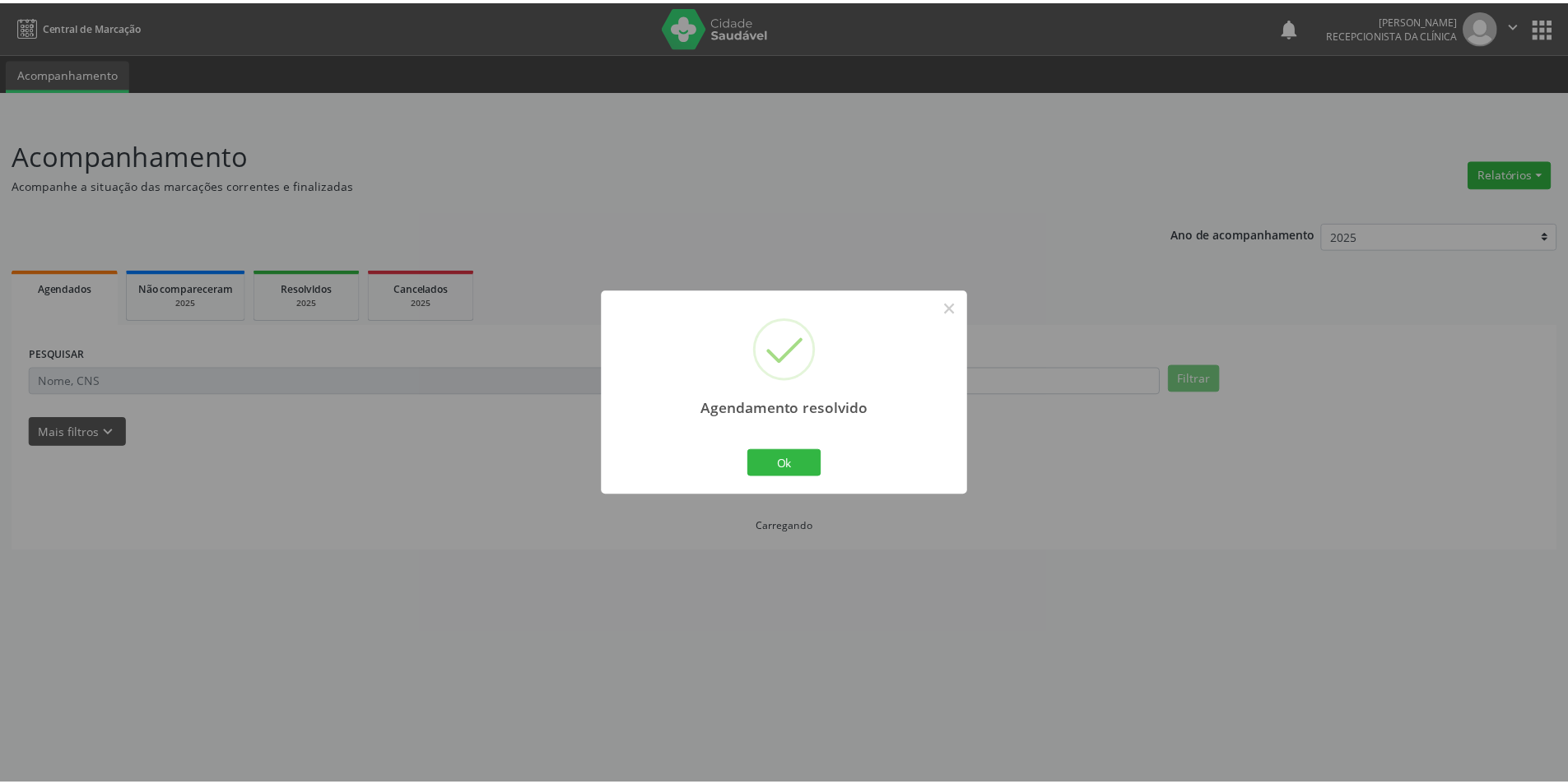
scroll to position [0, 0]
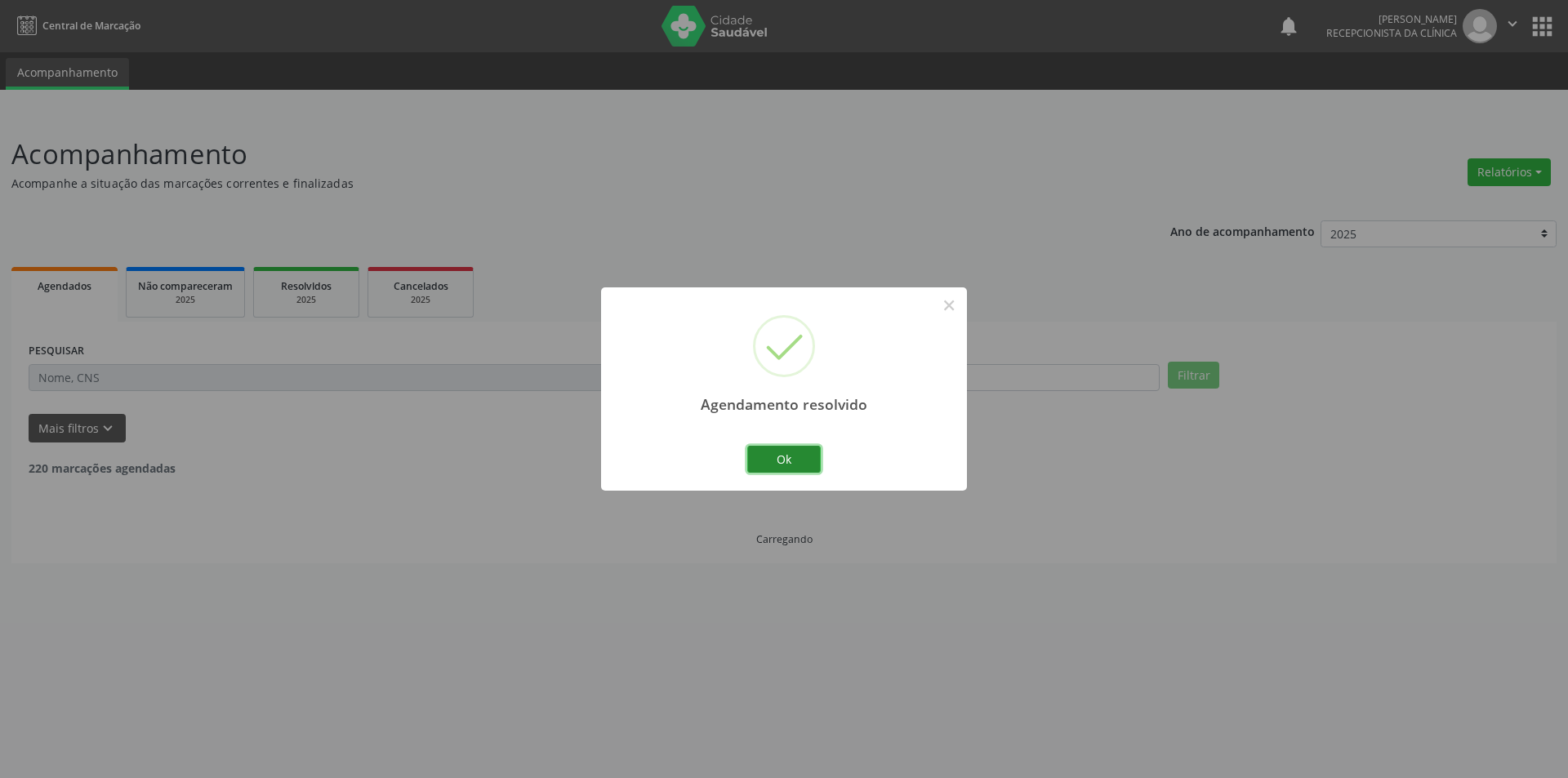
click at [771, 458] on button "Ok" at bounding box center [784, 460] width 74 height 28
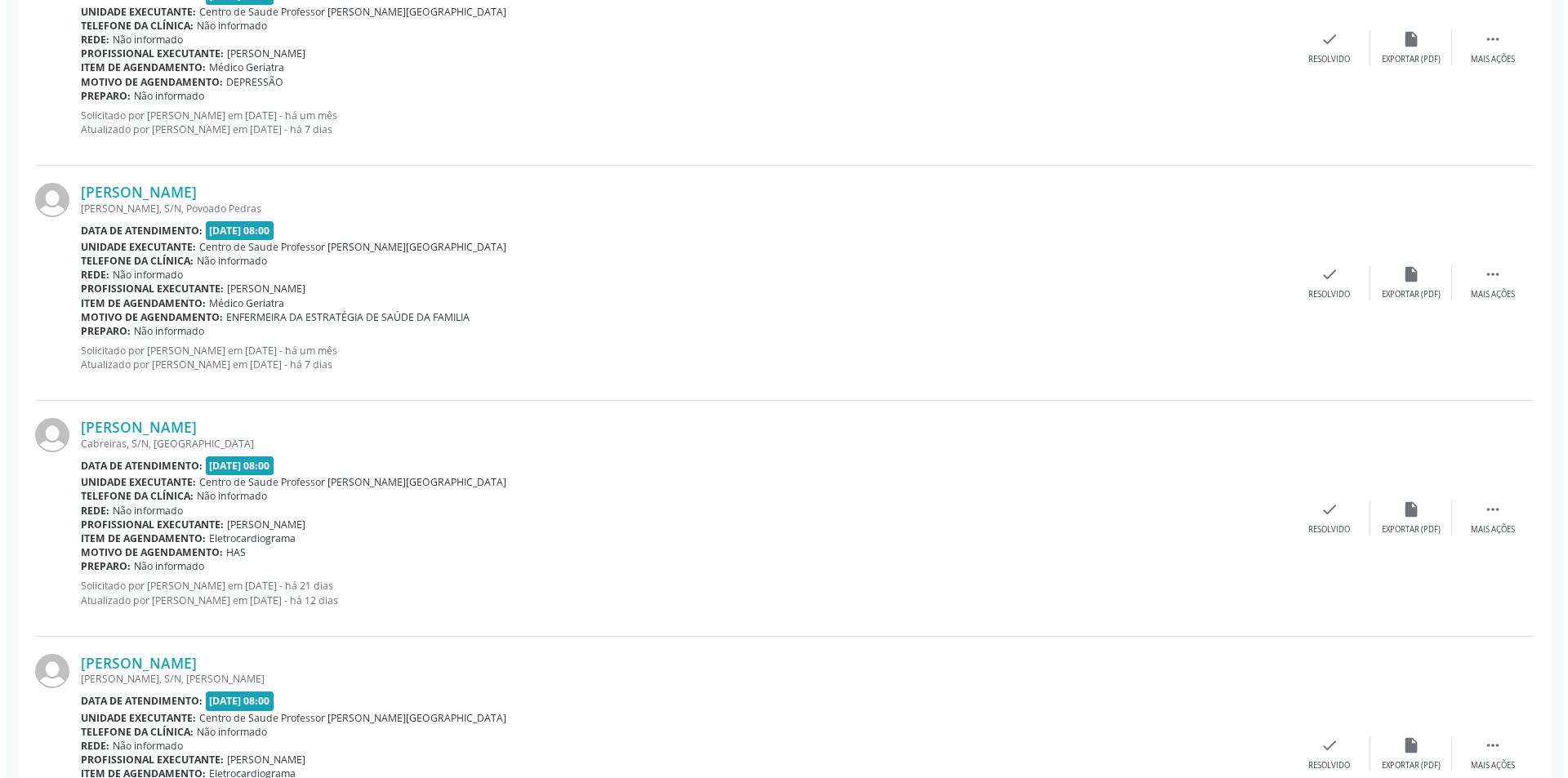
scroll to position [816, 0]
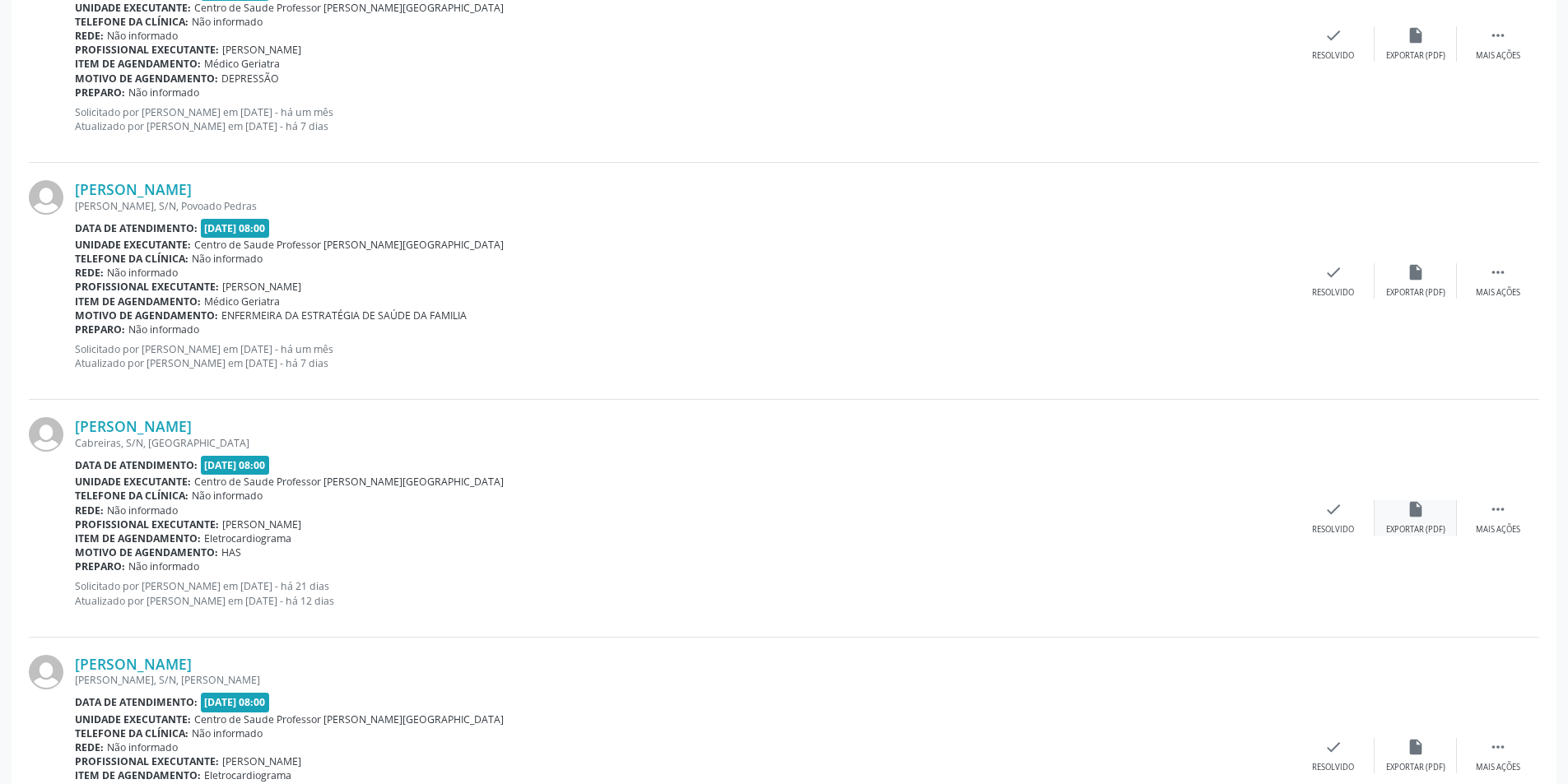
click at [1435, 525] on div "Exportar (PDF)" at bounding box center [1415, 530] width 59 height 11
click at [1331, 520] on div "check Resolvido" at bounding box center [1334, 519] width 83 height 36
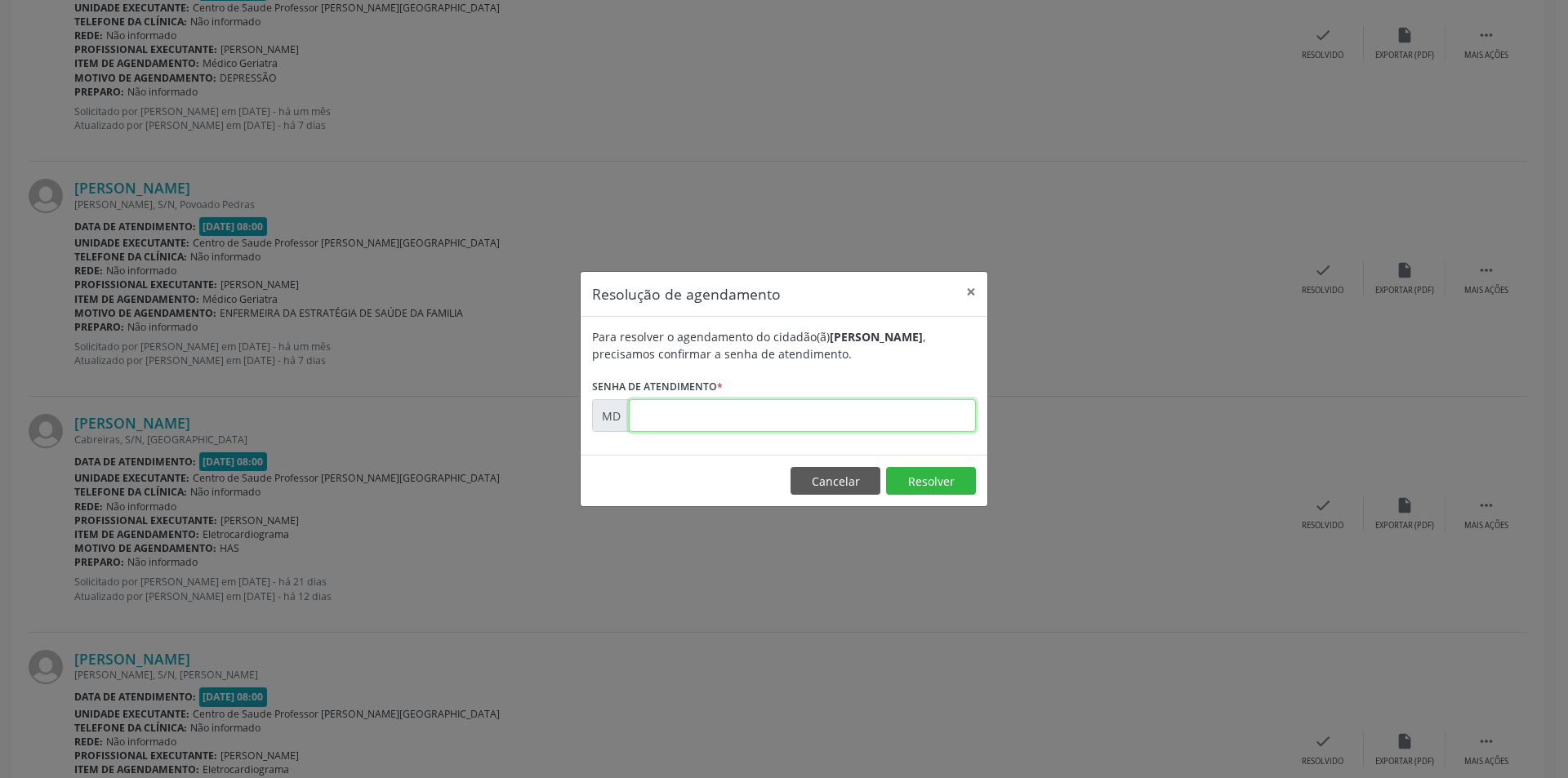
paste input "00006014"
type input "00006014"
click at [909, 472] on button "Resolver" at bounding box center [931, 481] width 90 height 28
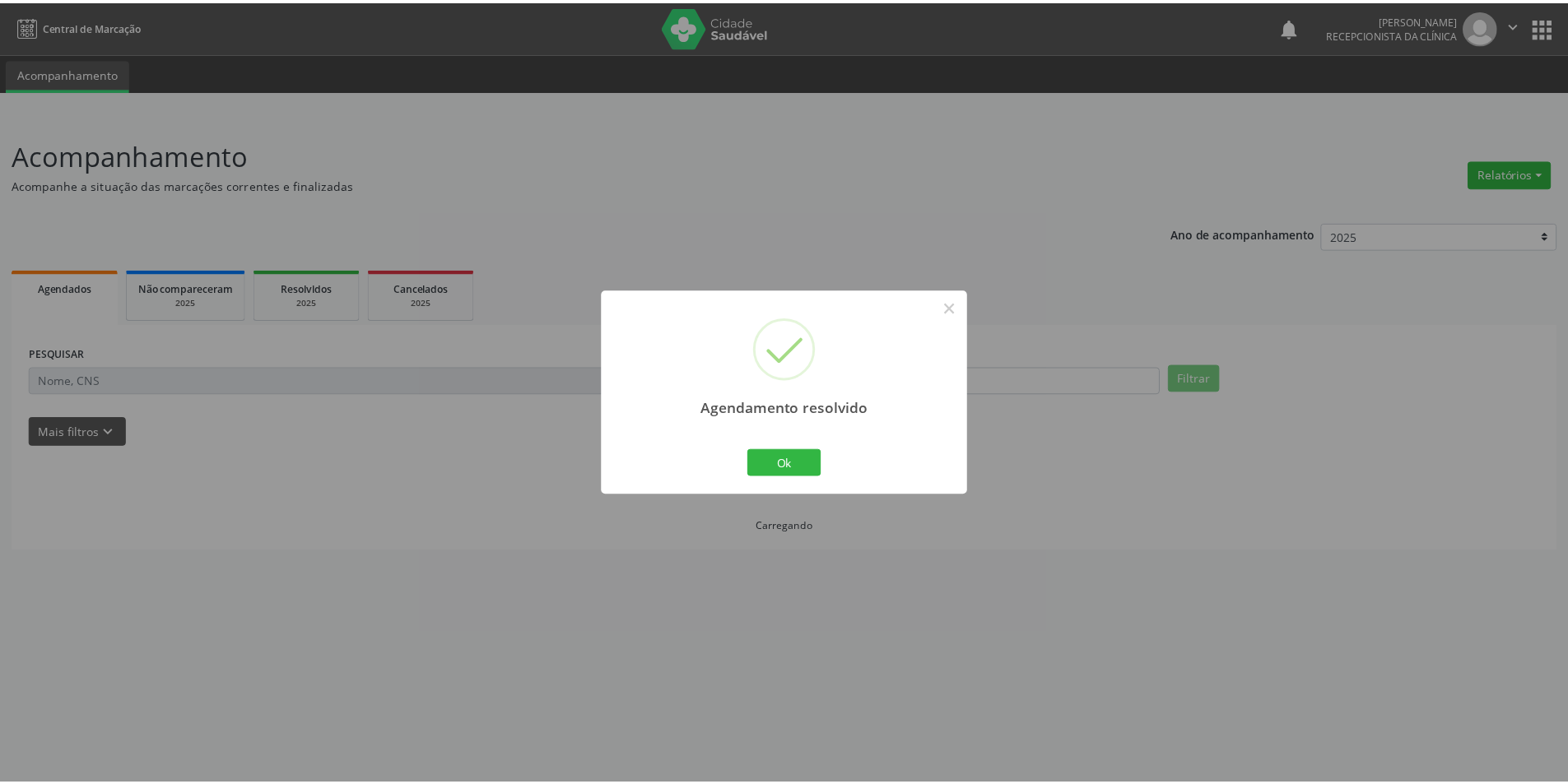
scroll to position [0, 0]
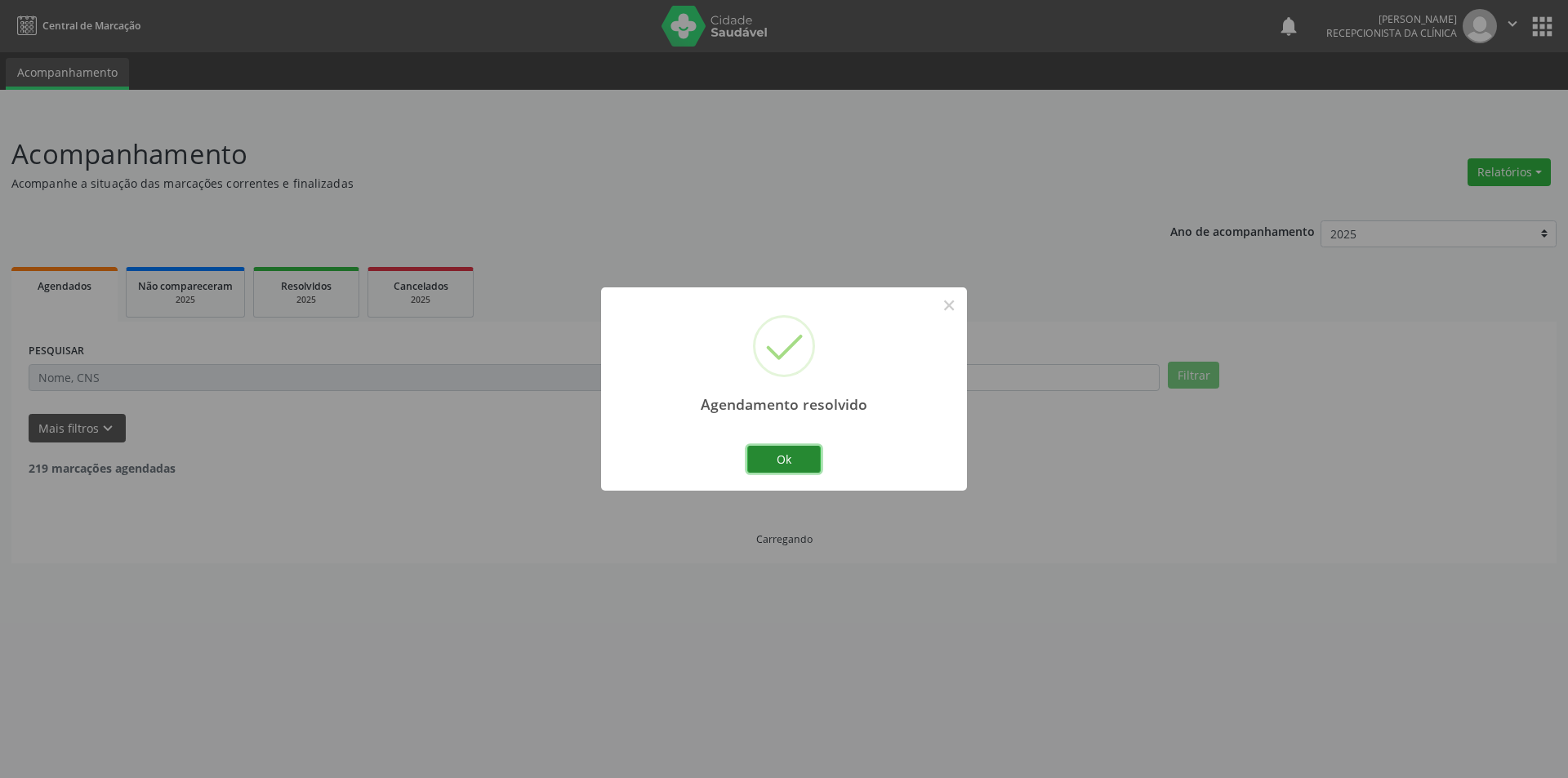
click at [803, 463] on button "Ok" at bounding box center [784, 460] width 74 height 28
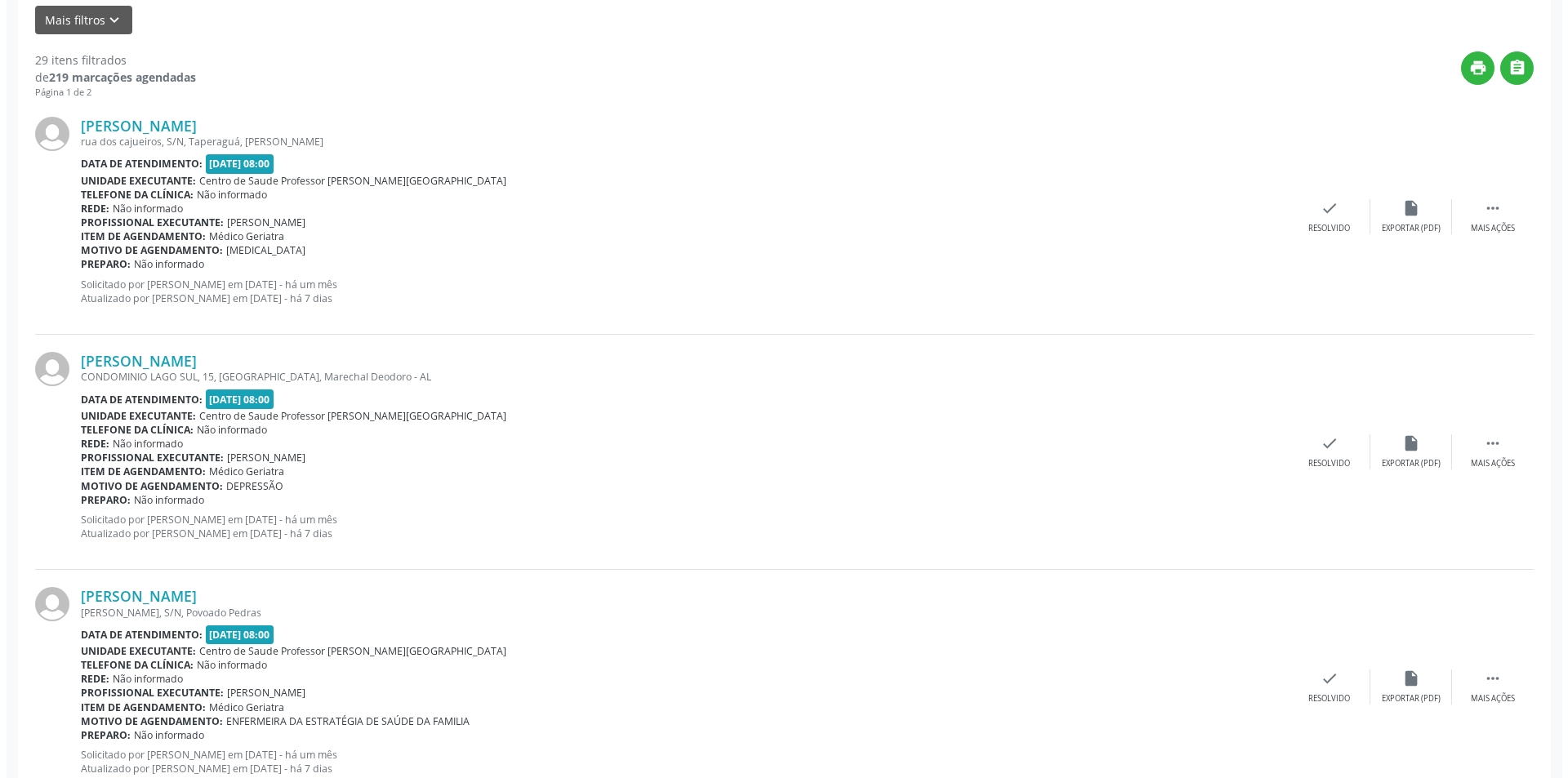
scroll to position [735, 0]
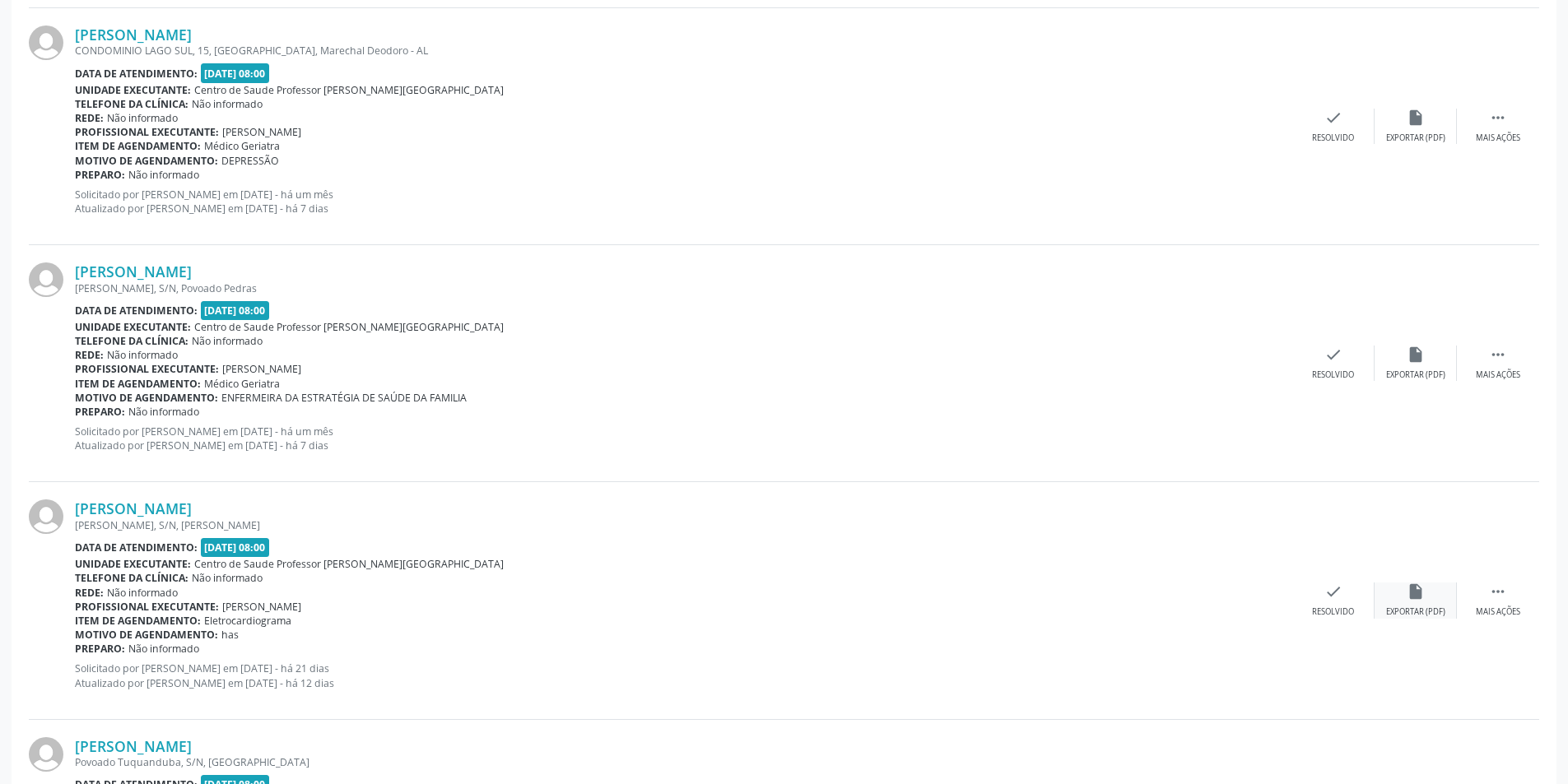
click at [1439, 616] on div "Exportar (PDF)" at bounding box center [1415, 612] width 59 height 11
click at [1334, 607] on div "Resolvido" at bounding box center [1333, 612] width 42 height 11
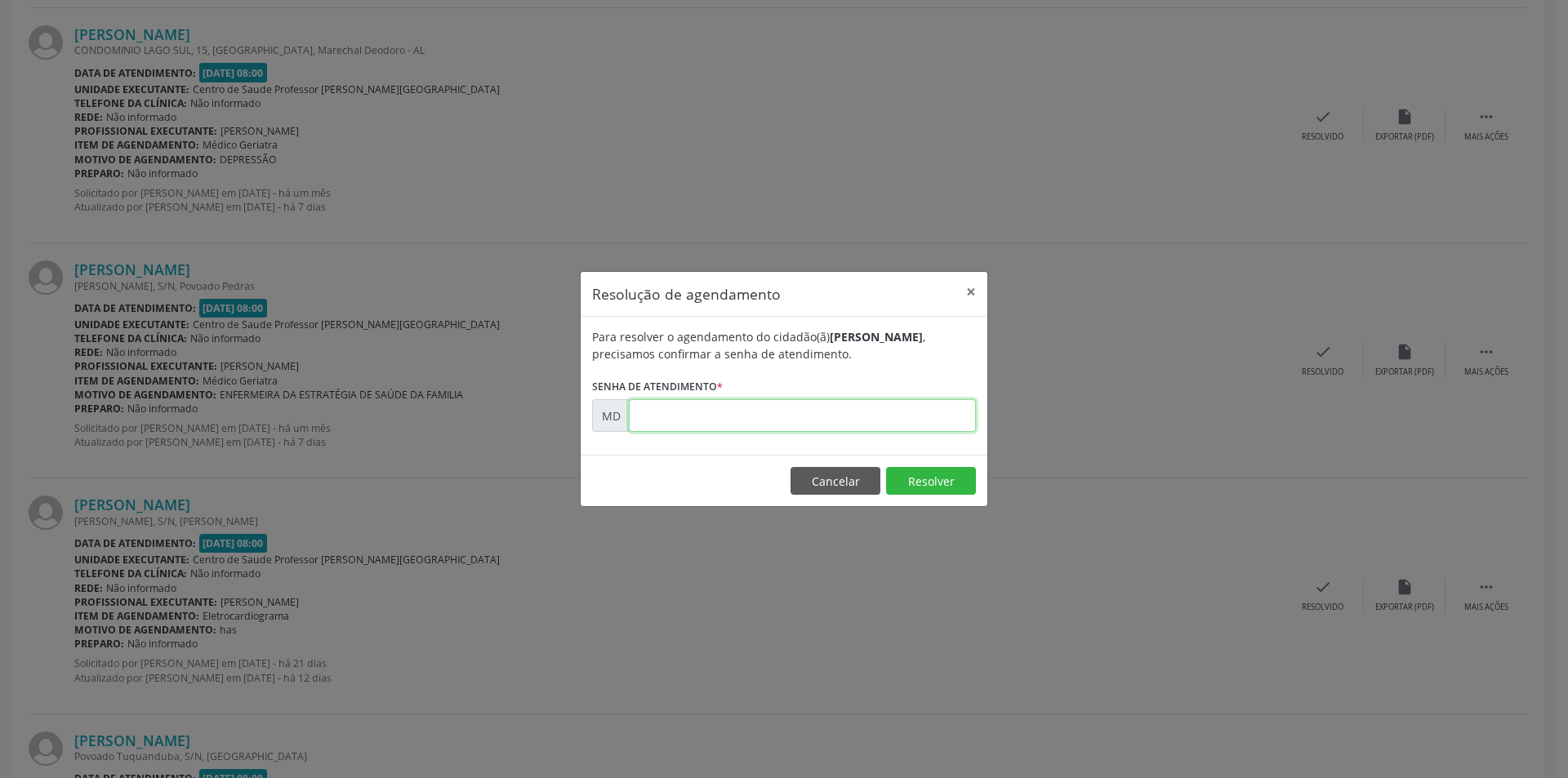
paste input "00006032"
type input "00006032"
click at [913, 486] on button "Resolver" at bounding box center [931, 481] width 90 height 28
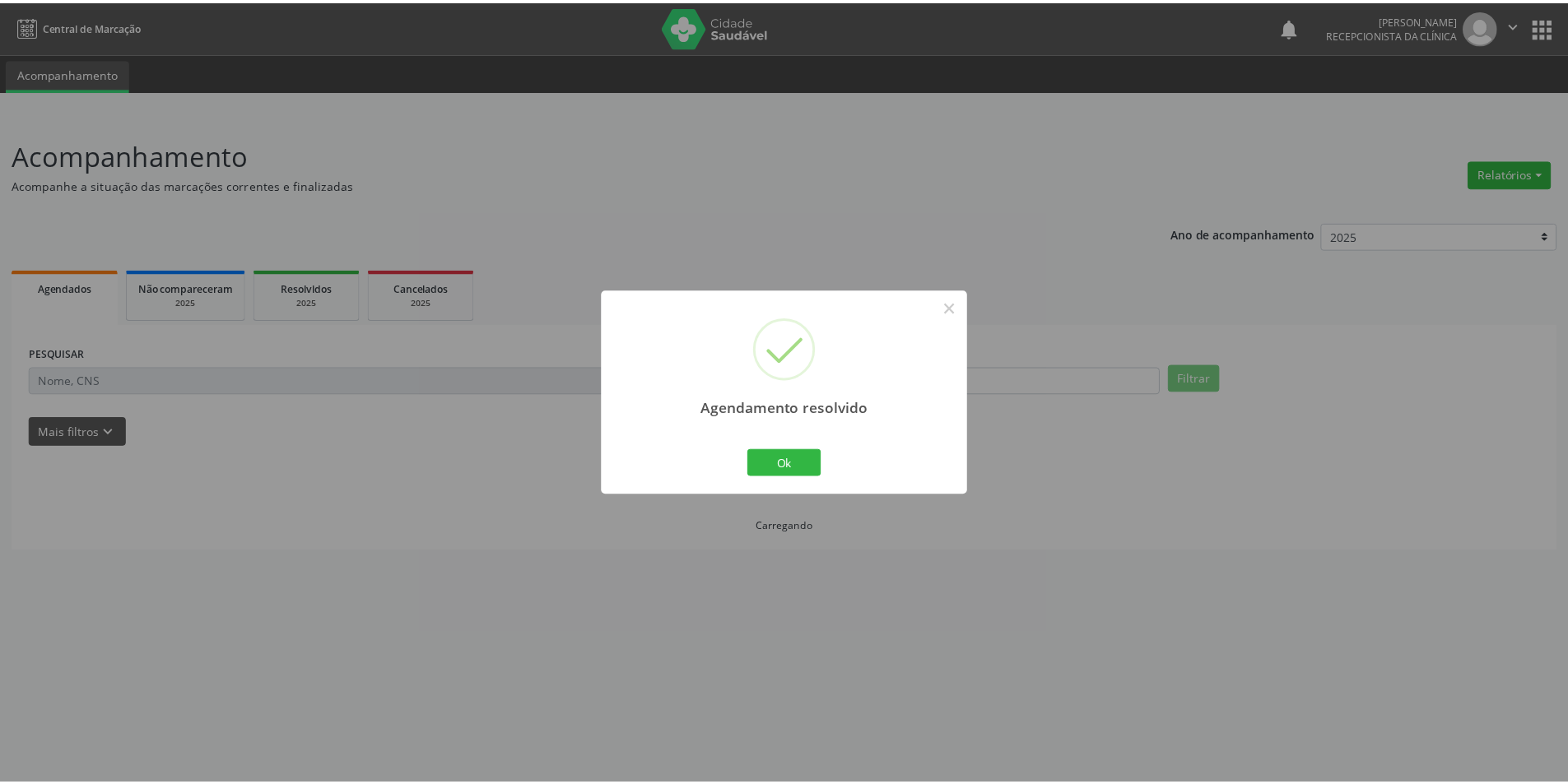
scroll to position [0, 0]
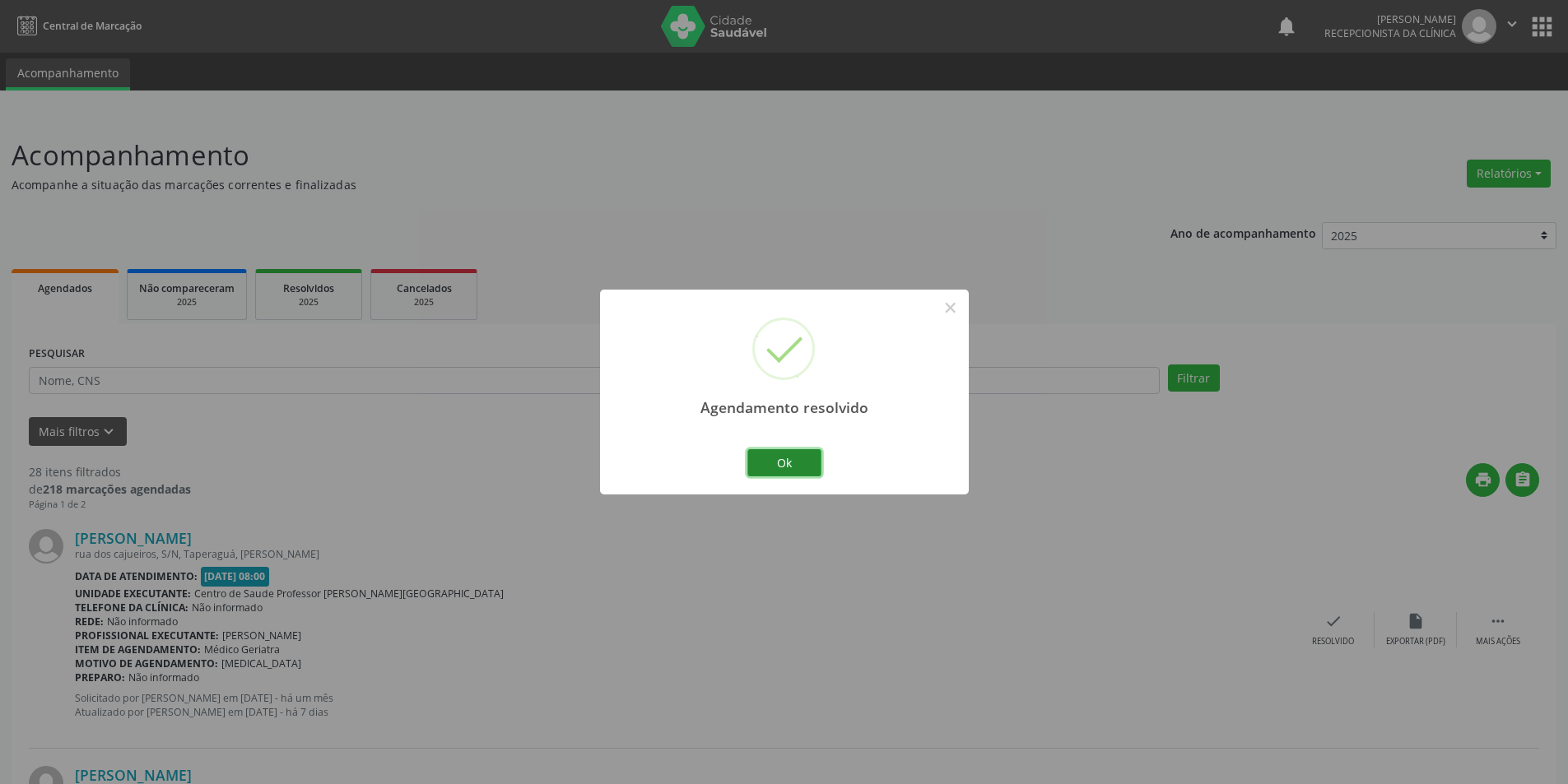
click at [783, 460] on button "Ok" at bounding box center [784, 463] width 74 height 28
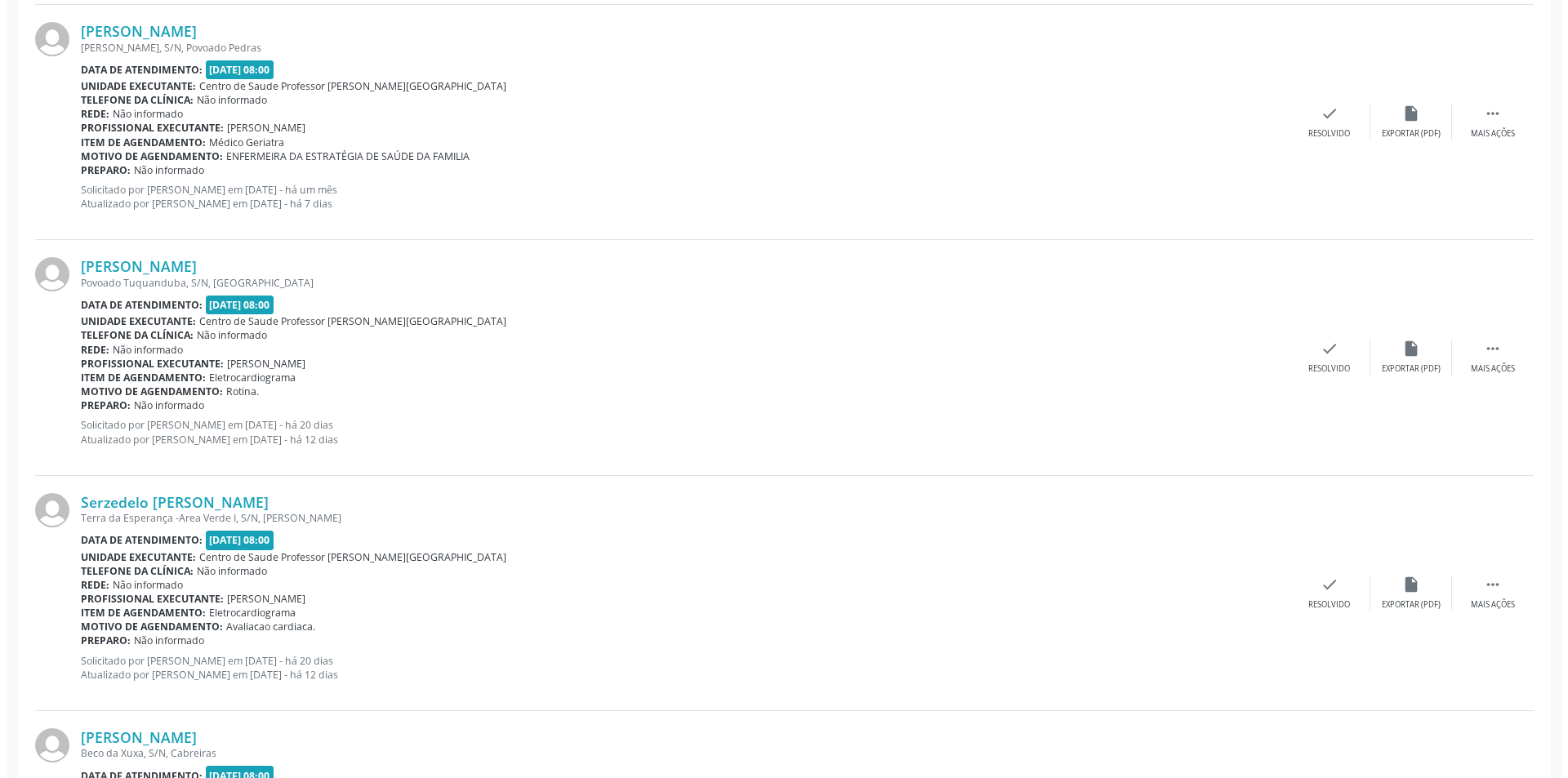
scroll to position [1062, 0]
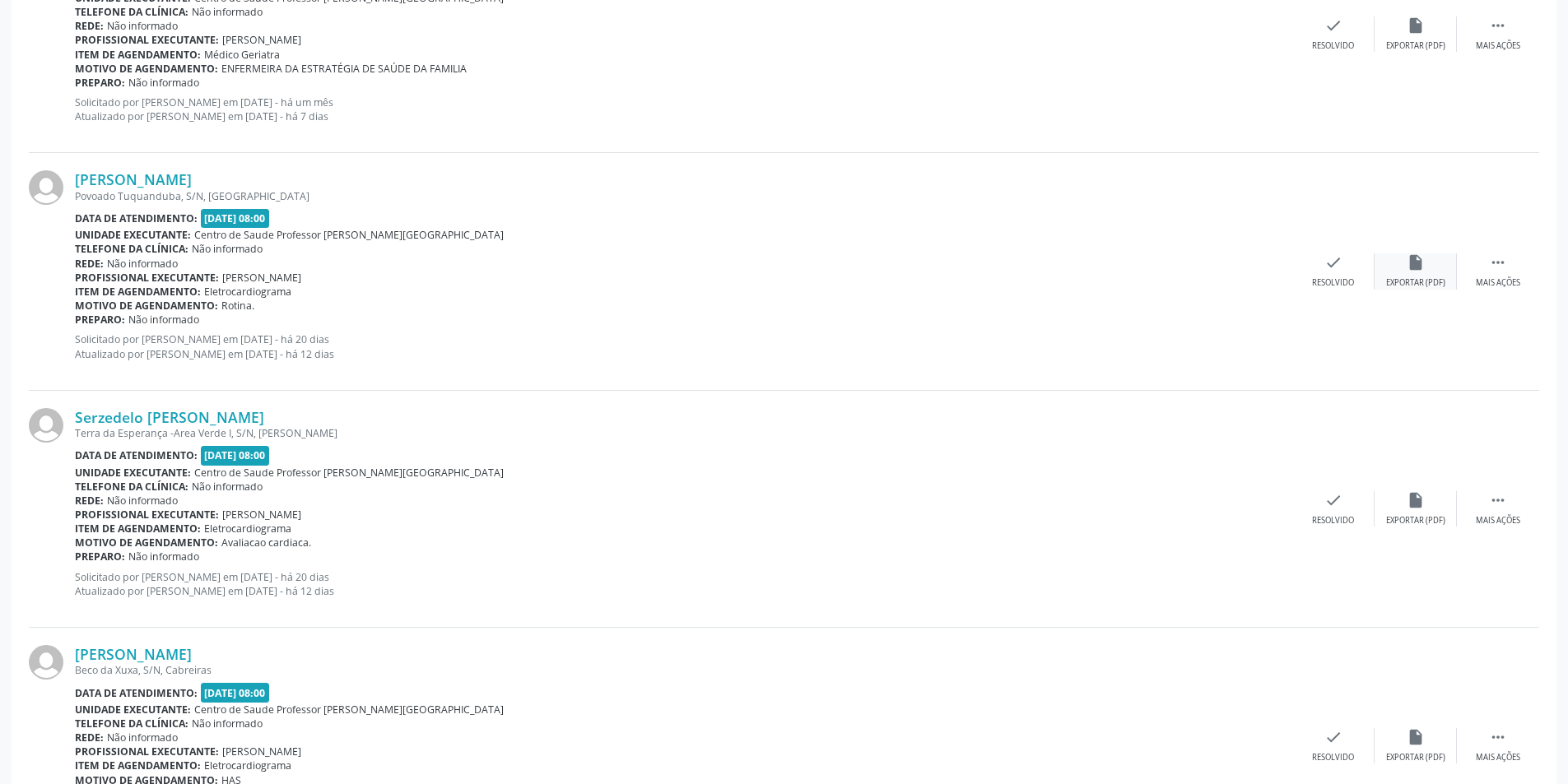
click at [1425, 270] on div "insert_drive_file Exportar (PDF)" at bounding box center [1415, 271] width 83 height 36
click at [1319, 269] on div "check Resolvido" at bounding box center [1334, 271] width 83 height 36
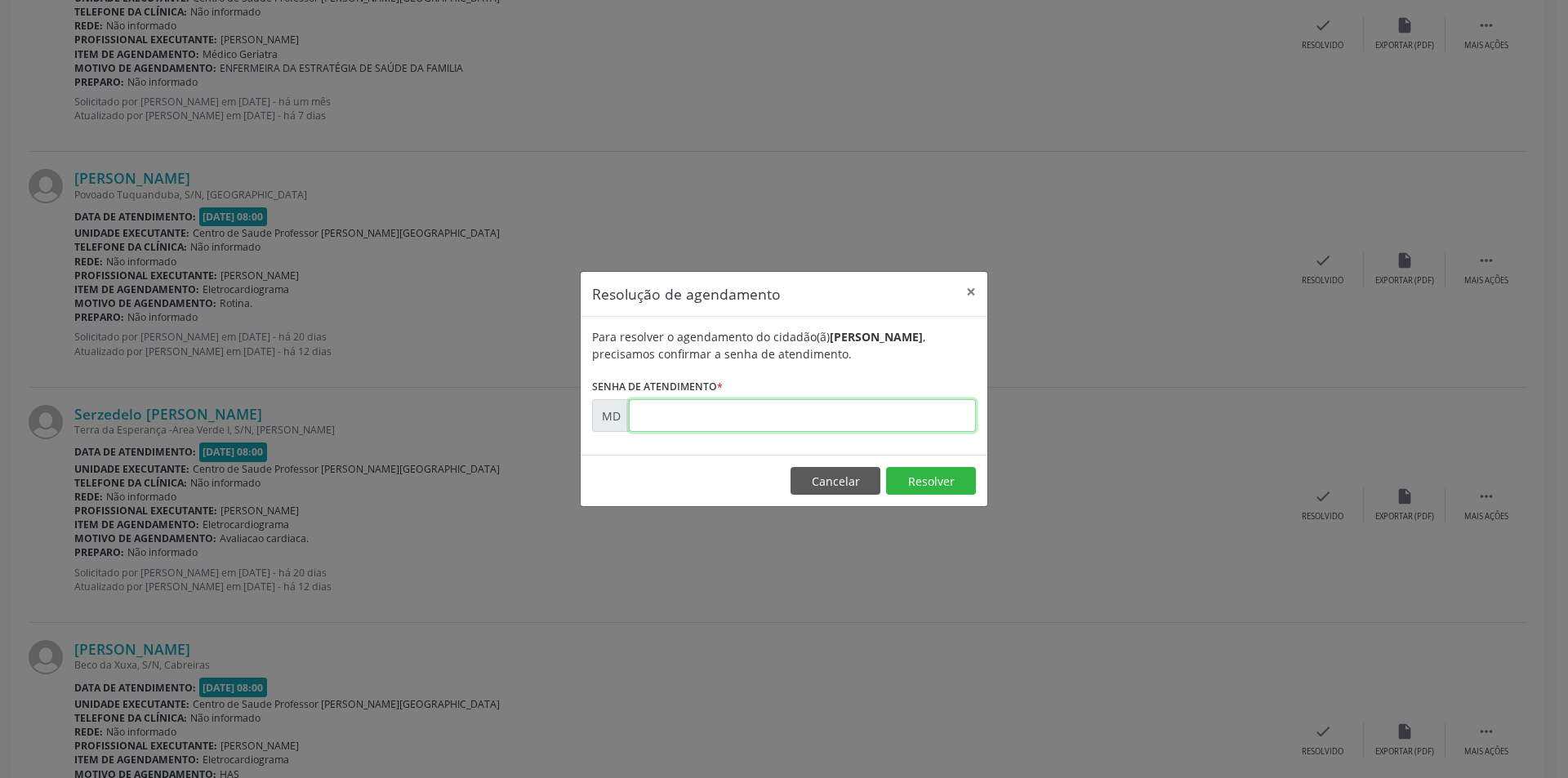
paste input "00006041"
type input "00006041"
click at [922, 479] on button "Resolver" at bounding box center [931, 481] width 90 height 28
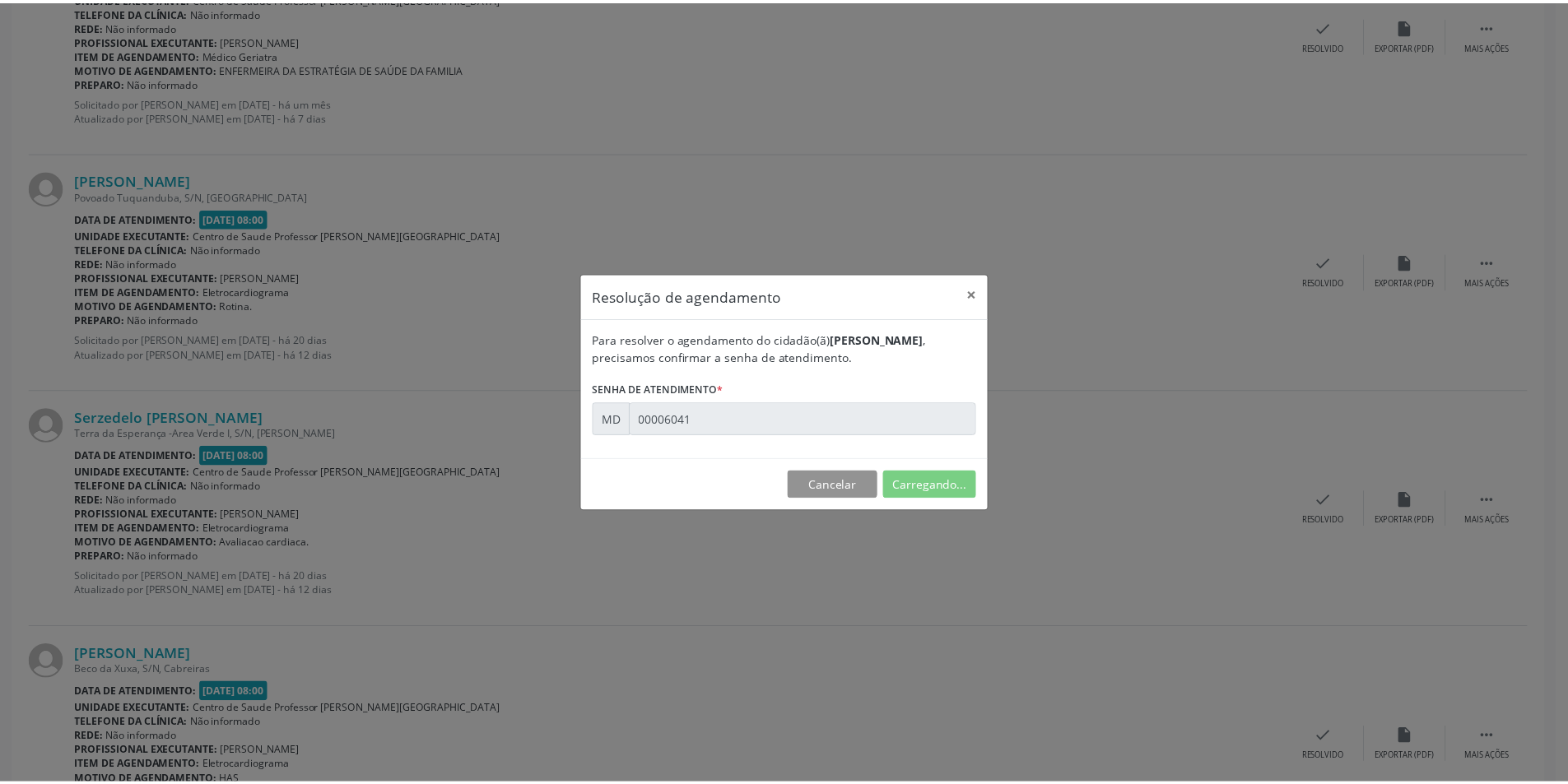
scroll to position [0, 0]
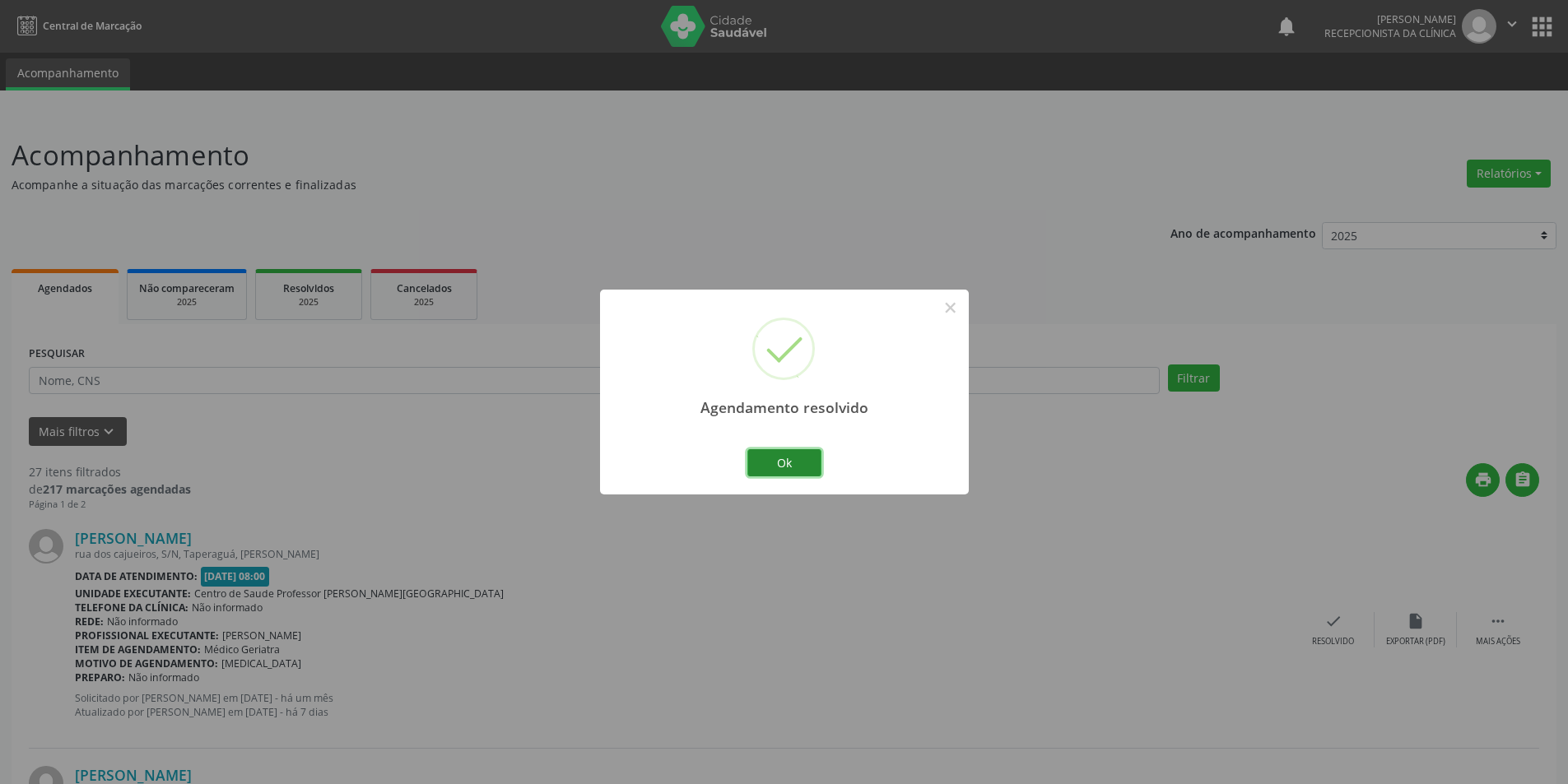
click at [785, 462] on button "Ok" at bounding box center [784, 463] width 74 height 28
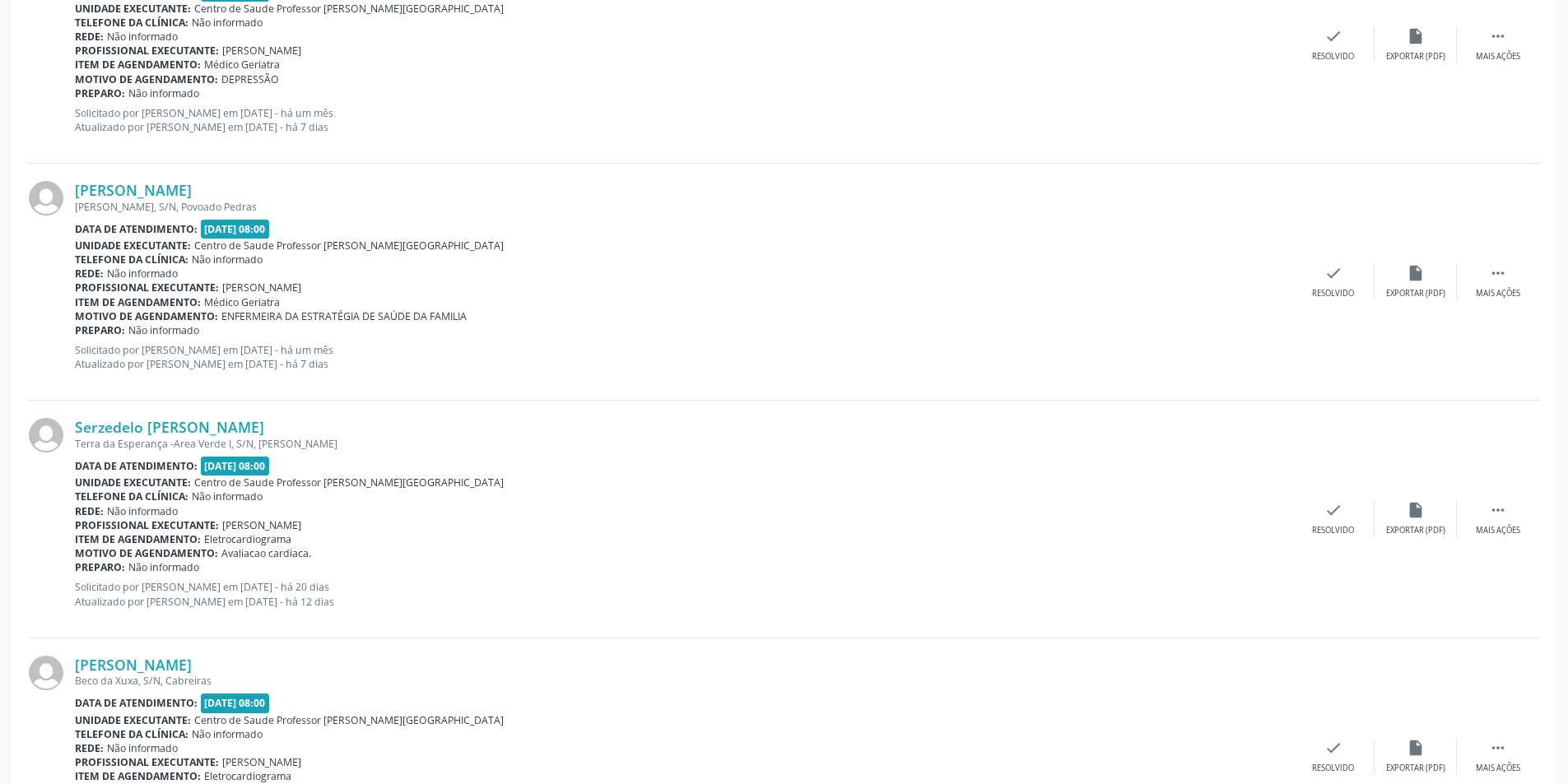
scroll to position [822, 0]
click at [1487, 517] on div " Mais ações" at bounding box center [1498, 519] width 83 height 36
click at [1440, 525] on div "Não compareceu" at bounding box center [1415, 530] width 70 height 11
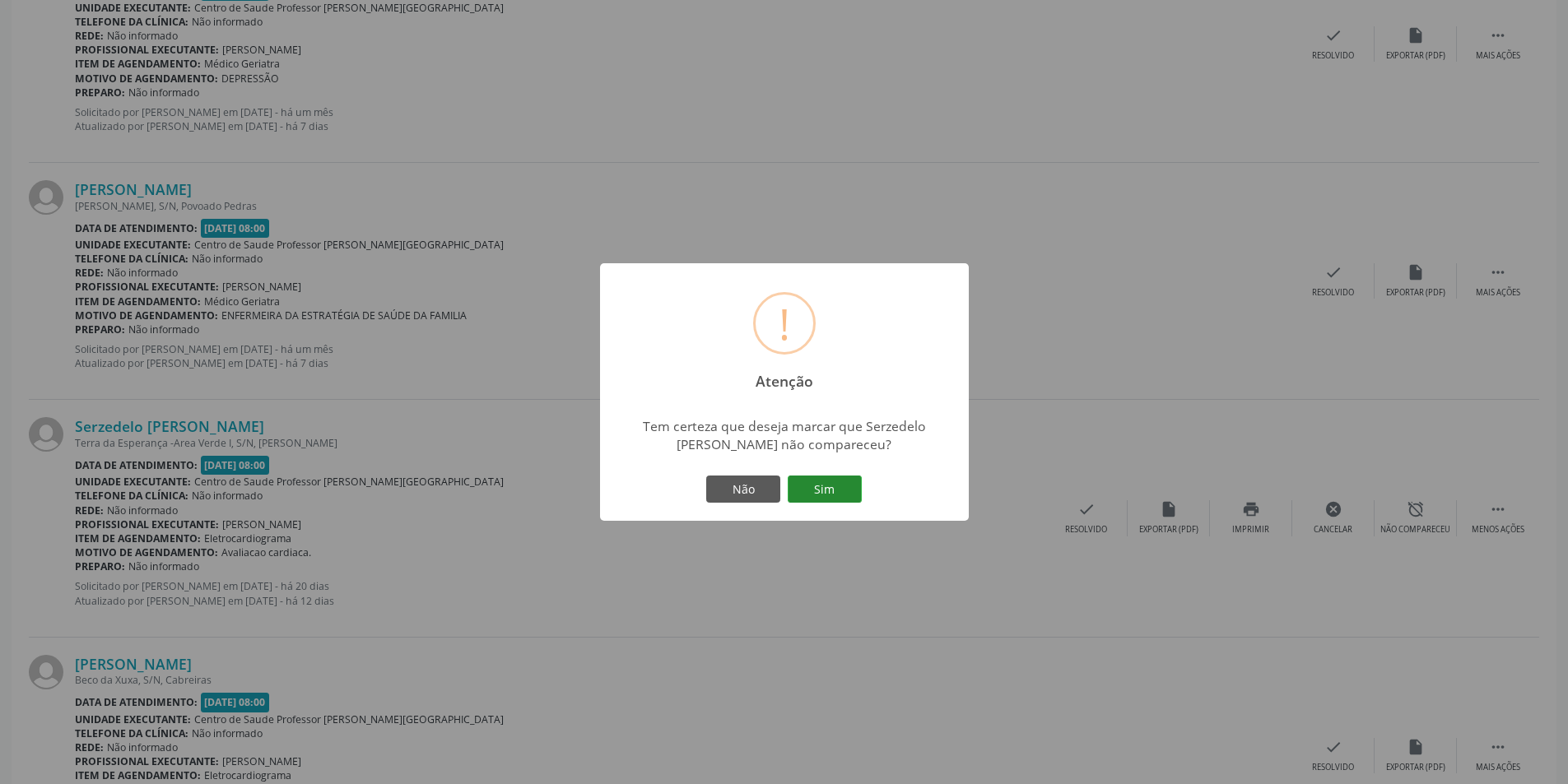
click at [808, 484] on button "Sim" at bounding box center [824, 490] width 74 height 28
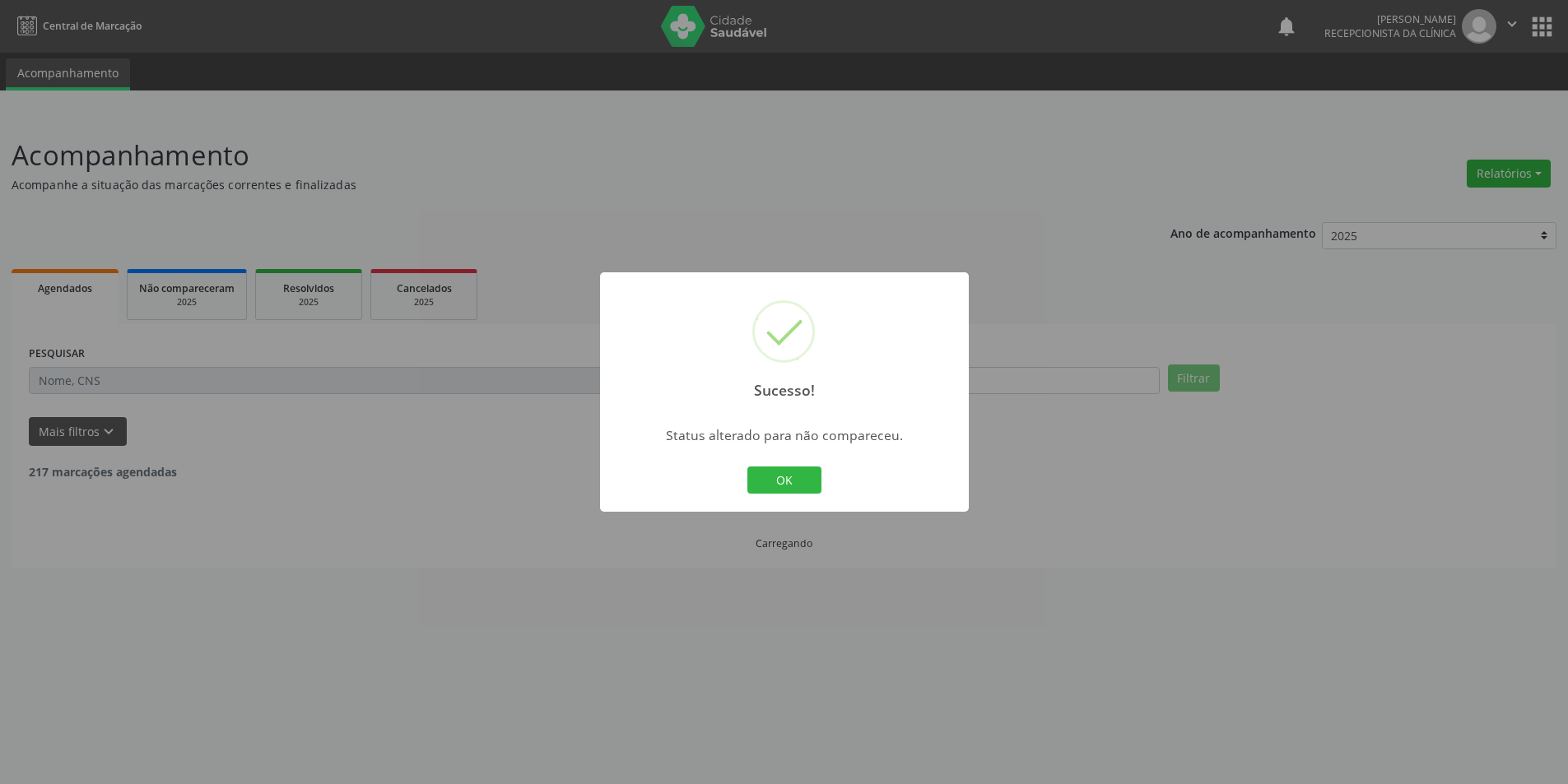
scroll to position [0, 0]
click at [793, 467] on button "OK" at bounding box center [790, 481] width 74 height 28
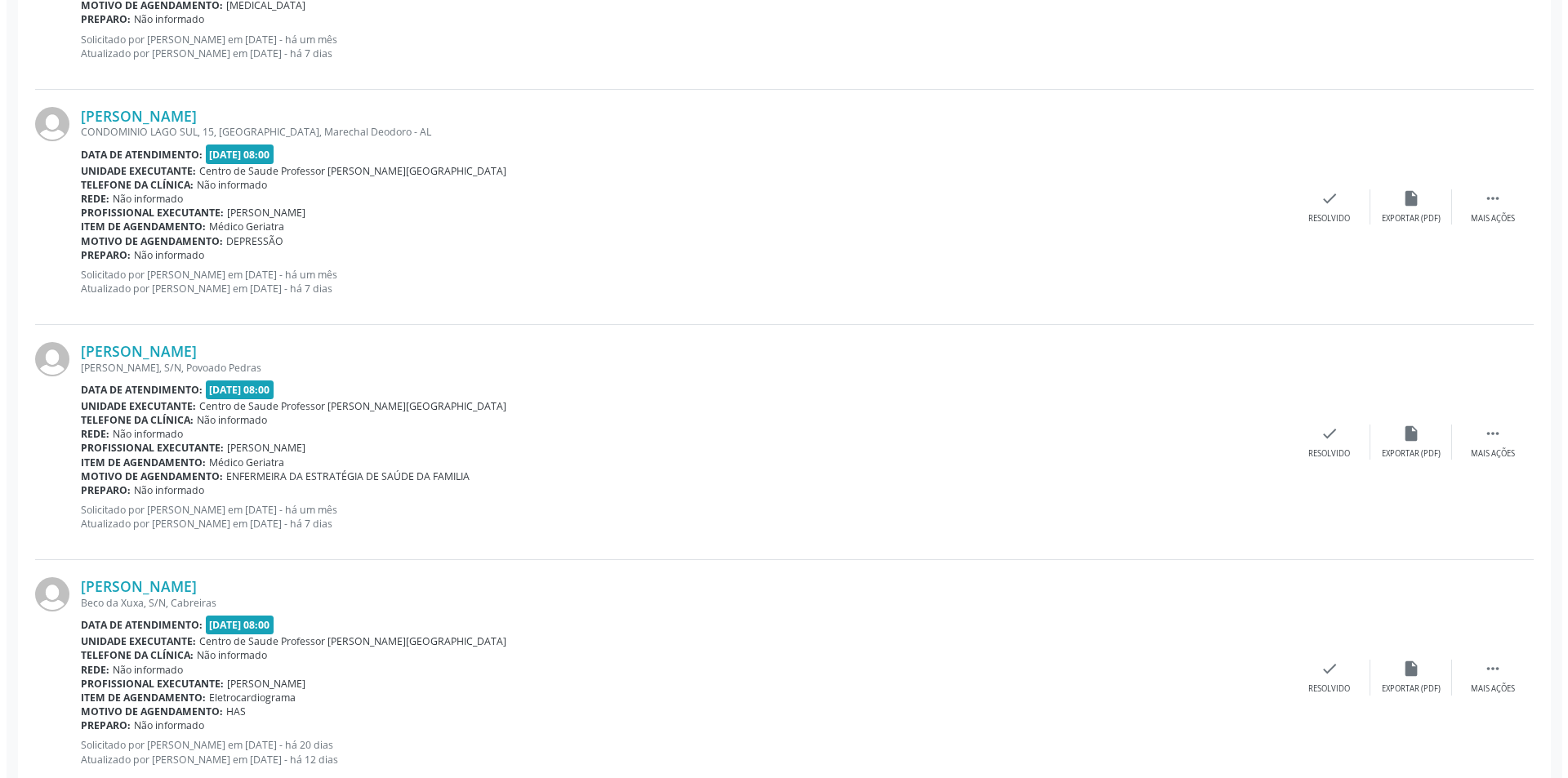
scroll to position [816, 0]
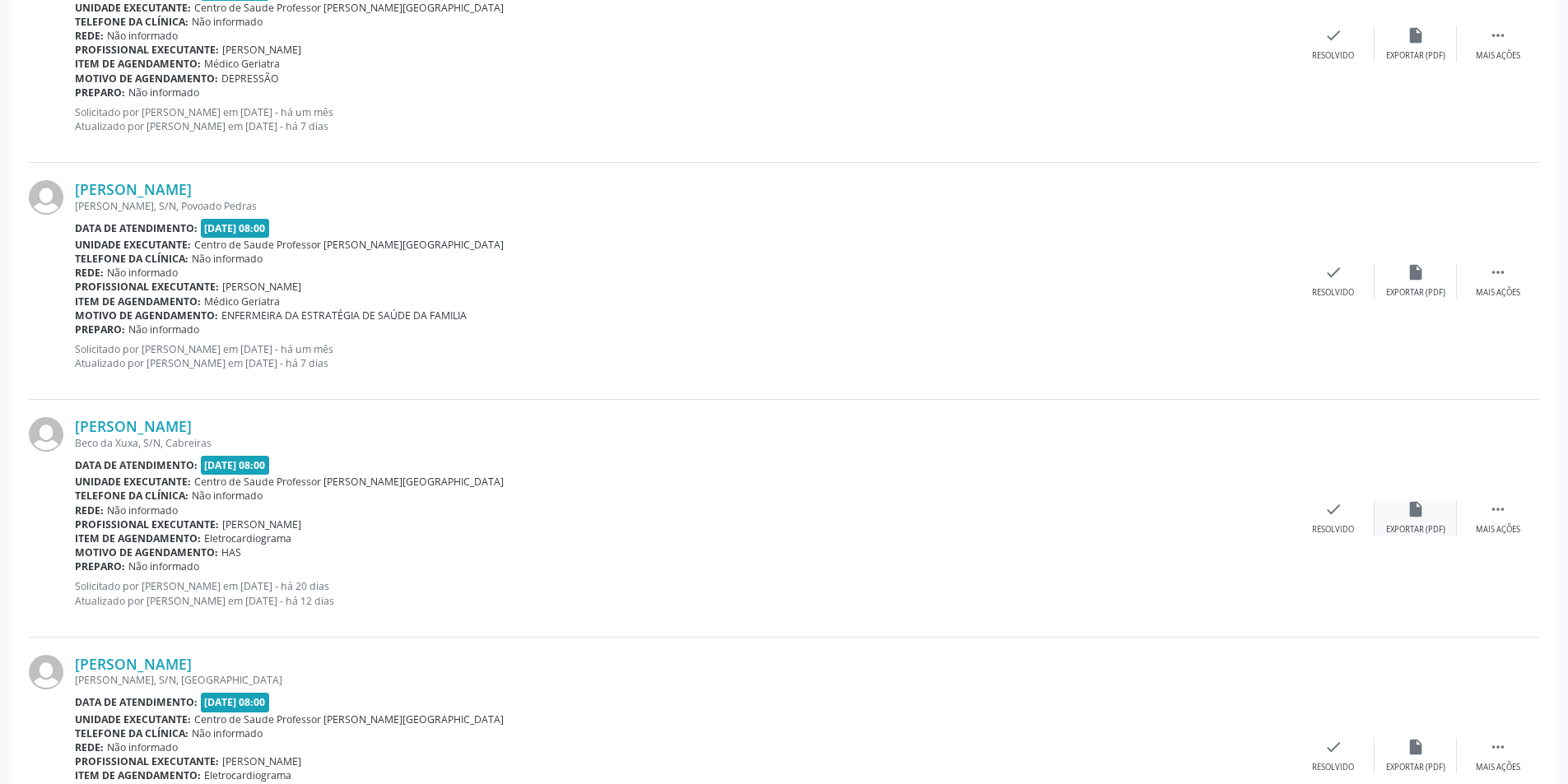
click at [1413, 508] on icon "insert_drive_file" at bounding box center [1415, 509] width 18 height 18
click at [1333, 520] on div "check Resolvido" at bounding box center [1334, 519] width 83 height 36
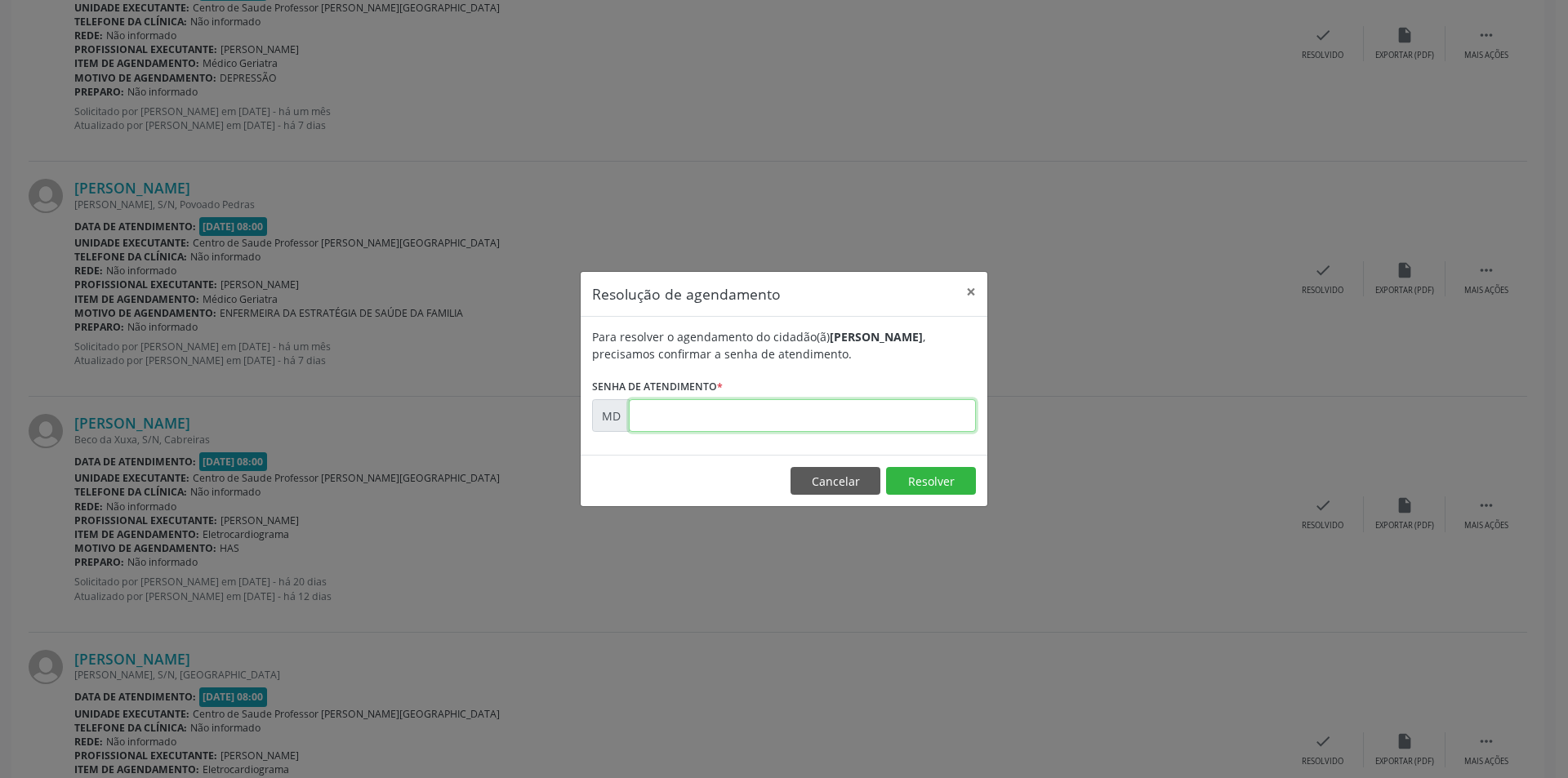
paste input "00006056"
type input "00006056"
click at [918, 479] on button "Resolver" at bounding box center [931, 481] width 90 height 28
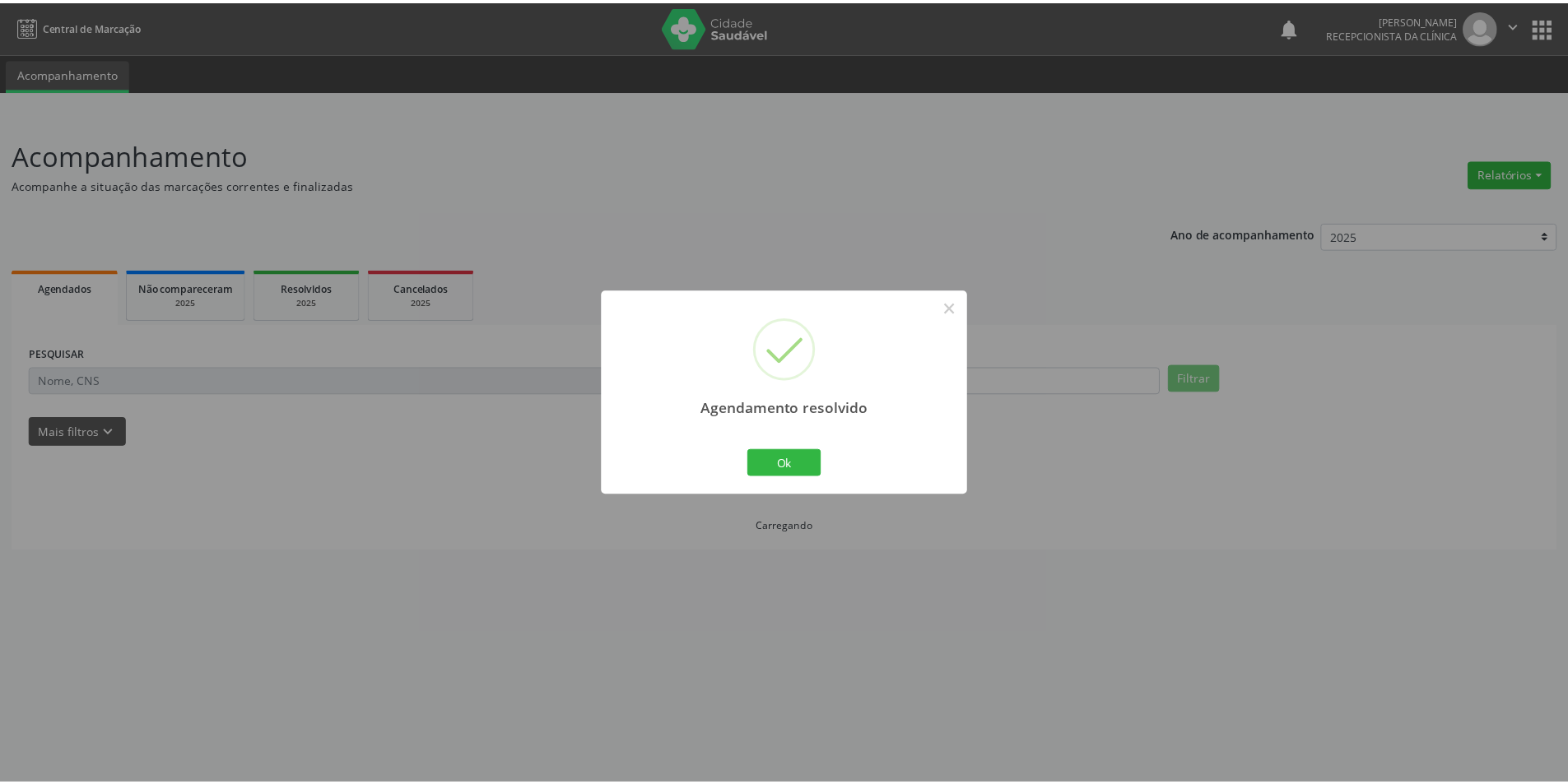
scroll to position [0, 0]
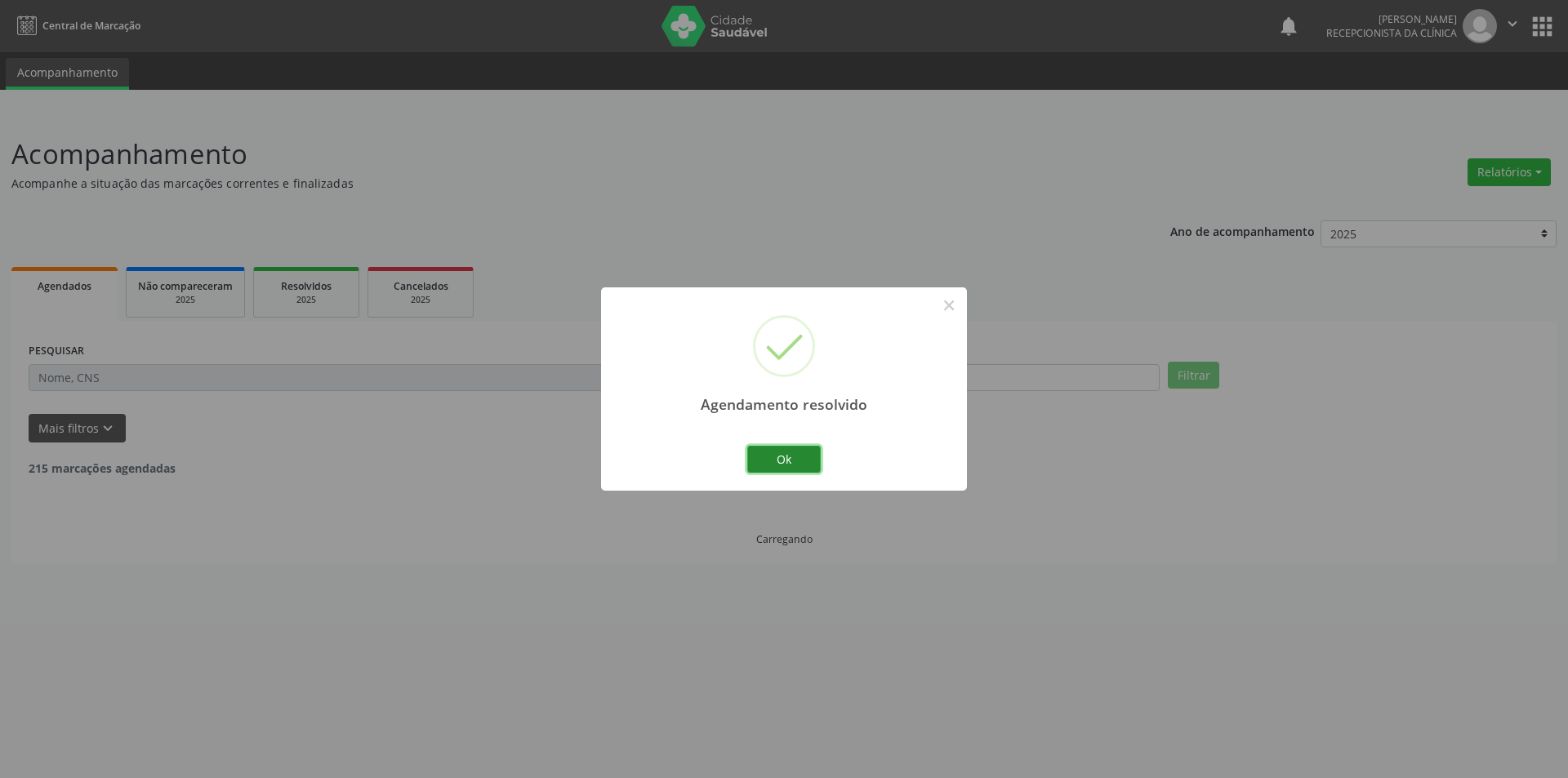
click at [795, 466] on button "Ok" at bounding box center [784, 460] width 74 height 28
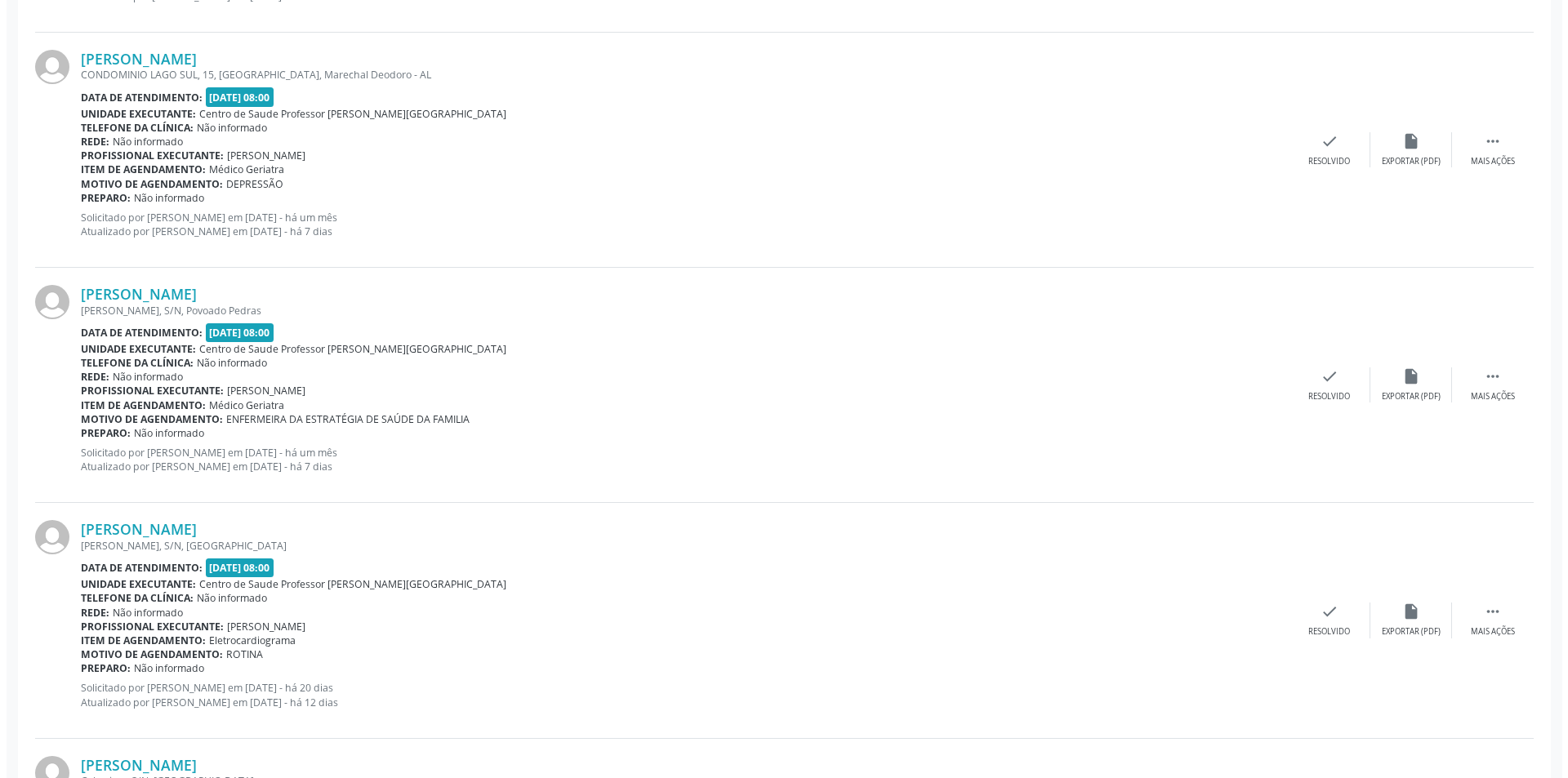
scroll to position [898, 0]
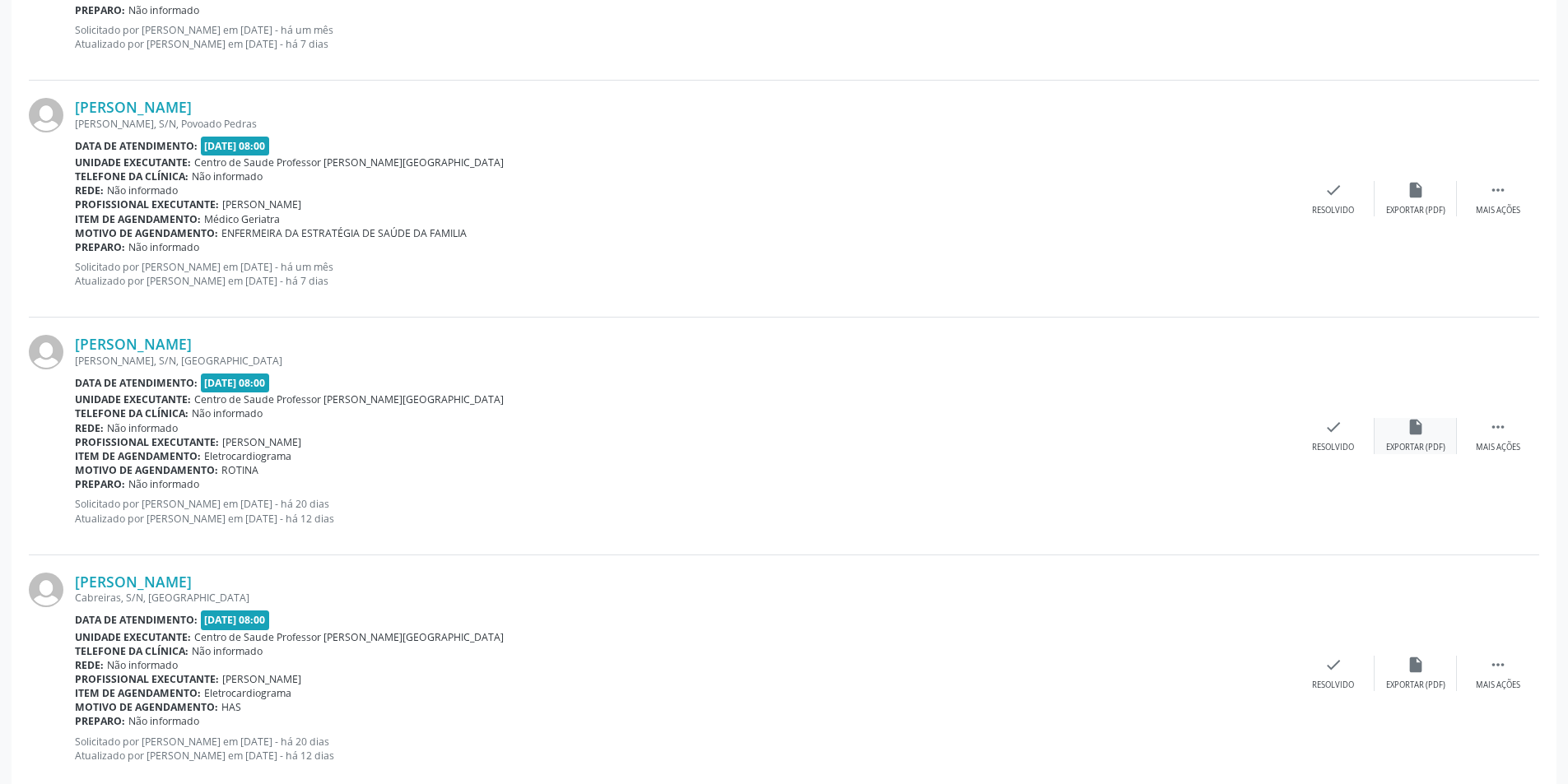
click at [1427, 444] on div "Exportar (PDF)" at bounding box center [1415, 447] width 59 height 11
click at [1309, 446] on div "check Resolvido" at bounding box center [1334, 436] width 83 height 36
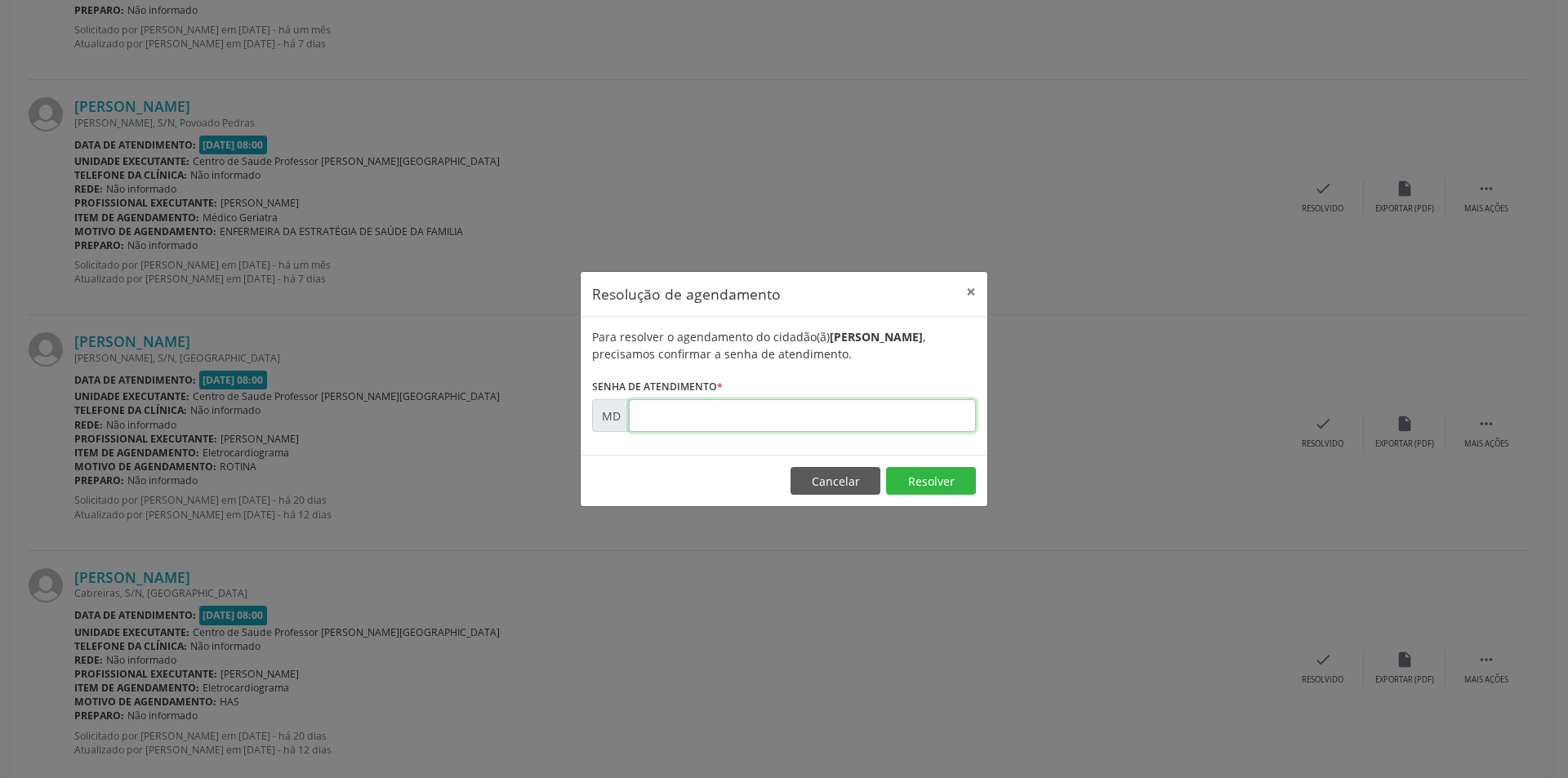
paste input "00006064"
type input "00006064"
click at [941, 474] on button "Resolver" at bounding box center [931, 481] width 90 height 28
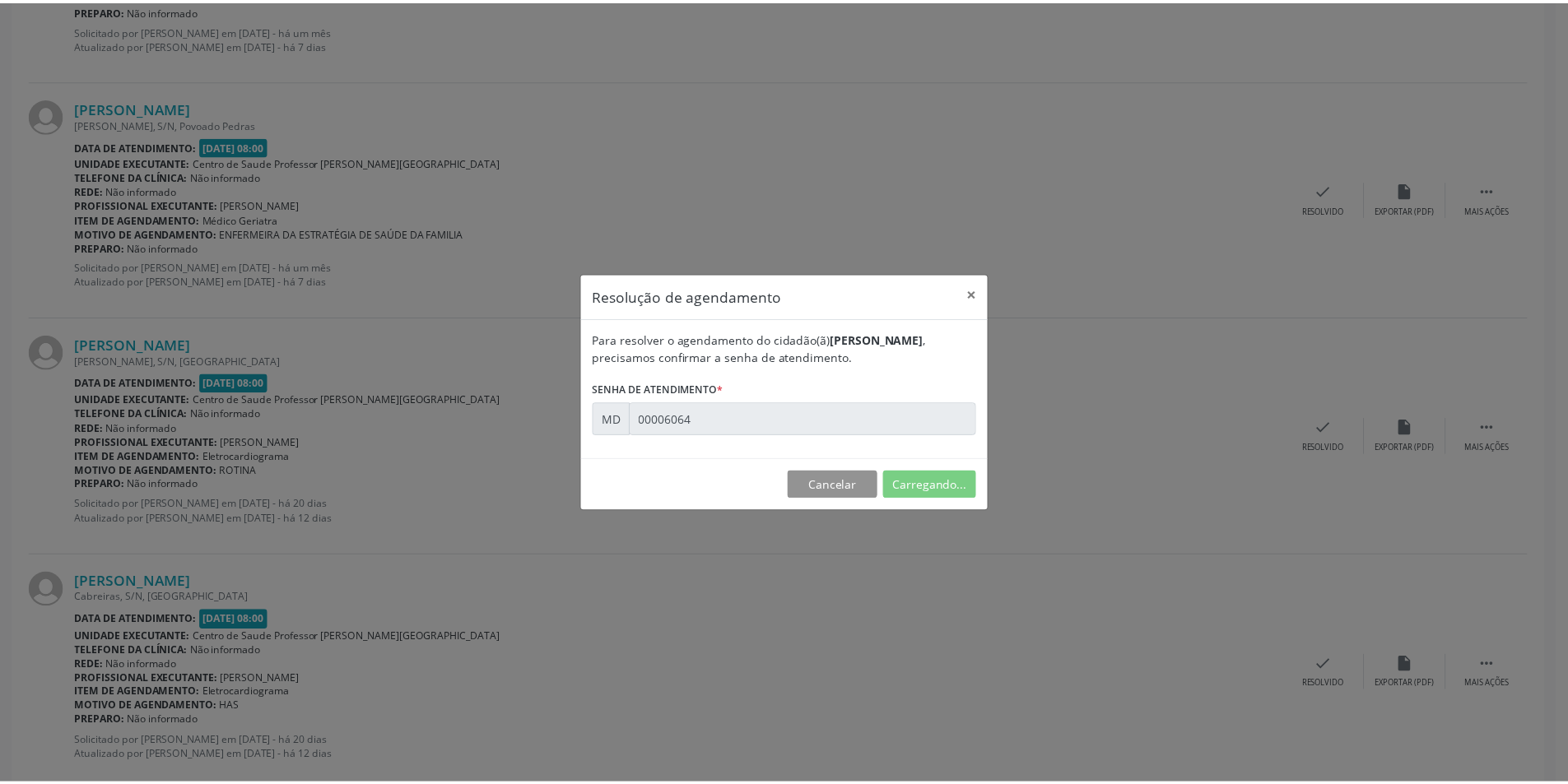
scroll to position [0, 0]
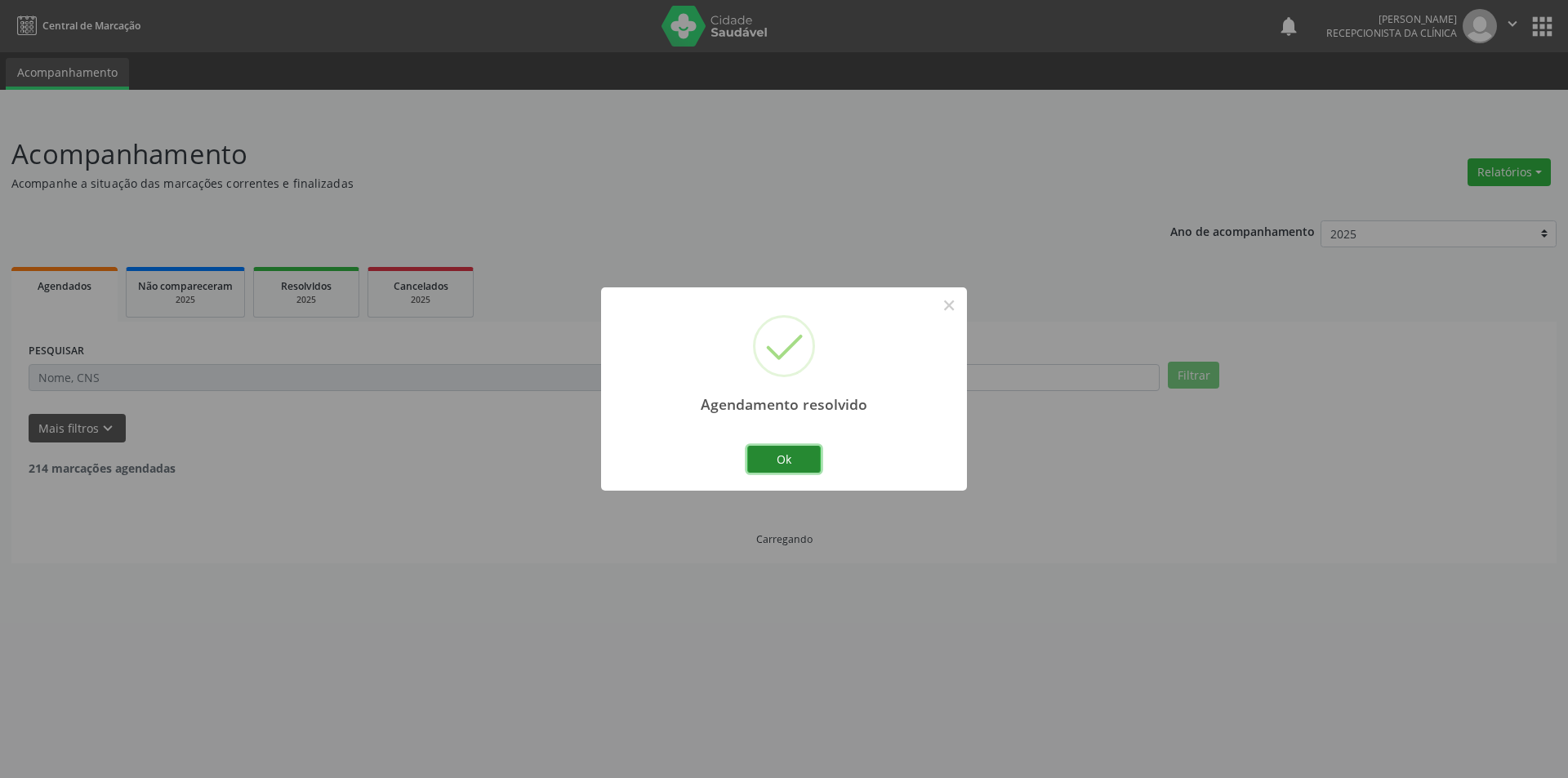
click at [753, 446] on button "Ok" at bounding box center [784, 460] width 74 height 28
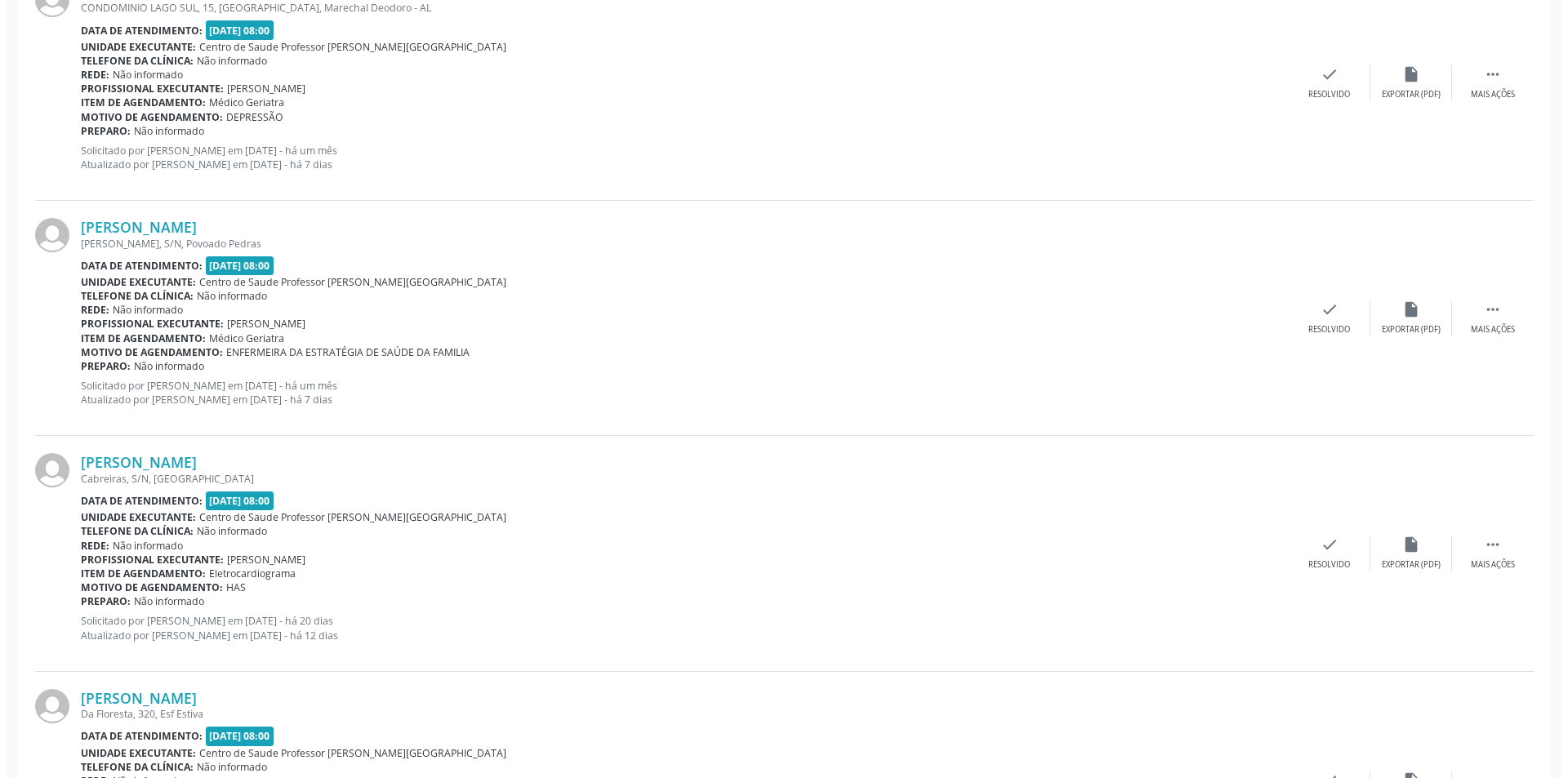
scroll to position [816, 0]
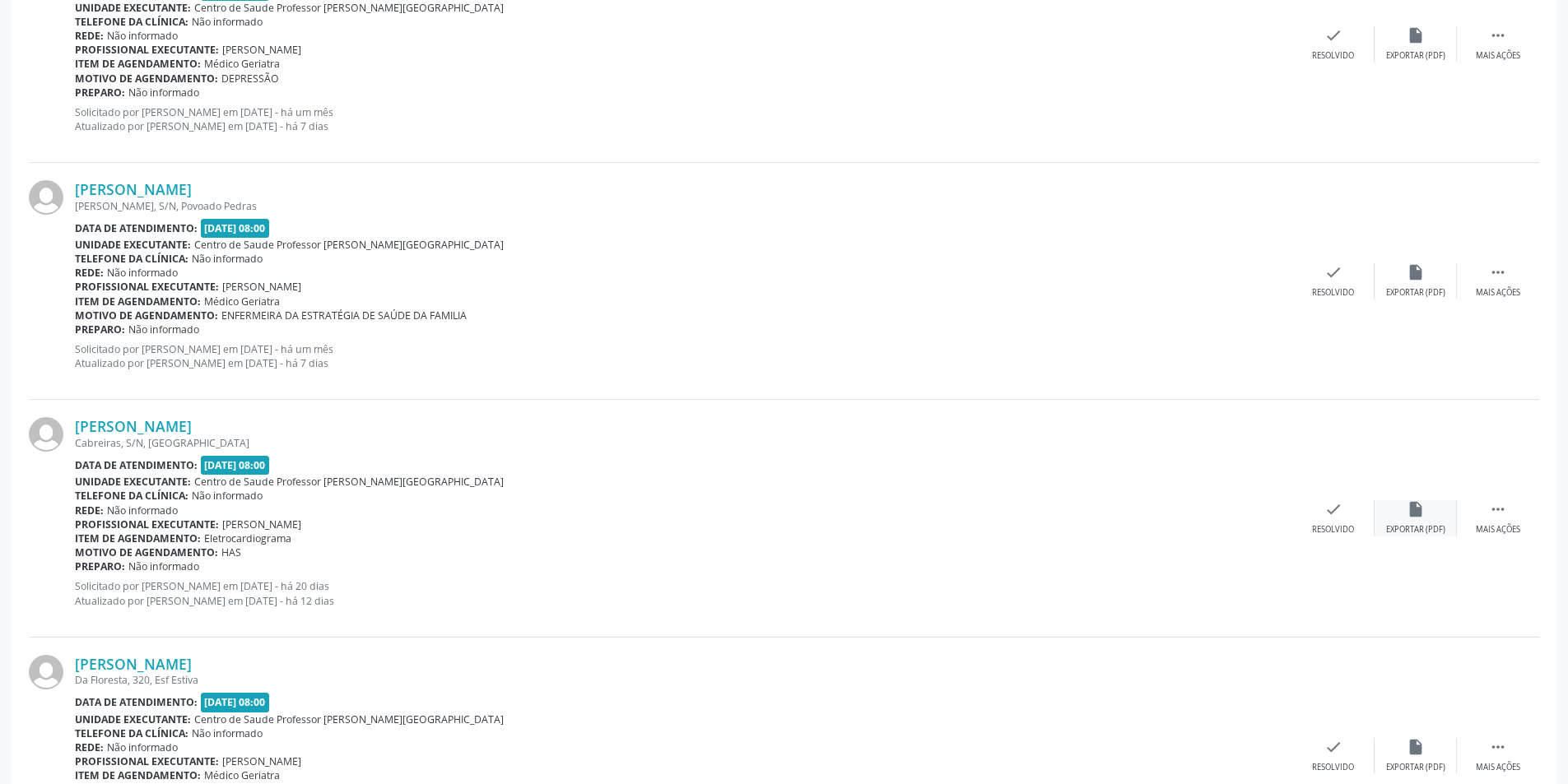
click at [1426, 528] on div "Exportar (PDF)" at bounding box center [1415, 530] width 59 height 11
click at [1324, 518] on icon "check" at bounding box center [1333, 509] width 18 height 18
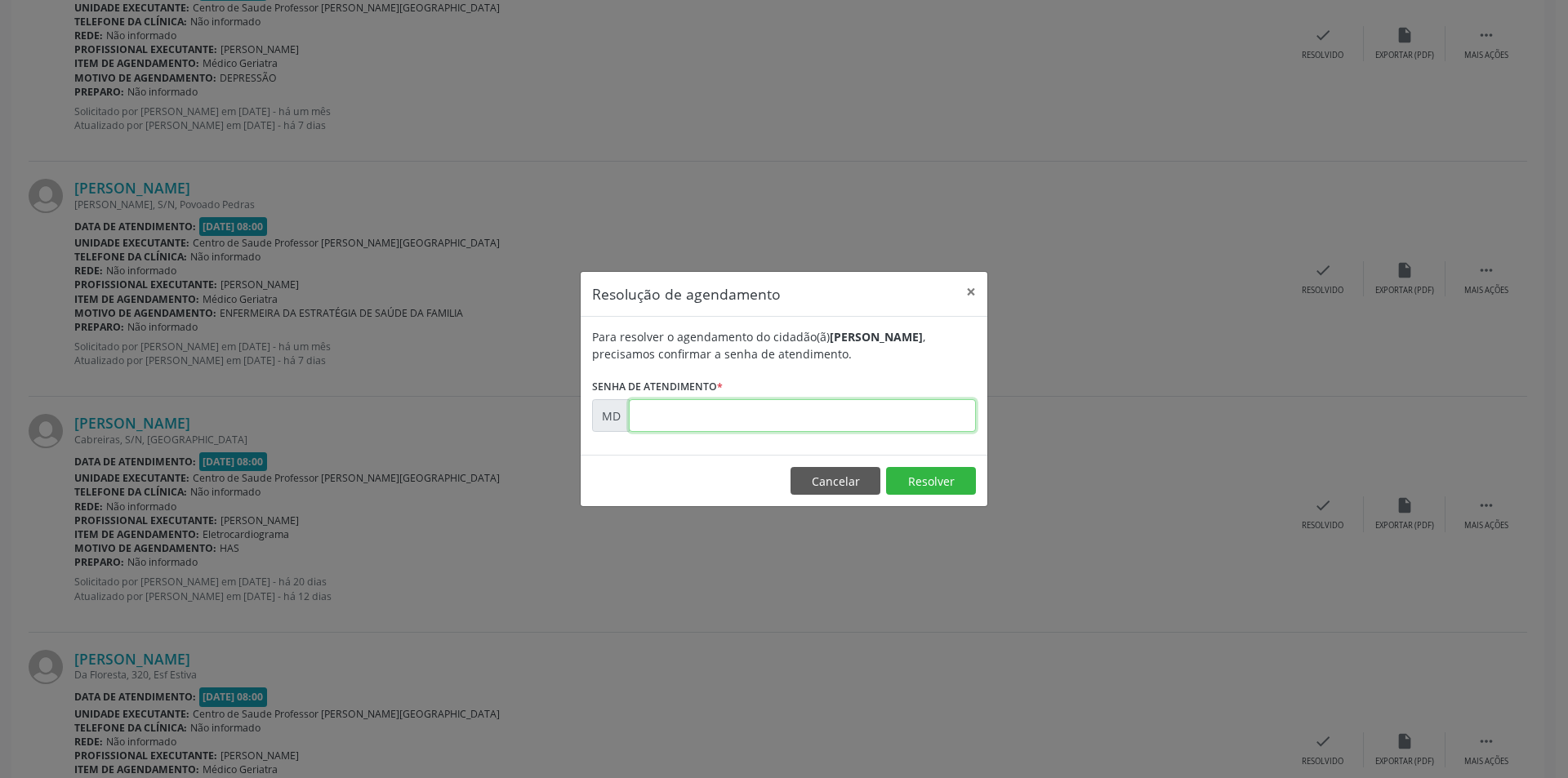
paste input "00006092"
type input "00006092"
click at [949, 481] on button "Resolver" at bounding box center [931, 481] width 90 height 28
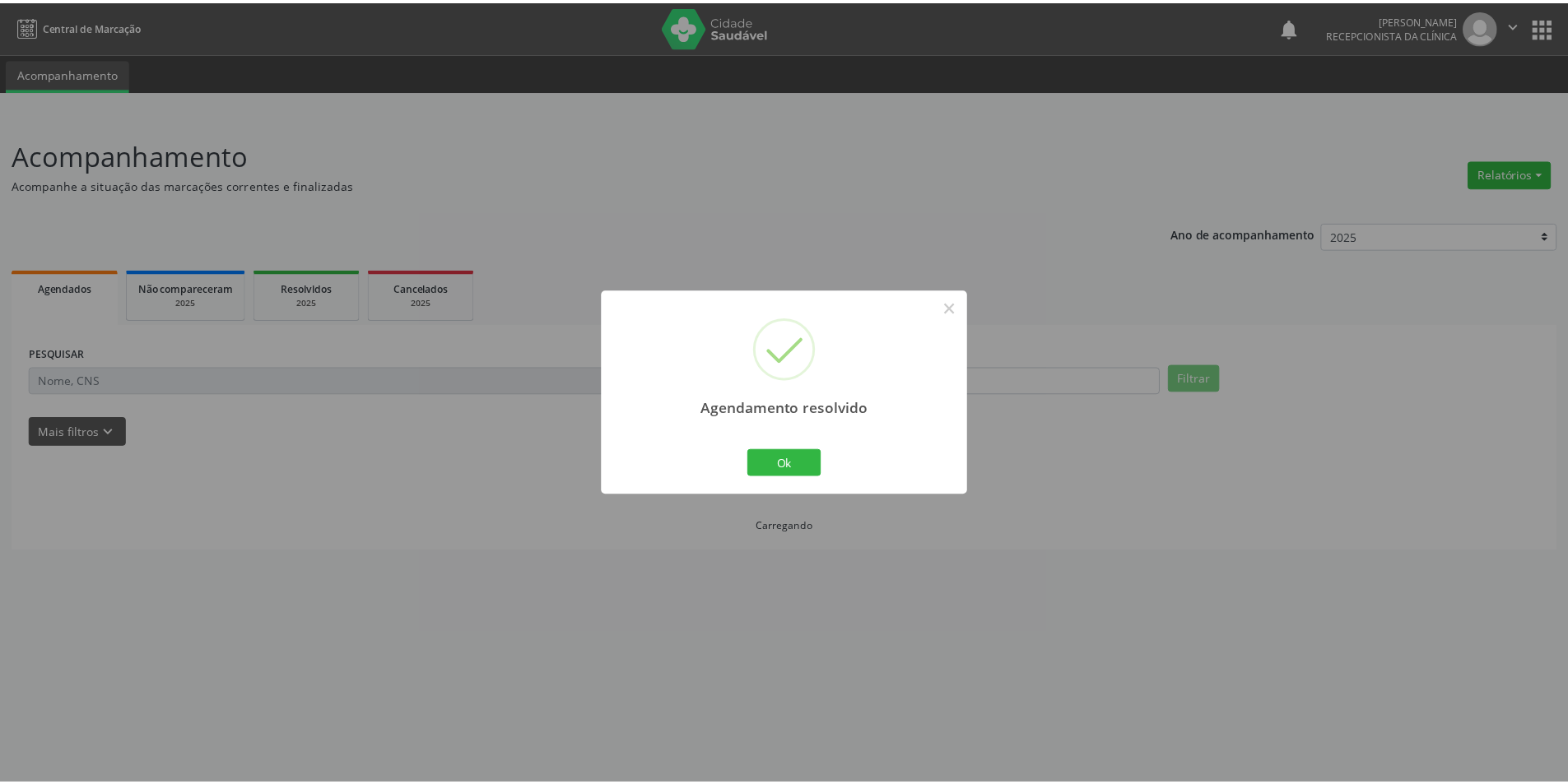
scroll to position [0, 0]
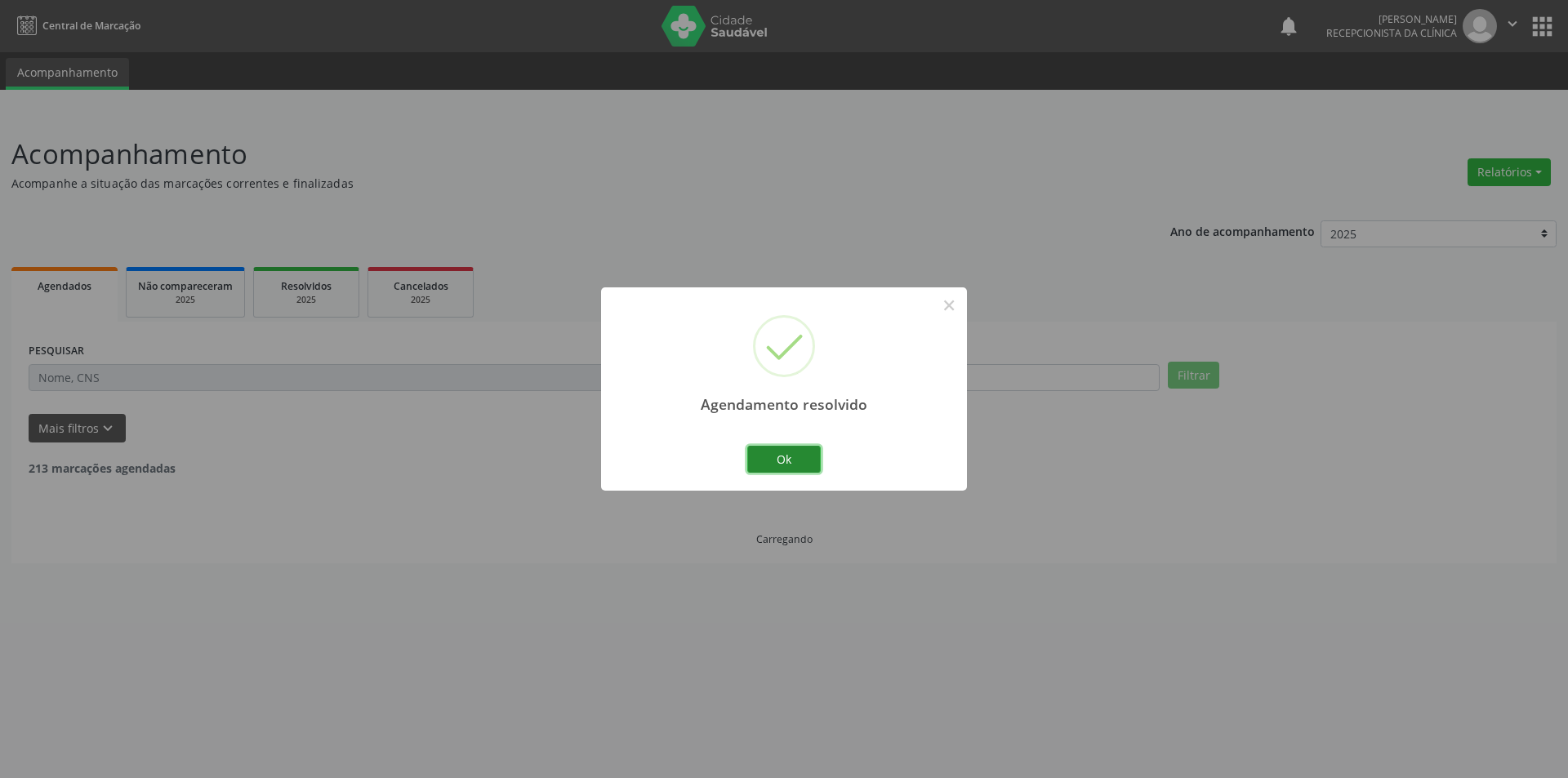
click at [783, 451] on button "Ok" at bounding box center [784, 460] width 74 height 28
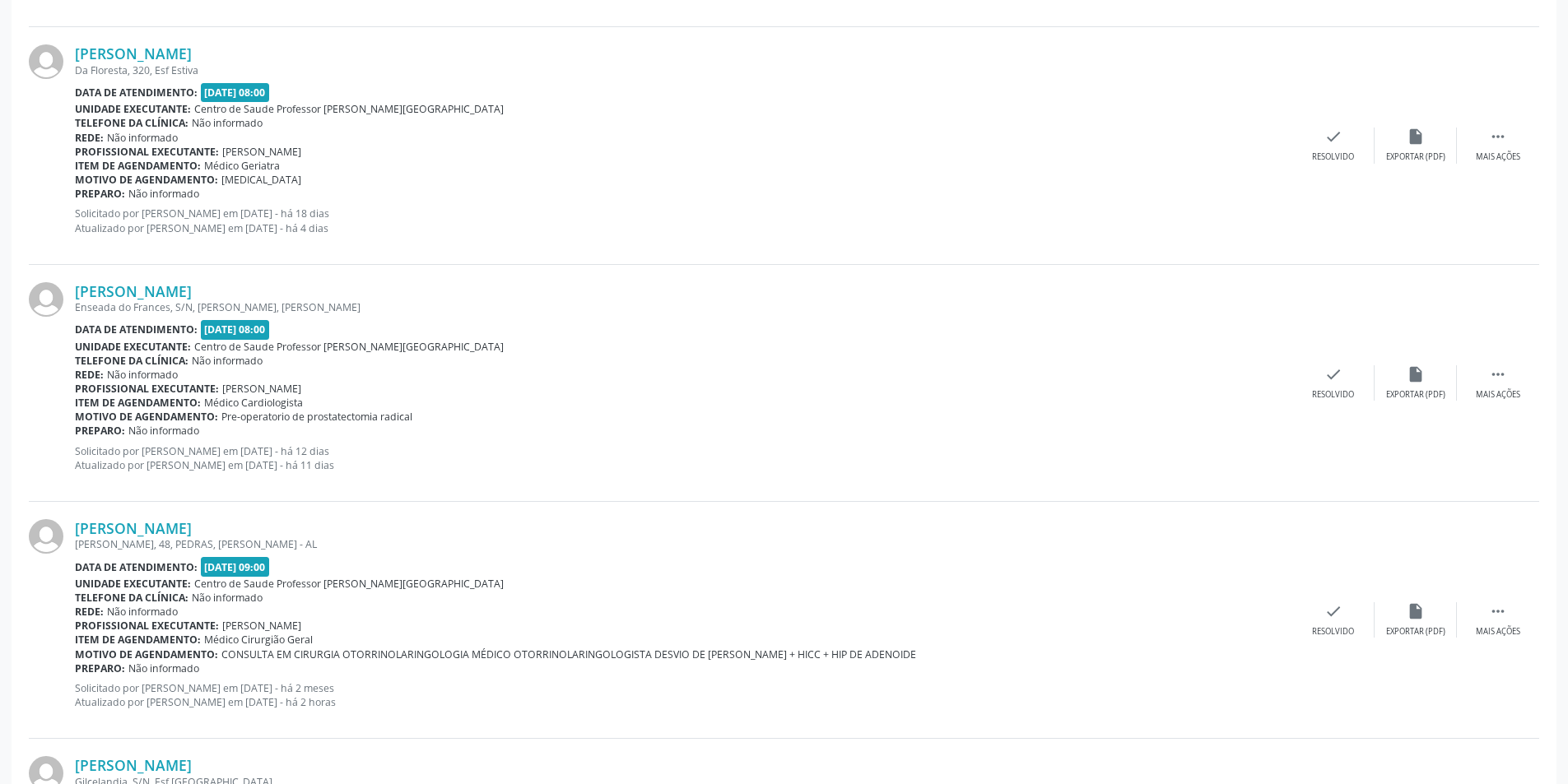
scroll to position [1234, 0]
